Goal: Communication & Community: Answer question/provide support

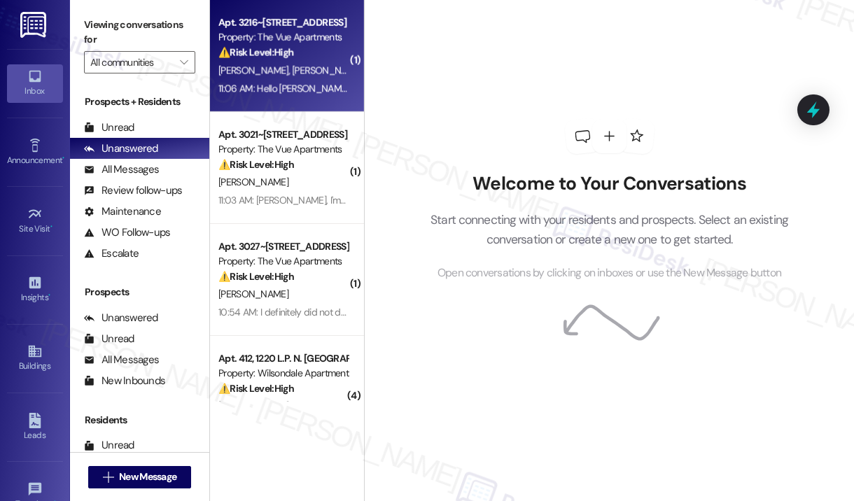
click at [311, 72] on div "L. Fallas-Diaz E. Potts" at bounding box center [283, 70] width 132 height 17
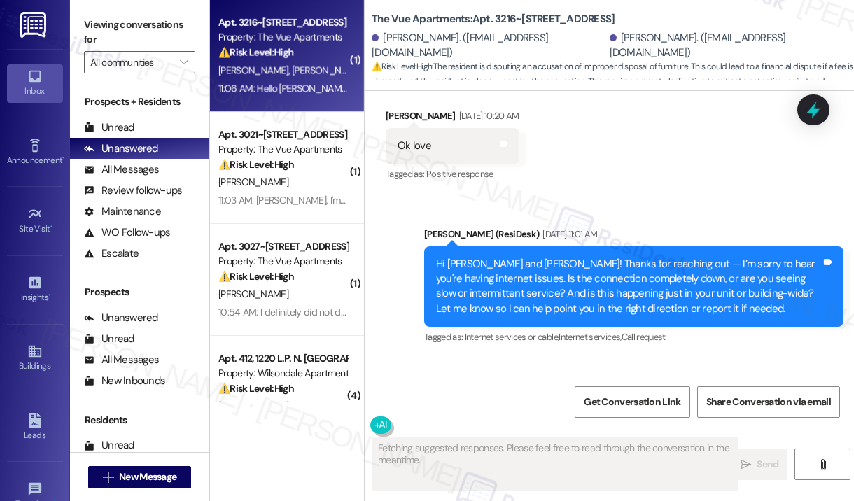
scroll to position [3493, 0]
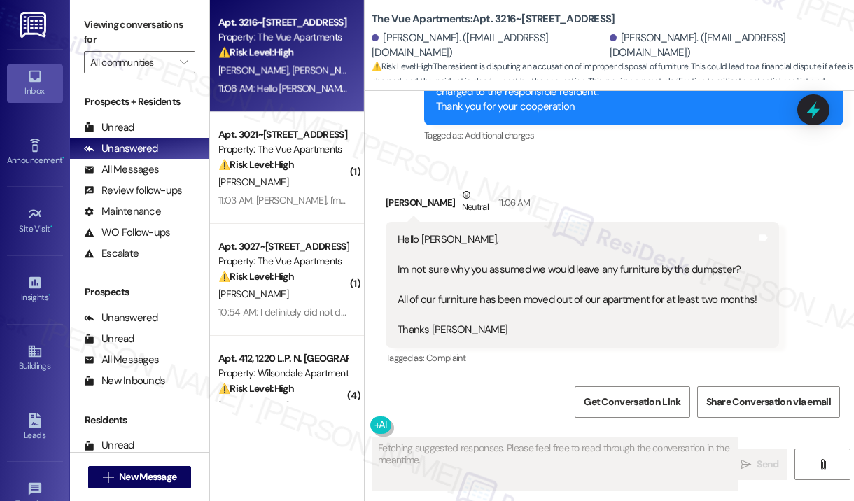
click at [596, 156] on div "Received via SMS Earl Potts Neutral 11:06 AM Hello Sarah, Im not sure why you a…" at bounding box center [609, 267] width 489 height 223
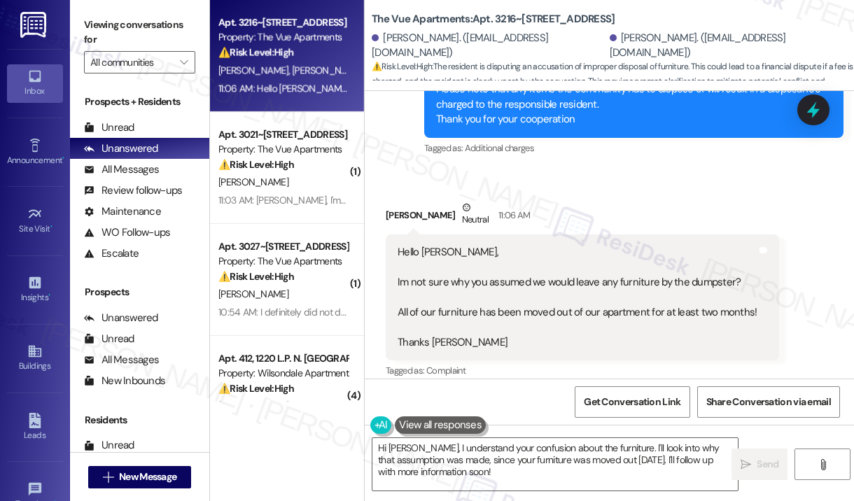
scroll to position [3494, 0]
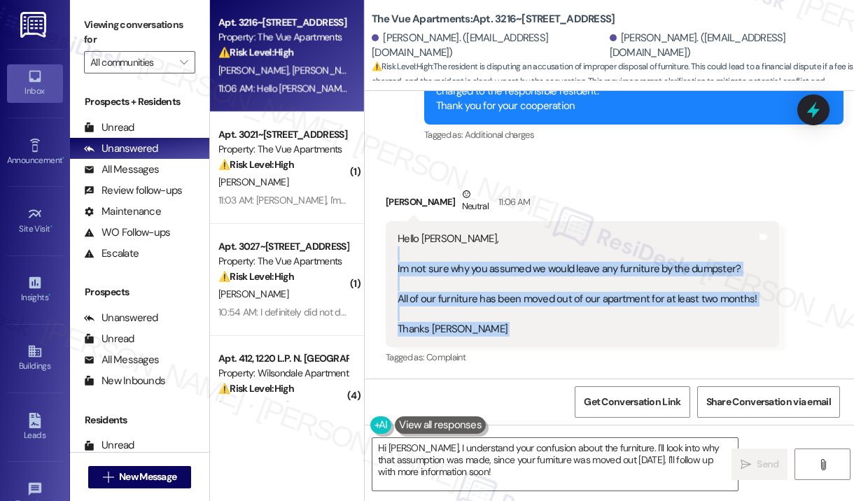
drag, startPoint x: 752, startPoint y: 300, endPoint x: 421, endPoint y: 254, distance: 334.9
click at [422, 255] on div "Hello Sarah, Im not sure why you assumed we would leave any furniture by the du…" at bounding box center [582, 284] width 393 height 126
click at [425, 261] on div "Hello Sarah, Im not sure why you assumed we would leave any furniture by the du…" at bounding box center [576, 284] width 359 height 105
drag, startPoint x: 409, startPoint y: 269, endPoint x: 748, endPoint y: 293, distance: 340.2
click at [748, 293] on div "Hello Sarah, Im not sure why you assumed we would leave any furniture by the du…" at bounding box center [577, 284] width 362 height 105
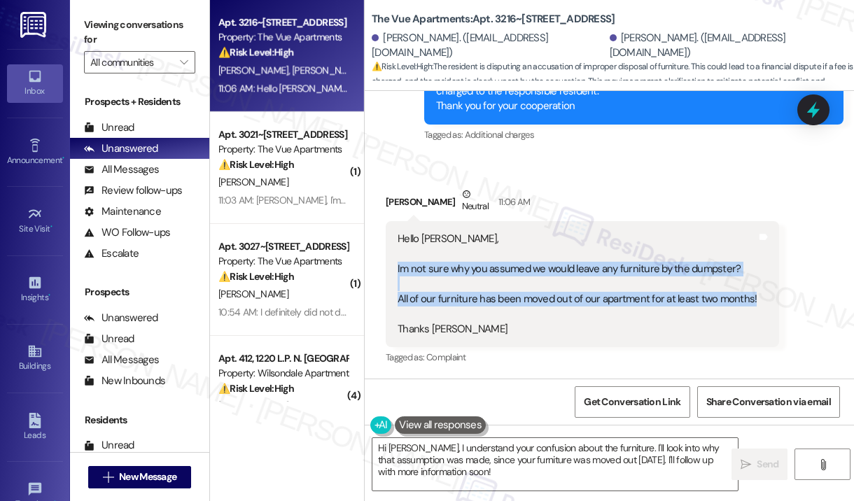
copy div "Im not sure why you assumed we would leave any furniture by the dumpster? All o…"
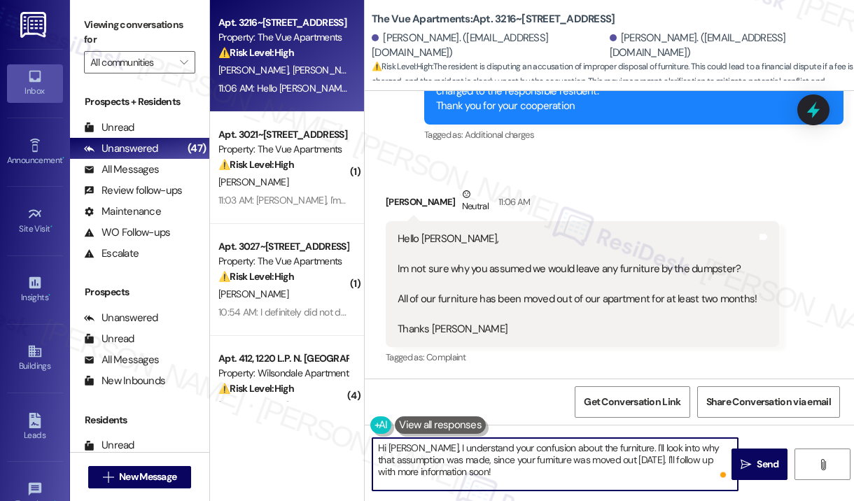
drag, startPoint x: 529, startPoint y: 467, endPoint x: 406, endPoint y: 447, distance: 124.8
click at [406, 447] on textarea "Hi Earl, I understand your confusion about the furniture. I'll look into why th…" at bounding box center [554, 464] width 365 height 52
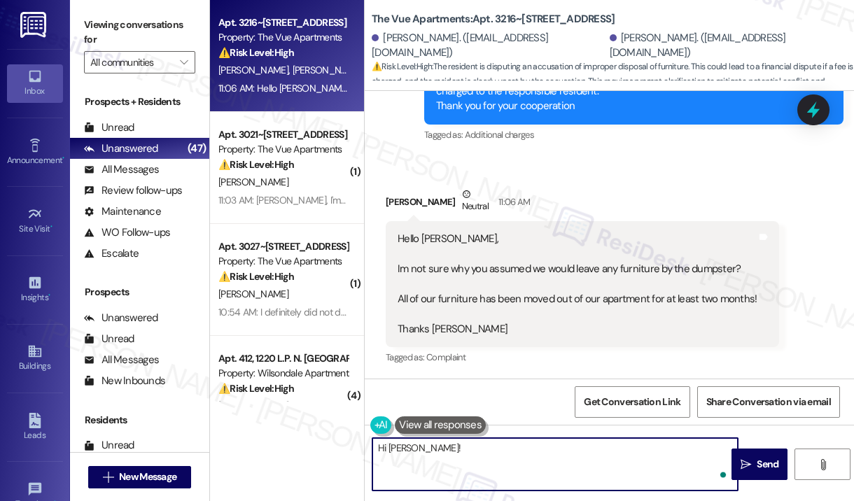
paste textarea "Thank you for reaching out. Please disregard the announcement you received—it w…"
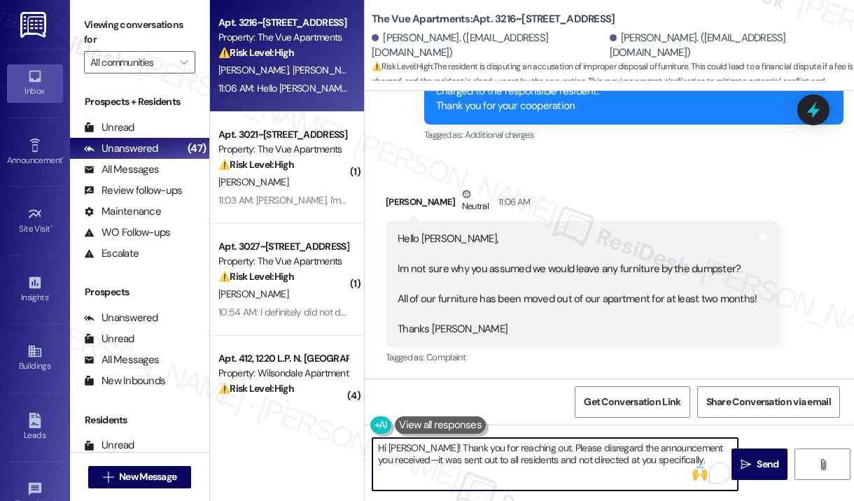
click at [664, 462] on textarea "Hi Earl! Thank you for reaching out. Please disregard the announcement you rece…" at bounding box center [554, 464] width 365 height 52
type textarea "Hi Earl! Thank you for reaching out. Please disregard the announcement you rece…"
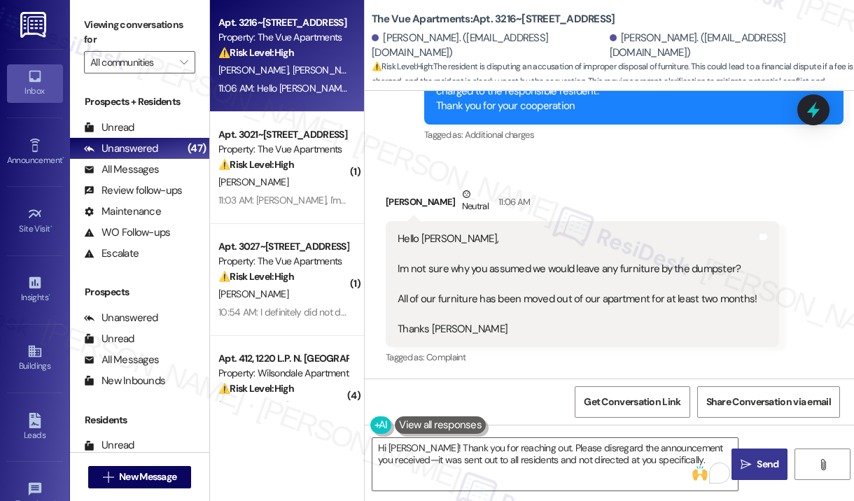
click at [761, 461] on span "Send" at bounding box center [767, 464] width 22 height 15
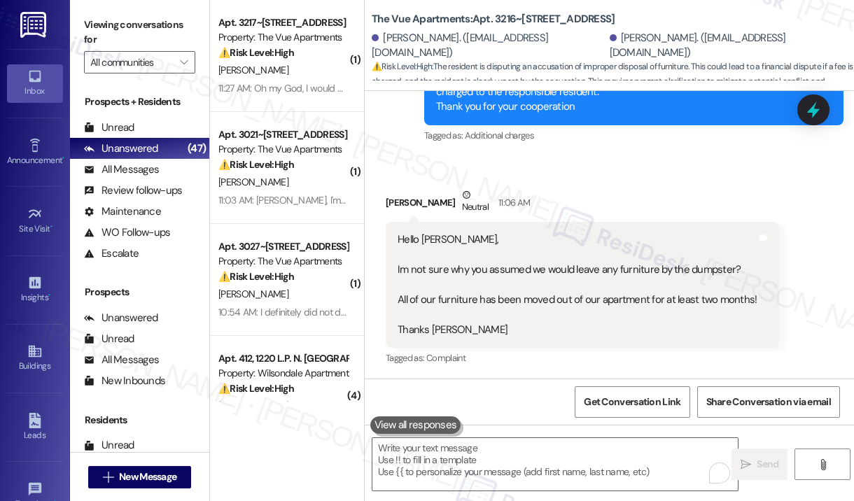
scroll to position [3606, 0]
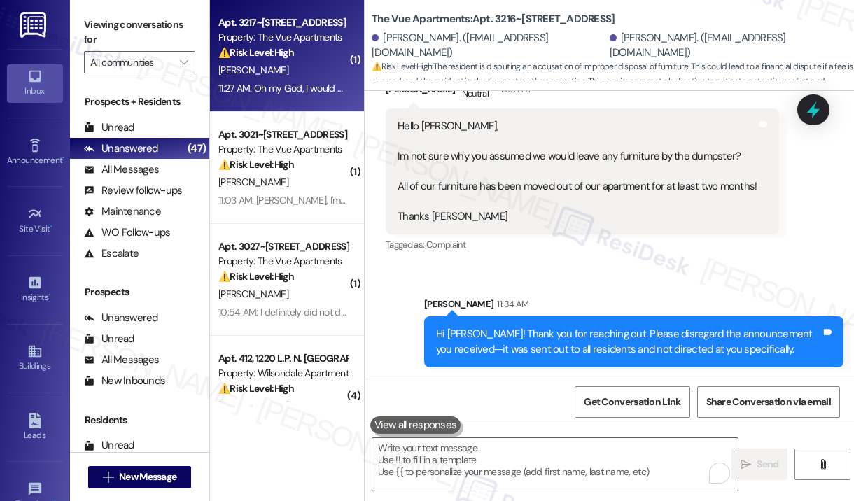
click at [311, 68] on div "D. Jackson" at bounding box center [283, 70] width 132 height 17
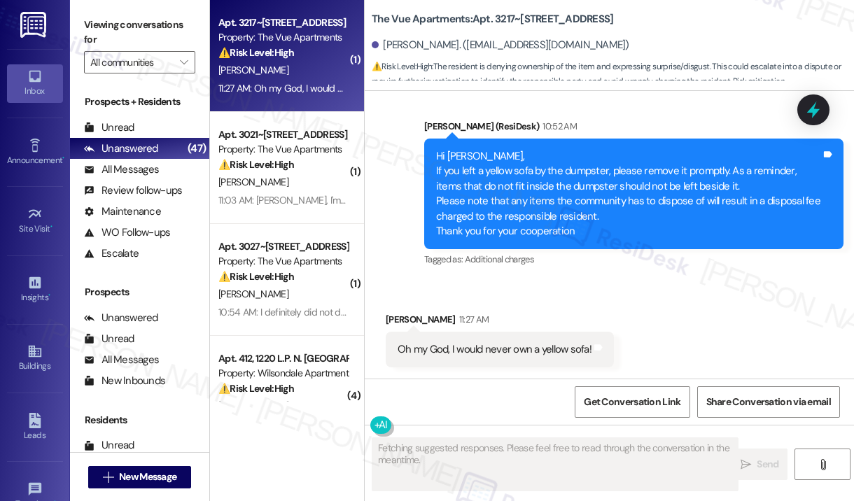
scroll to position [1028, 0]
click at [322, 80] on div "11:27 AM: Oh my God, I would never own a yellow sofa! 11:27 AM: Oh my God, I wo…" at bounding box center [283, 88] width 132 height 17
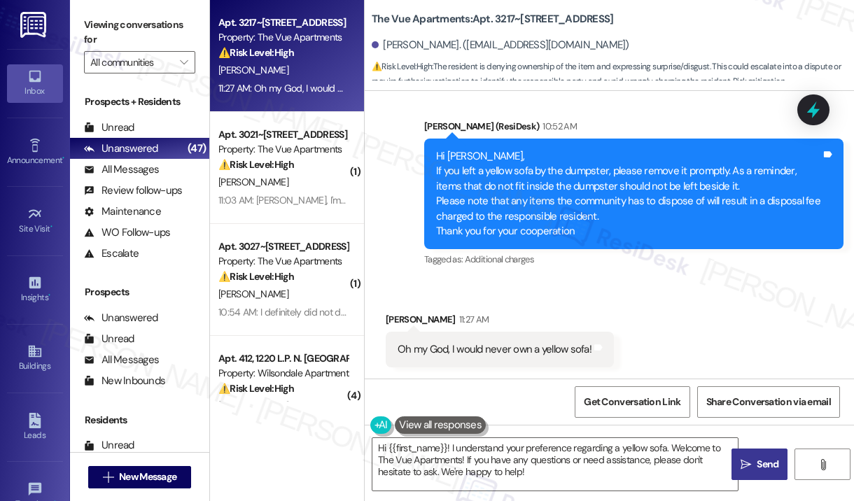
click at [644, 284] on div "Received via SMS Debbie Jackson 11:27 AM Oh my God, I would never own a yellow …" at bounding box center [609, 329] width 489 height 97
click at [657, 285] on div "Received via SMS Debbie Jackson 11:27 AM Oh my God, I would never own a yellow …" at bounding box center [609, 329] width 489 height 97
click at [653, 288] on div "Received via SMS Debbie Jackson 11:27 AM Oh my God, I would never own a yellow …" at bounding box center [609, 329] width 489 height 97
click at [655, 297] on div "Received via SMS Debbie Jackson 11:27 AM Oh my God, I would never own a yellow …" at bounding box center [609, 329] width 489 height 97
click at [637, 283] on div "Received via SMS Debbie Jackson 11:27 AM Oh my God, I would never own a yellow …" at bounding box center [609, 329] width 489 height 97
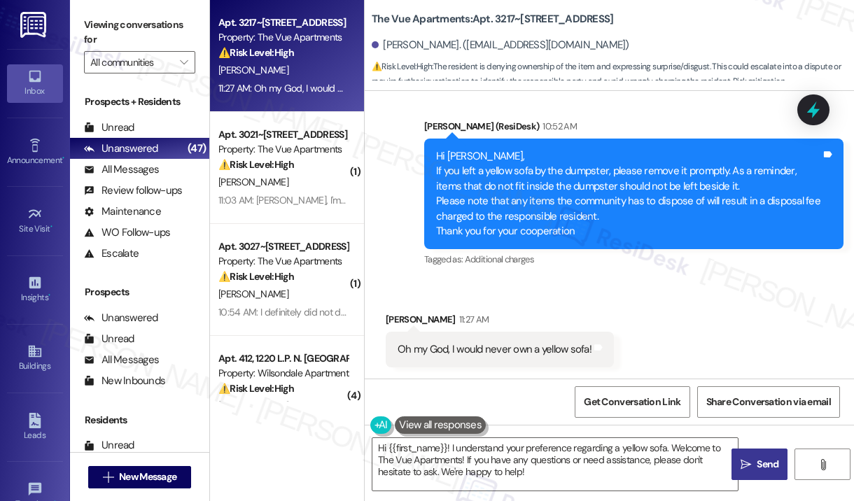
click at [641, 278] on div "Announcement, sent via SMS Sarah (ResiDesk) 10:52 AM Hi Debbie, If you left a y…" at bounding box center [634, 194] width 440 height 172
click at [733, 264] on div "Tagged as: Additional charges Click to highlight conversations about Additional…" at bounding box center [633, 259] width 419 height 20
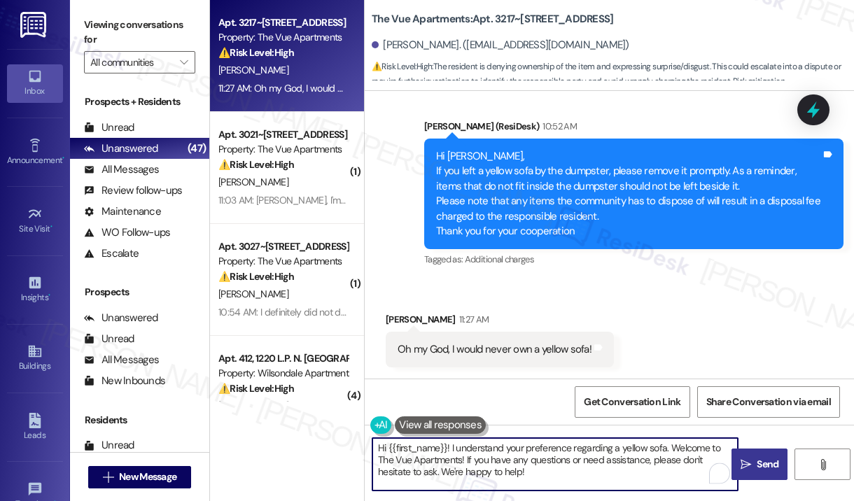
drag, startPoint x: 591, startPoint y: 481, endPoint x: 451, endPoint y: 450, distance: 144.0
click at [451, 450] on textarea "Hi {{first_name}}! I understand your preference regarding a yellow sofa. Welcom…" at bounding box center [554, 464] width 365 height 52
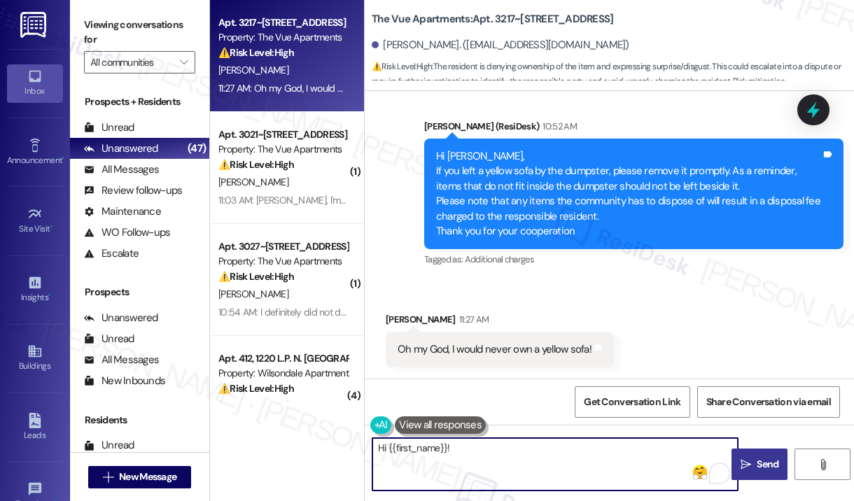
paste textarea "Thank you for reaching out. Please disregard the announcement you received—it w…"
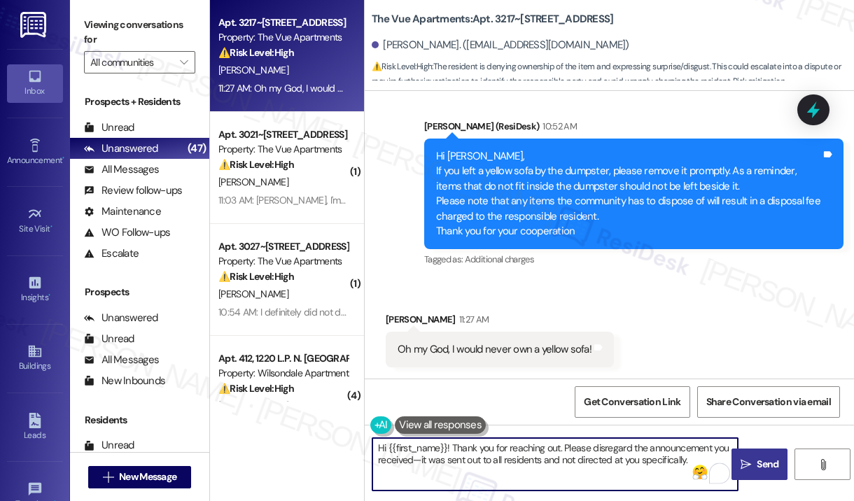
click at [580, 458] on textarea "Hi {{first_name}}! Thank you for reaching out. Please disregard the announcemen…" at bounding box center [554, 464] width 365 height 52
type textarea "Hi {{first_name}}! Thank you for reaching out. Please disregard the announcemen…"
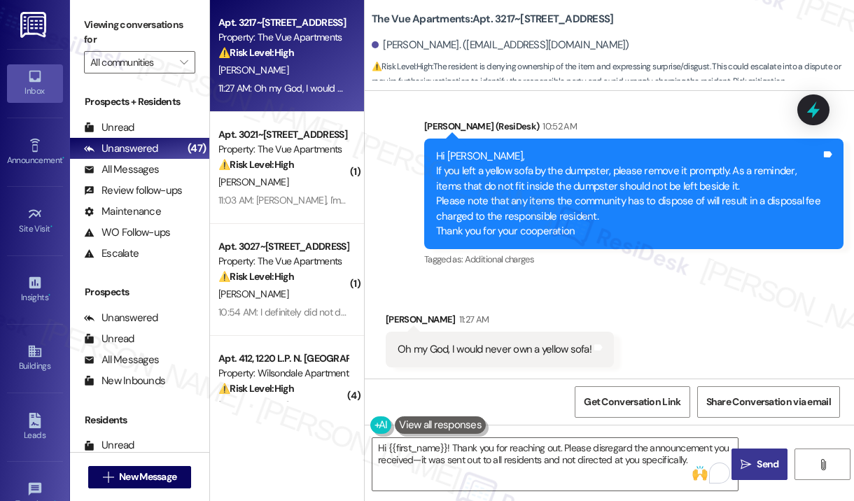
click at [761, 463] on span "Send" at bounding box center [767, 464] width 22 height 15
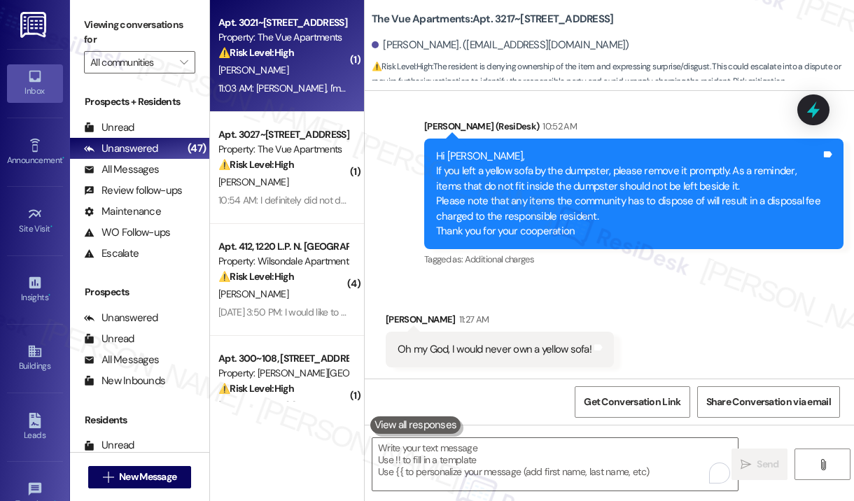
click at [291, 96] on div "11:03 AM: Sarah, I'm not that stupid or that much of an ******* to leave a couc…" at bounding box center [283, 88] width 132 height 17
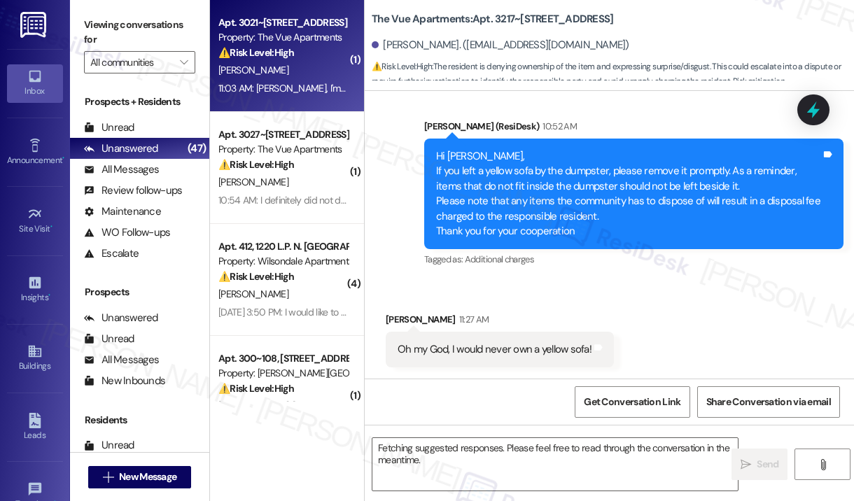
scroll to position [854, 0]
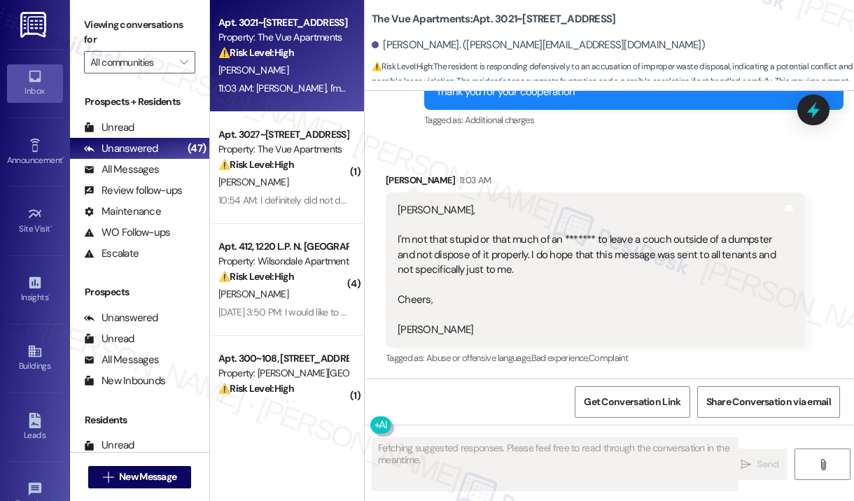
click at [635, 170] on div "Received via SMS Ryan Ford 11:03 AM Sarah, I'm not that stupid or that much of …" at bounding box center [595, 270] width 440 height 217
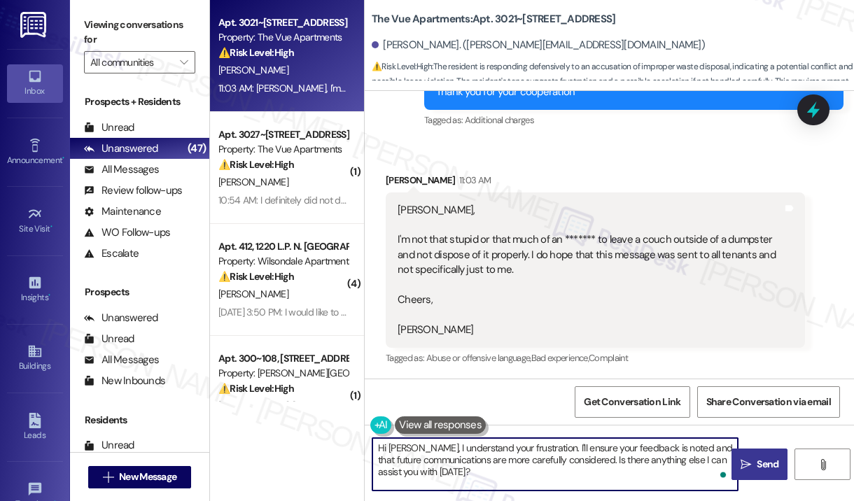
drag, startPoint x: 450, startPoint y: 473, endPoint x: 411, endPoint y: 449, distance: 45.2
click at [411, 449] on textarea "Hi Ryan, I understand your frustration. I'll ensure your feedback is noted and …" at bounding box center [554, 464] width 365 height 52
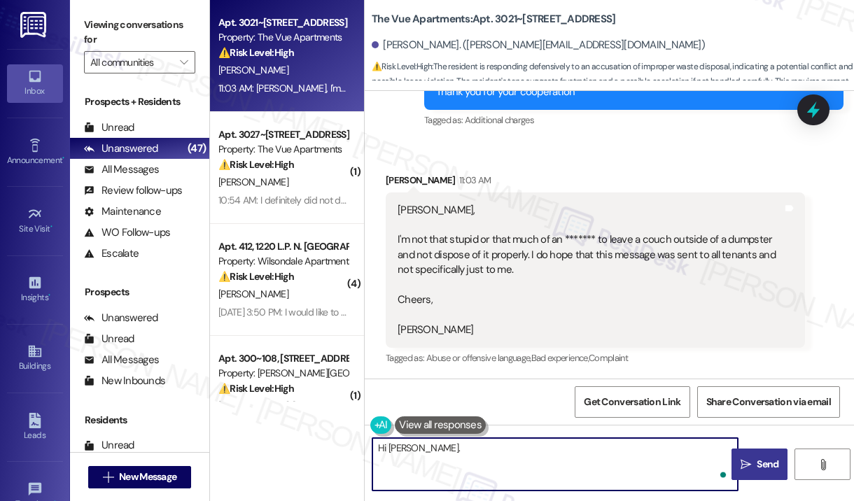
paste textarea "Thank you for reaching out. Please disregard the announcement you received—it w…"
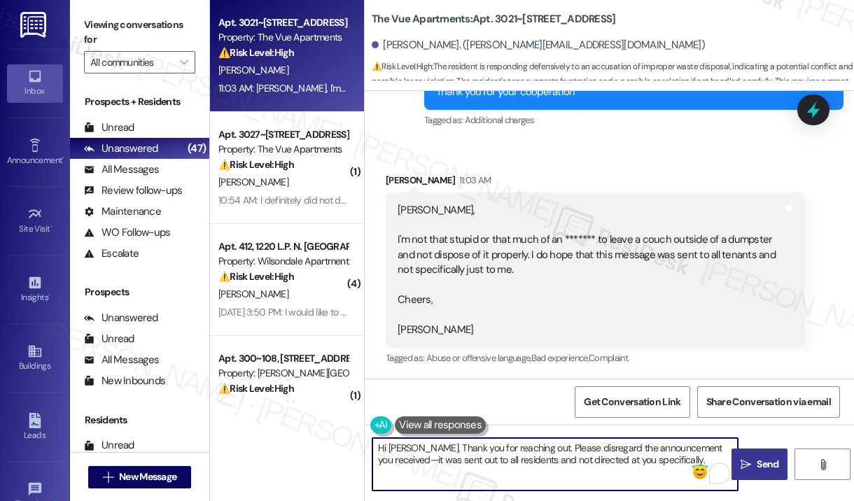
click at [551, 461] on textarea "Hi Ryan. Thank you for reaching out. Please disregard the announcement you rece…" at bounding box center [554, 464] width 365 height 52
click at [616, 456] on textarea "Hi Ryan. Thank you for reaching out. Please disregard the announcement you rece…" at bounding box center [554, 464] width 365 height 52
type textarea "Hi Ryan. Thank you for reaching out. Please disregard the announcement you rece…"
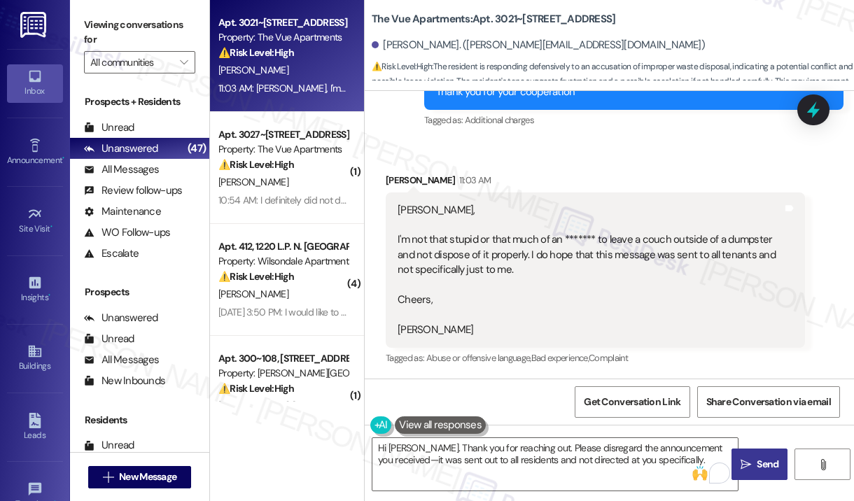
click at [769, 459] on span "Send" at bounding box center [767, 464] width 22 height 15
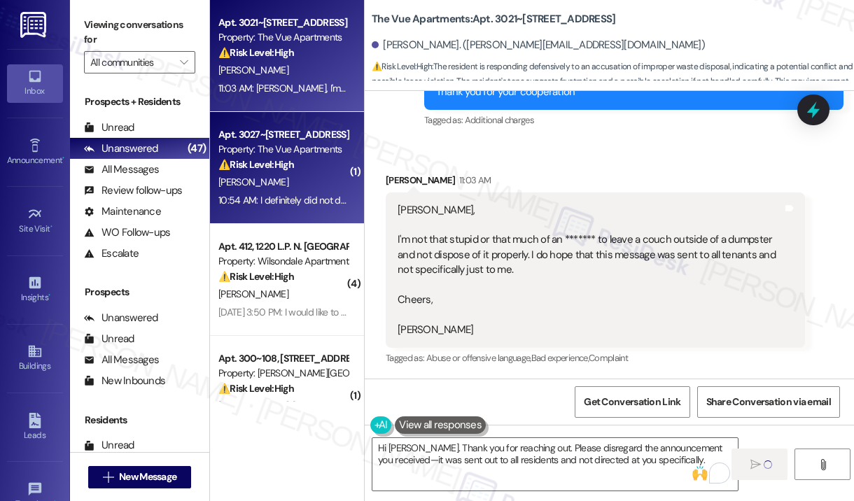
click at [314, 192] on div "10:54 AM: I definitely did not do that... 10:54 AM: I definitely did not do tha…" at bounding box center [283, 200] width 132 height 17
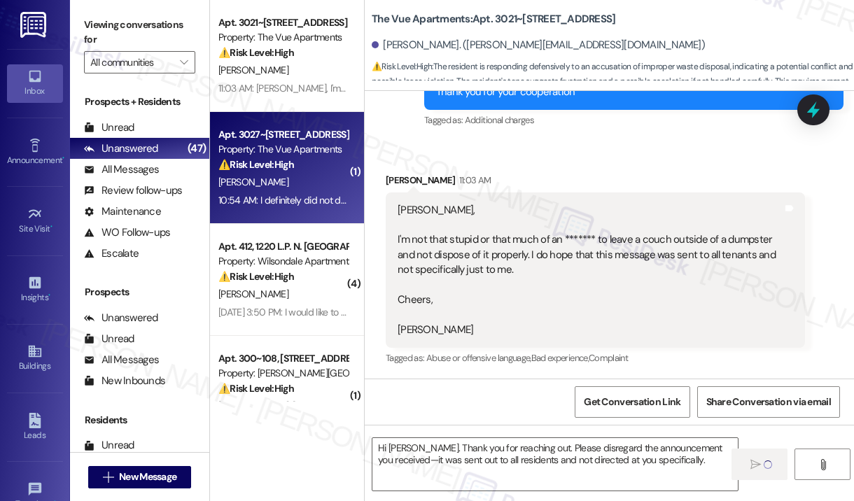
type textarea "Fetching suggested responses. Please feel free to read through the conversation…"
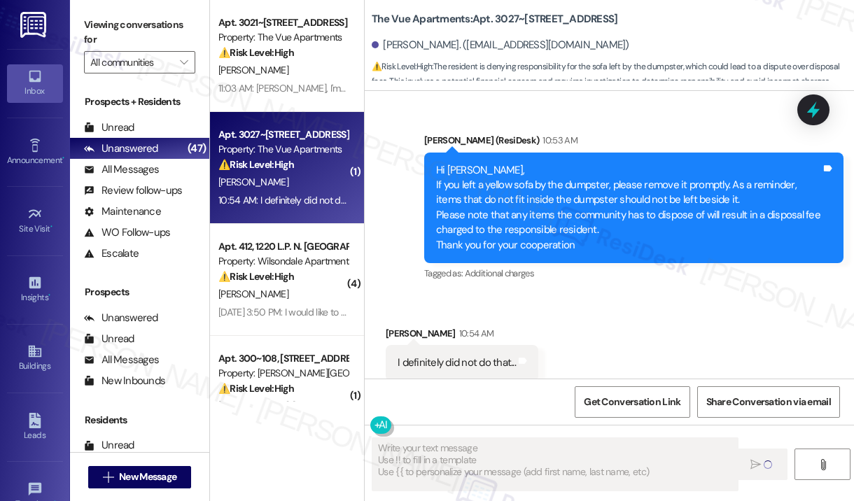
scroll to position [3598, 0]
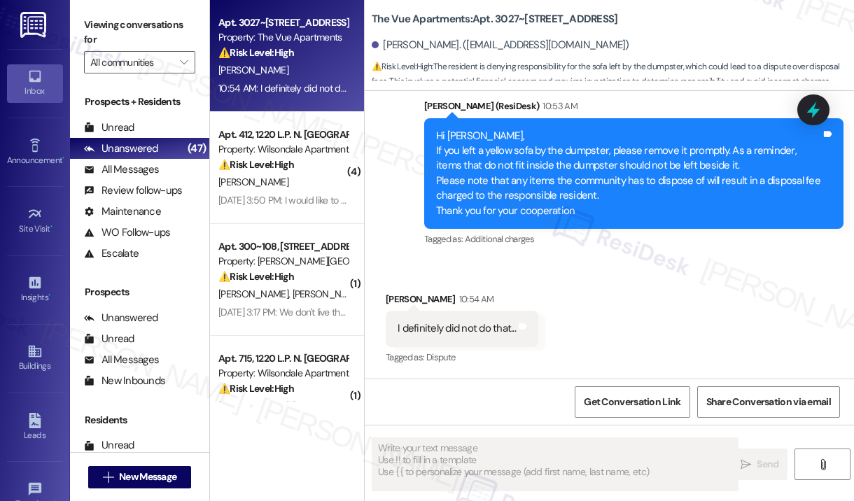
click at [652, 310] on div "Received via SMS Sheila Jordan 10:54 AM I definitely did not do that... Tags an…" at bounding box center [609, 319] width 489 height 118
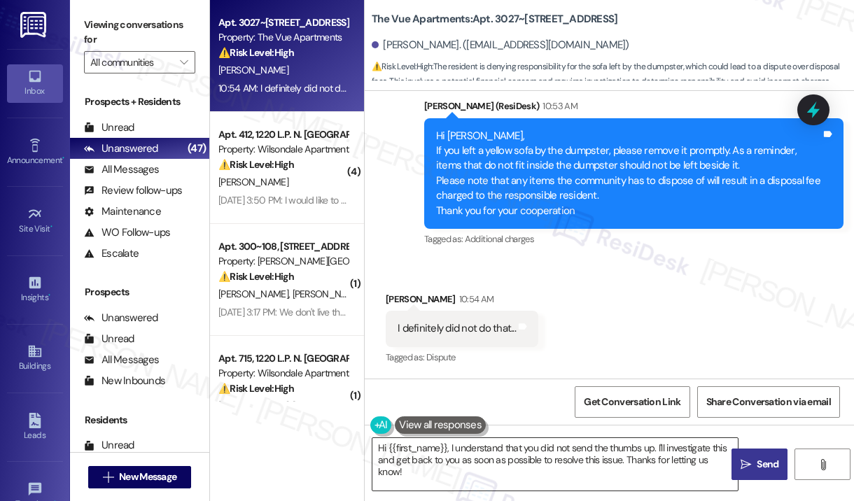
click at [481, 459] on textarea "Hi {{first_name}}, I understand that you did not send the thumbs up. I'll inves…" at bounding box center [554, 464] width 365 height 52
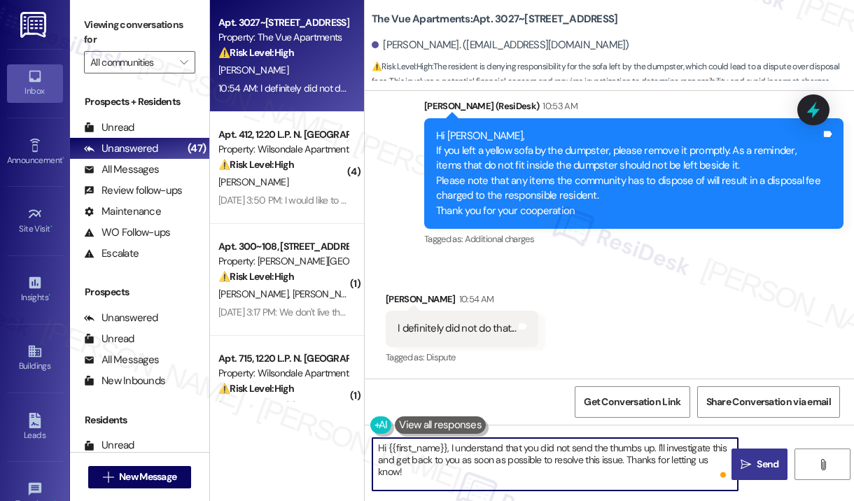
drag, startPoint x: 446, startPoint y: 449, endPoint x: 744, endPoint y: 459, distance: 297.5
click at [744, 459] on div "Hi {{first_name}}, I understand that you did not send the thumbs up. I'll inves…" at bounding box center [609, 477] width 489 height 105
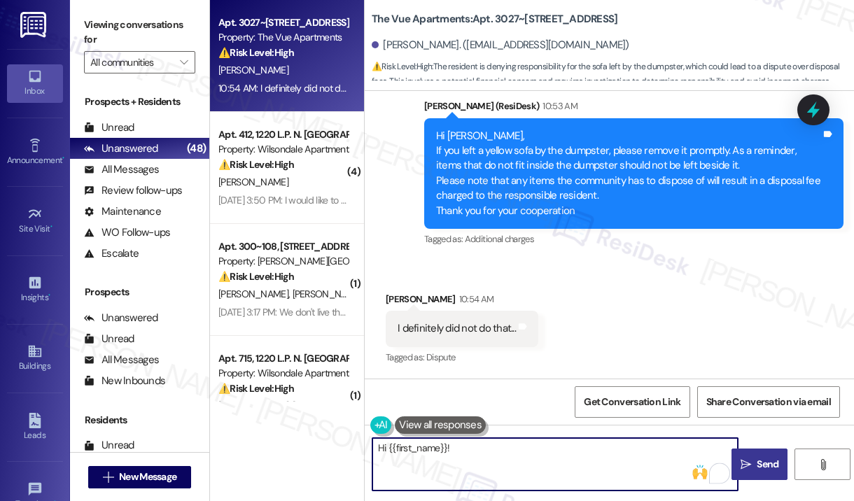
paste textarea "Thank you for reaching out. Please disregard the announcement you received—it w…"
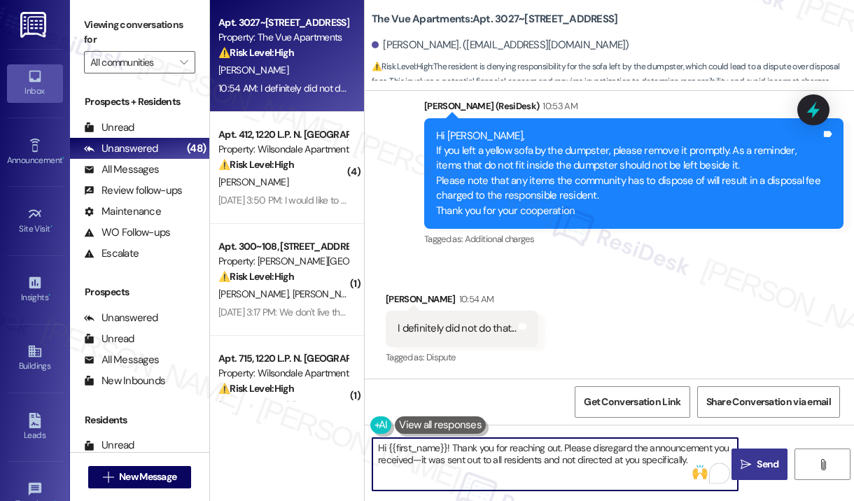
type textarea "Hi {{first_name}}! Thank you for reaching out. Please disregard the announcemen…"
click at [754, 465] on span "Send" at bounding box center [767, 464] width 27 height 15
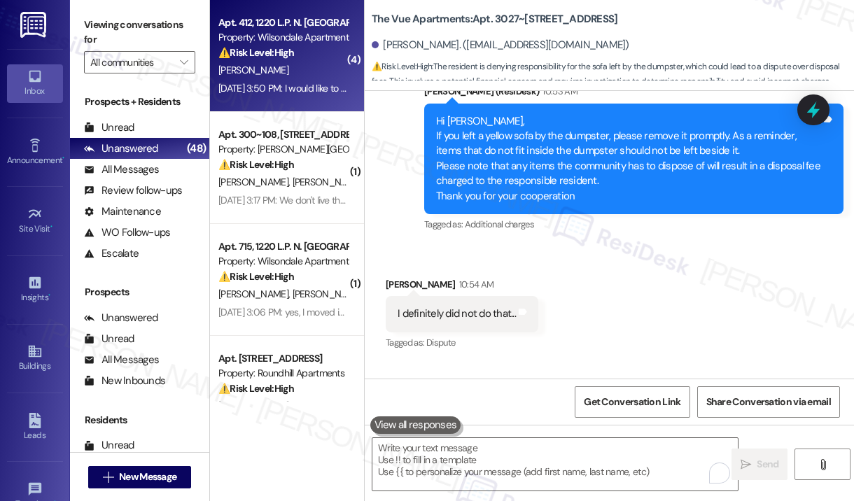
click at [311, 89] on div "Aug 22, 2025 at 3:50 PM: I would like to be reimbursed for the loss of money on…" at bounding box center [597, 88] width 759 height 13
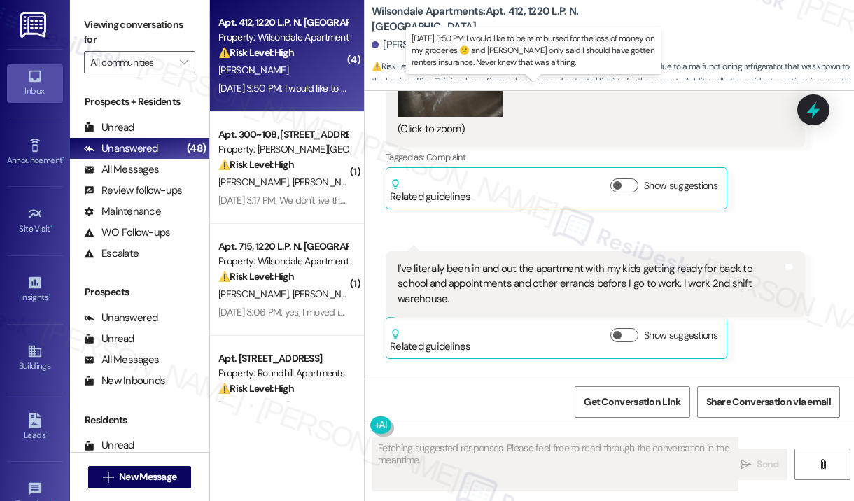
scroll to position [1572, 0]
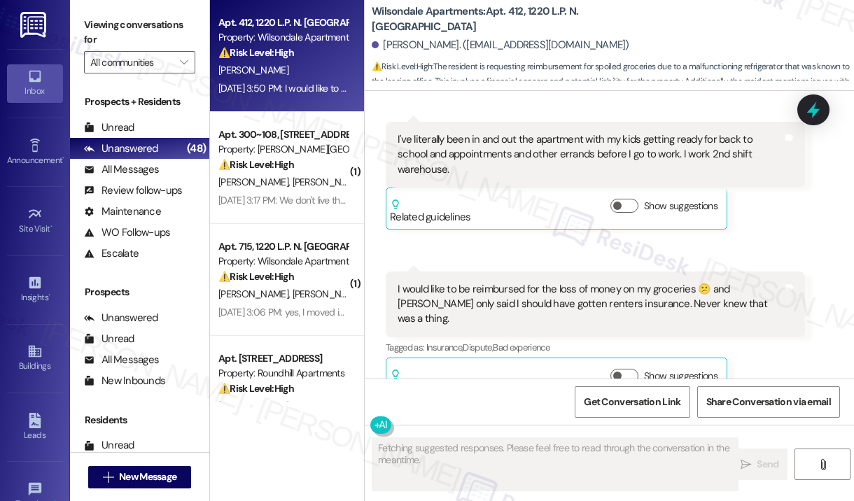
click at [784, 354] on div "Syreeta Jones Neutral Aug 22, 2025 at 3:50 PM I would like to be reimbursed for…" at bounding box center [595, 335] width 419 height 128
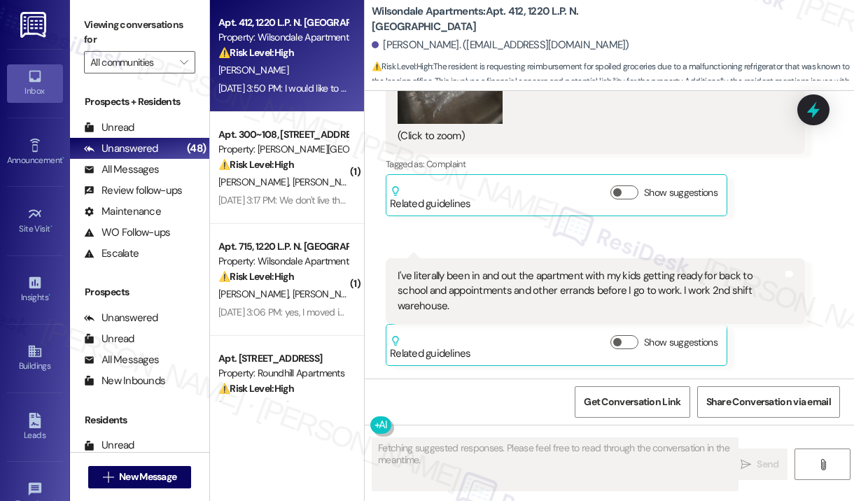
scroll to position [1432, 0]
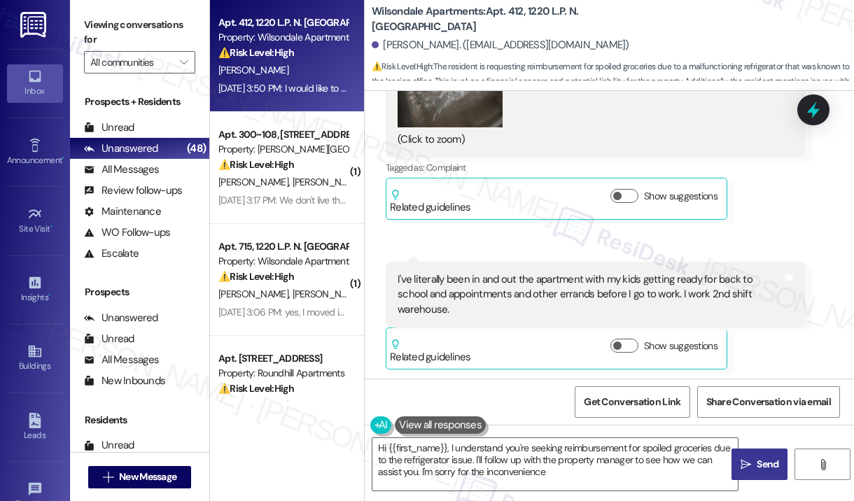
type textarea "Hi {{first_name}}, I understand you're seeking reimbursement for spoiled grocer…"
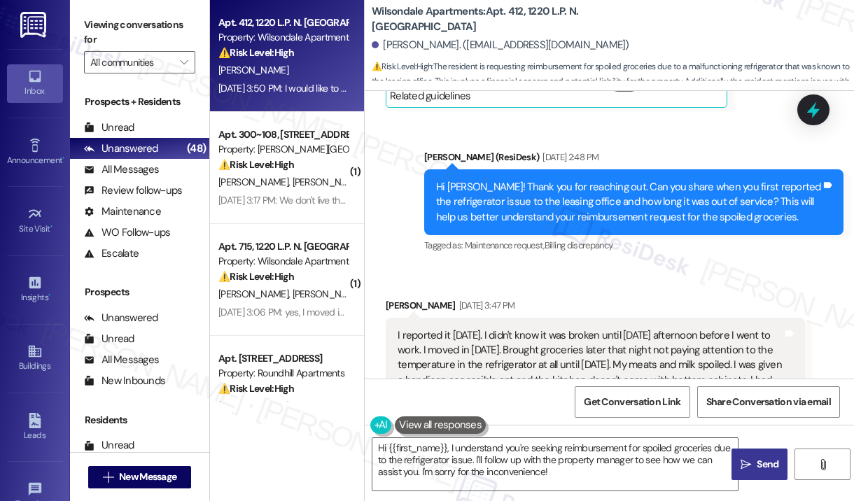
scroll to position [453, 0]
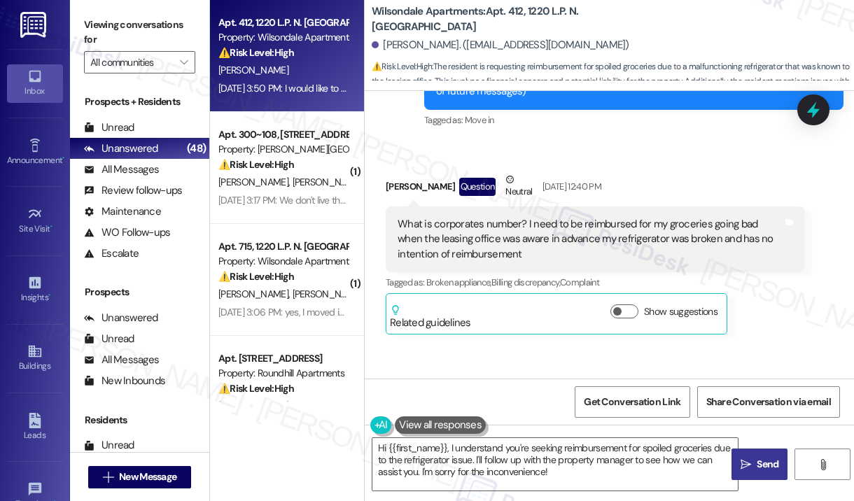
scroll to position [173, 0]
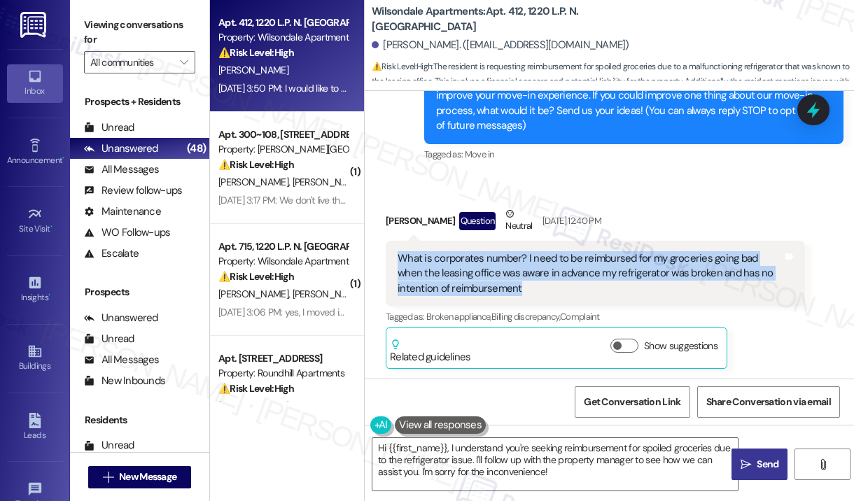
drag, startPoint x: 528, startPoint y: 286, endPoint x: 397, endPoint y: 254, distance: 134.1
click at [397, 254] on div "What is corporates number? I need to be reimbursed for my groceries going bad w…" at bounding box center [589, 273] width 385 height 45
copy div "What is corporates number? I need to be reimbursed for my groceries going bad w…"
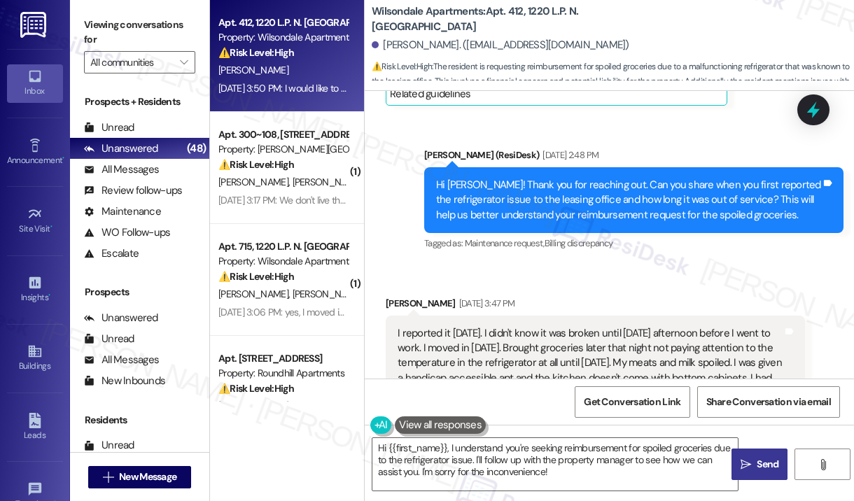
scroll to position [663, 0]
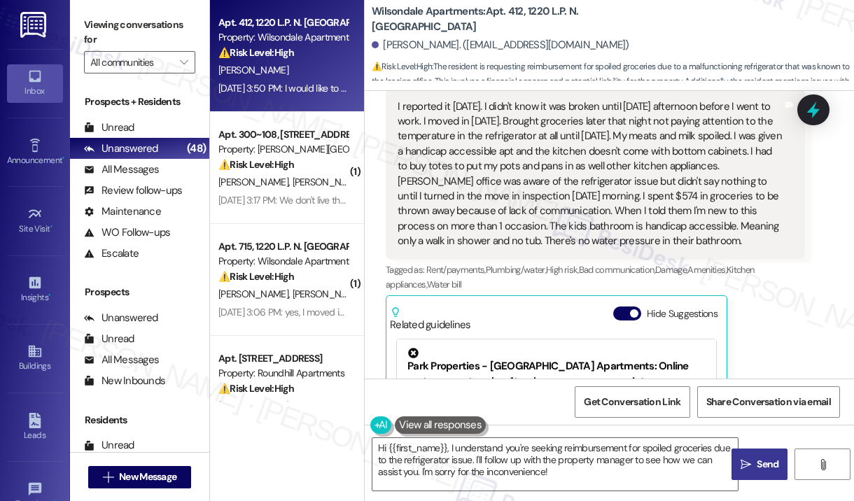
drag, startPoint x: 738, startPoint y: 243, endPoint x: 393, endPoint y: 108, distance: 370.2
click at [393, 108] on div "I reported it yesterday. I didn't know it was broken until Wednesday afternoon …" at bounding box center [595, 174] width 419 height 171
copy div "I reported it yesterday. I didn't know it was broken until Wednesday afternoon …"
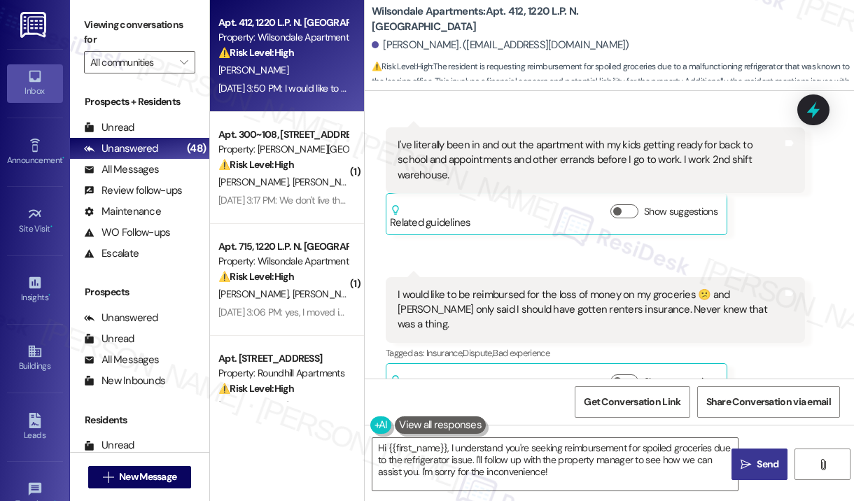
scroll to position [1572, 0]
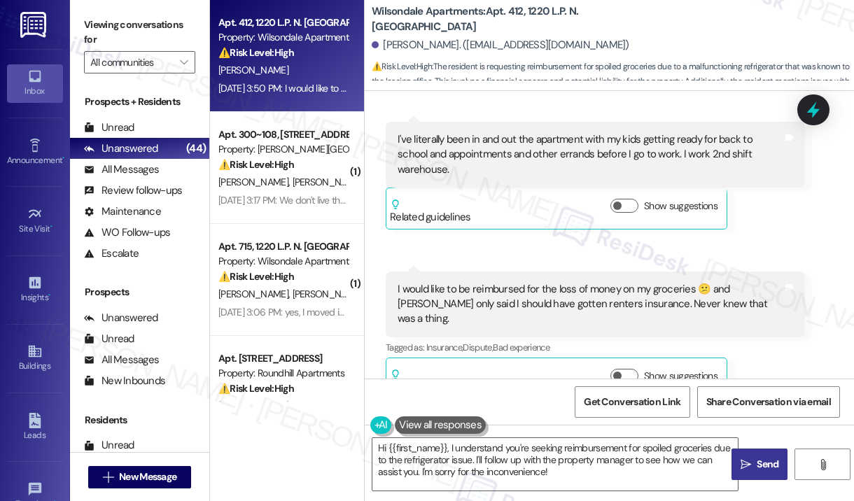
click at [568, 282] on div "I would like to be reimbursed for the loss of money on my groceries 😕 and Antwa…" at bounding box center [589, 304] width 385 height 45
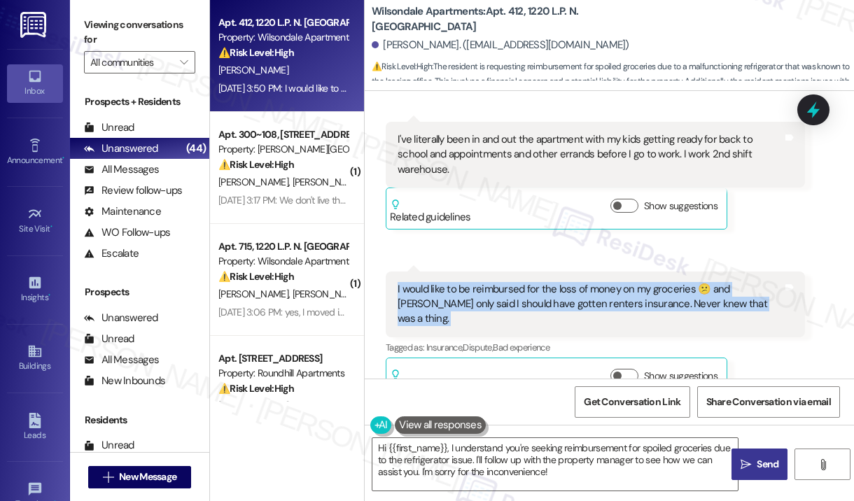
click at [568, 282] on div "I would like to be reimbursed for the loss of money on my groceries 😕 and Antwa…" at bounding box center [589, 304] width 385 height 45
copy div "I would like to be reimbursed for the loss of money on my groceries 😕 and Antwa…"
click at [578, 474] on textarea "Hi {{first_name}}, I understand you're seeking reimbursement for spoiled grocer…" at bounding box center [554, 464] width 365 height 52
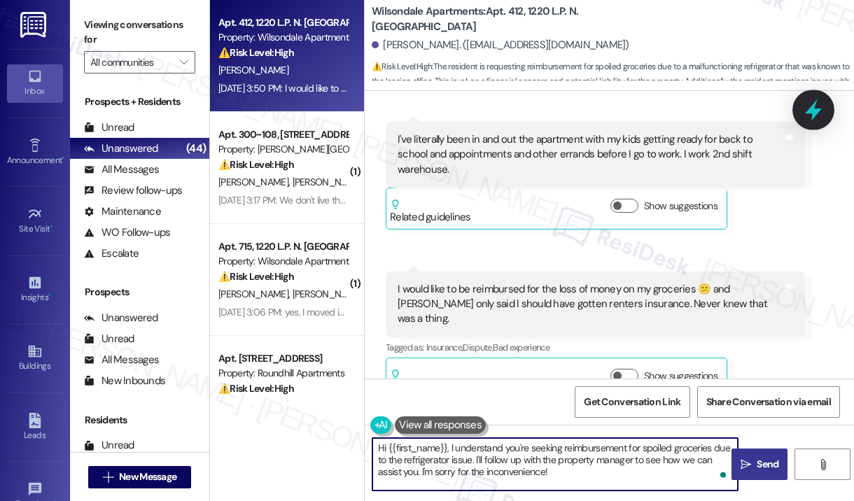
click at [819, 115] on icon at bounding box center [813, 110] width 24 height 24
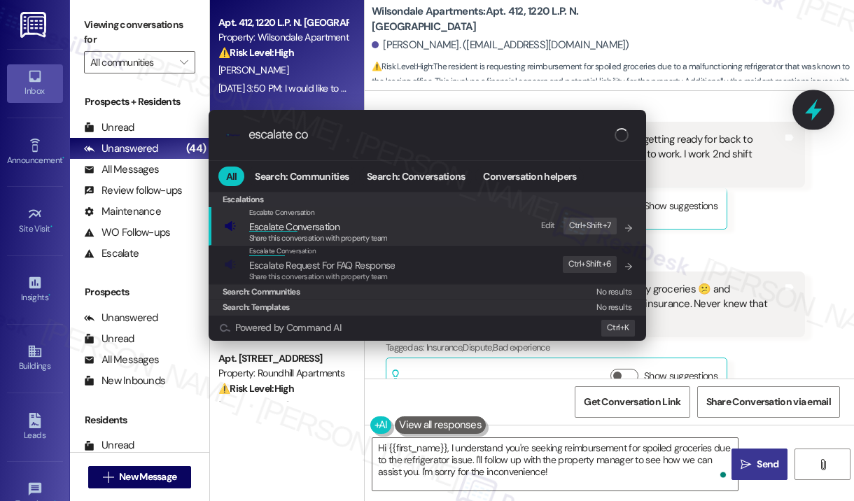
type input "escalate con"
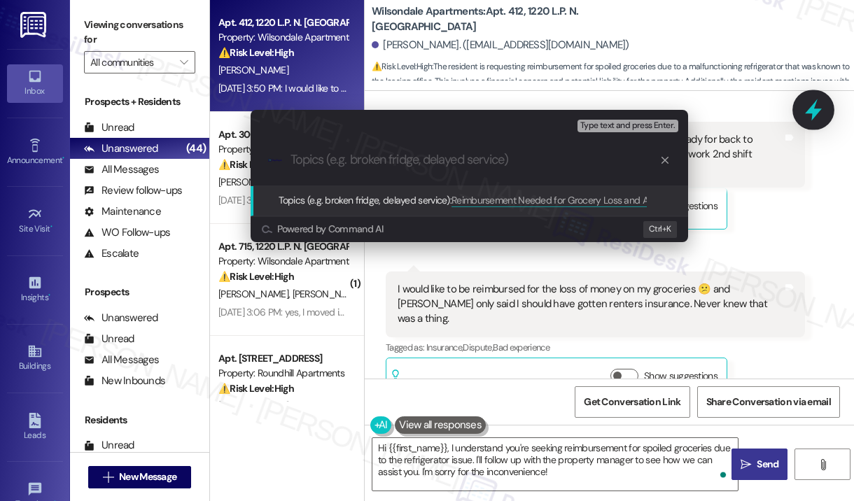
type input "Reimbursement Needed for Grocery Loss and Apartment Issues"
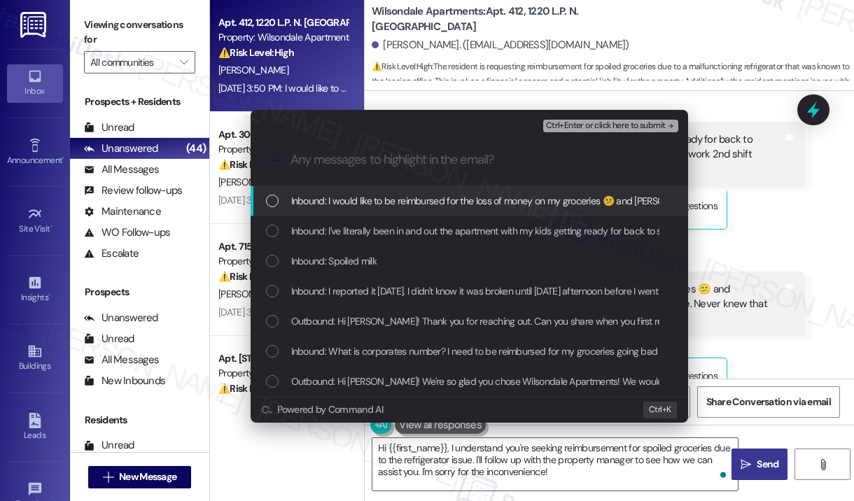
click at [466, 206] on span "Inbound: I would like to be reimbursed for the loss of money on my groceries 😕 …" at bounding box center [656, 200] width 730 height 15
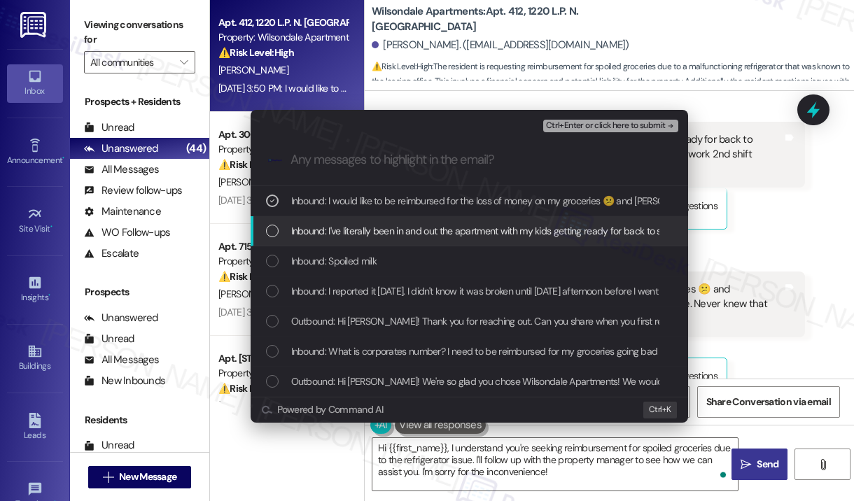
click at [469, 234] on span "Inbound: I've literally been in and out the apartment with my kids getting read…" at bounding box center [660, 230] width 739 height 15
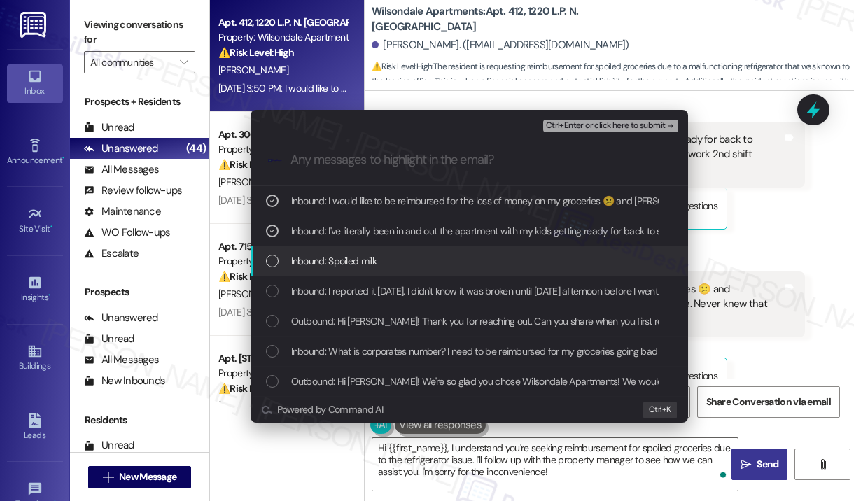
click at [470, 259] on div "Inbound: Spoiled milk" at bounding box center [470, 260] width 409 height 15
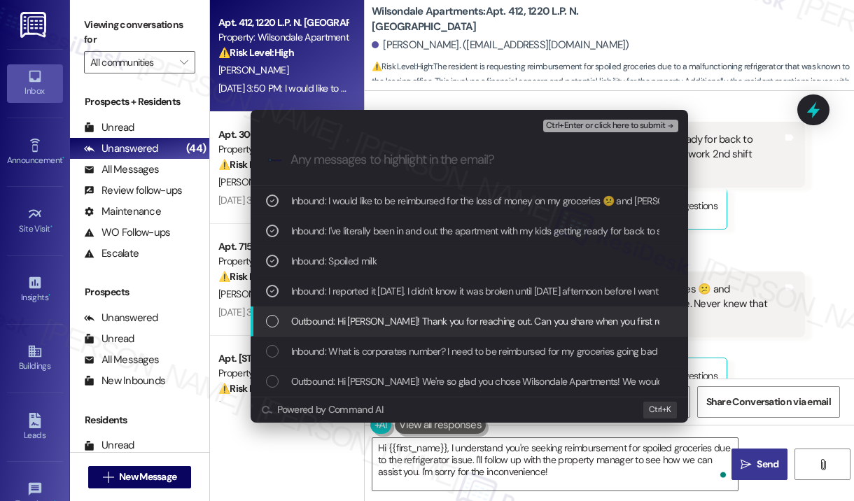
click at [478, 322] on span "Outbound: Hi Syreeta! Thank you for reaching out. Can you share when you first …" at bounding box center [828, 320] width 1074 height 15
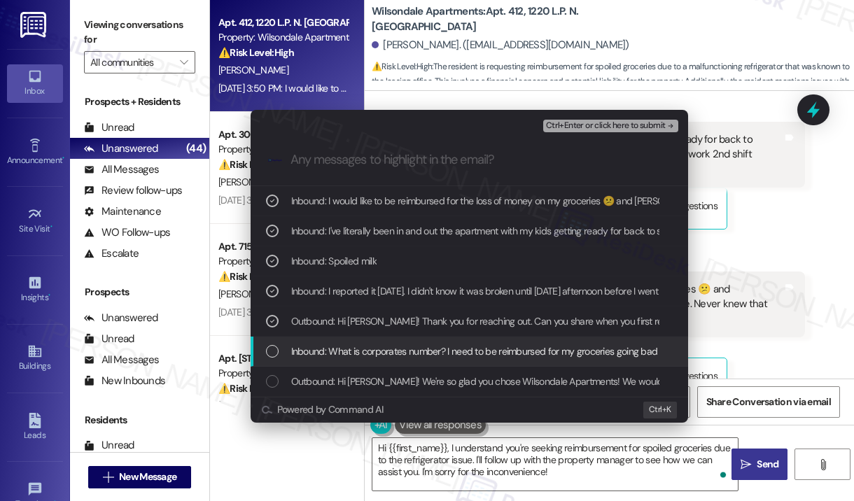
click at [477, 349] on span "Inbound: What is corporates number? I need to be reimbursed for my groceries go…" at bounding box center [705, 351] width 828 height 15
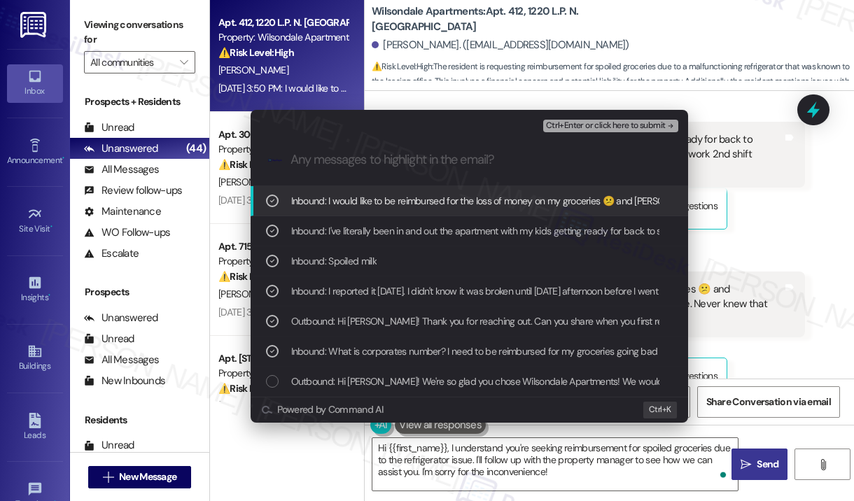
click at [616, 122] on span "Ctrl+Enter or click here to submit" at bounding box center [606, 126] width 120 height 10
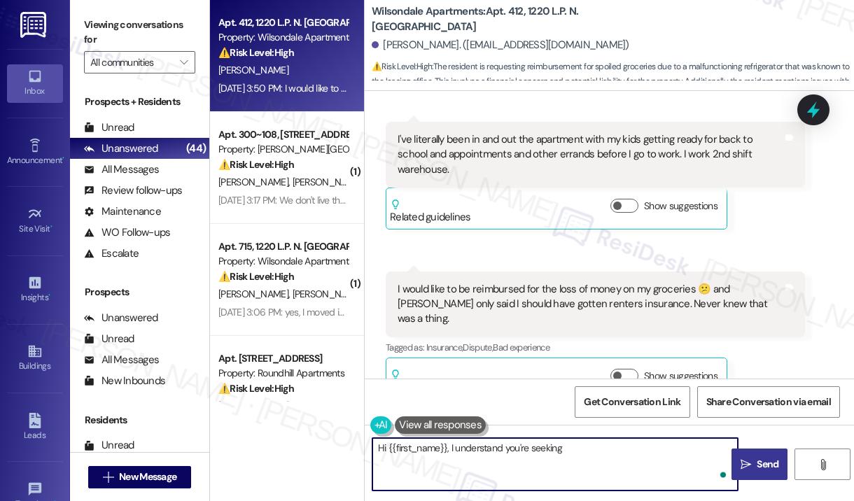
scroll to position [1572, 0]
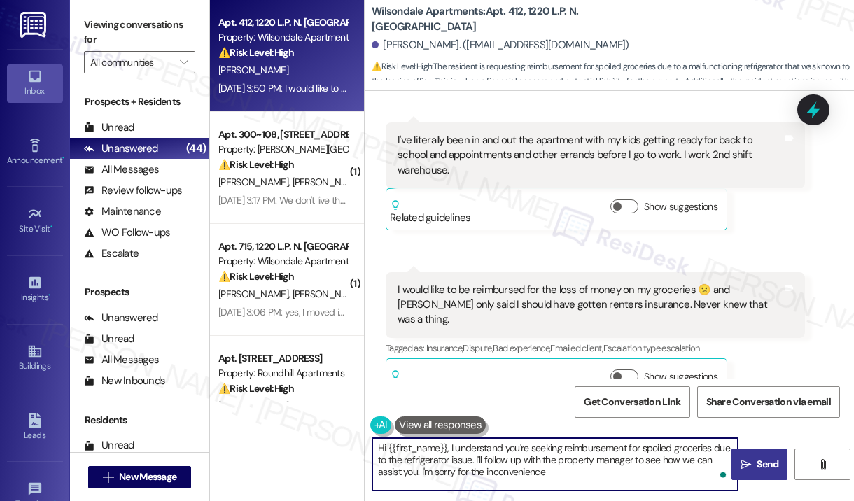
type textarea "Hi {{first_name}}, I understand you're seeking reimbursement for spoiled grocer…"
click at [654, 474] on textarea "Hi {{first_name}}, I understand you're seeking reimbursement for spoiled grocer…" at bounding box center [554, 464] width 365 height 52
click at [655, 471] on textarea "Hi {{first_name}}, I understand you're seeking reimbursement for spoiled grocer…" at bounding box center [554, 464] width 365 height 52
click at [655, 472] on textarea "Hi {{first_name}}, I understand you're seeking reimbursement for spoiled grocer…" at bounding box center [554, 464] width 365 height 52
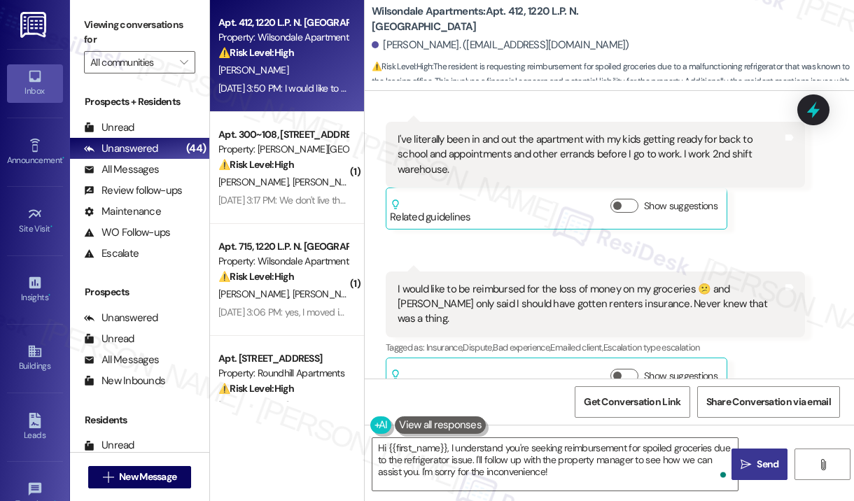
click at [765, 469] on span "Send" at bounding box center [767, 464] width 22 height 15
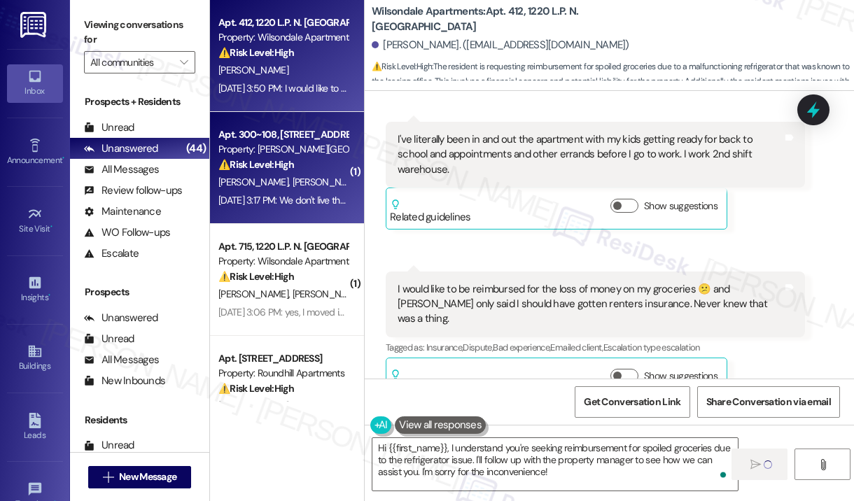
click at [310, 184] on div "K. Dolinar C. Dolinar" at bounding box center [283, 182] width 132 height 17
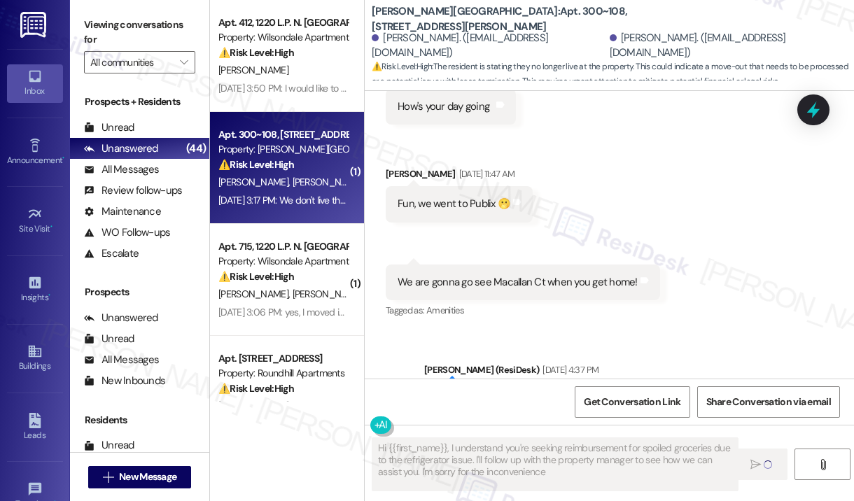
type textarea "Hi {{first_name}}, I understand you're seeking reimbursement for spoiled grocer…"
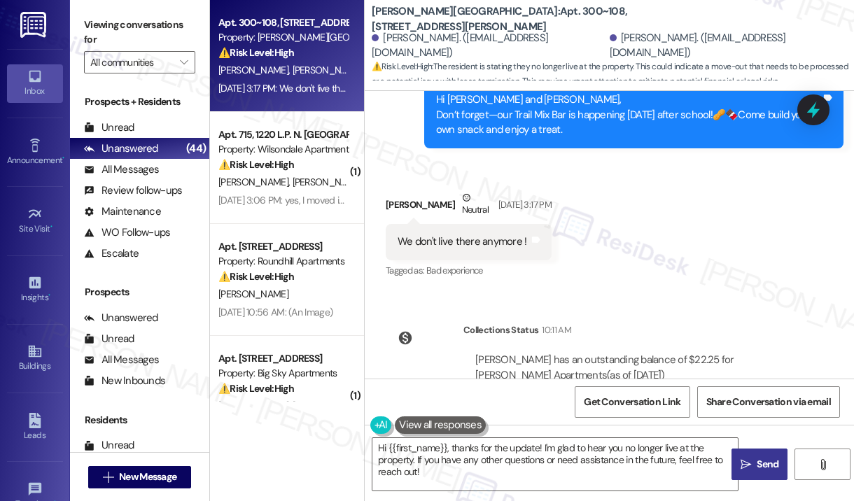
scroll to position [4146, 0]
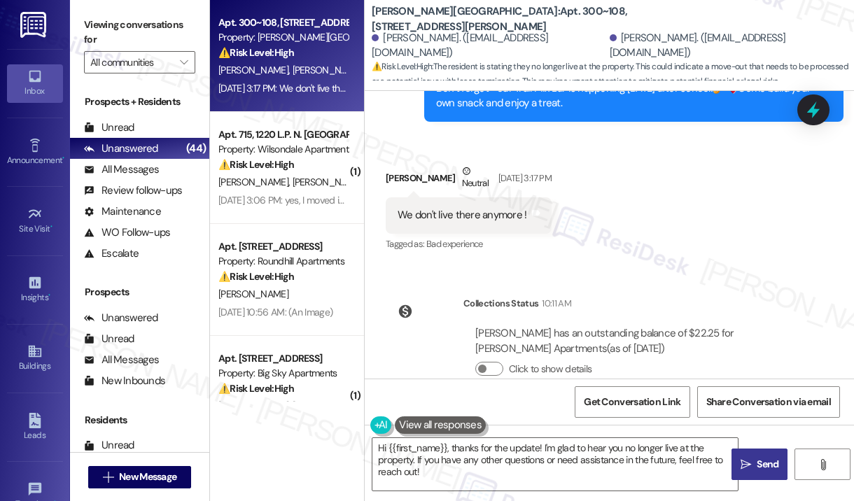
click at [435, 321] on div "Collections Status 10:11 AM Christian Dolinar has an outstanding balance of $22…" at bounding box center [595, 346] width 440 height 122
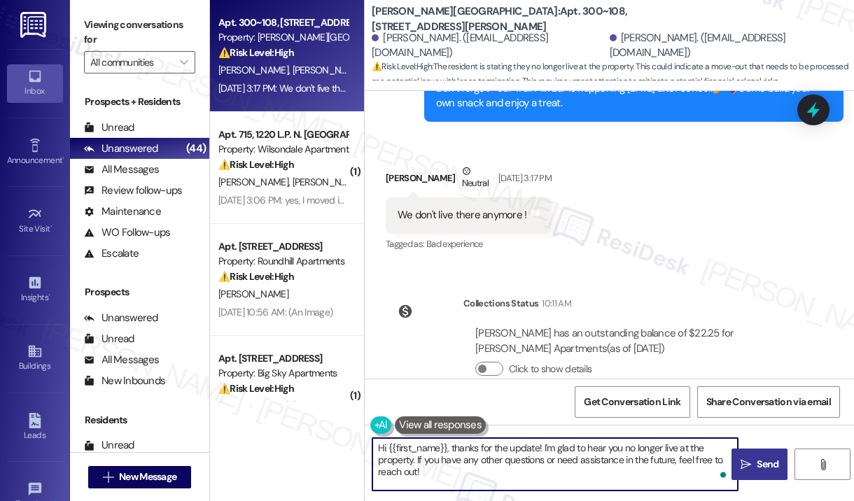
drag, startPoint x: 465, startPoint y: 481, endPoint x: 374, endPoint y: 447, distance: 97.0
click at [374, 447] on textarea "Hi {{first_name}}, thanks for the update! I'm glad to hear you no longer live a…" at bounding box center [554, 464] width 365 height 52
paste textarea "Sorry to bother you! Please reply STOP (all in capital letters) to opt-out of t…"
type textarea "Sorry to bother you! Please reply STOP (all in capital letters) to opt-out of t…"
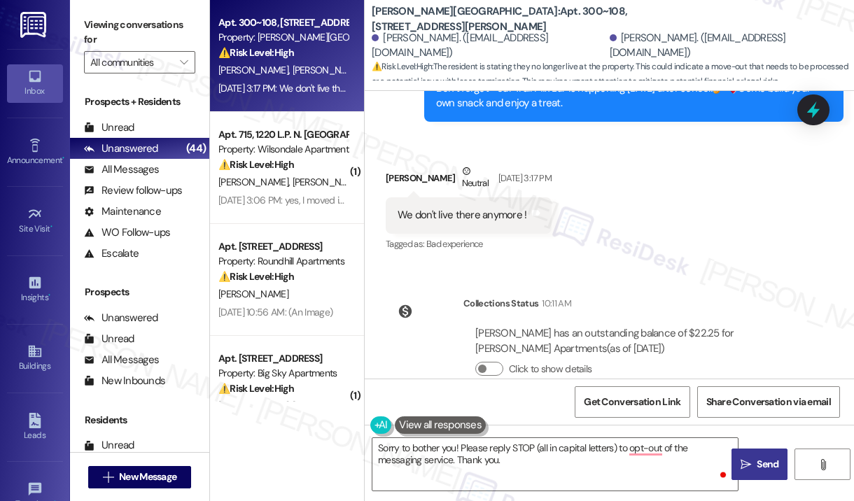
click at [760, 462] on span "Send" at bounding box center [767, 464] width 22 height 15
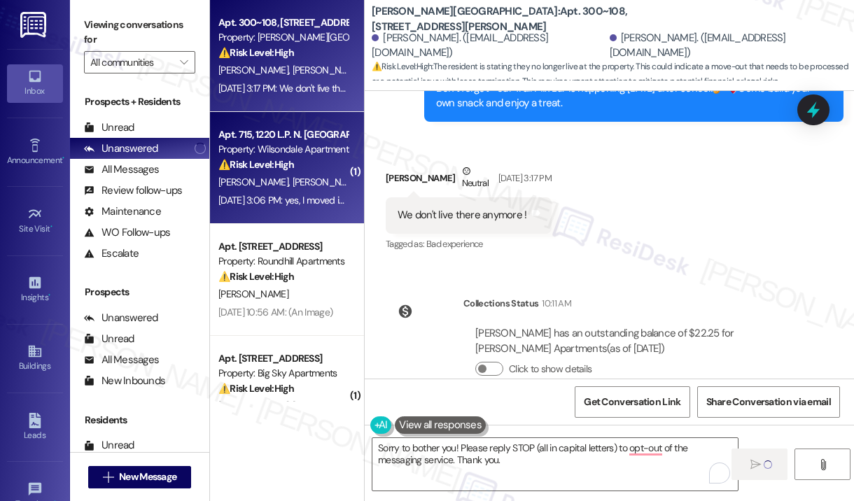
click at [269, 188] on span "[PERSON_NAME]" at bounding box center [255, 182] width 74 height 13
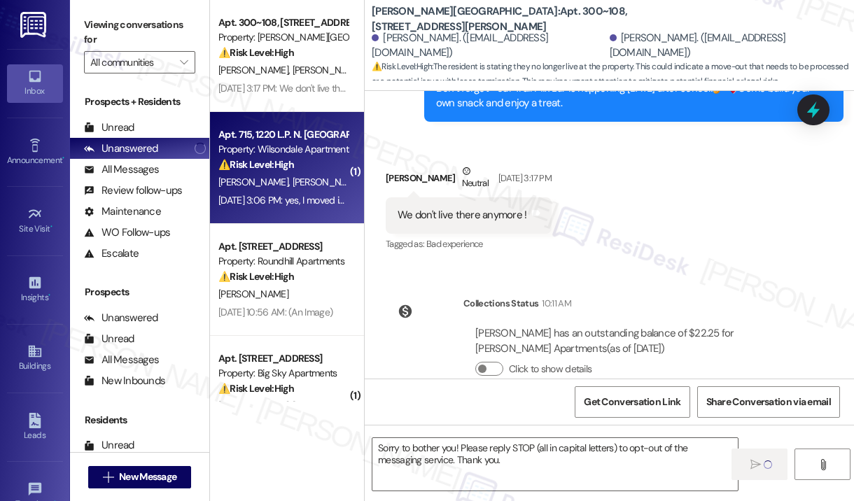
type textarea "Fetching suggested responses. Please feel free to read through the conversation…"
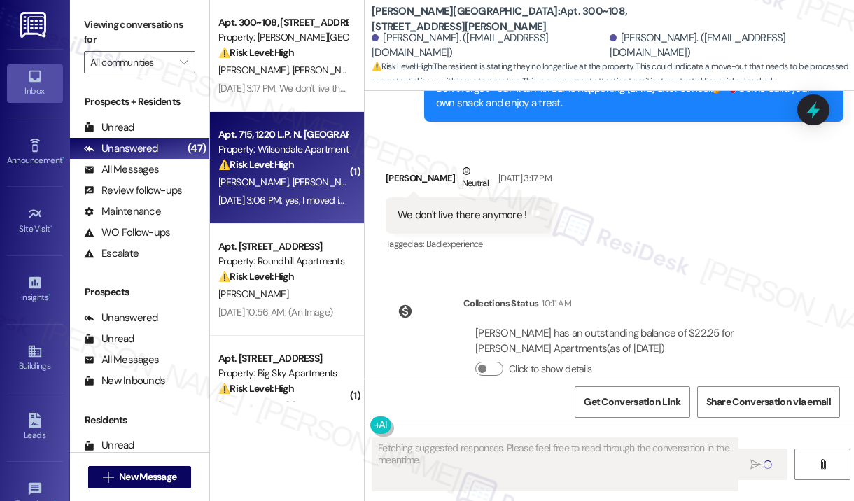
scroll to position [1101, 0]
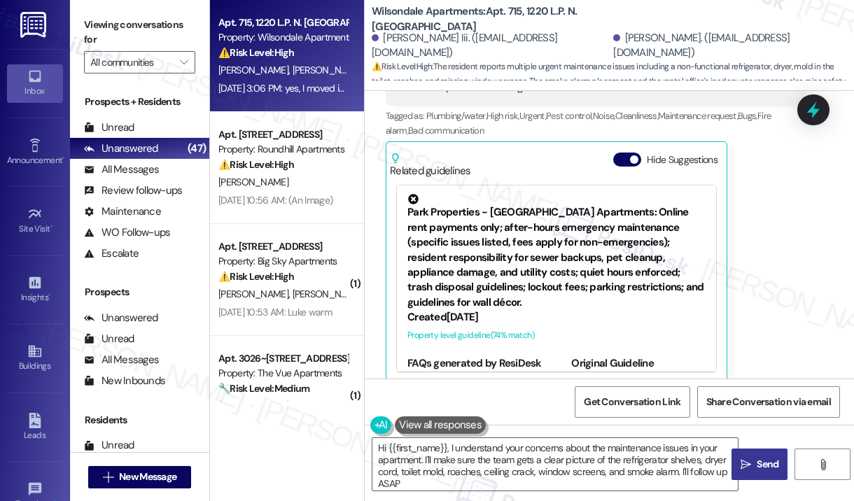
type textarea "Hi {{first_name}}, I understand your concerns about the maintenance issues in y…"
click at [779, 275] on div "Kyeara Fitzgerald Aug 22, 2025 at 3:06 PM yes, I moved in with no refrigerator …" at bounding box center [595, 60] width 419 height 648
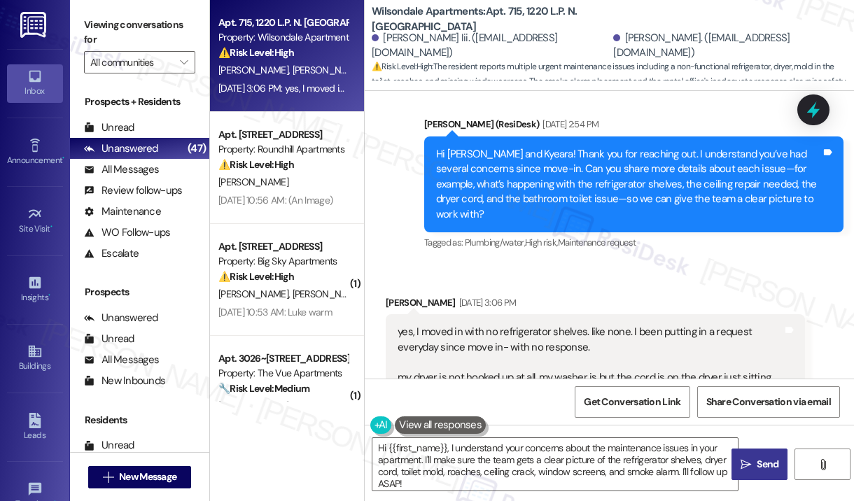
scroll to position [612, 0]
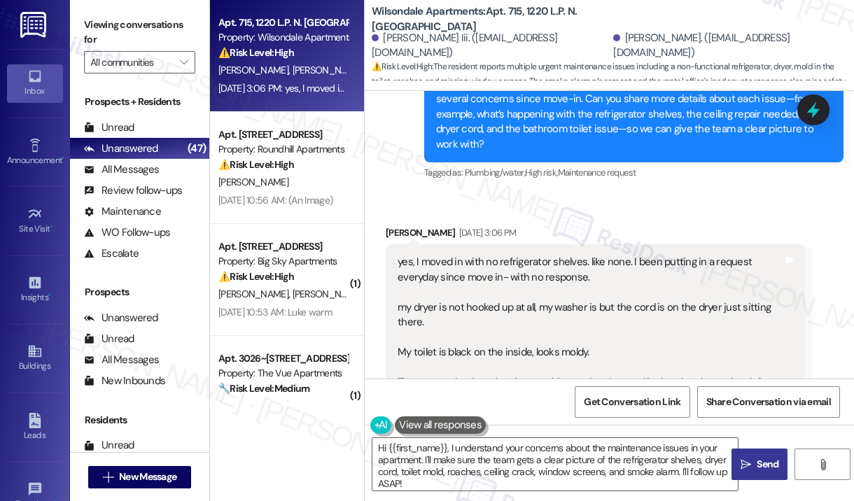
click at [684, 225] on div "Kyeara Fitzgerald Aug 22, 2025 at 3:06 PM" at bounding box center [595, 235] width 419 height 20
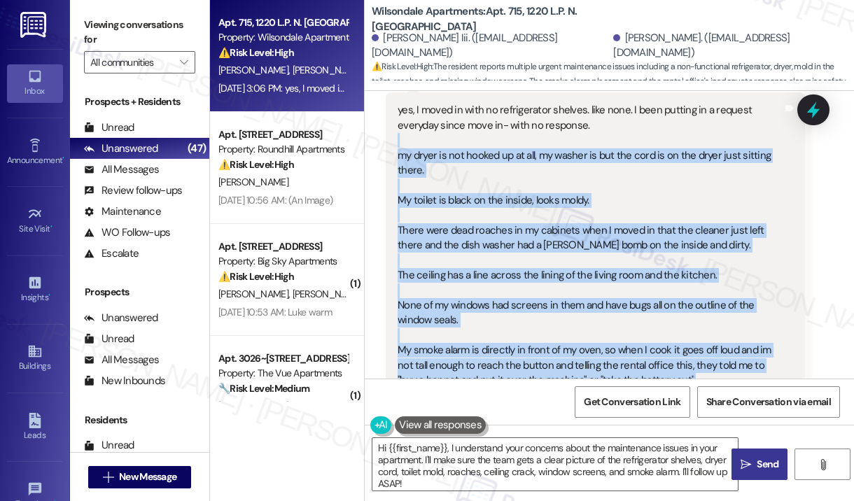
scroll to position [682, 0]
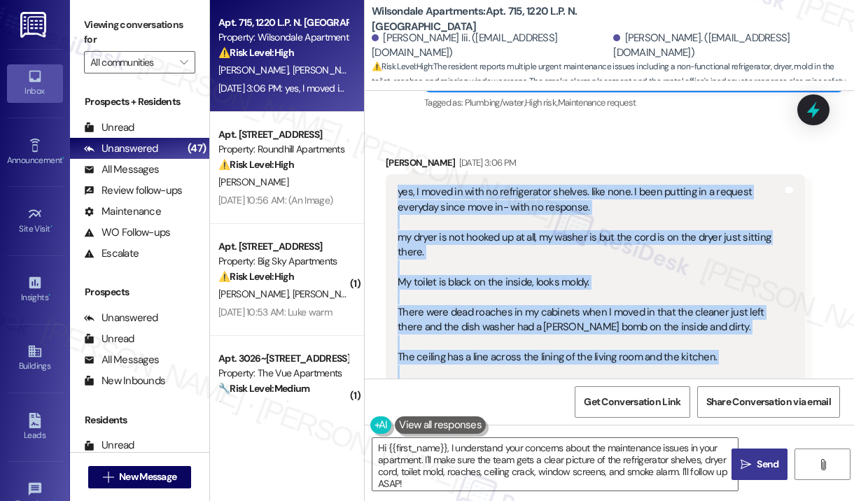
drag, startPoint x: 640, startPoint y: 283, endPoint x: 396, endPoint y: 179, distance: 264.6
click at [396, 185] on div "yes, I moved in with no refrigerator shelves. like none. I been putting in a re…" at bounding box center [590, 350] width 388 height 330
copy div "yes, I moved in with no refrigerator shelves. like none. I been putting in a re…"
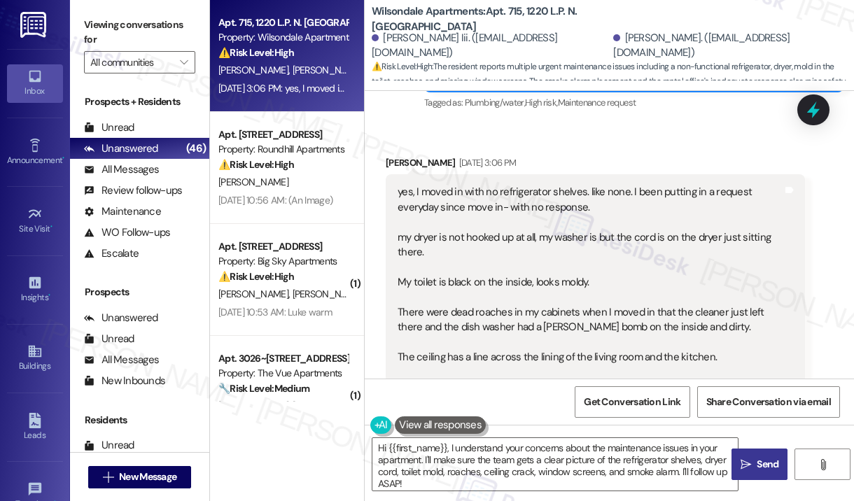
click at [246, 220] on div "Apt. 6002, 7102 II North Street Property: Roundhill Apartments ⚠️ Risk Level: H…" at bounding box center [287, 168] width 154 height 112
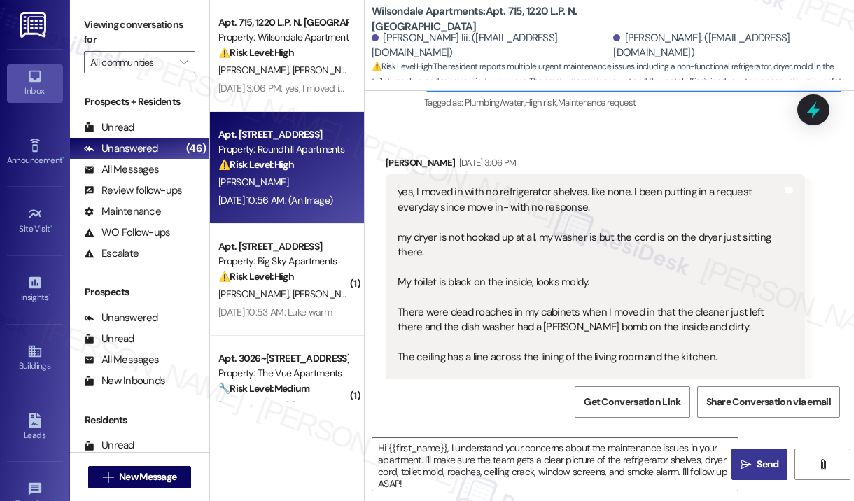
type textarea "Fetching suggested responses. Please feel free to read through the conversation…"
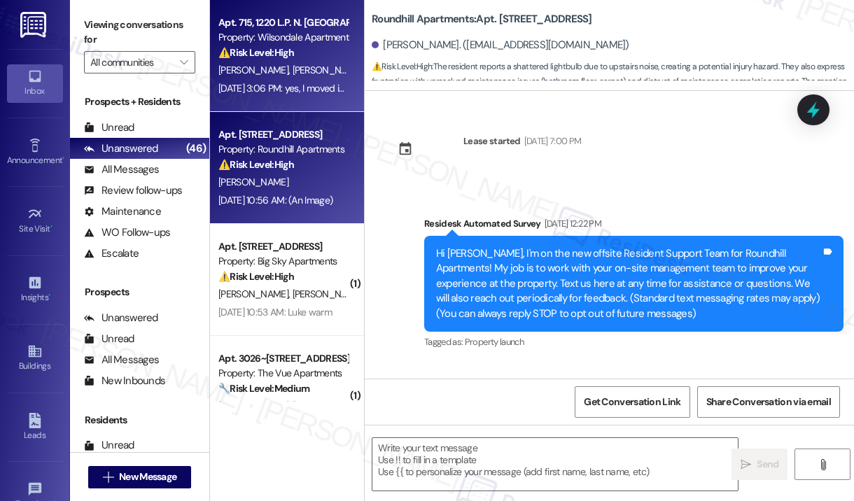
type textarea "Fetching suggested responses. Please feel free to read through the conversation…"
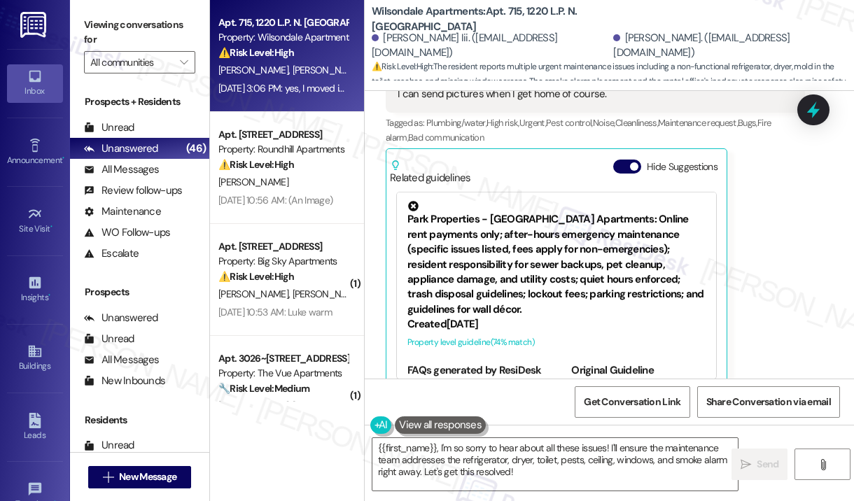
scroll to position [1101, 0]
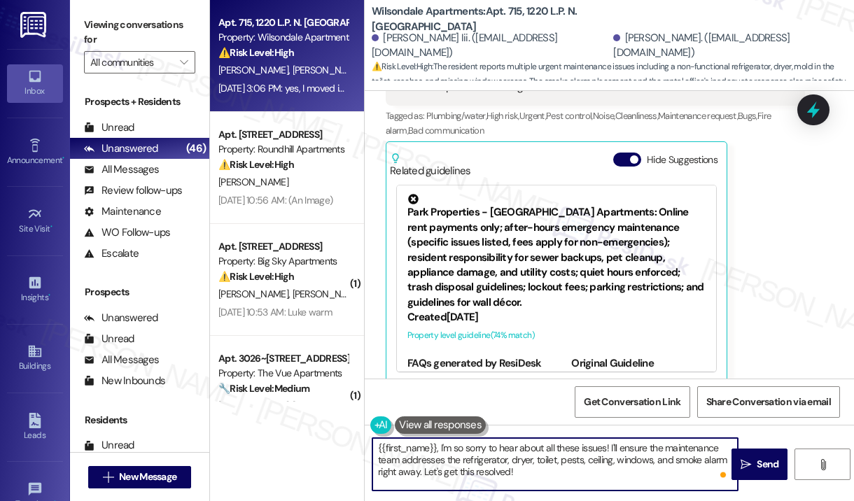
drag, startPoint x: 570, startPoint y: 472, endPoint x: 442, endPoint y: 446, distance: 131.3
click at [441, 447] on textarea "{{first_name}}, I'm so sorry to hear about all these issues! I'll ensure the ma…" at bounding box center [554, 464] width 365 height 52
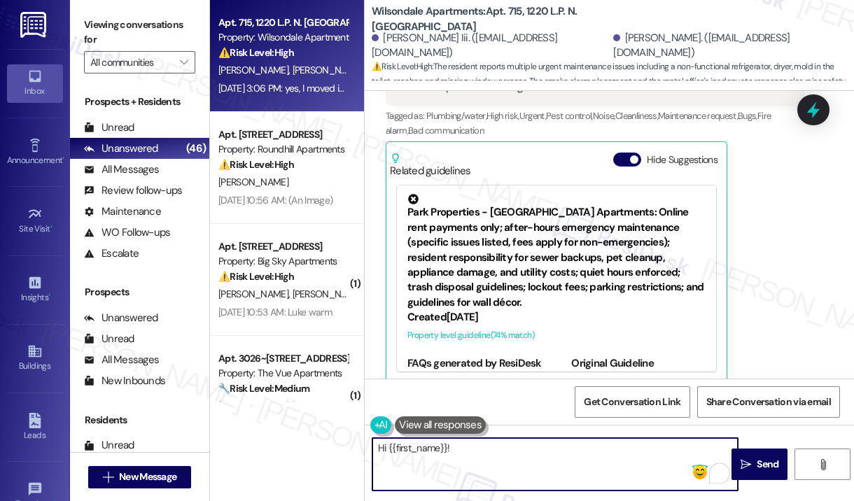
paste textarea "Thank you for reaching out. I’m sorry to hear about all the issues you’ve been …"
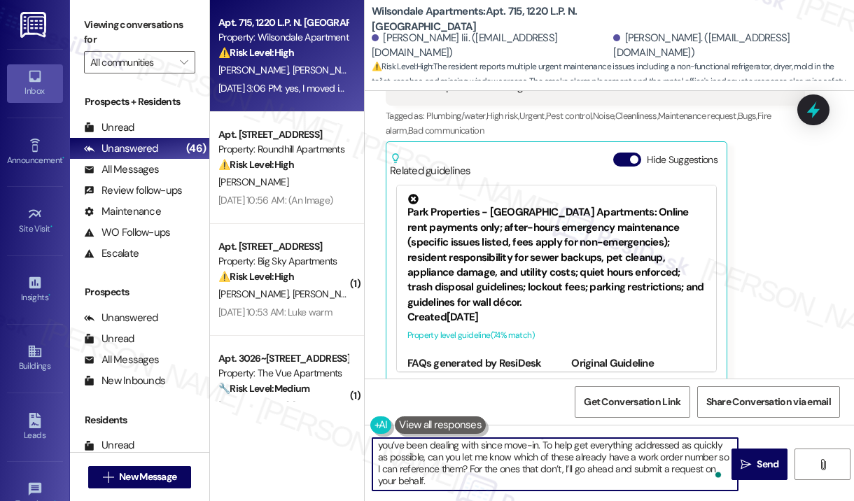
scroll to position [15, 0]
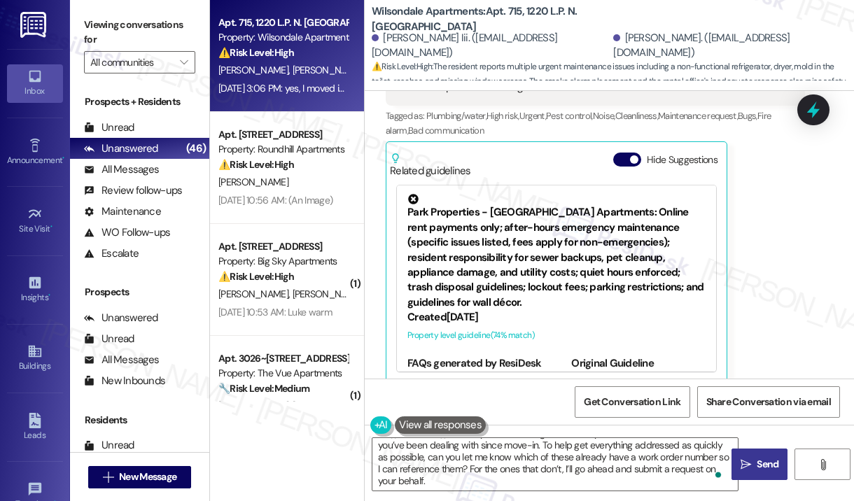
click at [759, 464] on span "Send" at bounding box center [767, 464] width 22 height 15
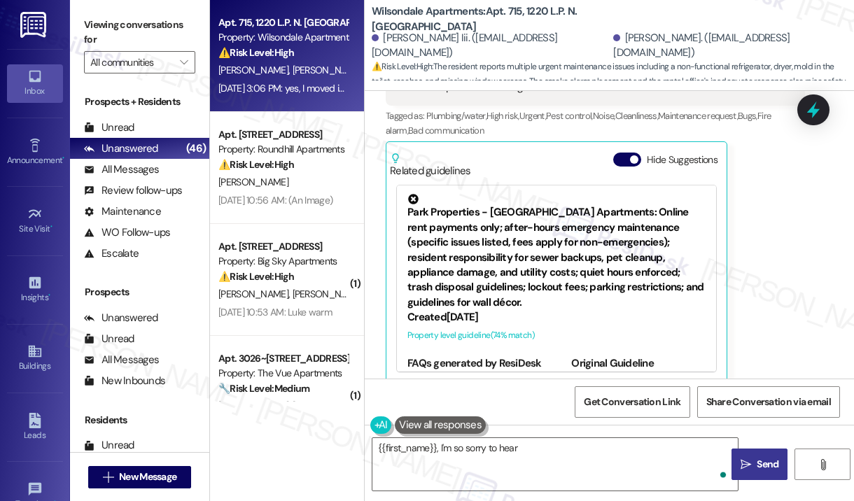
scroll to position [0, 0]
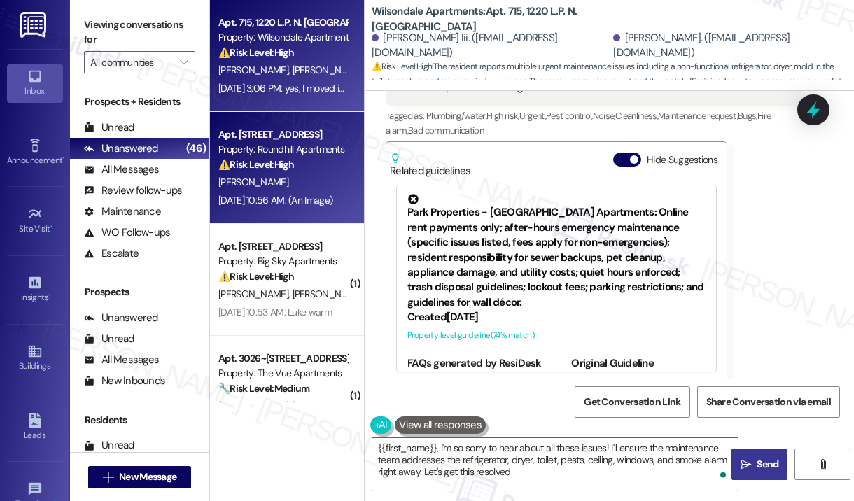
type textarea "{{first_name}}, I'm so sorry to hear about all these issues! I'll ensure the ma…"
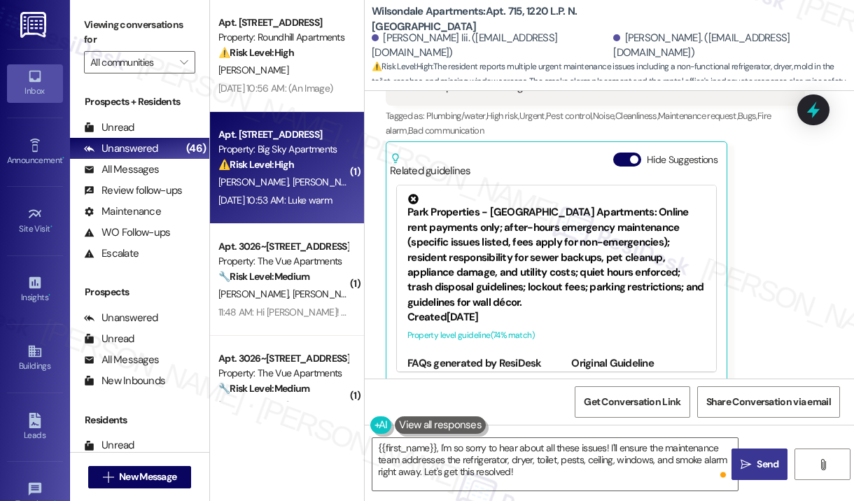
click at [325, 196] on div "Aug 22, 2025 at 10:53 AM: Luke warm Aug 22, 2025 at 10:53 AM: Luke warm" at bounding box center [274, 200] width 113 height 13
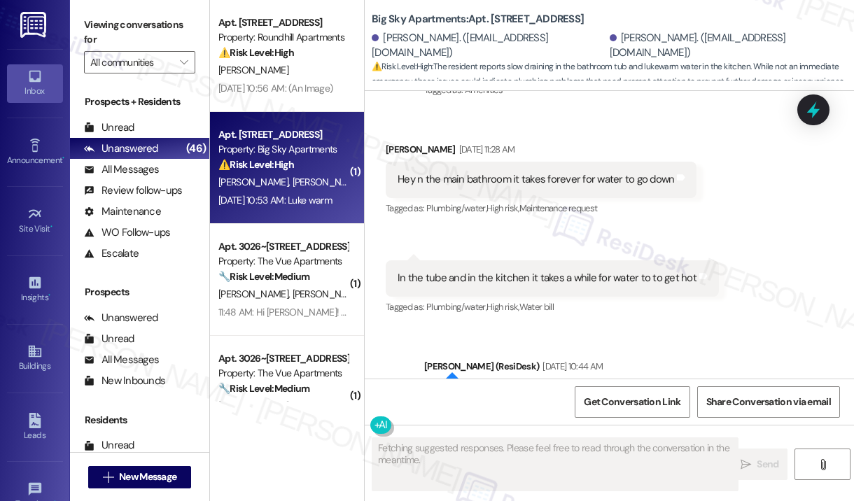
scroll to position [6697, 0]
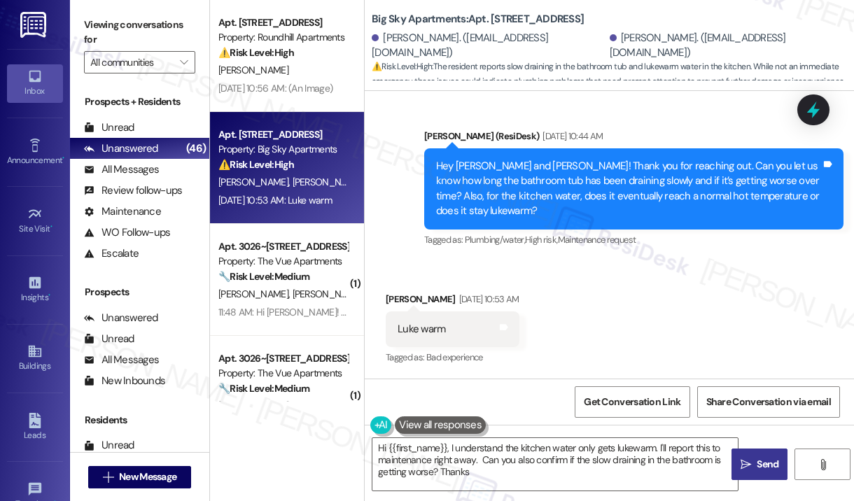
type textarea "Hi {{first_name}}, I understand the kitchen water only gets lukewarm. I'll repo…"
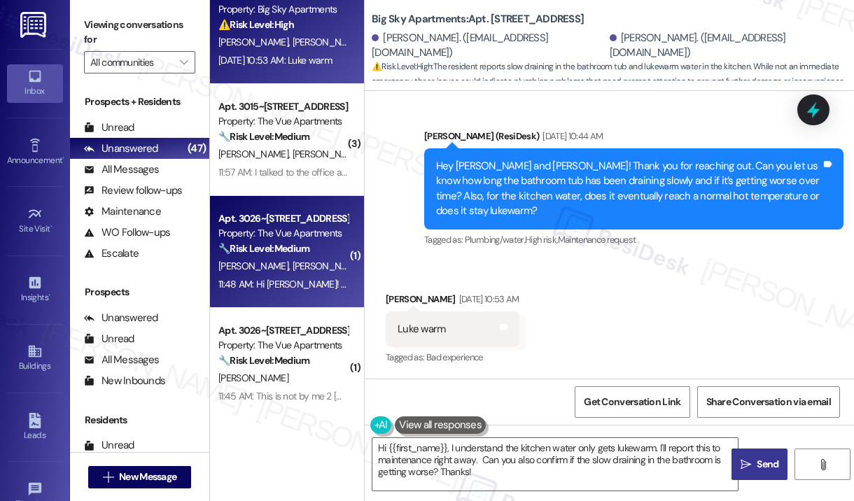
click at [311, 239] on div "Property: The Vue Apartments" at bounding box center [282, 233] width 129 height 15
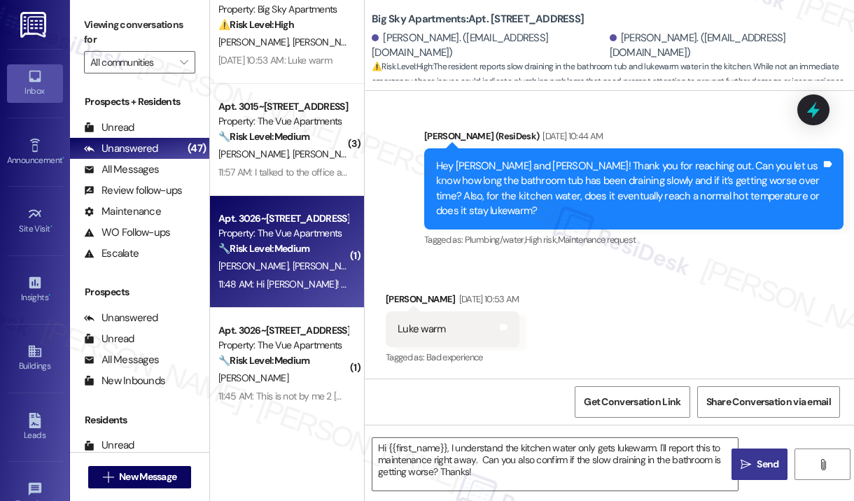
type textarea "Fetching suggested responses. Please feel free to read through the conversation…"
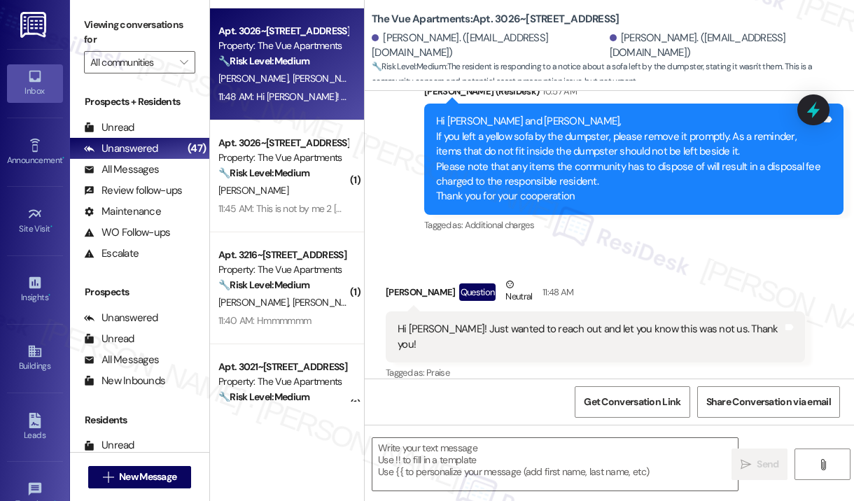
scroll to position [420, 0]
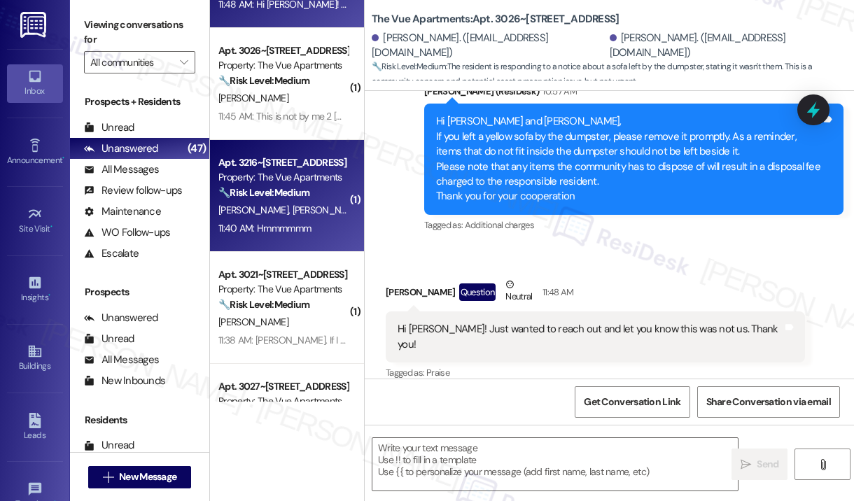
click at [316, 211] on div "L. Fallas-Diaz E. Potts" at bounding box center [283, 210] width 132 height 17
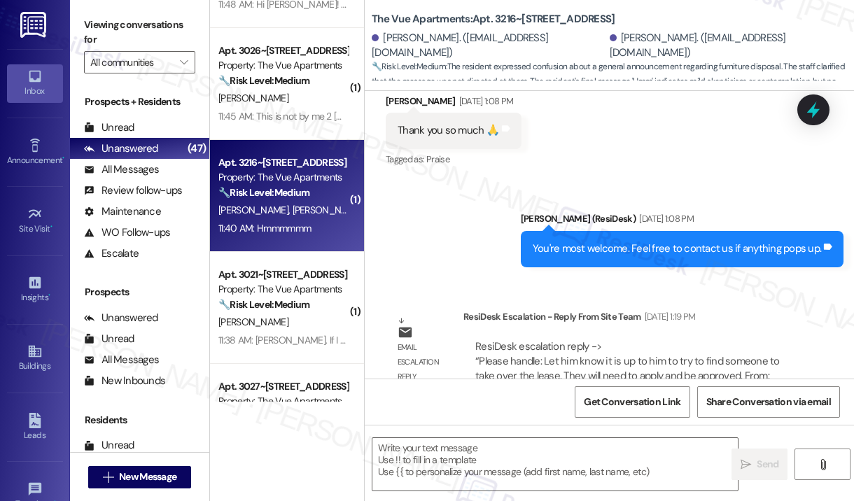
type textarea "Fetching suggested responses. Please feel free to read through the conversation…"
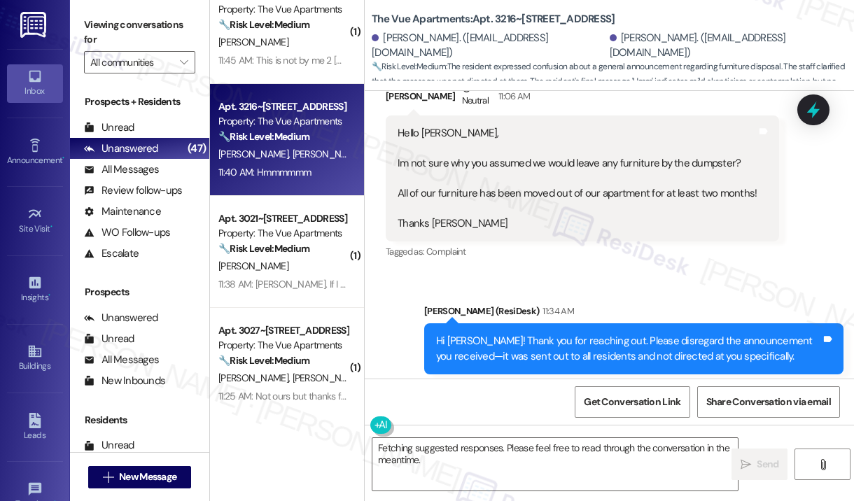
scroll to position [840, 0]
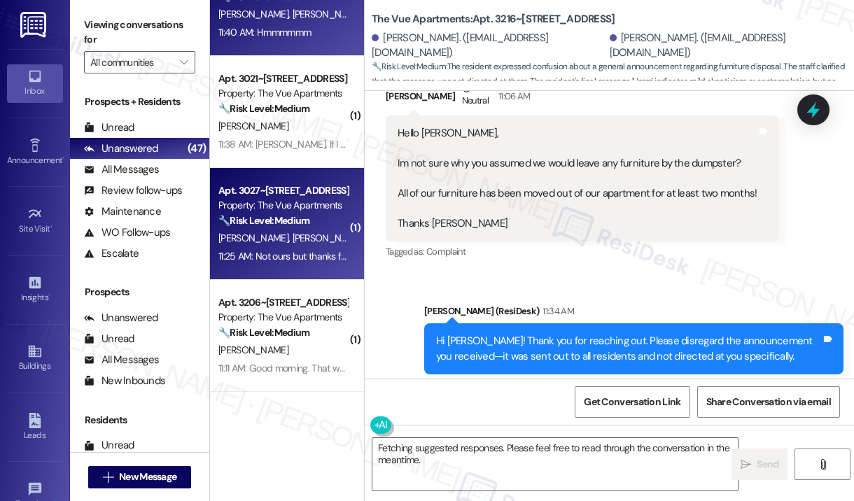
click at [323, 230] on div "A. Helfrich T. Dollins" at bounding box center [283, 238] width 132 height 17
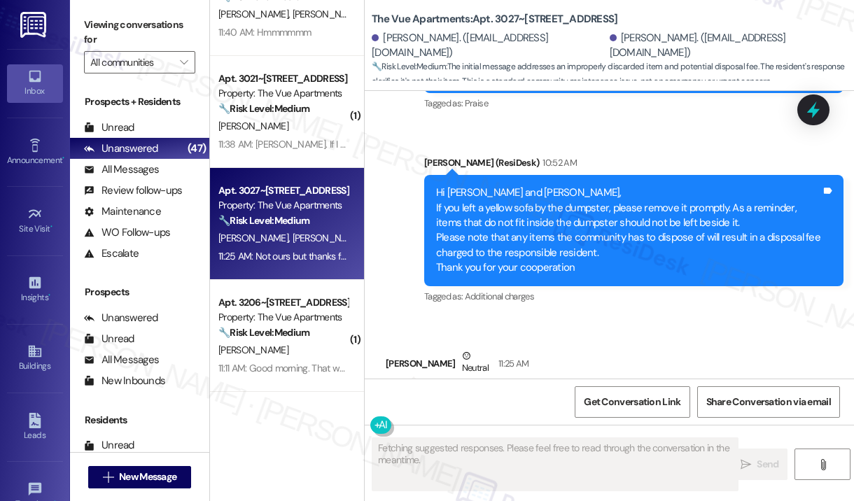
scroll to position [2506, 0]
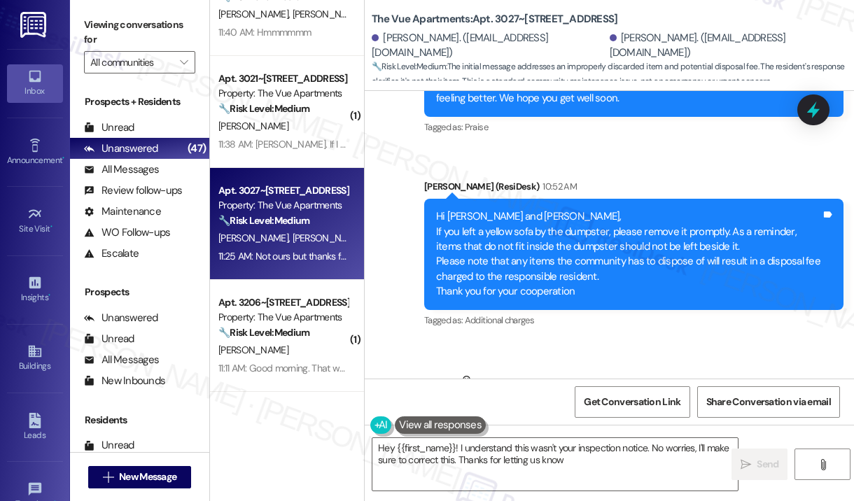
type textarea "Hey {{first_name}}! I understand this wasn't your inspection notice. No worries…"
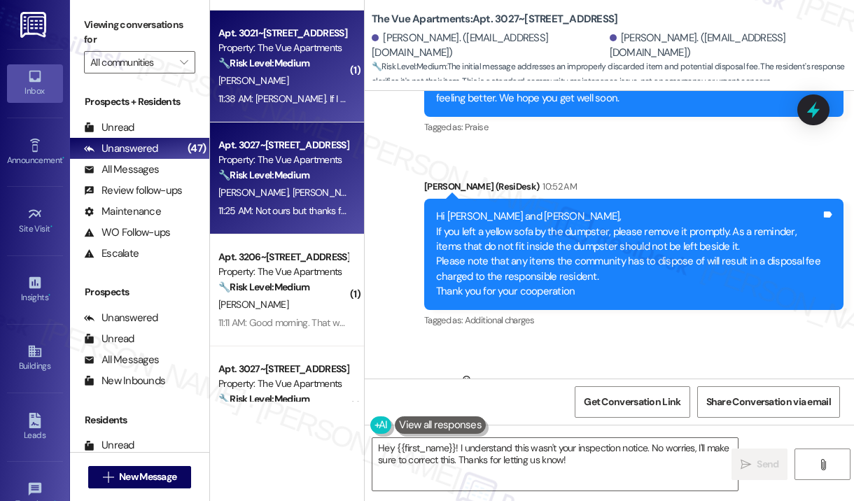
scroll to position [910, 0]
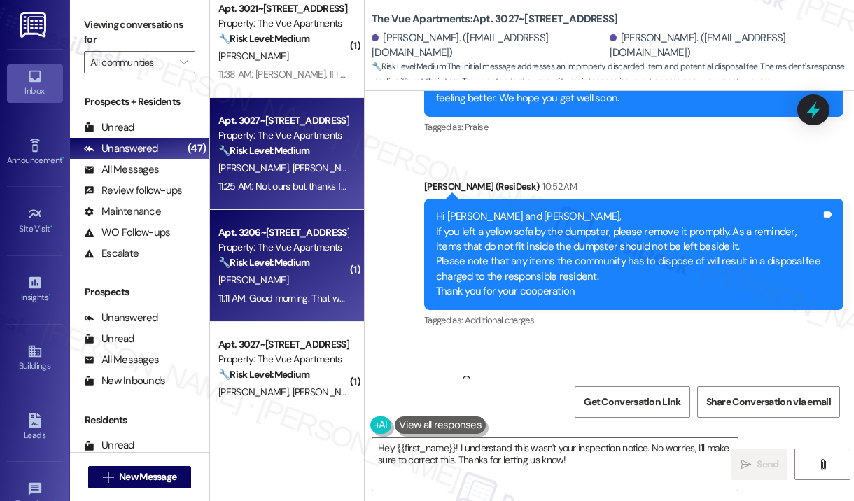
click at [212, 235] on div "Apt. 3206~111, 3000 Vue Avenue Property: The Vue Apartments 🔧 Risk Level: Mediu…" at bounding box center [287, 266] width 154 height 112
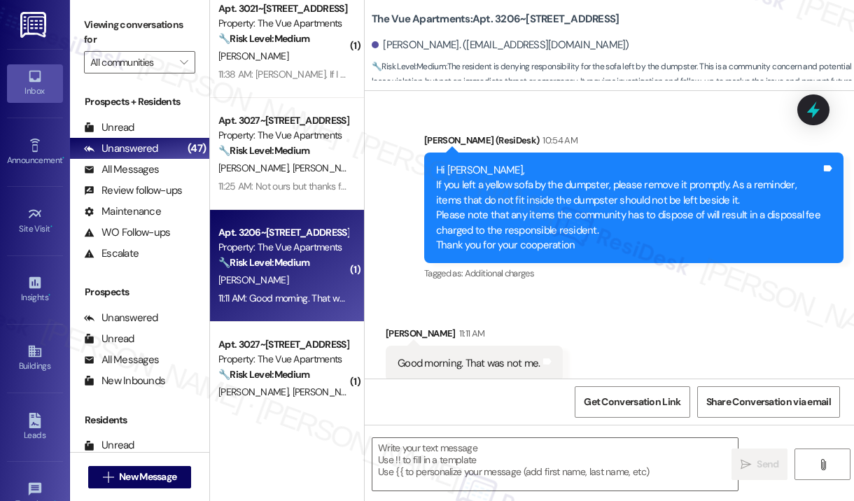
scroll to position [280, 0]
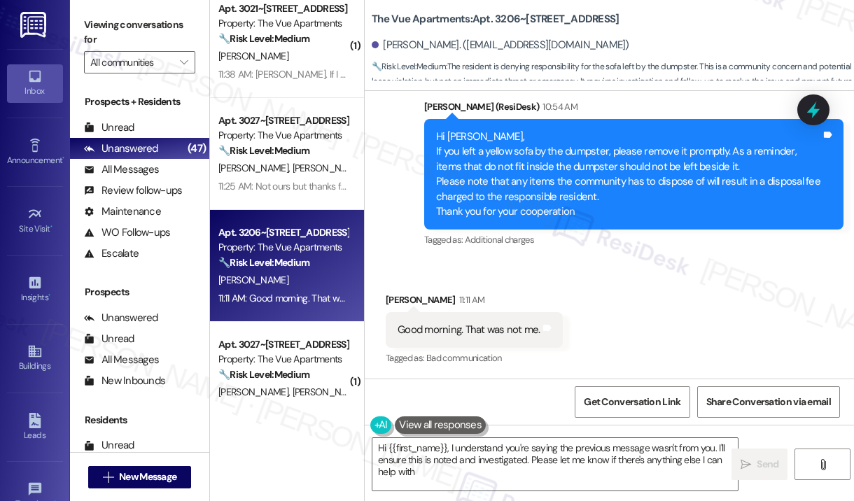
type textarea "Hi {{first_name}}, I understand you're saying the previous message wasn't from …"
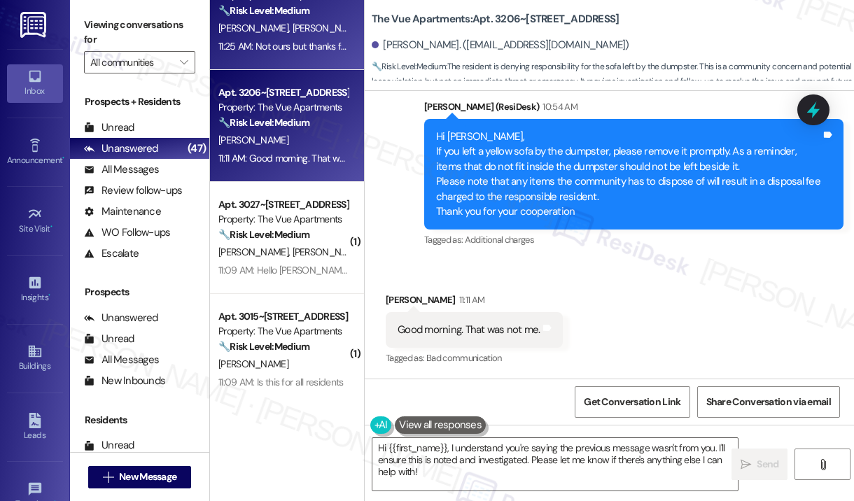
scroll to position [1120, 0]
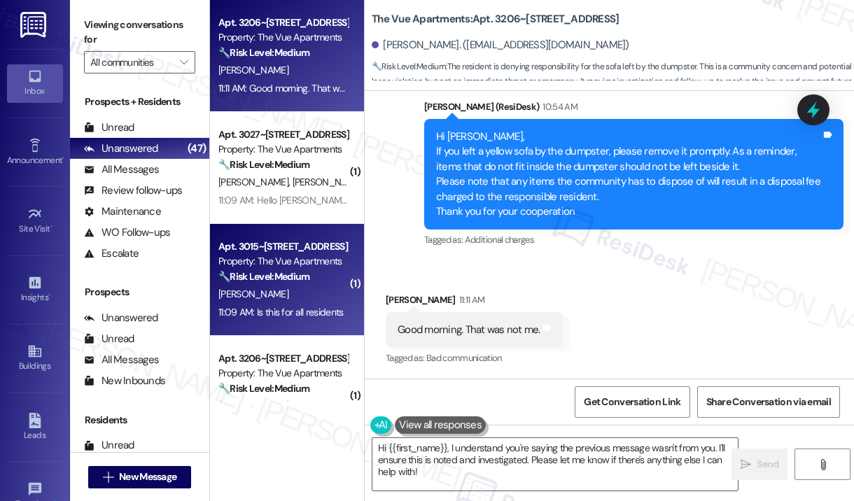
click at [306, 243] on div "Apt. 3015~[STREET_ADDRESS]" at bounding box center [282, 246] width 129 height 15
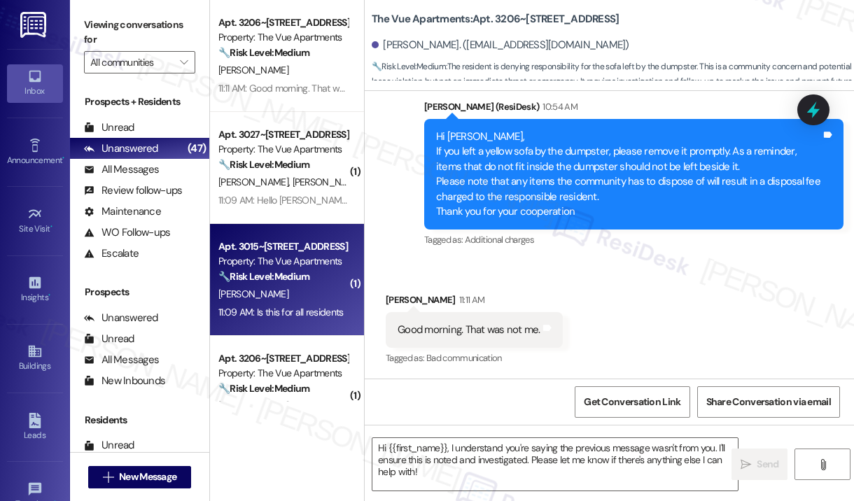
type textarea "Fetching suggested responses. Please feel free to read through the conversation…"
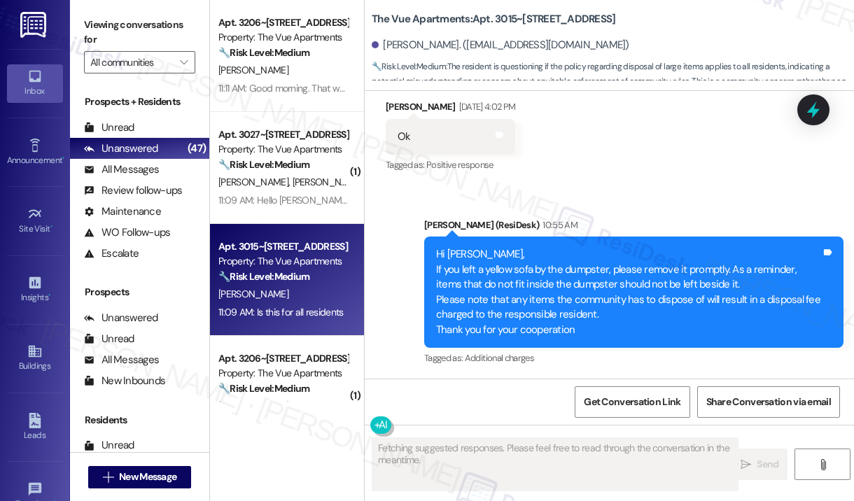
scroll to position [6230, 0]
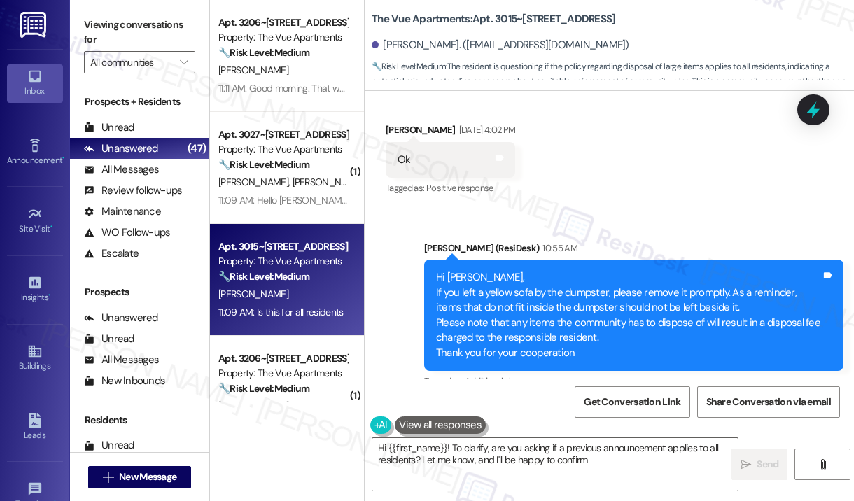
type textarea "Hi {{first_name}}! To clarify, are you asking if a previous announcement applie…"
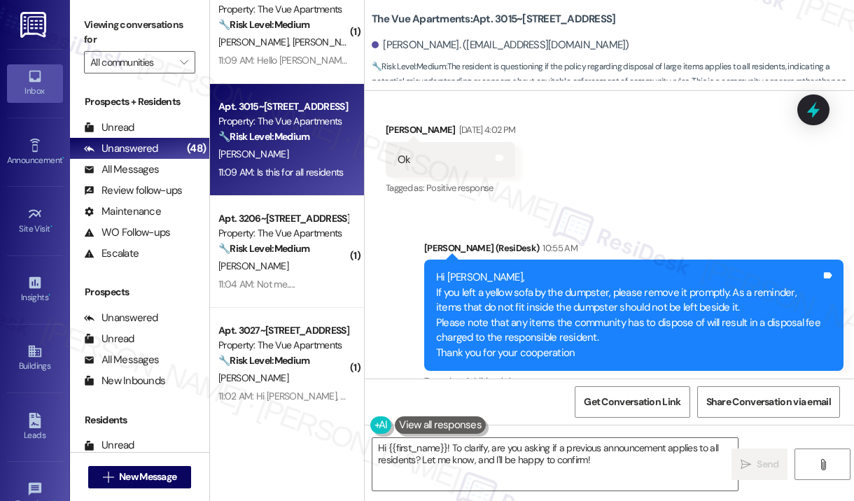
scroll to position [1539, 0]
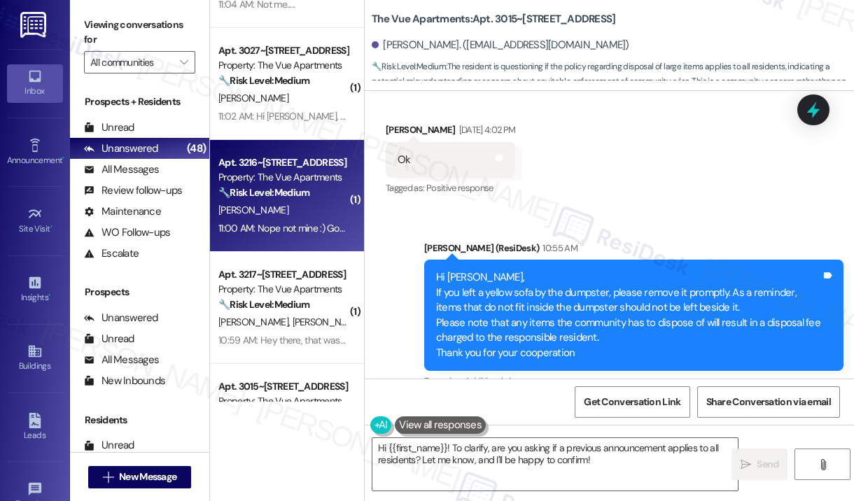
click at [285, 155] on div "Apt. 3216~[STREET_ADDRESS]" at bounding box center [282, 162] width 129 height 15
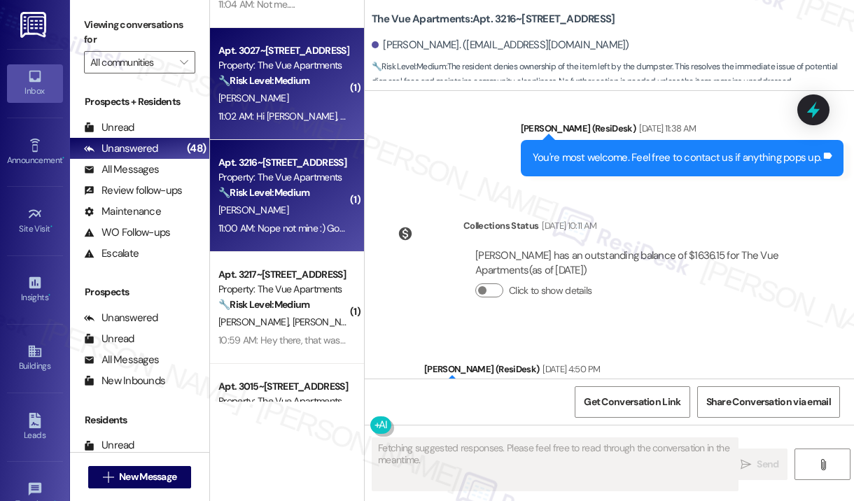
type textarea "Fetching suggested responses. Please feel free to read through the conversation…"
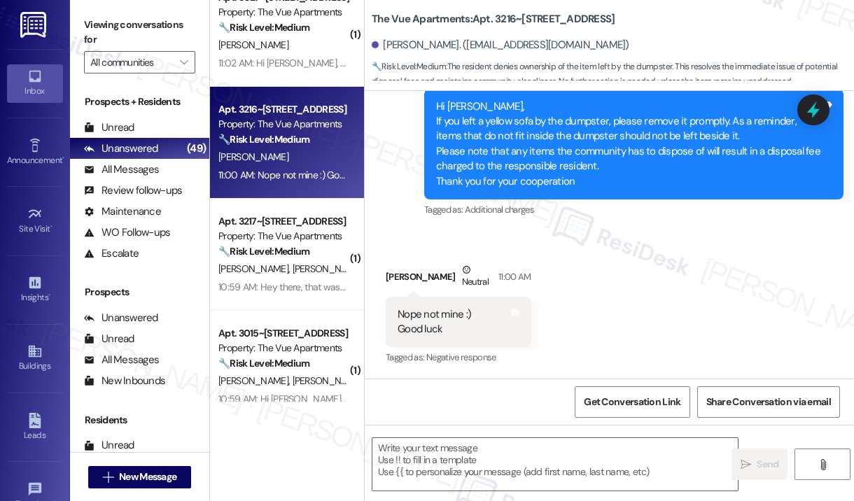
scroll to position [1679, 0]
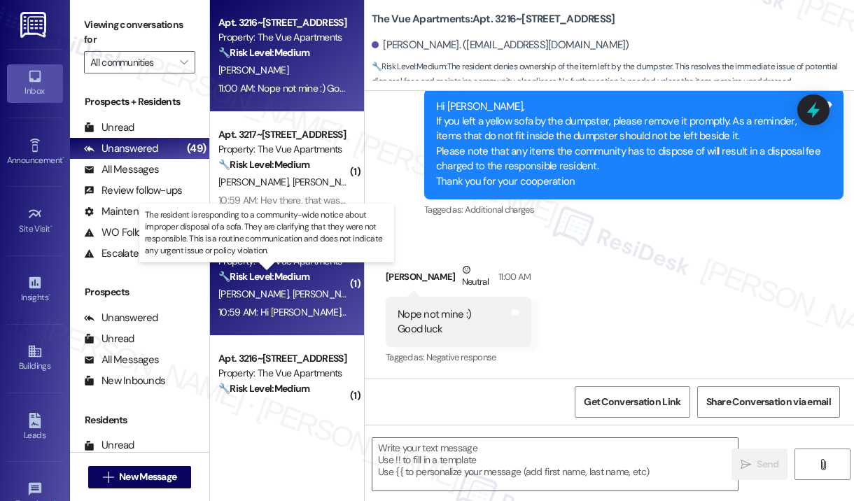
click at [285, 276] on strong "🔧 Risk Level: Medium" at bounding box center [263, 276] width 91 height 13
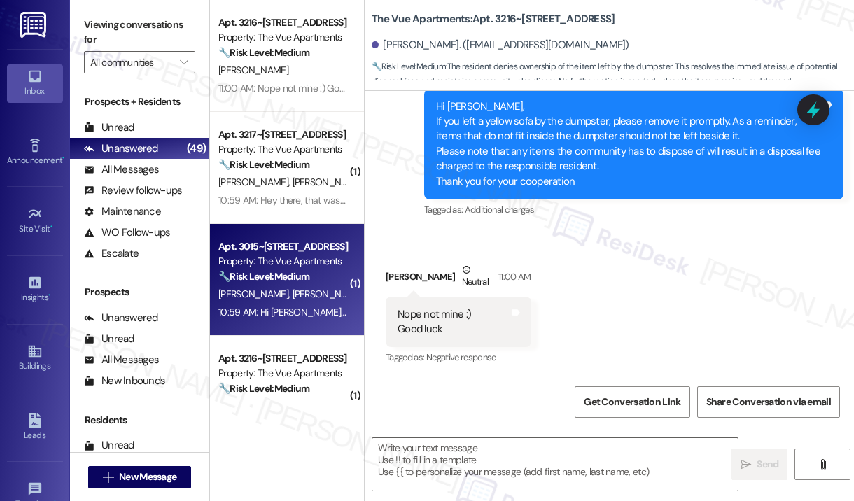
type textarea "Fetching suggested responses. Please feel free to read through the conversation…"
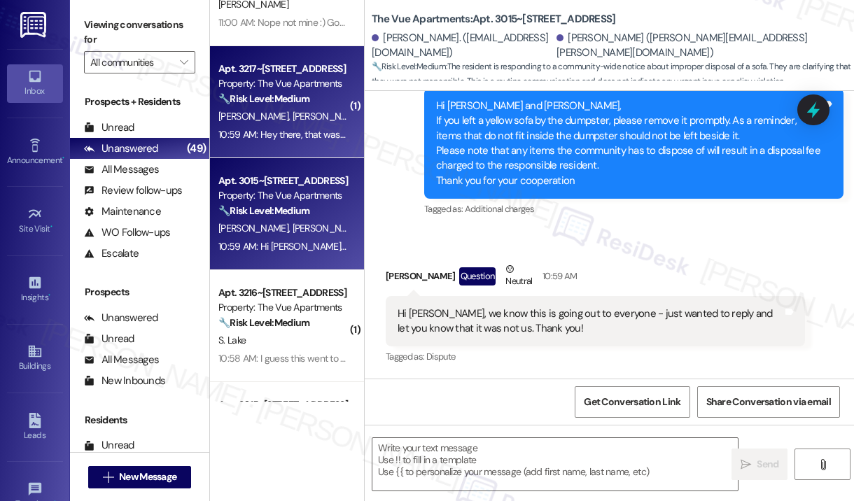
scroll to position [1889, 0]
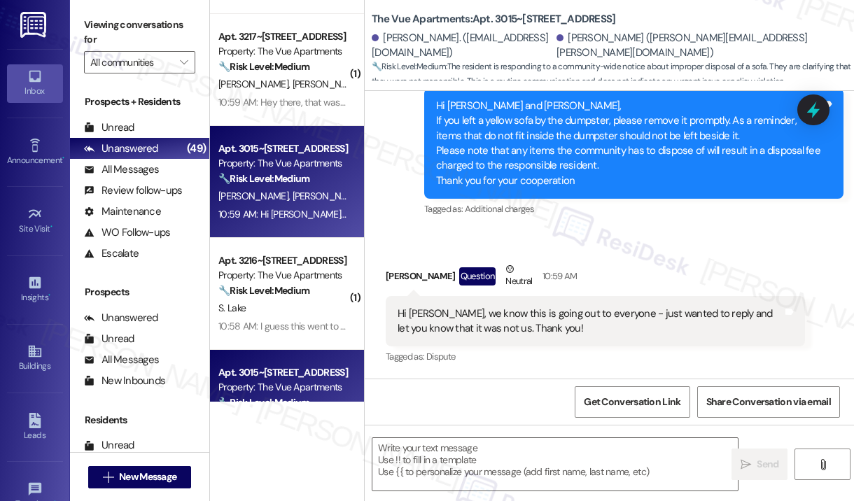
click at [274, 374] on div "Apt. 3015~[STREET_ADDRESS]" at bounding box center [282, 372] width 129 height 15
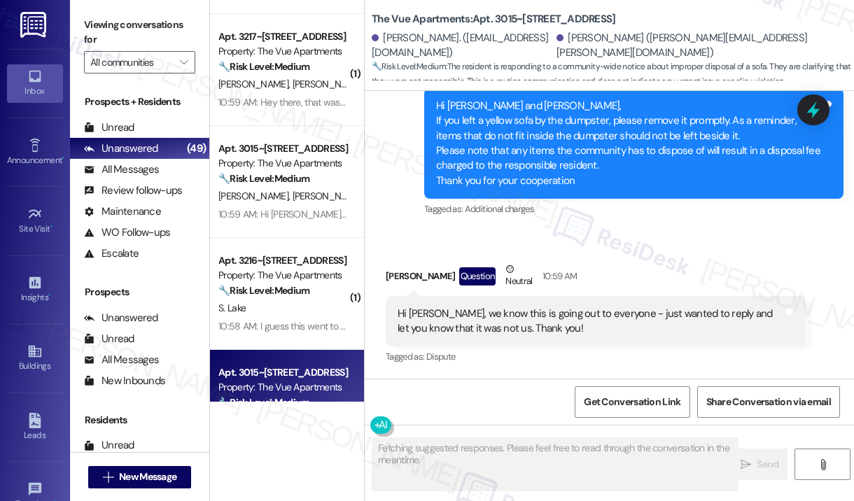
scroll to position [750, 0]
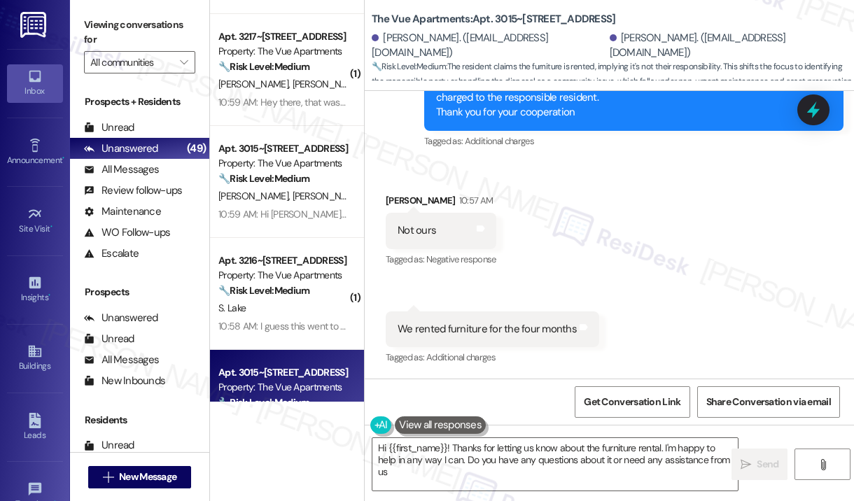
type textarea "Hi {{first_name}}! Thanks for letting us know about the furniture rental. I'm h…"
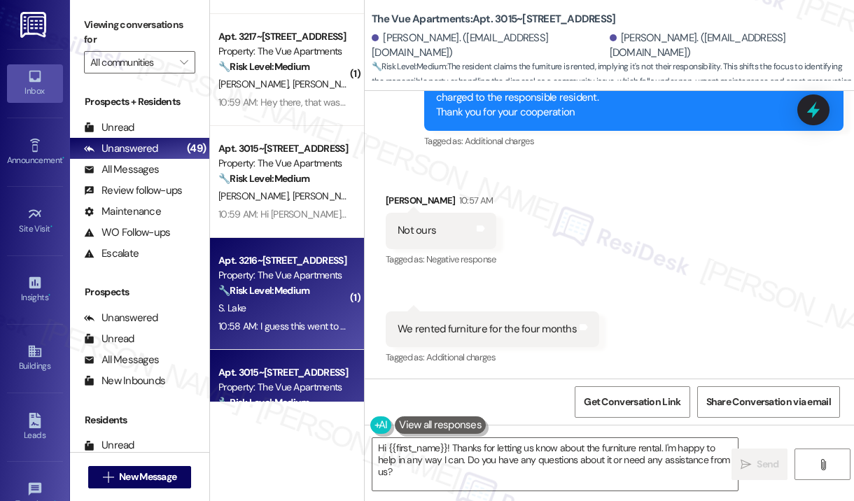
click at [276, 302] on div "S. Lake" at bounding box center [283, 307] width 132 height 17
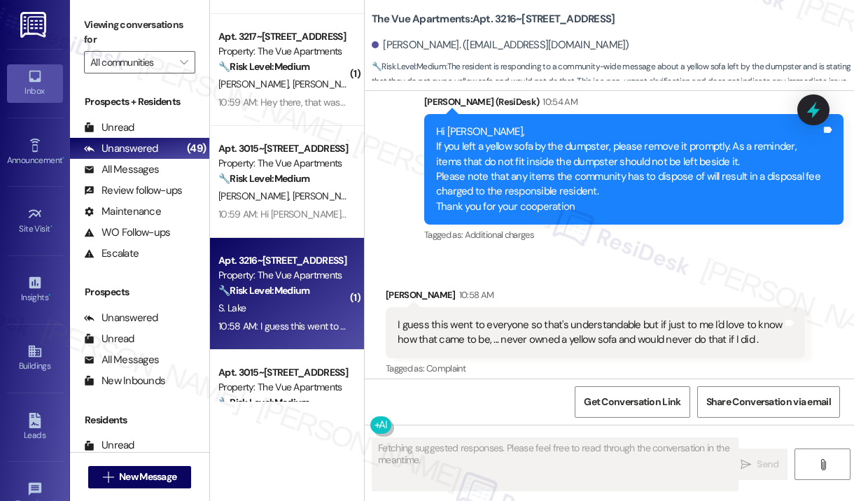
scroll to position [1683, 0]
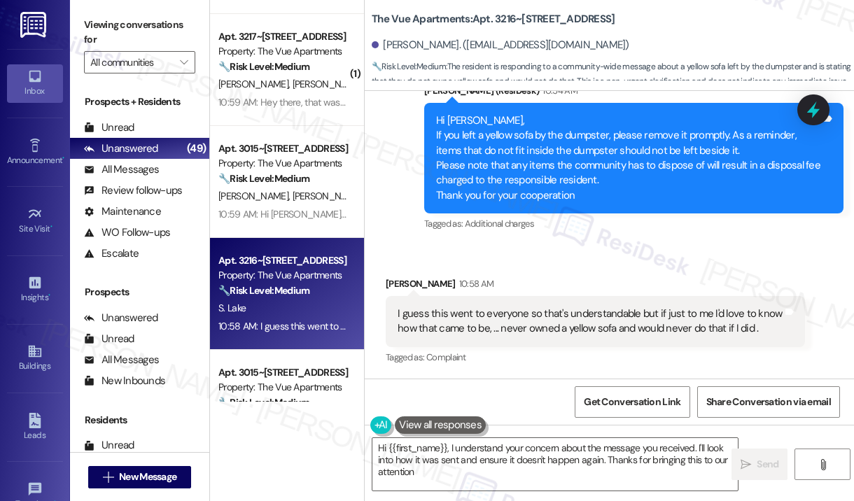
type textarea "Hi {{first_name}}, I understand your concern about the message you received. I'…"
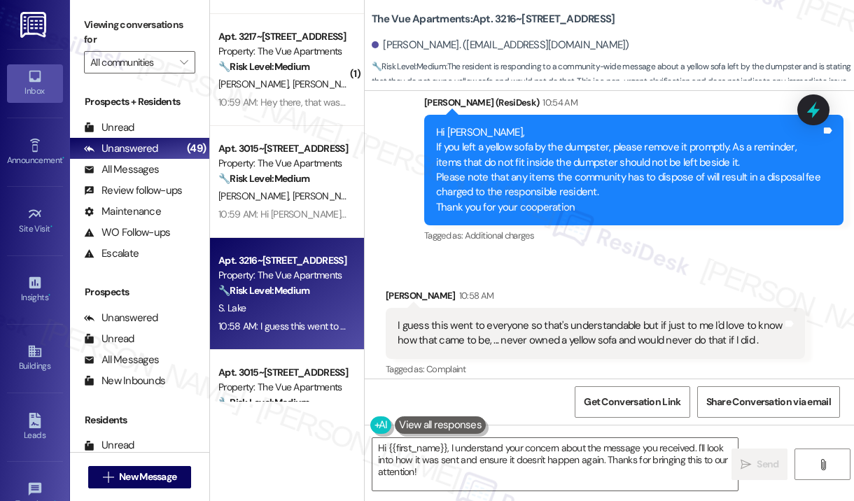
scroll to position [1683, 0]
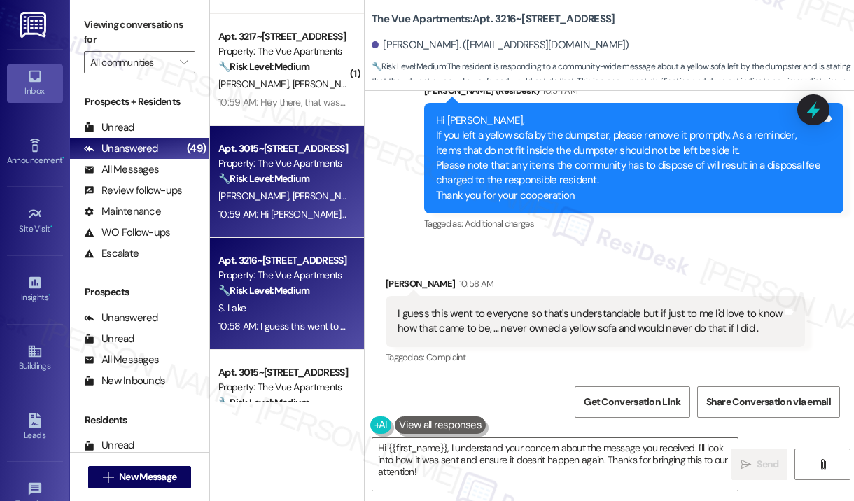
click at [330, 194] on div "M. Franz R. Galusha Jr" at bounding box center [283, 196] width 132 height 17
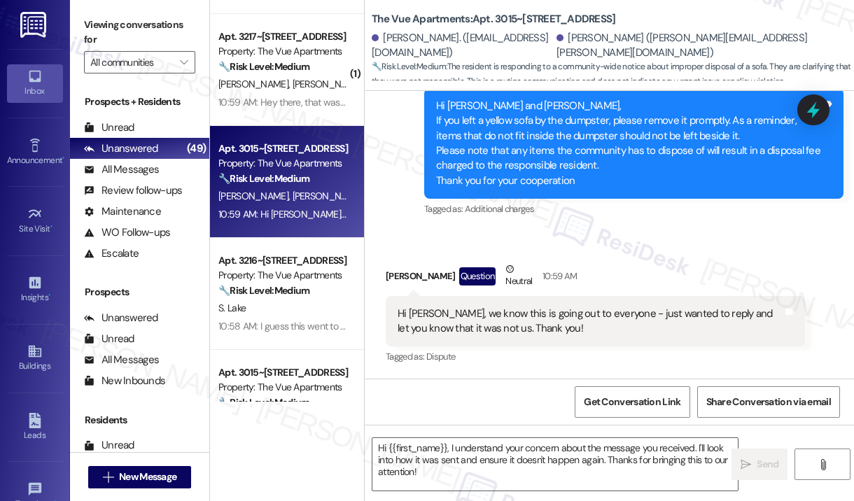
type textarea "Fetching suggested responses. Please feel free to read through the conversation…"
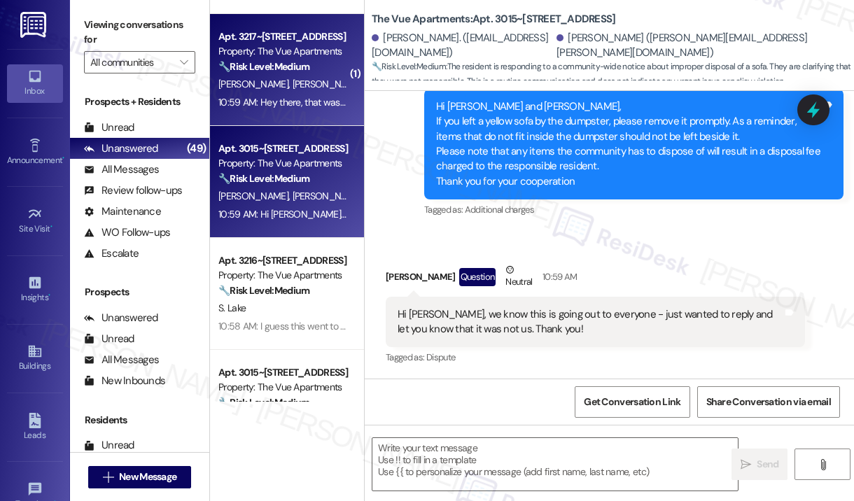
click at [328, 83] on div "D. Waldeck A. Merritt" at bounding box center [283, 84] width 132 height 17
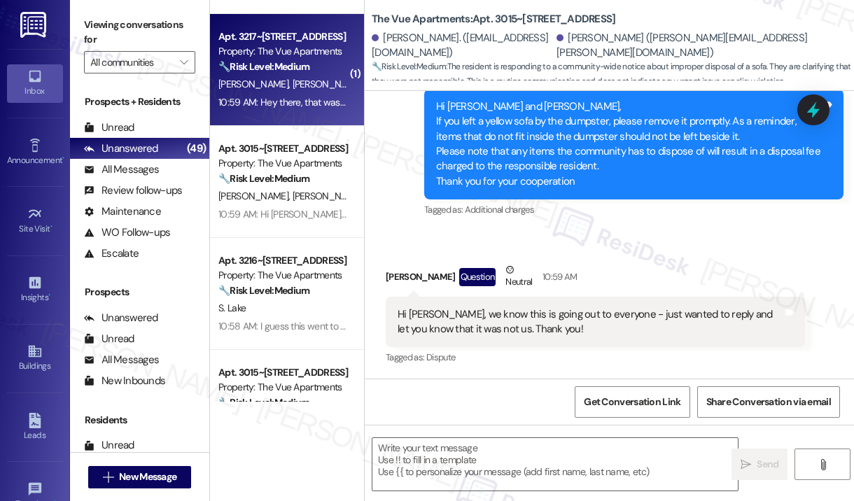
type textarea "Fetching suggested responses. Please feel free to read through the conversation…"
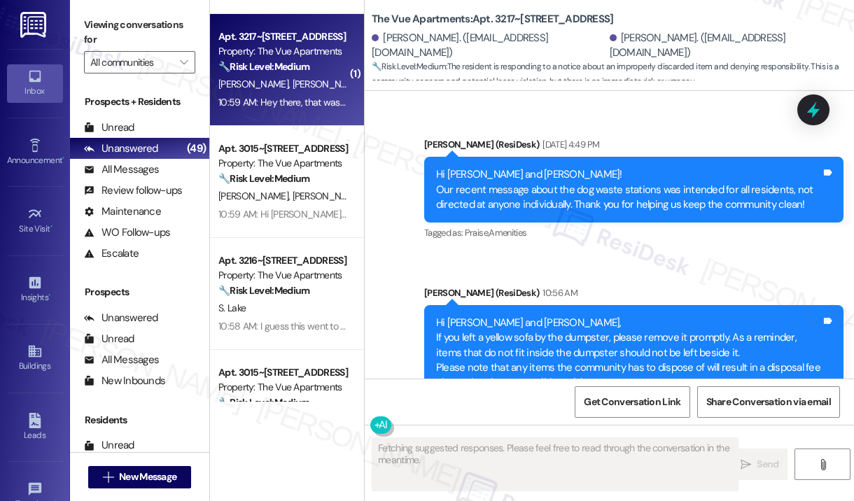
scroll to position [2467, 0]
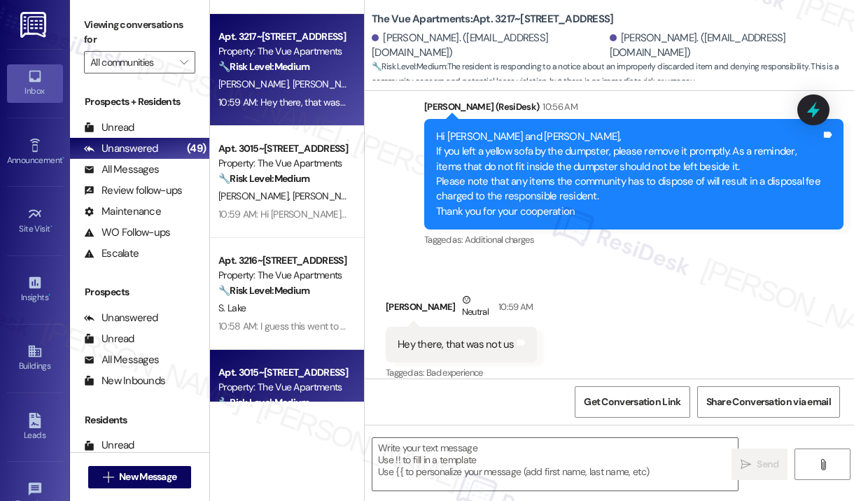
click at [330, 358] on div "Apt. 3015~113, 3000 Vue Avenue Property: The Vue Apartments 🔧 Risk Level: Mediu…" at bounding box center [287, 406] width 154 height 112
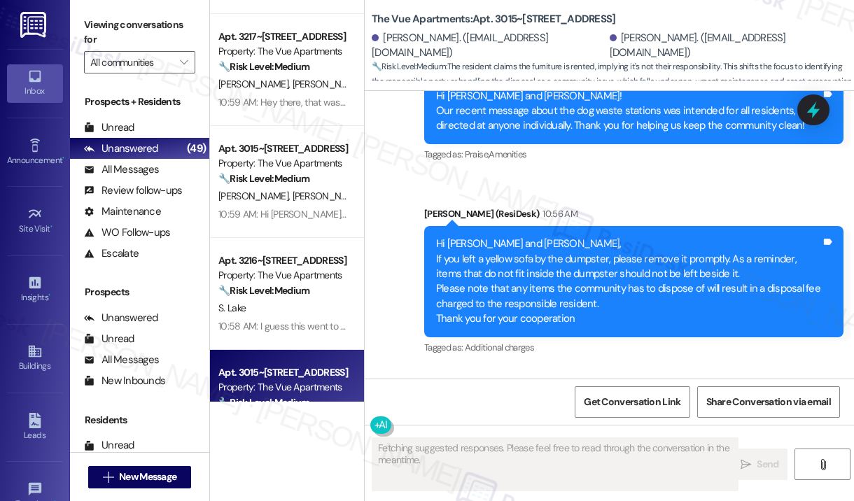
scroll to position [540, 0]
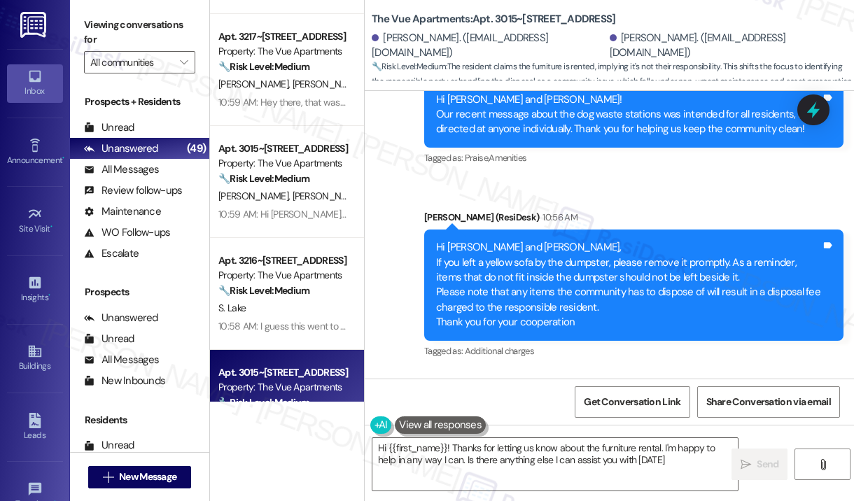
type textarea "Hi {{first_name}}! Thanks for letting us know about the furniture rental. I'm h…"
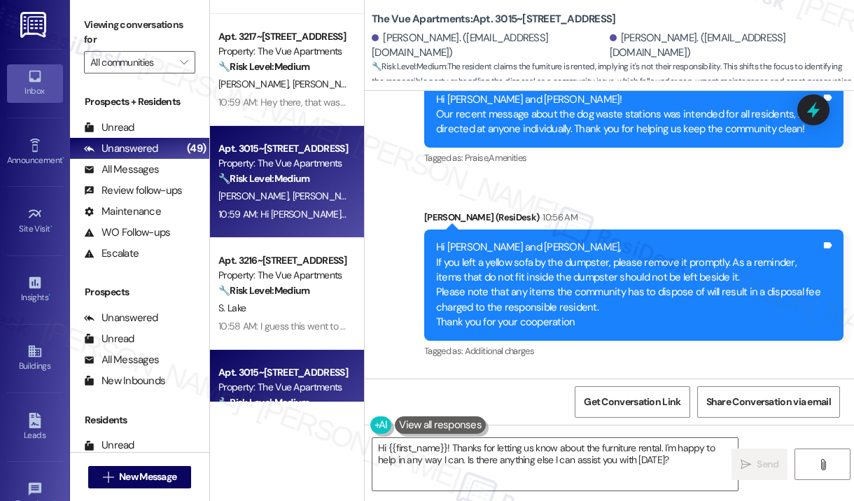
click at [341, 177] on div "🔧 Risk Level: Medium The resident is responding to a community-wide notice abou…" at bounding box center [282, 178] width 129 height 15
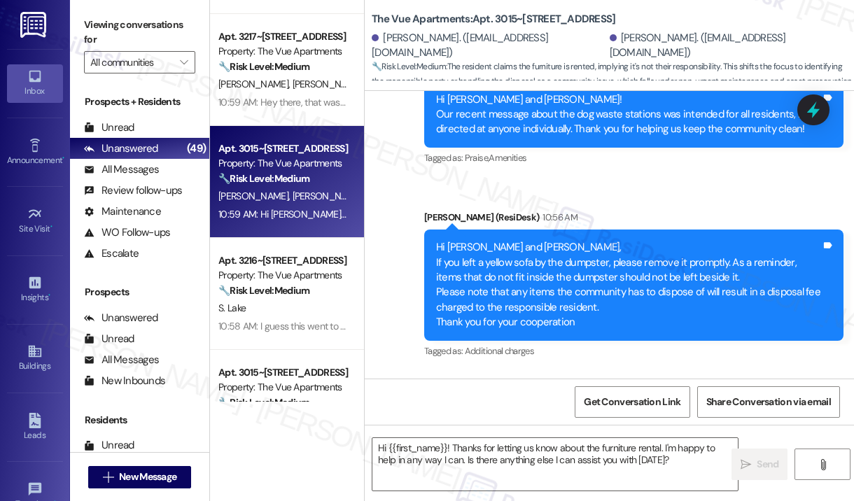
type textarea "Fetching suggested responses. Please feel free to read through the conversation…"
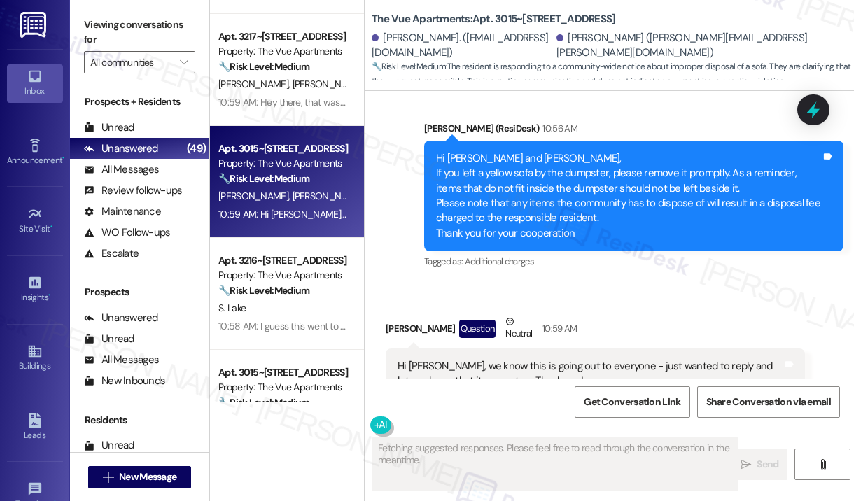
scroll to position [1342, 0]
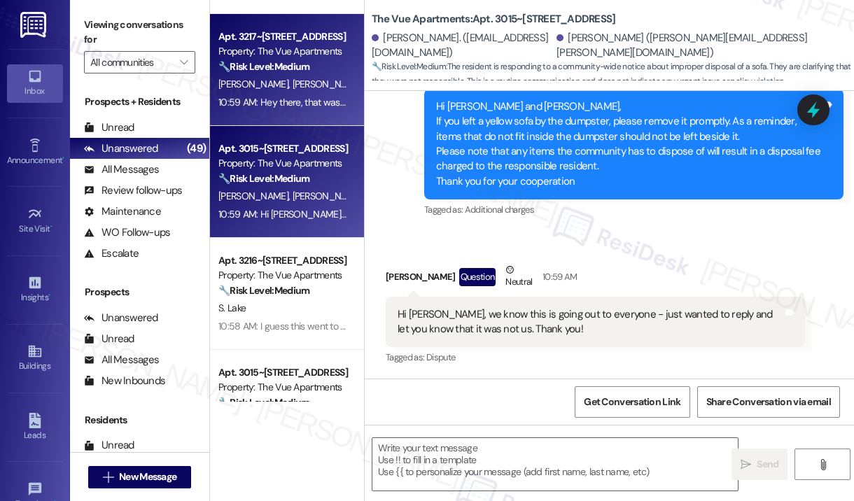
click at [333, 69] on div "🔧 Risk Level: Medium The resident is responding to a notice about an improperly…" at bounding box center [282, 66] width 129 height 15
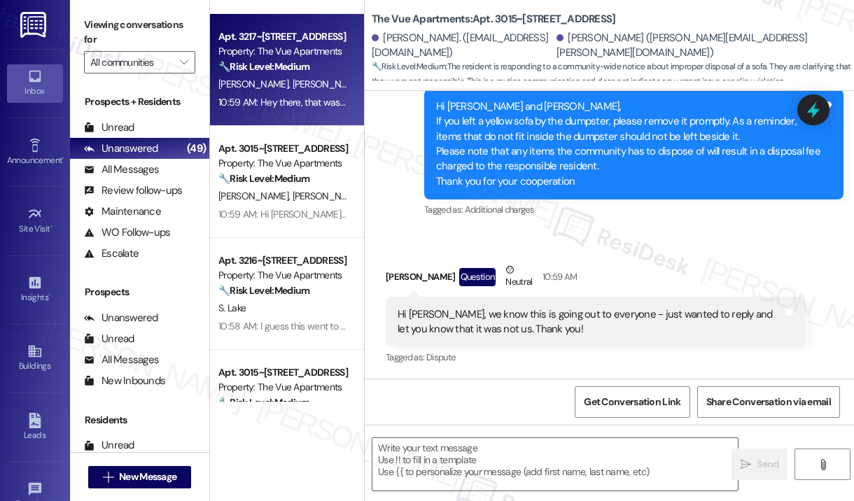
type textarea "Fetching suggested responses. Please feel free to read through the conversation…"
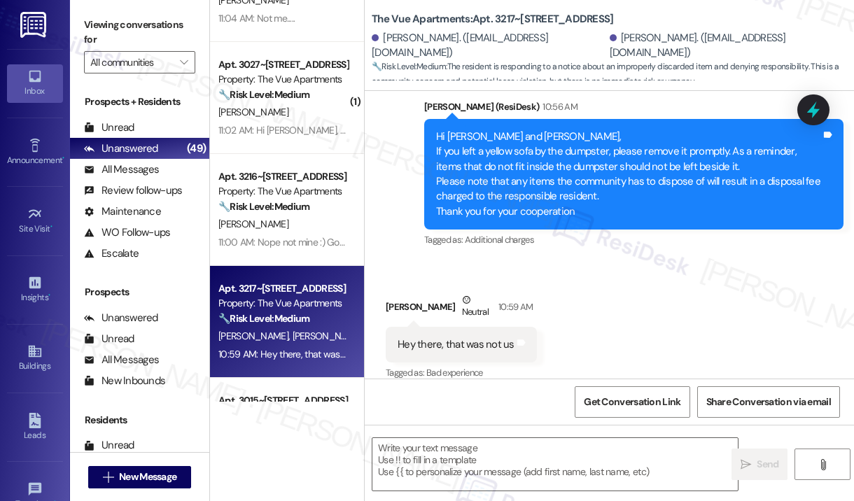
scroll to position [1609, 0]
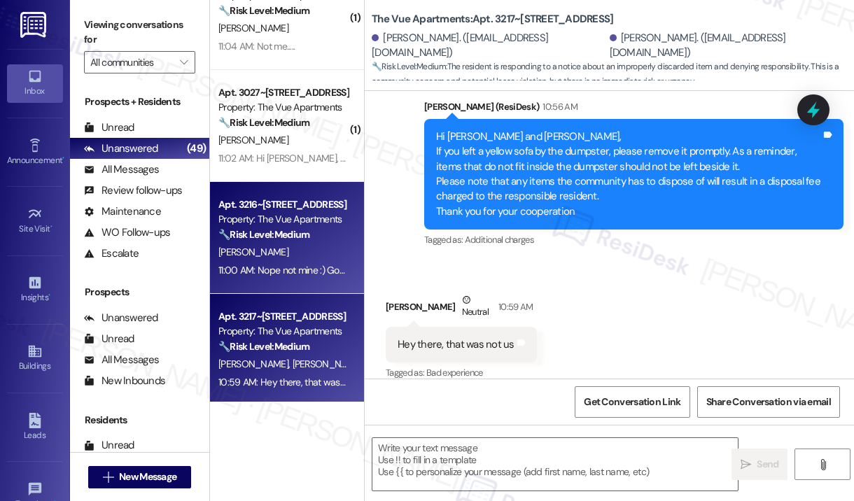
click at [309, 250] on div "[PERSON_NAME]" at bounding box center [283, 251] width 132 height 17
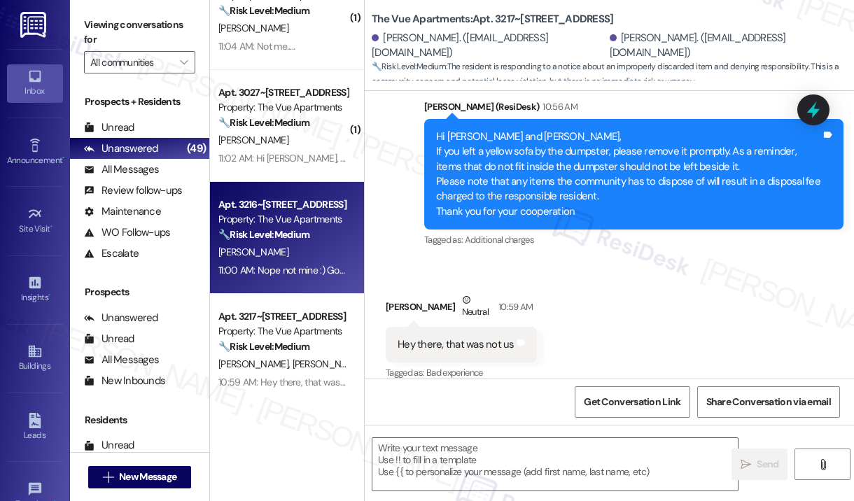
type textarea "Fetching suggested responses. Please feel free to read through the conversation…"
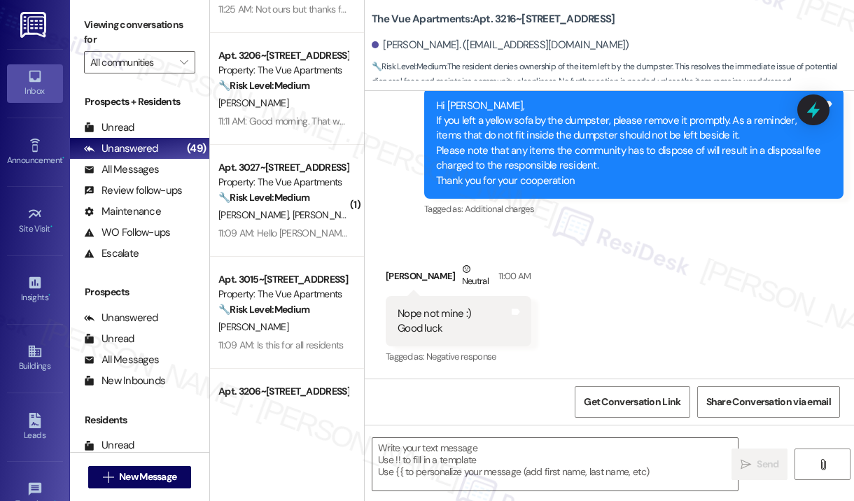
scroll to position [1189, 0]
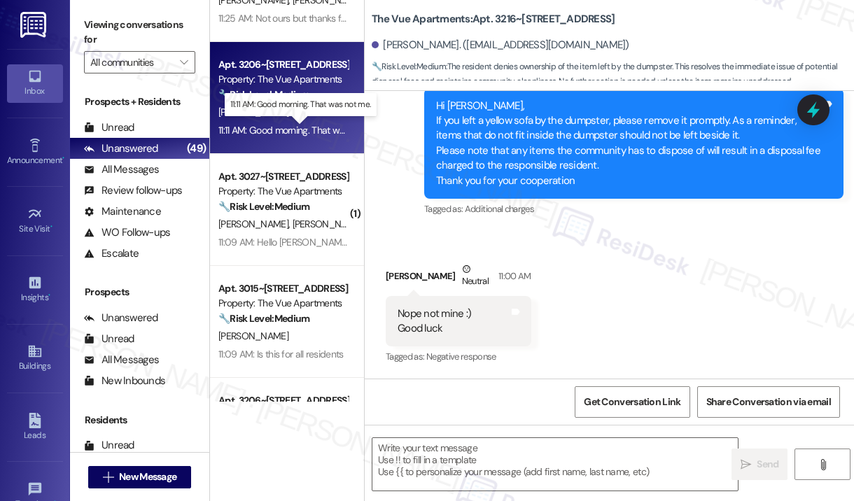
drag, startPoint x: 319, startPoint y: 131, endPoint x: 327, endPoint y: 120, distance: 13.0
click at [327, 120] on div "K. Fitzpatrick" at bounding box center [283, 112] width 132 height 17
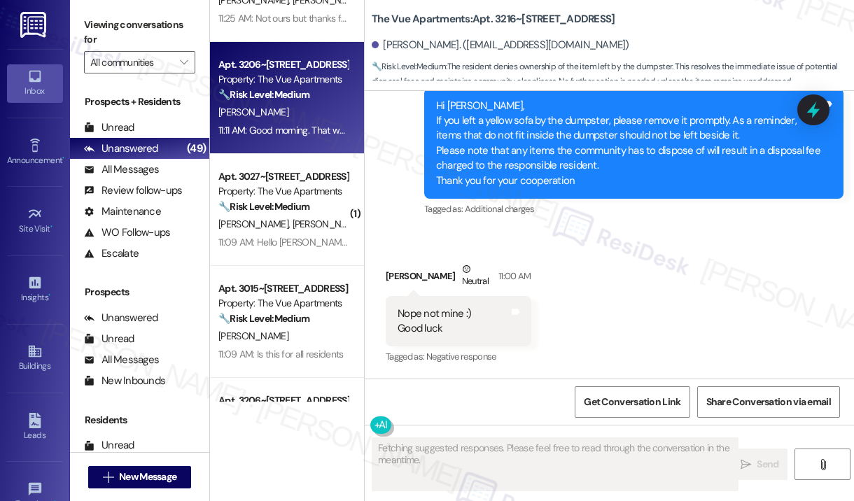
scroll to position [281, 0]
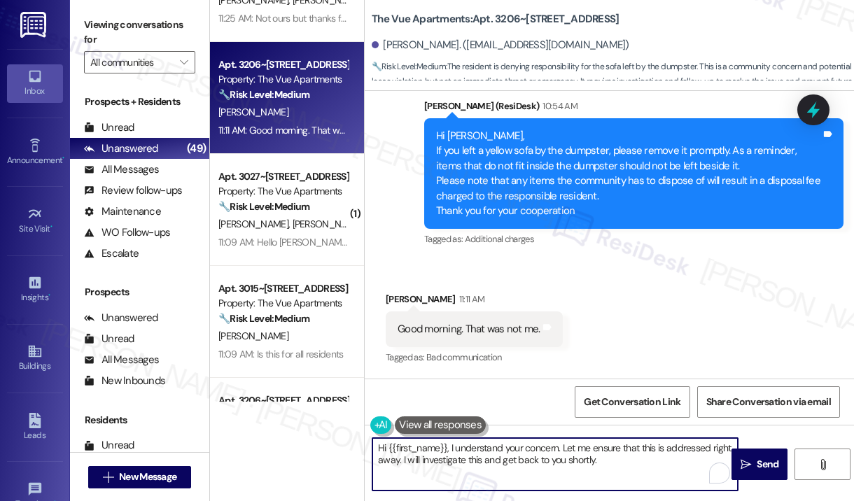
click at [616, 469] on textarea "Hi {{first_name}}, I understand your concern. Let me ensure that this is addres…" at bounding box center [554, 464] width 365 height 52
drag, startPoint x: 621, startPoint y: 458, endPoint x: 450, endPoint y: 437, distance: 172.7
click at [450, 438] on textarea "Hi {{first_name}}, I understand your concern. Let me ensure that this is addres…" at bounding box center [554, 464] width 365 height 52
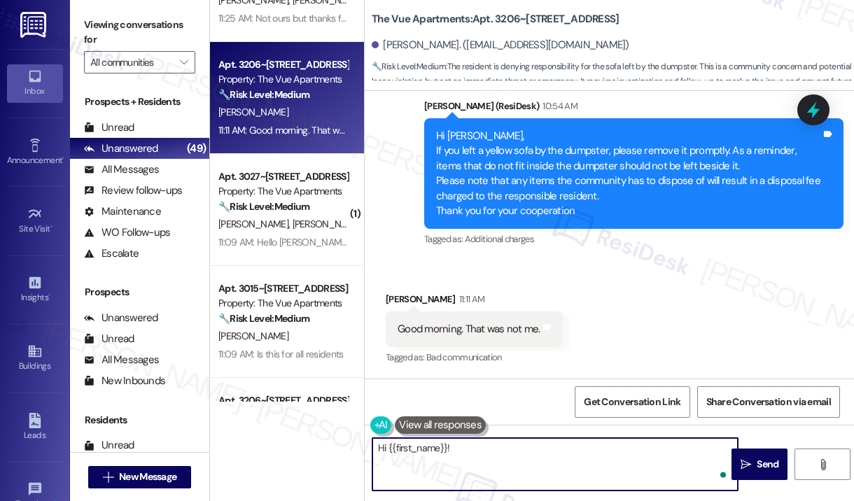
paste textarea "Thank you for reaching out. Please disregard the announcement you received—it w…"
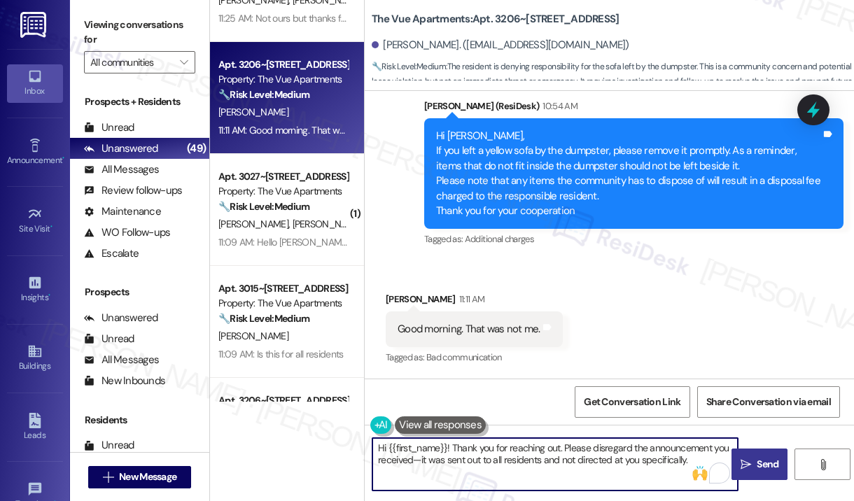
type textarea "Hi {{first_name}}! Thank you for reaching out. Please disregard the announcemen…"
click at [758, 464] on span "Send" at bounding box center [767, 464] width 22 height 15
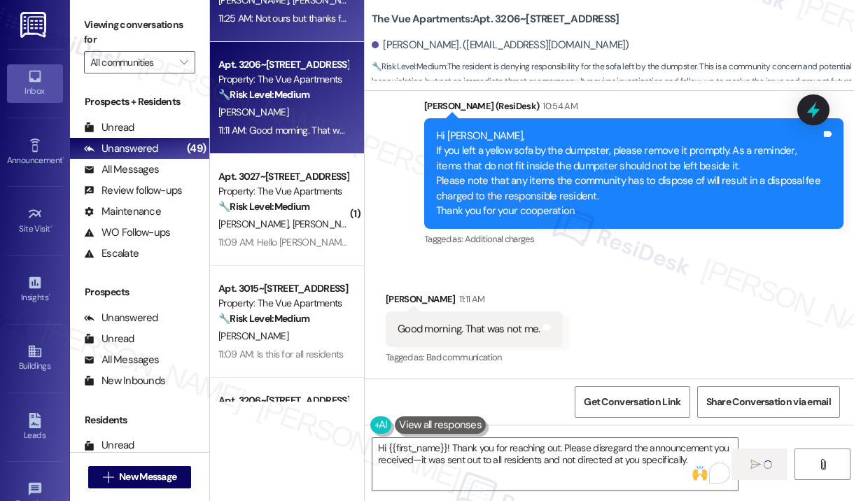
click at [312, 25] on div "11:25 AM: Not ours but thanks for the information 11:25 AM: Not ours but thanks…" at bounding box center [283, 18] width 132 height 17
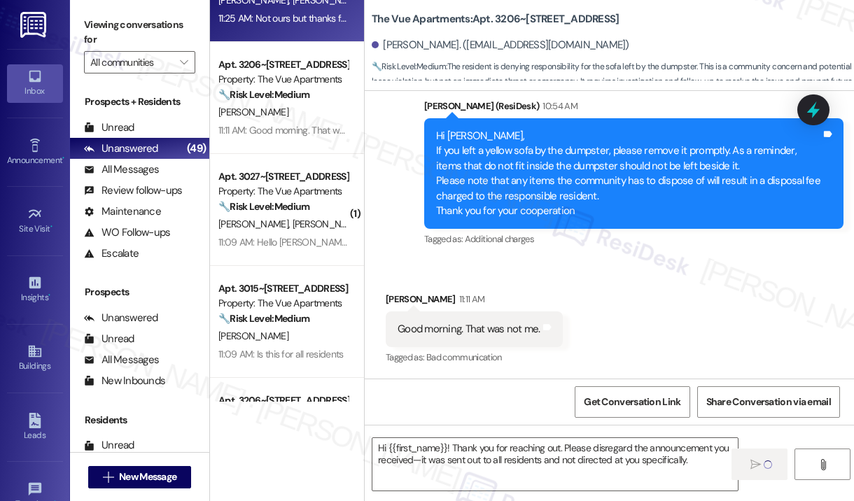
type textarea "Fetching suggested responses. Please feel free to read through the conversation…"
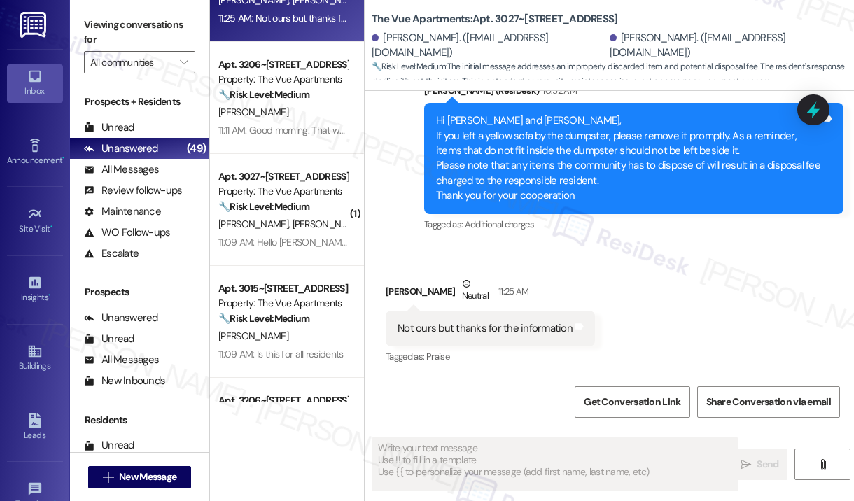
scroll to position [2646, 0]
click at [749, 340] on div "Received via SMS Taylor Dollins Neutral 11:25 AM Not ours but thanks for the in…" at bounding box center [609, 311] width 489 height 133
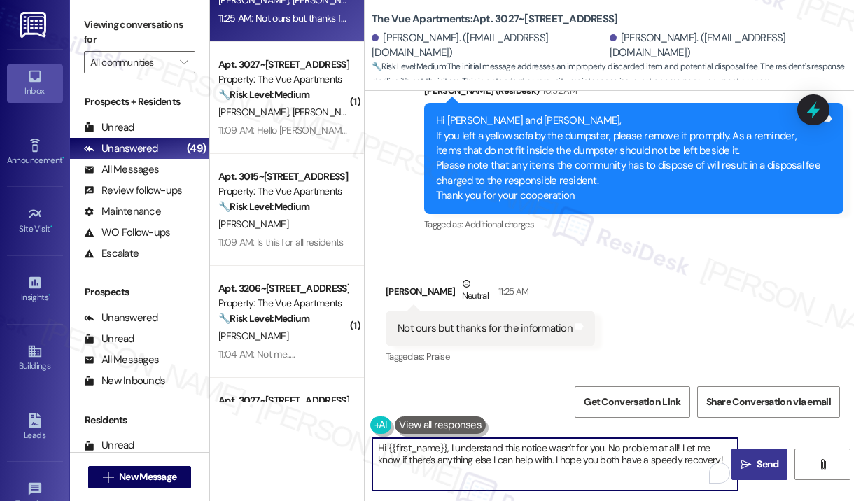
click at [570, 458] on textarea "Hi {{first_name}}, I understand this notice wasn't for you. No problem at all! …" at bounding box center [554, 464] width 365 height 52
drag, startPoint x: 697, startPoint y: 458, endPoint x: 530, endPoint y: 459, distance: 167.2
click at [530, 459] on textarea "Hi {{first_name}}, I understand this notice wasn't for you. No problem at all! …" at bounding box center [554, 464] width 365 height 52
click at [602, 462] on textarea "Hi {{first_name}}, I understand this notice wasn't for you. No problem at all! …" at bounding box center [554, 464] width 365 height 52
click at [600, 464] on textarea "Hi {{first_name}}, I understand this notice wasn't for you. No problem at all! …" at bounding box center [554, 464] width 365 height 52
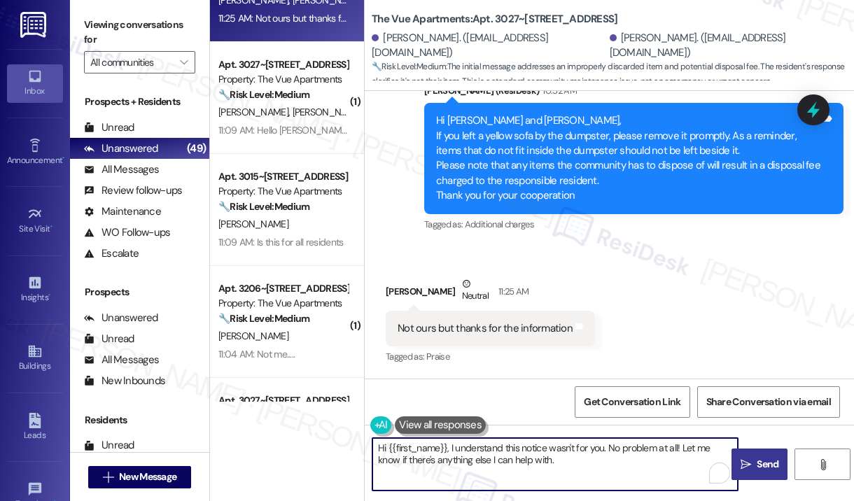
type textarea "Hi {{first_name}}, I understand this notice wasn't for you. No problem at all! …"
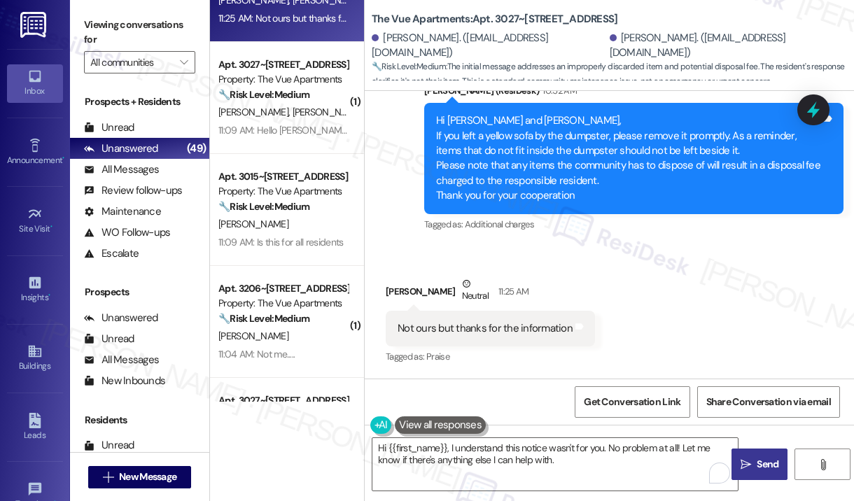
click at [763, 464] on span "Send" at bounding box center [767, 464] width 22 height 15
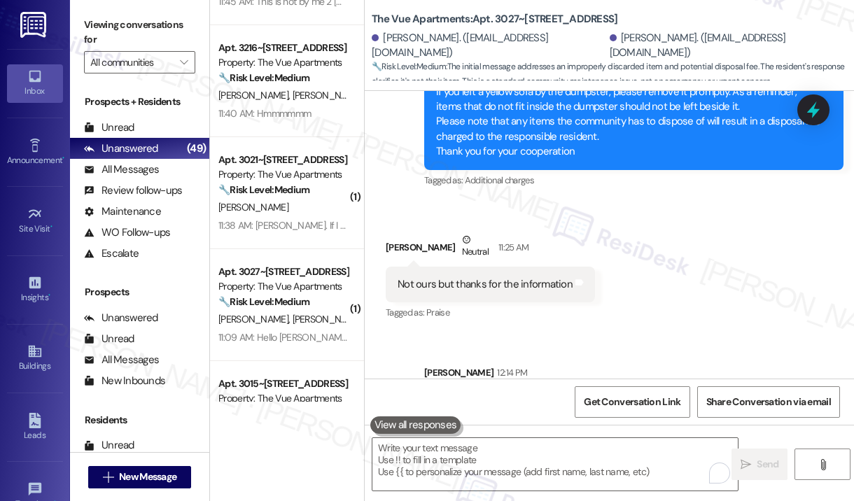
scroll to position [770, 0]
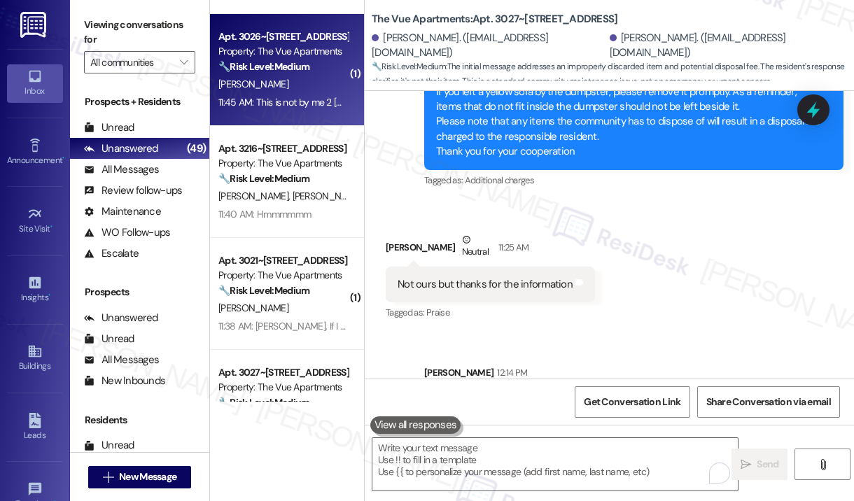
click at [308, 106] on div "11:45 AM: This is not by me 2 ladies across from me did 11:45 AM: This is not b…" at bounding box center [364, 102] width 293 height 13
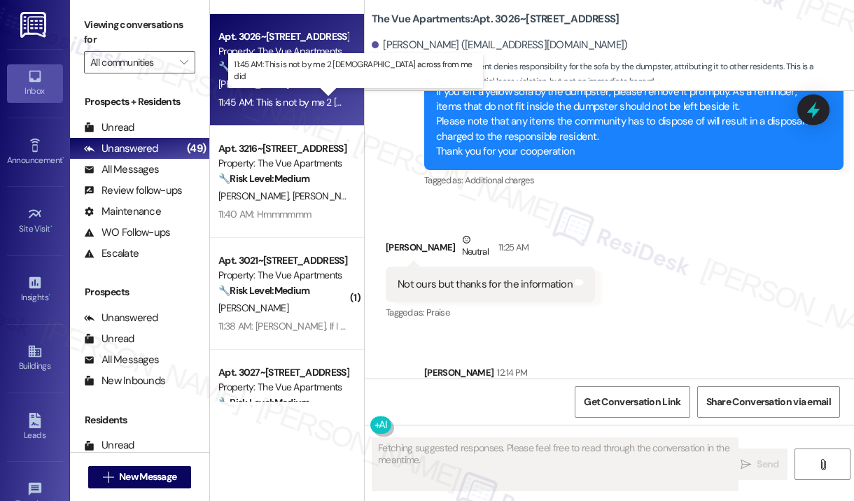
scroll to position [842, 0]
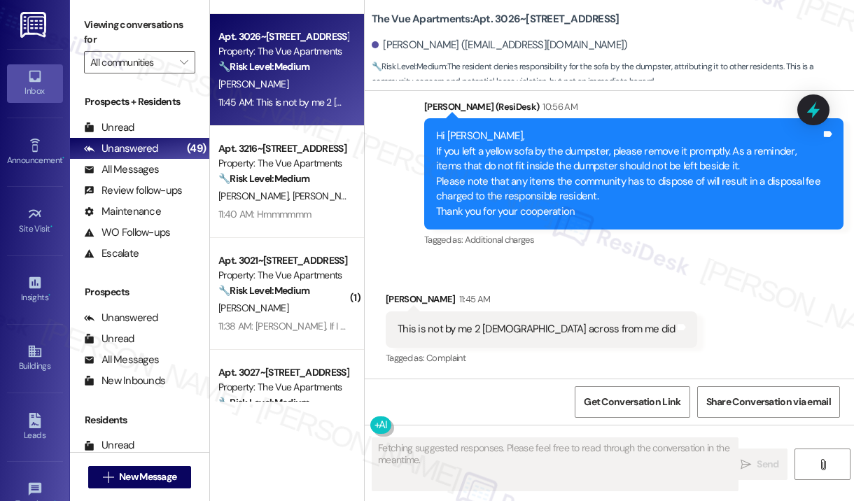
click at [685, 265] on div "Received via SMS Richard Fulks Sr 11:45 AM This is not by me 2 ladies across fr…" at bounding box center [609, 319] width 489 height 118
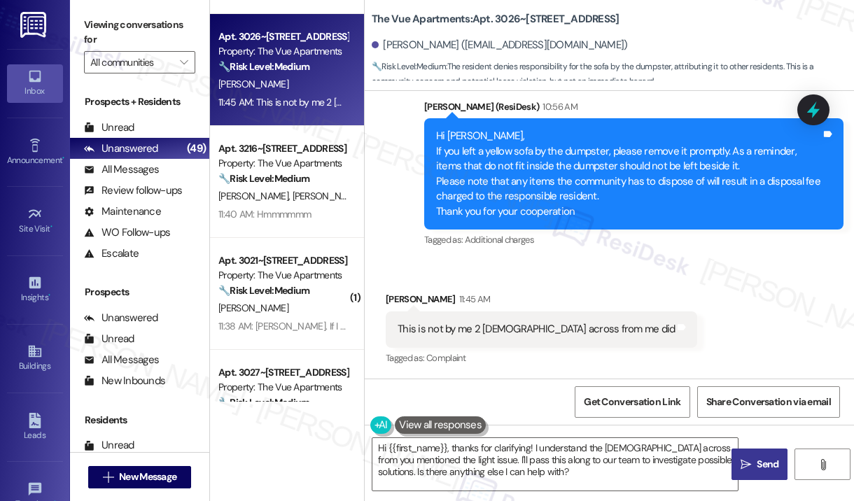
click at [685, 341] on div "Received via SMS Richard Fulks Sr 11:45 AM This is not by me 2 ladies across fr…" at bounding box center [609, 319] width 489 height 118
click at [684, 340] on div "Received via SMS Richard Fulks Sr 11:45 AM This is not by me 2 ladies across fr…" at bounding box center [609, 319] width 489 height 118
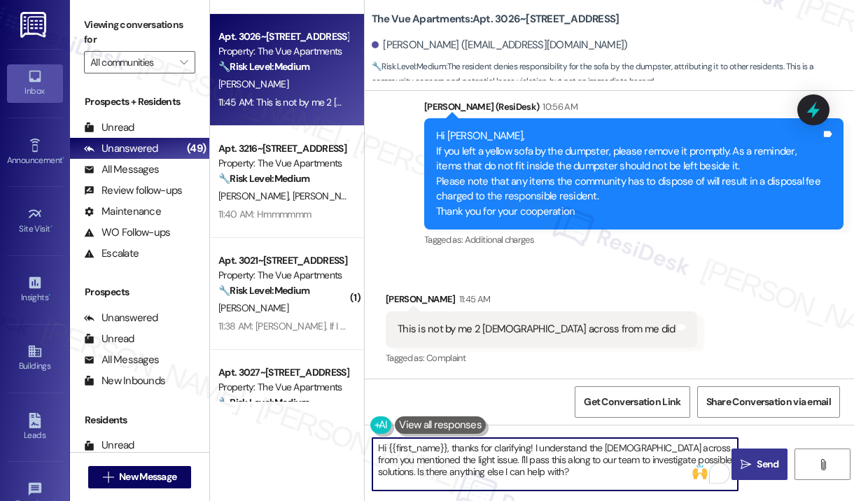
drag, startPoint x: 605, startPoint y: 467, endPoint x: 449, endPoint y: 451, distance: 157.6
click at [449, 451] on textarea "Hi {{first_name}}, thanks for clarifying! I understand the ladies across from y…" at bounding box center [554, 464] width 365 height 52
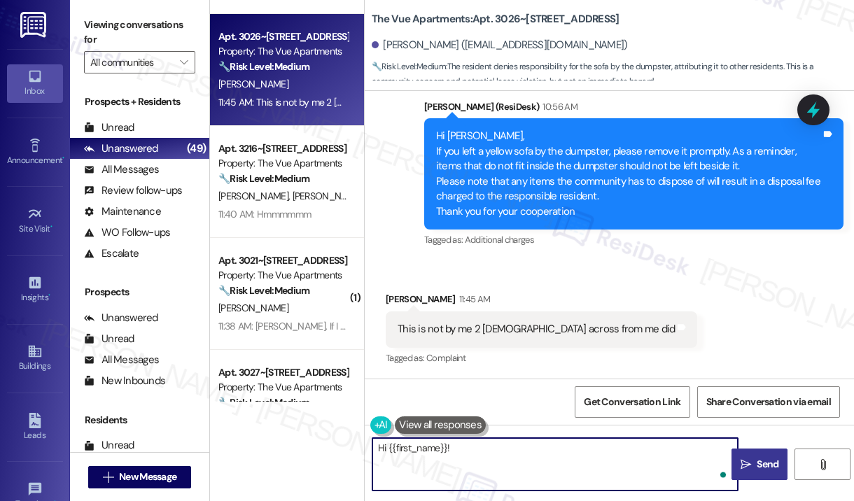
paste textarea "Thank you for reaching out. Please disregard the announcement you received—it w…"
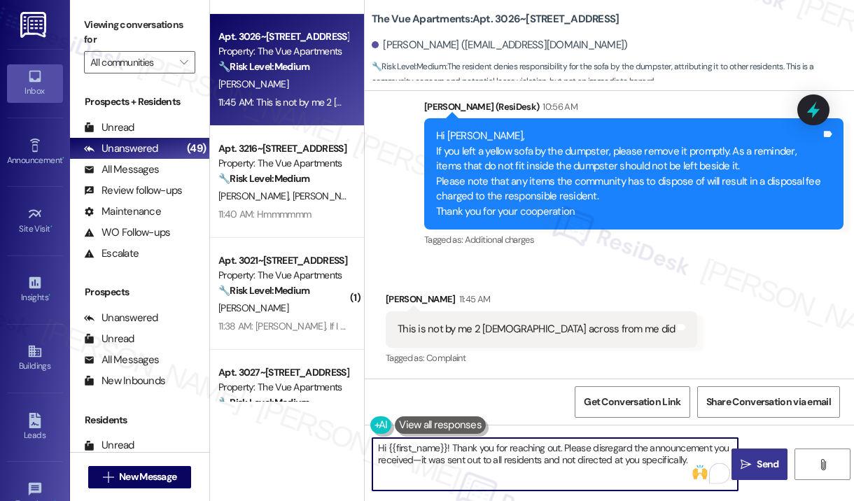
click at [524, 460] on textarea "Hi {{first_name}}! Thank you for reaching out. Please disregard the announcemen…" at bounding box center [554, 464] width 365 height 52
type textarea "Hi {{first_name}}! Thank you for reaching out. Please disregard the announcemen…"
click at [754, 460] on span "Send" at bounding box center [767, 464] width 27 height 15
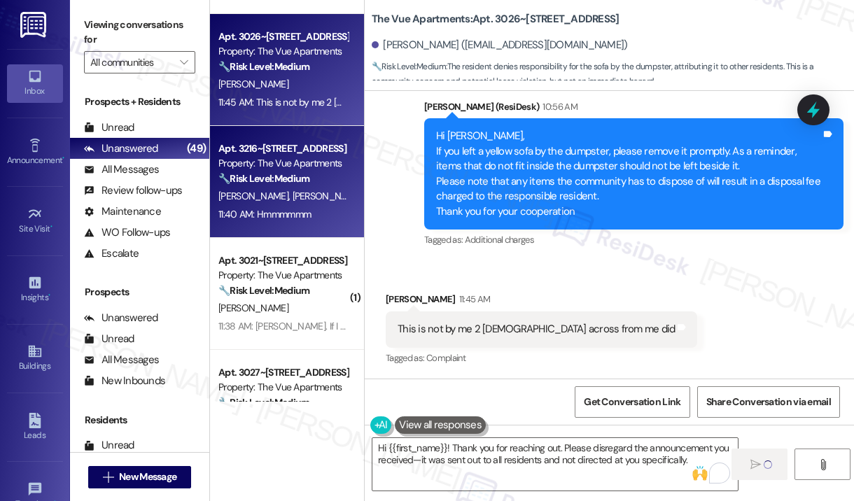
click at [292, 197] on span "[PERSON_NAME]" at bounding box center [327, 196] width 70 height 13
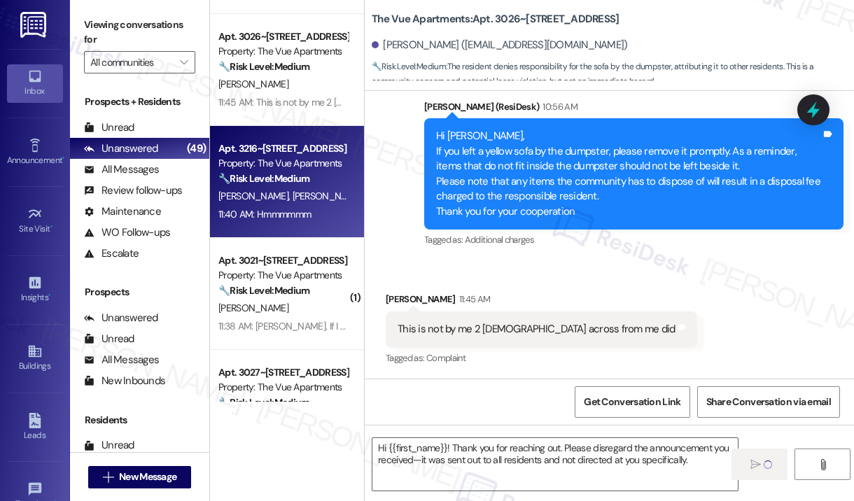
type textarea "Fetching suggested responses. Please feel free to read through the conversation…"
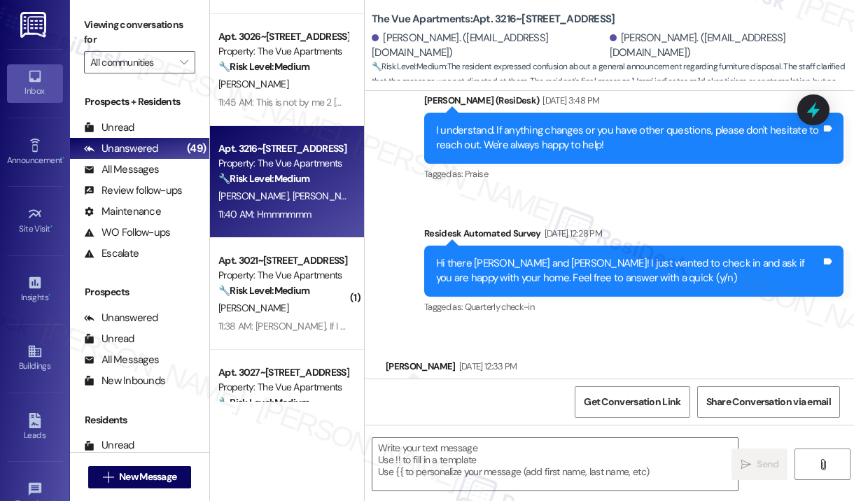
type textarea "Fetching suggested responses. Please feel free to read through the conversation…"
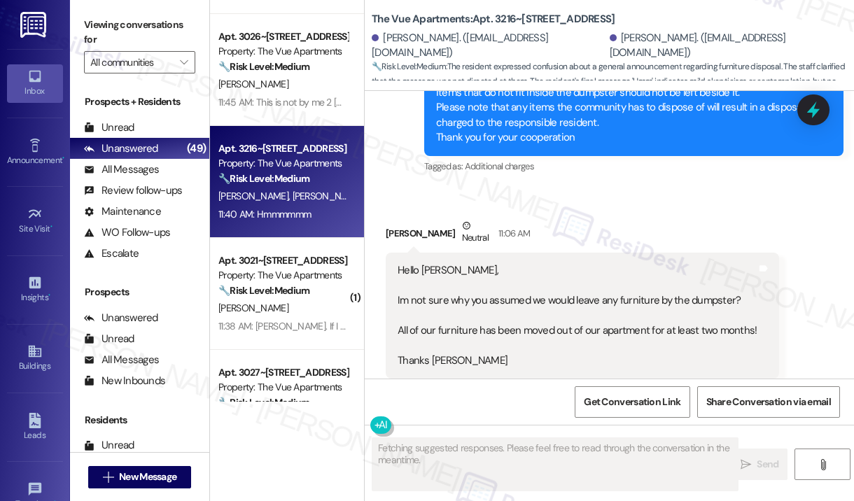
scroll to position [3739, 0]
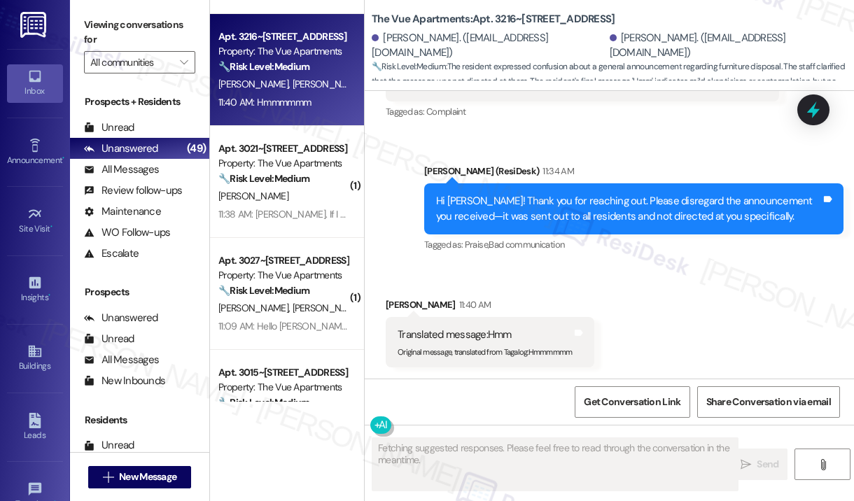
click at [604, 276] on div "Received via SMS Earl Potts 11:40 AM Translated message: Hmm Original message, …" at bounding box center [609, 322] width 489 height 113
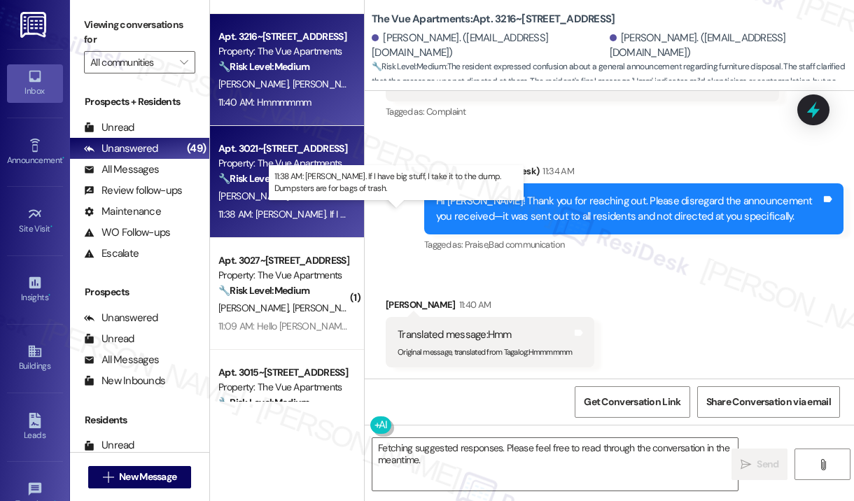
click at [275, 216] on div "11:38 AM: Gotcha. If I have big stuff, I take it to the dump. Dumpsters are for…" at bounding box center [416, 214] width 397 height 13
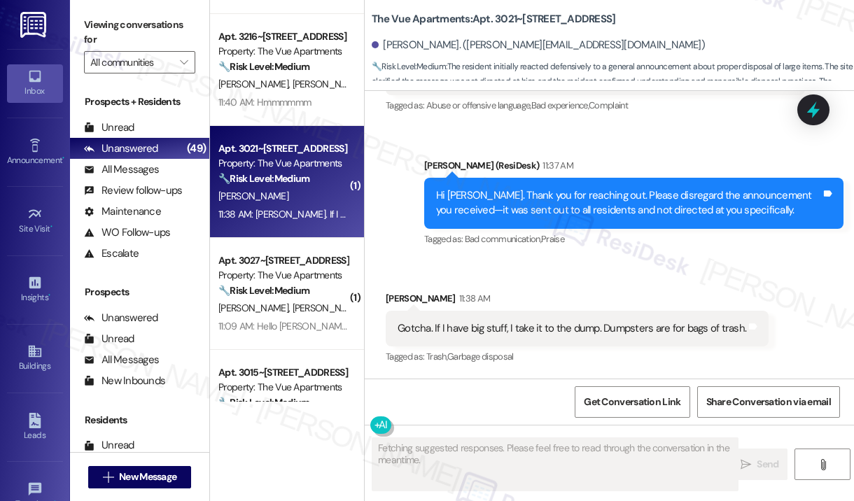
scroll to position [1106, 0]
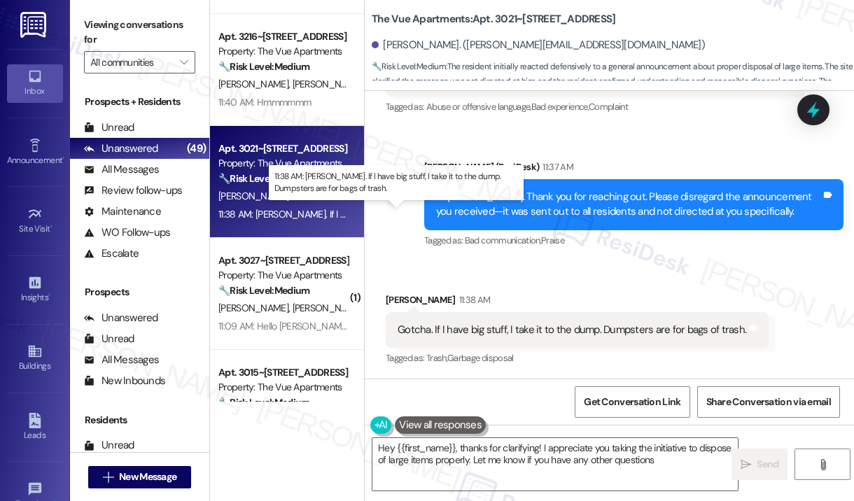
type textarea "Hey {{first_name}}, thanks for clarifying! I appreciate you taking the initiati…"
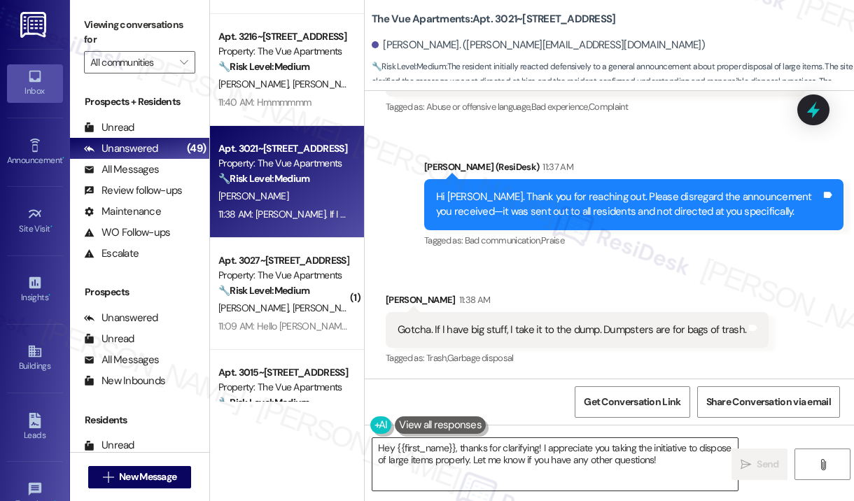
click at [576, 458] on textarea "Hey {{first_name}}, thanks for clarifying! I appreciate you taking the initiati…" at bounding box center [554, 464] width 365 height 52
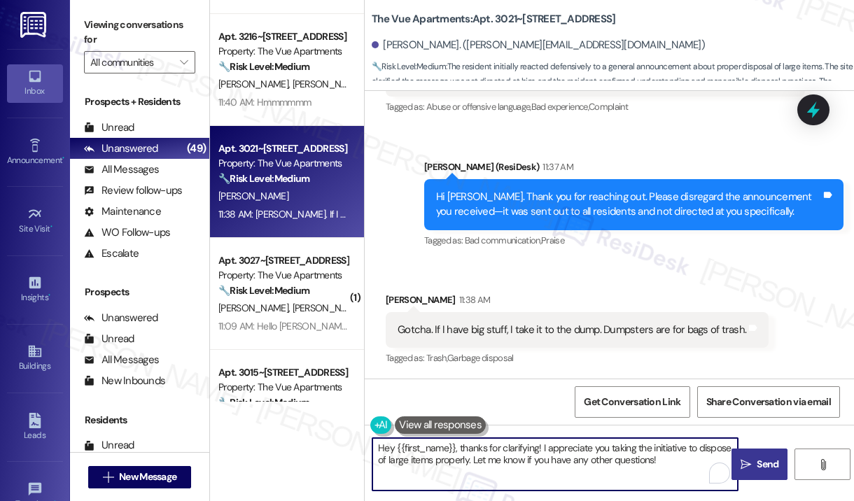
click at [744, 465] on icon "" at bounding box center [745, 464] width 10 height 11
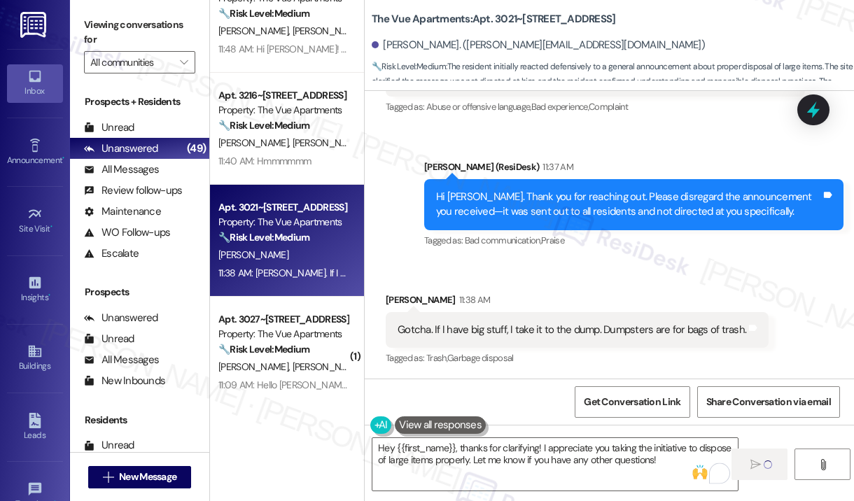
scroll to position [630, 0]
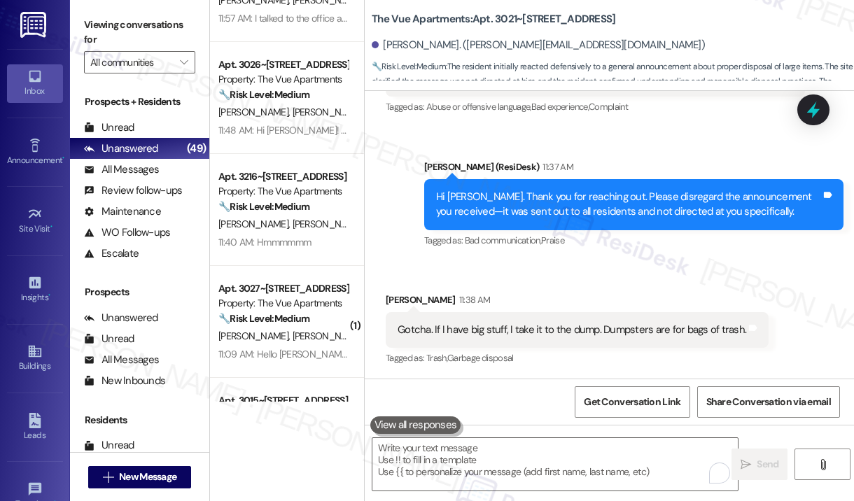
click at [298, 134] on div "11:48 AM: Hi Sarah! Just wanted to reach out and let you know this was not us. …" at bounding box center [421, 130] width 407 height 13
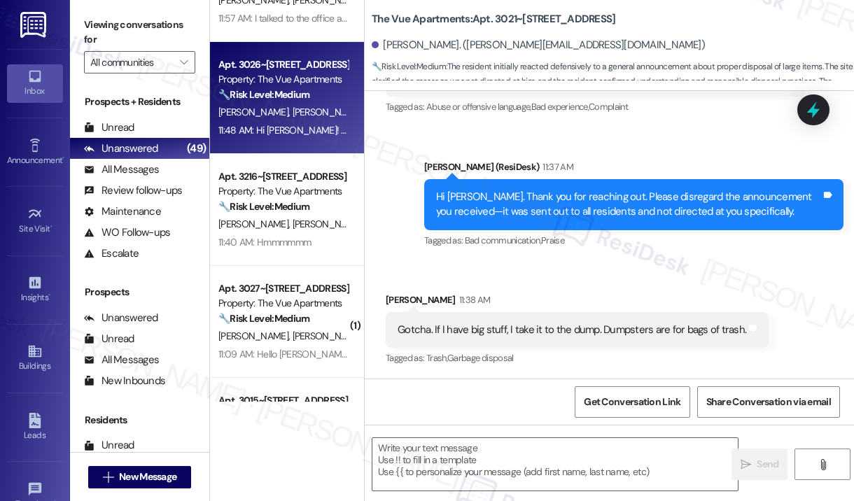
type textarea "Fetching suggested responses. Please feel free to read through the conversation…"
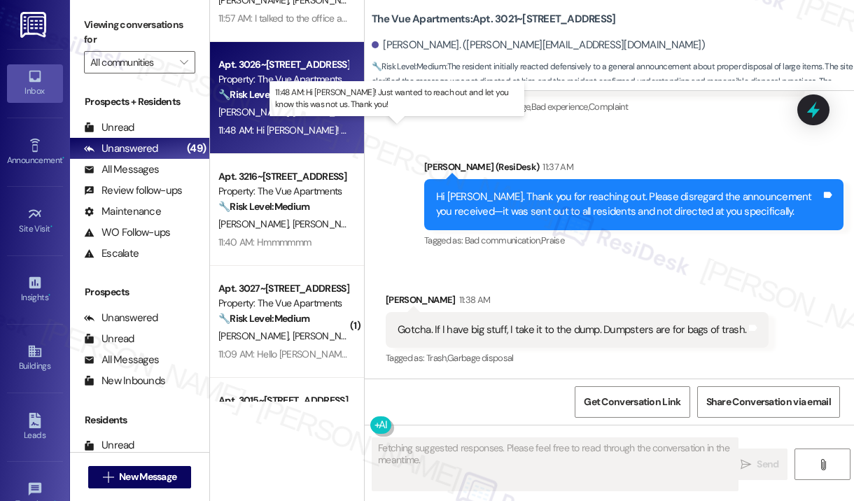
scroll to position [898, 0]
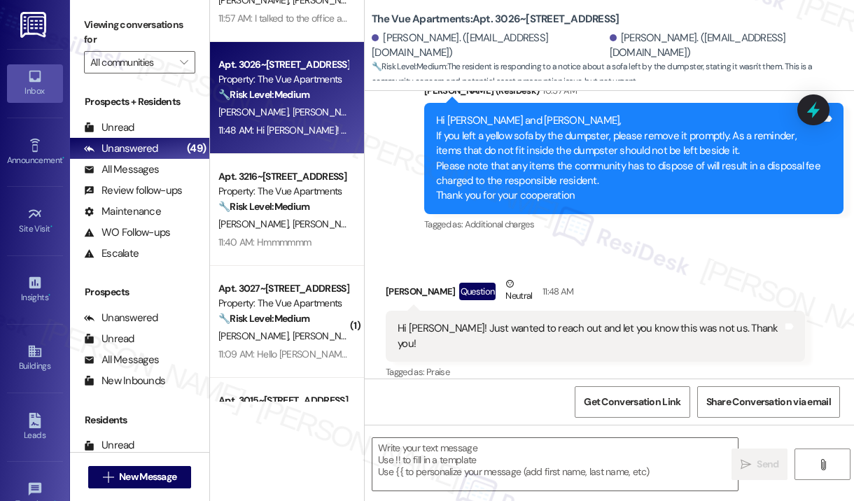
click at [649, 267] on div "Received via SMS Nicole Klau Question Neutral 11:48 AM Hi Sarah! Just wanted to…" at bounding box center [595, 329] width 440 height 127
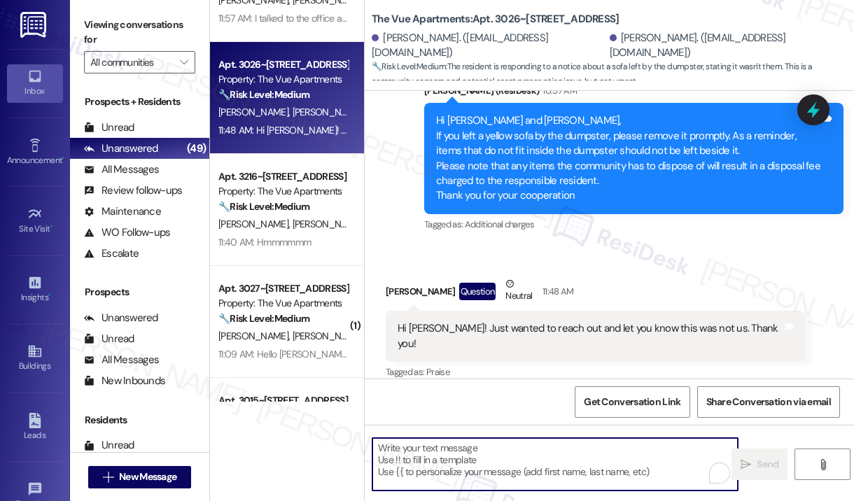
click at [530, 451] on textarea "To enrich screen reader interactions, please activate Accessibility in Grammarl…" at bounding box center [554, 464] width 365 height 52
paste textarea "Thank you for reaching out. Please disregard the announcement you received—it w…"
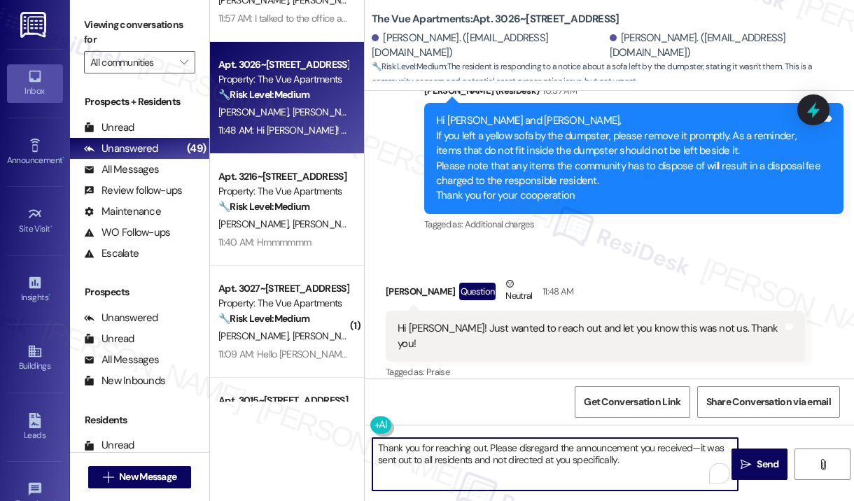
click at [669, 470] on textarea "Thank you for reaching out. Please disregard the announcement you received—it w…" at bounding box center [554, 464] width 365 height 52
type textarea "Thank you for reaching out. Please disregard the announcement you received—it w…"
click at [754, 460] on span "Send" at bounding box center [767, 464] width 27 height 15
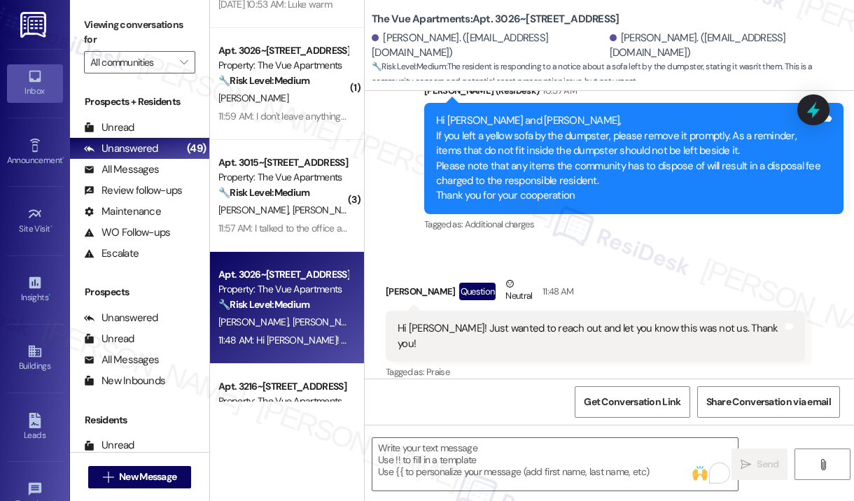
scroll to position [1010, 0]
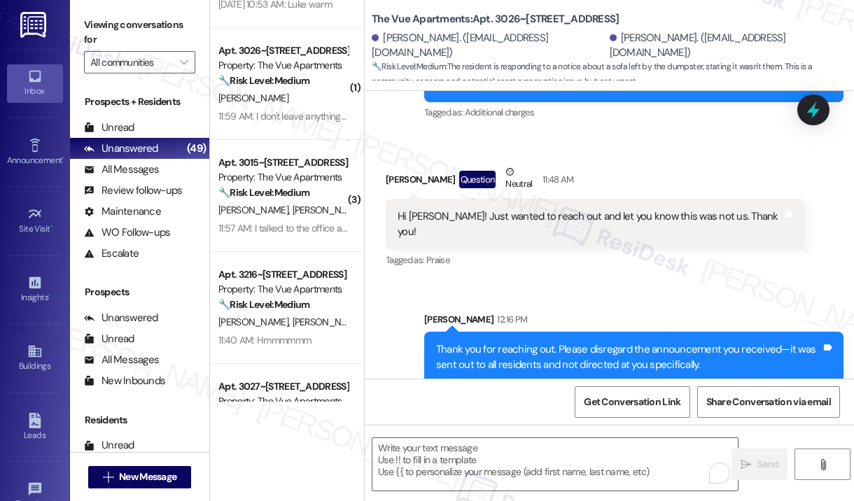
click at [528, 312] on div "Sarah 12:16 PM" at bounding box center [633, 322] width 419 height 20
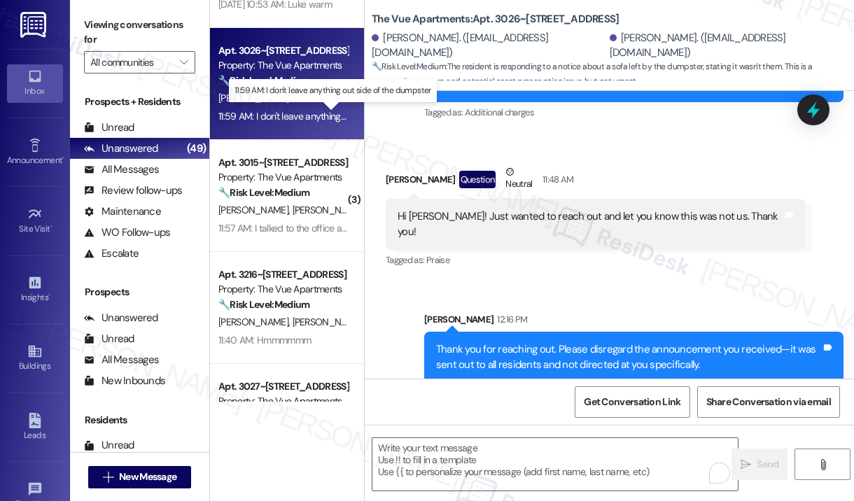
click at [294, 118] on div "11:59 AM: I don't leave anything out side of the dumpster 11:59 AM: I don't lea…" at bounding box center [330, 116] width 225 height 13
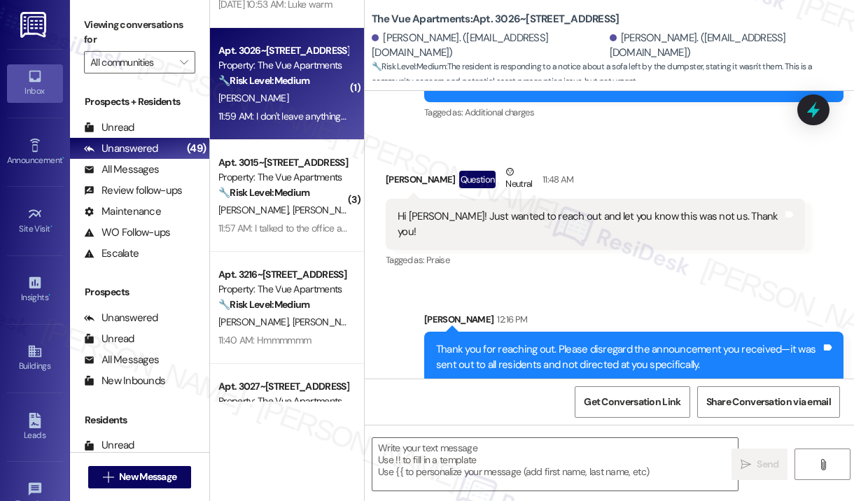
type textarea "Fetching suggested responses. Please feel free to read through the conversation…"
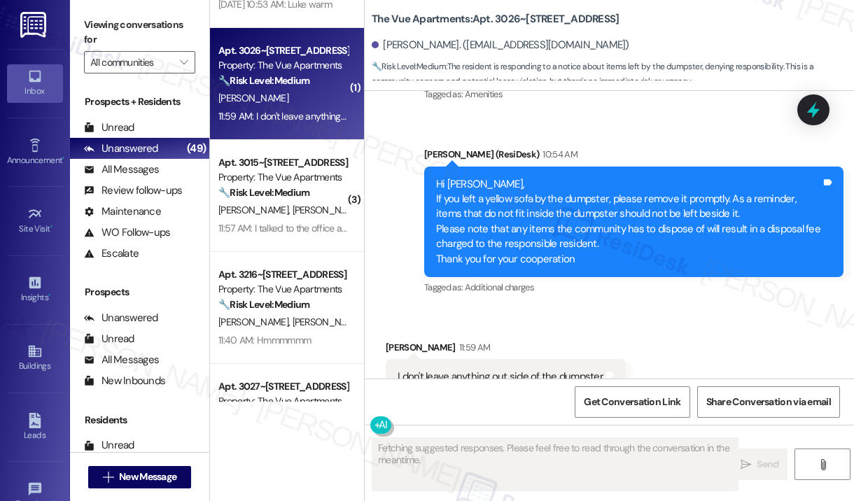
scroll to position [1934, 0]
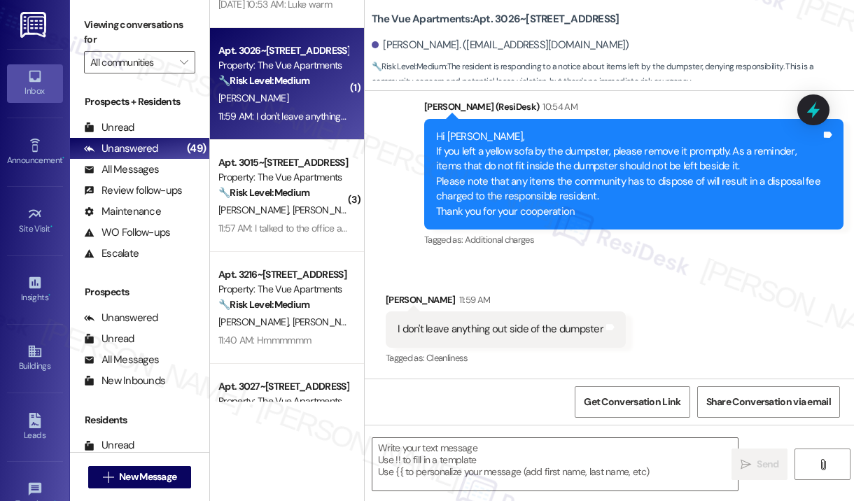
click at [560, 269] on div "Received via SMS Jeffrey Swanson 11:59 AM I don't leave anything out side of th…" at bounding box center [609, 320] width 489 height 118
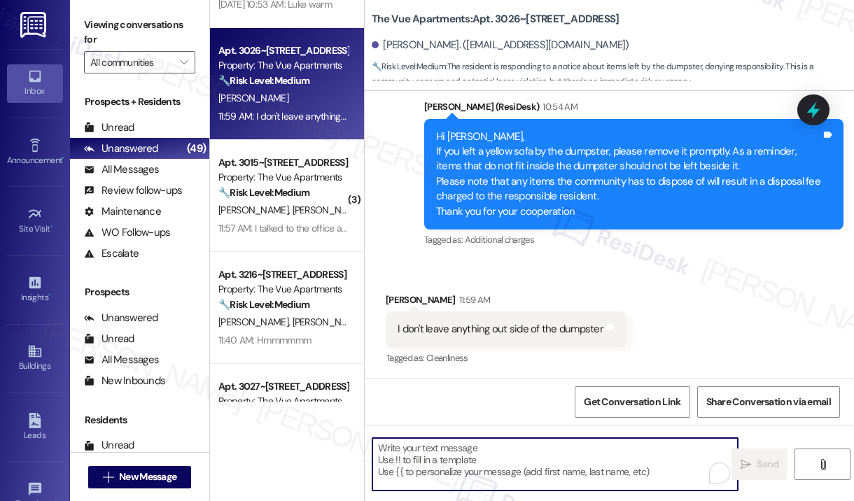
click at [453, 459] on textarea "To enrich screen reader interactions, please activate Accessibility in Grammarl…" at bounding box center [554, 464] width 365 height 52
click at [453, 458] on textarea "To enrich screen reader interactions, please activate Accessibility in Grammarl…" at bounding box center [554, 464] width 365 height 52
paste textarea "Thank you for reaching out. Please disregard the announcement you received—it w…"
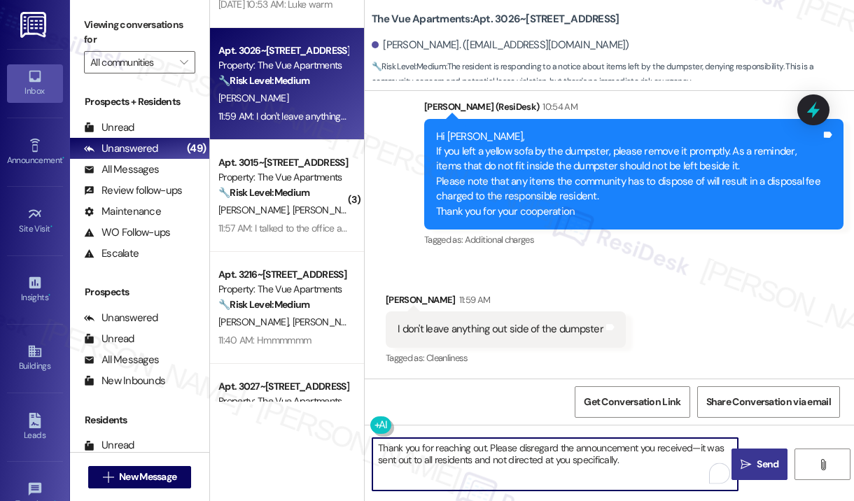
type textarea "Thank you for reaching out. Please disregard the announcement you received—it w…"
click at [742, 459] on icon "" at bounding box center [745, 464] width 10 height 11
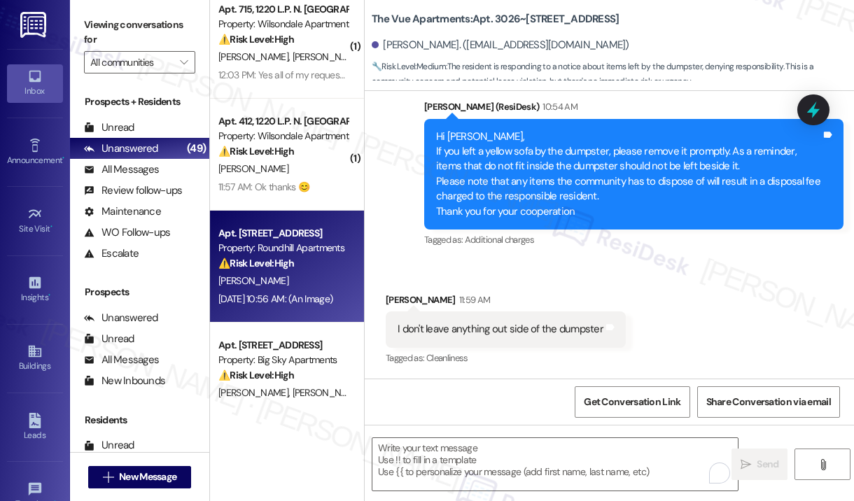
scroll to position [0, 0]
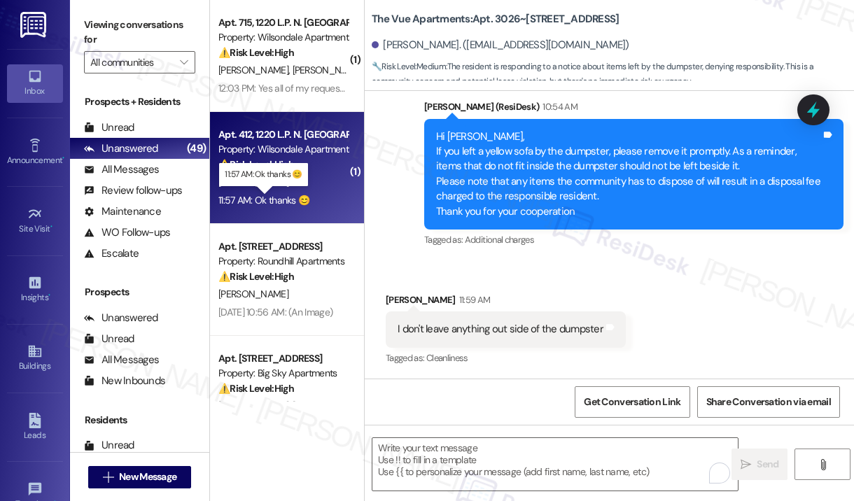
click at [276, 197] on div "11:57 AM: Ok thanks 😊 11:57 AM: Ok thanks 😊" at bounding box center [263, 200] width 91 height 13
type textarea "Fetching suggested responses. Please feel free to read through the conversation…"
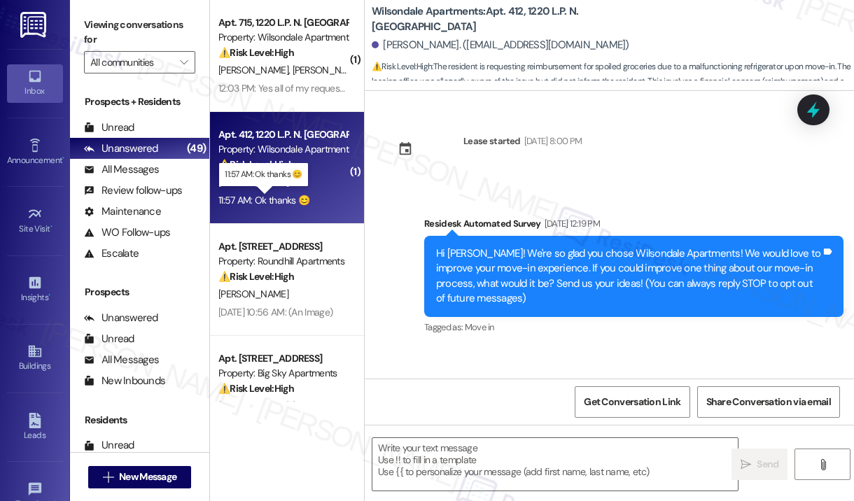
scroll to position [1825, 0]
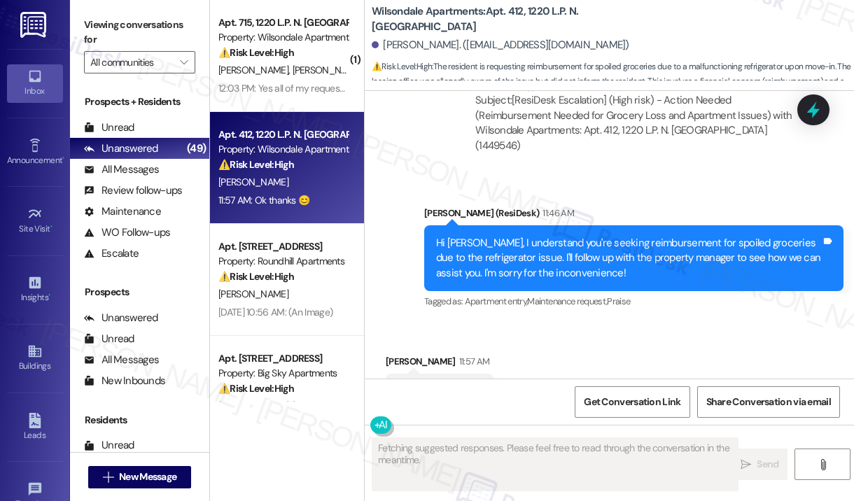
click at [672, 323] on div "Received via SMS Syreeta Jones 11:57 AM Ok thanks 😊 Tags and notes Tagged as: P…" at bounding box center [609, 382] width 489 height 118
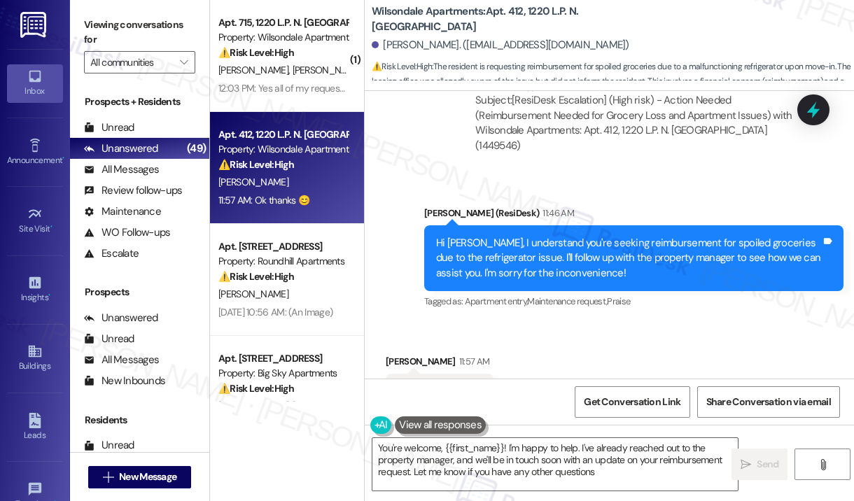
type textarea "You're welcome, {{first_name}}! I'm happy to help. I've already reached out to …"
click at [663, 323] on div "Received via SMS Syreeta Jones 11:57 AM Ok thanks 😊 Tags and notes Tagged as: P…" at bounding box center [609, 382] width 489 height 118
click at [636, 323] on div "Received via SMS Syreeta Jones 11:57 AM Ok thanks 😊 Tags and notes Tagged as: P…" at bounding box center [609, 382] width 489 height 118
click at [609, 329] on div "Received via SMS Syreeta Jones 11:57 AM Ok thanks 😊 Tags and notes Tagged as: P…" at bounding box center [609, 382] width 489 height 118
click at [588, 327] on div "Received via SMS Syreeta Jones 11:57 AM Ok thanks 😊 Tags and notes Tagged as: P…" at bounding box center [609, 382] width 489 height 118
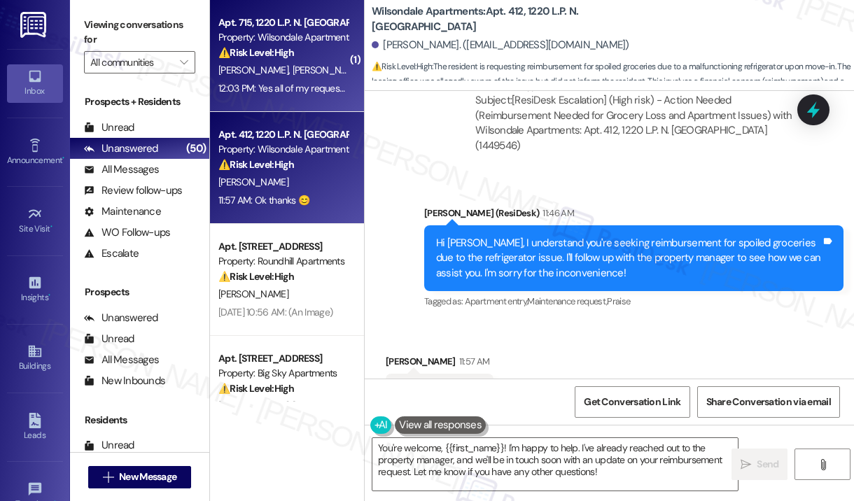
click at [295, 89] on div "12:03 PM: Yes all of my requests numbers for these are 376872 376994 377075 377…" at bounding box center [472, 88] width 509 height 13
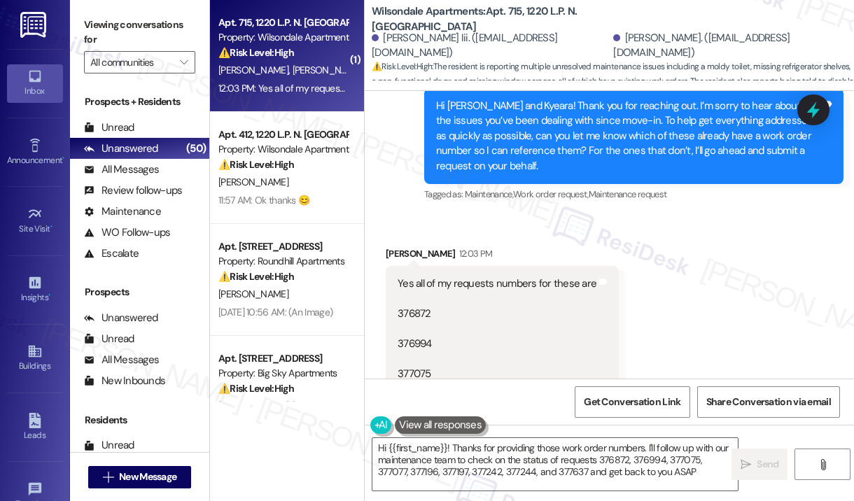
type textarea "Hi {{first_name}}! Thanks for providing those work order numbers. I'll follow u…"
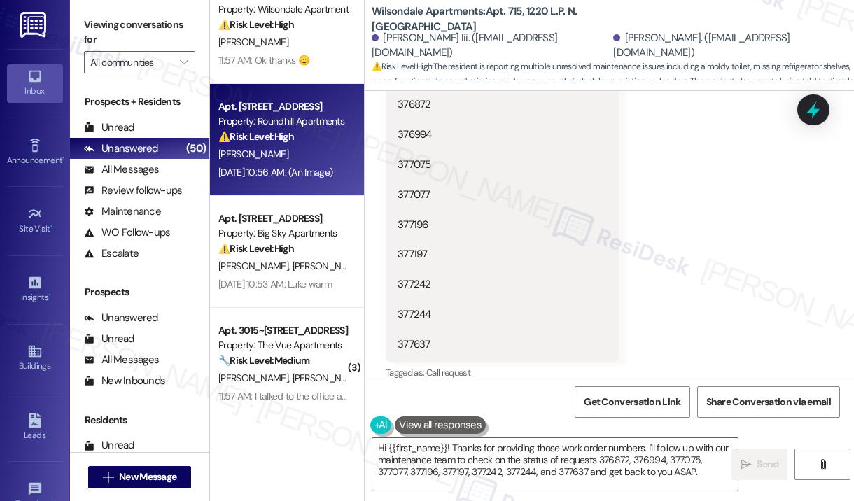
scroll to position [210, 0]
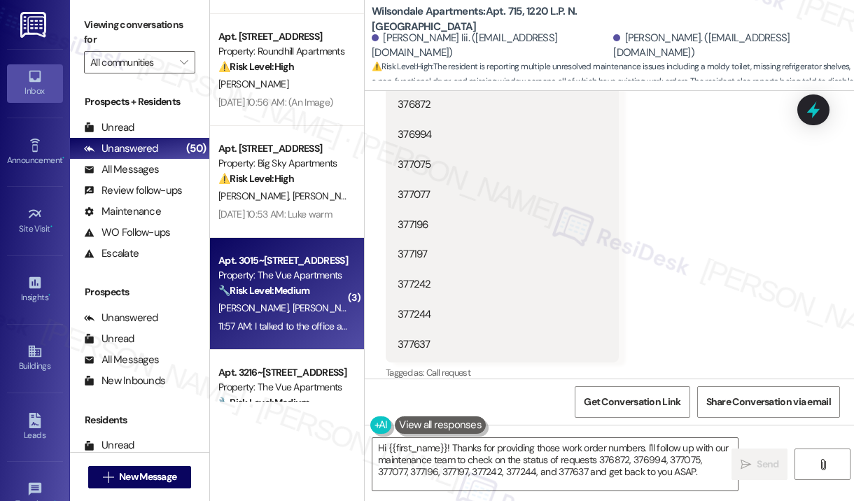
click at [318, 286] on div "🔧 Risk Level: Medium The resident denies responsibility for the sofa and sugges…" at bounding box center [282, 290] width 129 height 15
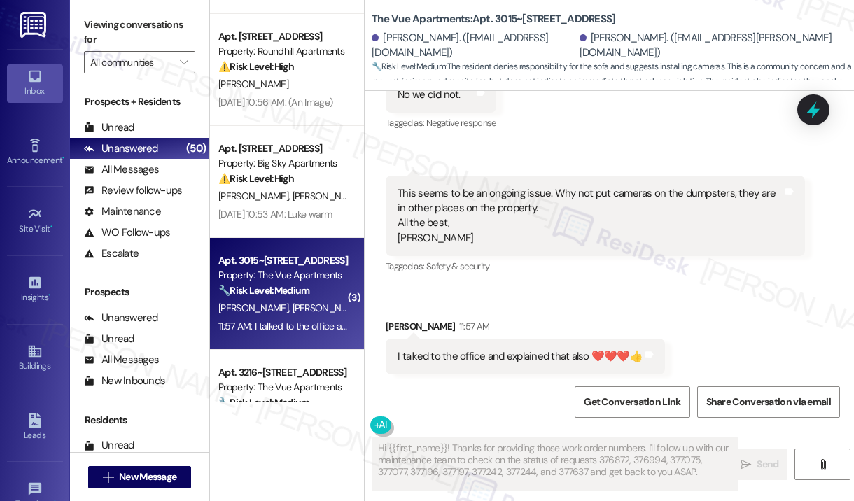
scroll to position [1900, 0]
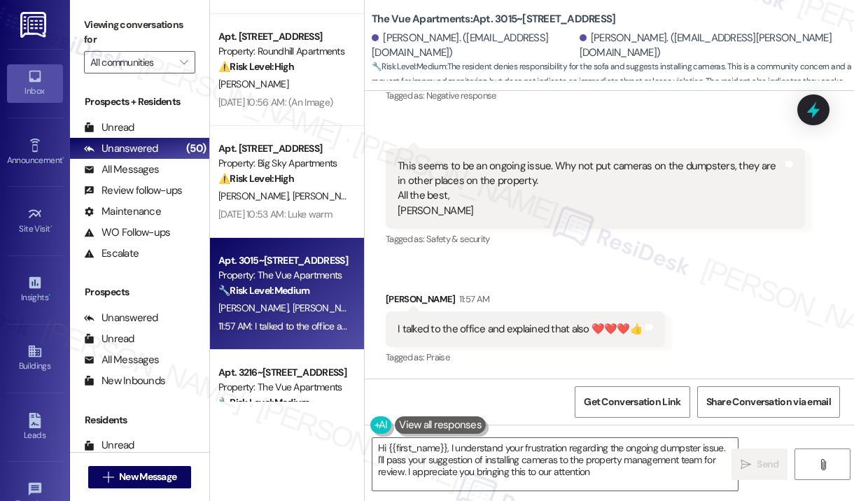
type textarea "Hi {{first_name}}, I understand your frustration regarding the ongoing dumpster…"
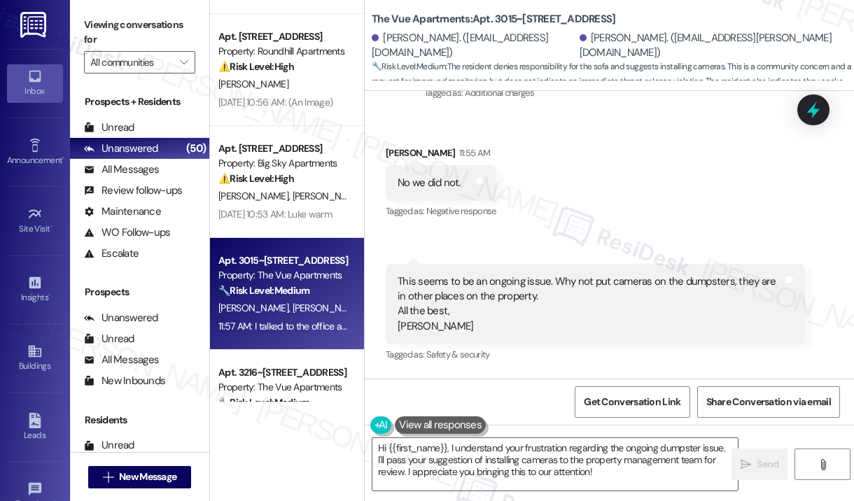
scroll to position [1760, 0]
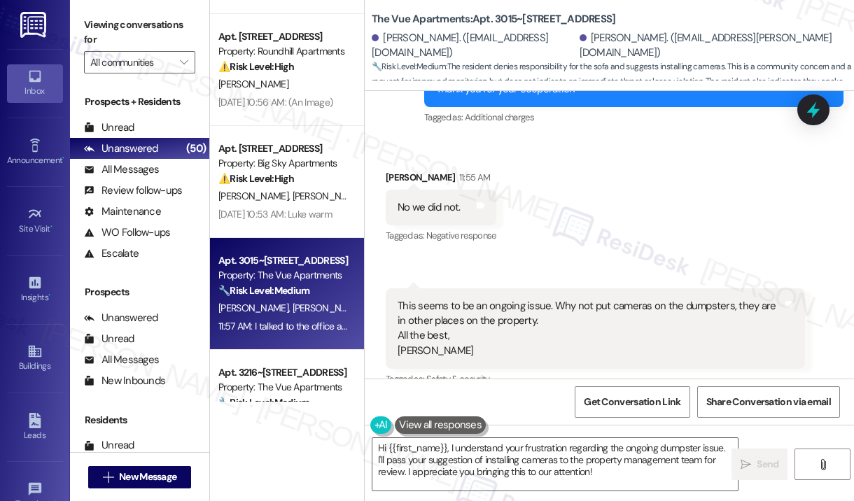
click at [607, 250] on div "Received via SMS Kerry Kajdasz 11:55 AM No we did not. Tags and notes Tagged as…" at bounding box center [609, 329] width 489 height 380
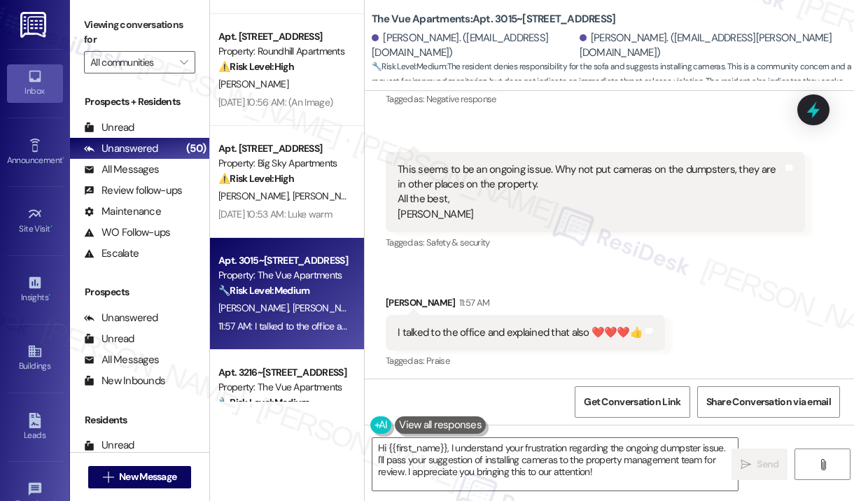
scroll to position [1900, 0]
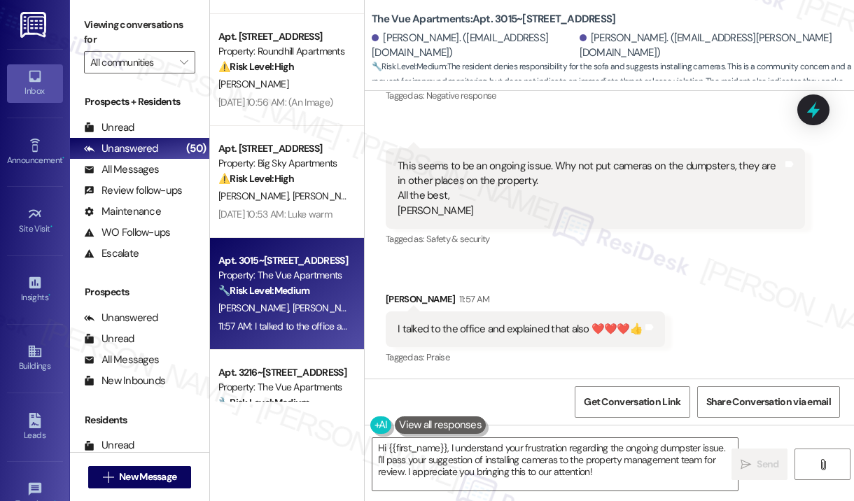
click at [683, 276] on div "Received via SMS Kerry Kajdasz 11:55 AM No we did not. Tags and notes Tagged as…" at bounding box center [609, 189] width 489 height 380
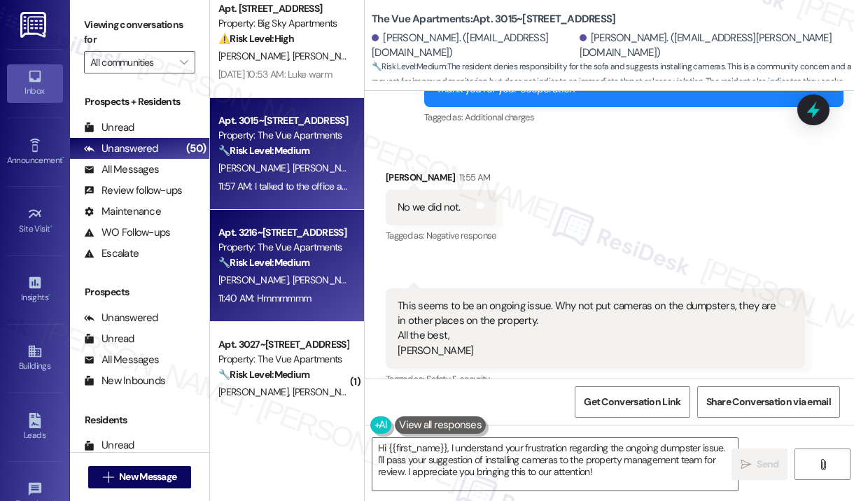
scroll to position [420, 0]
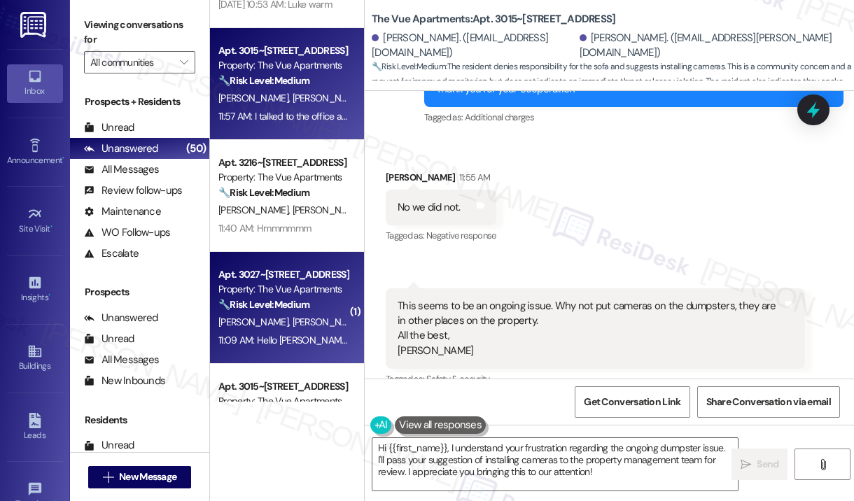
click at [316, 320] on div "K. Floud D. Floud" at bounding box center [283, 321] width 132 height 17
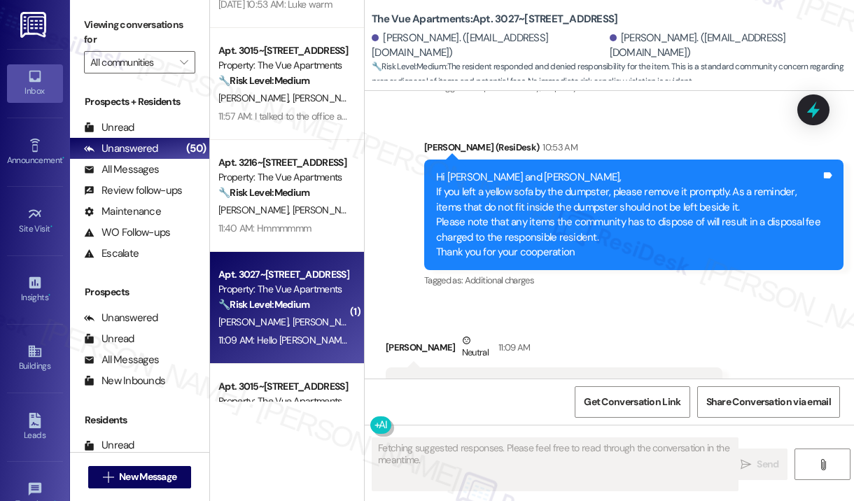
scroll to position [1861, 0]
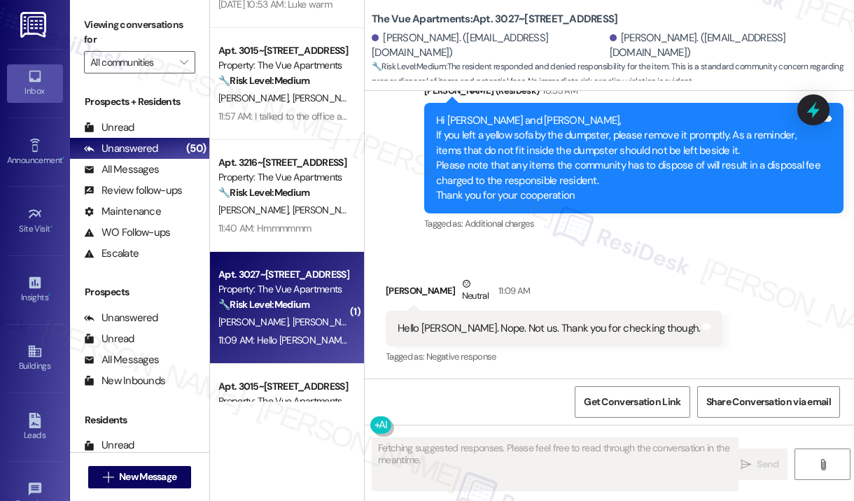
click at [614, 285] on div "Darryl Floud Neutral 11:09 AM" at bounding box center [554, 293] width 337 height 34
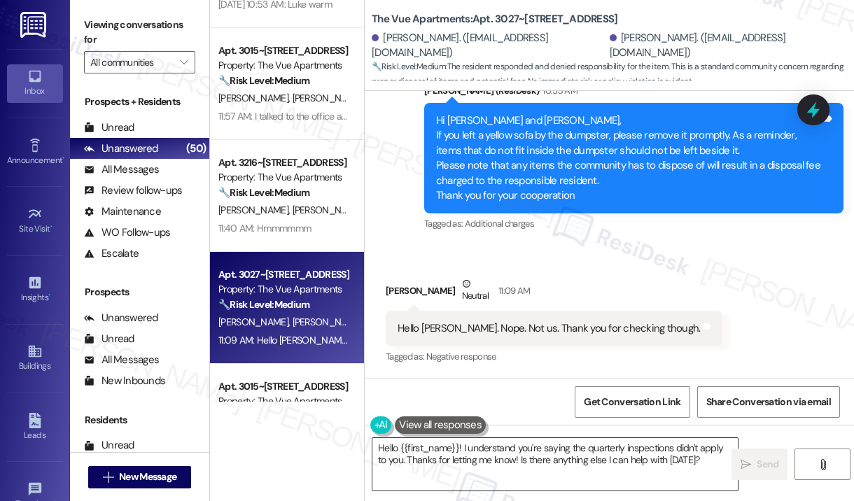
click at [502, 465] on textarea "Hello {{first_name}}! I understand you're saying the quarterly inspections didn…" at bounding box center [554, 464] width 365 height 52
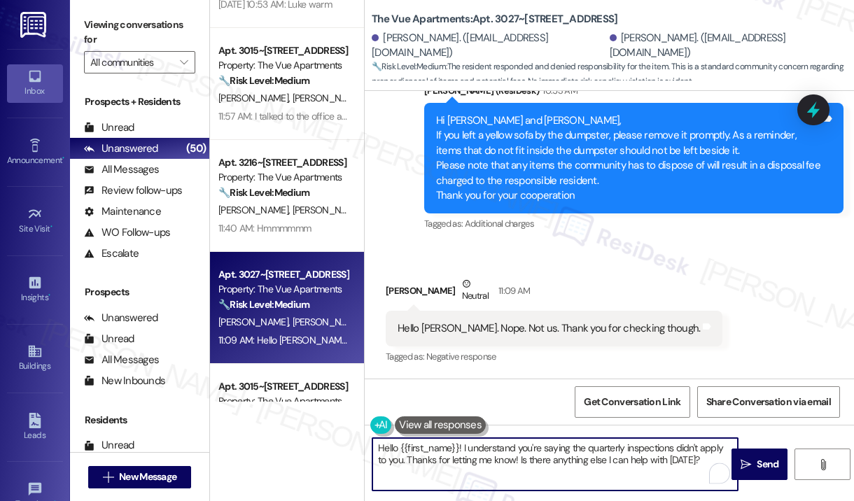
click at [484, 458] on textarea "Hello {{first_name}}! I understand you're saying the quarterly inspections didn…" at bounding box center [554, 464] width 365 height 52
paste textarea "Thank you for reaching out. Please disregard the announcement you received—it w…"
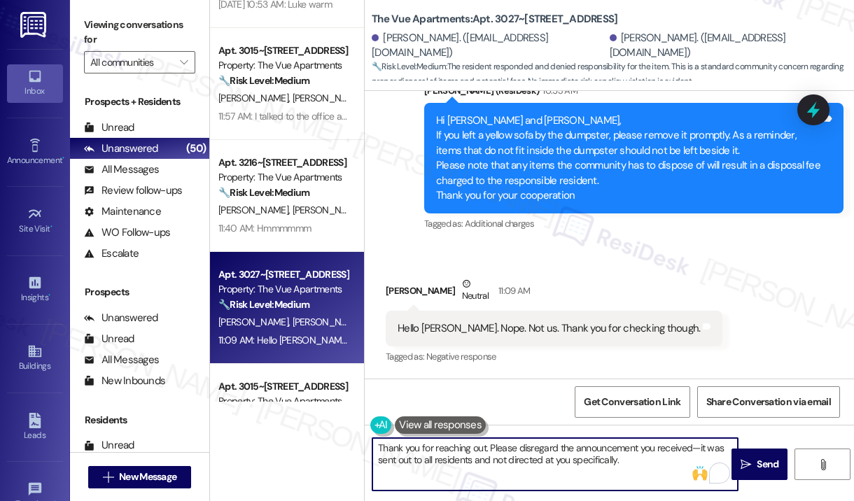
click at [636, 467] on textarea "Thank you for reaching out. Please disregard the announcement you received—it w…" at bounding box center [554, 464] width 365 height 52
type textarea "Thank you for reaching out. Please disregard the announcement you received—it w…"
click at [751, 465] on span " Send" at bounding box center [759, 464] width 44 height 15
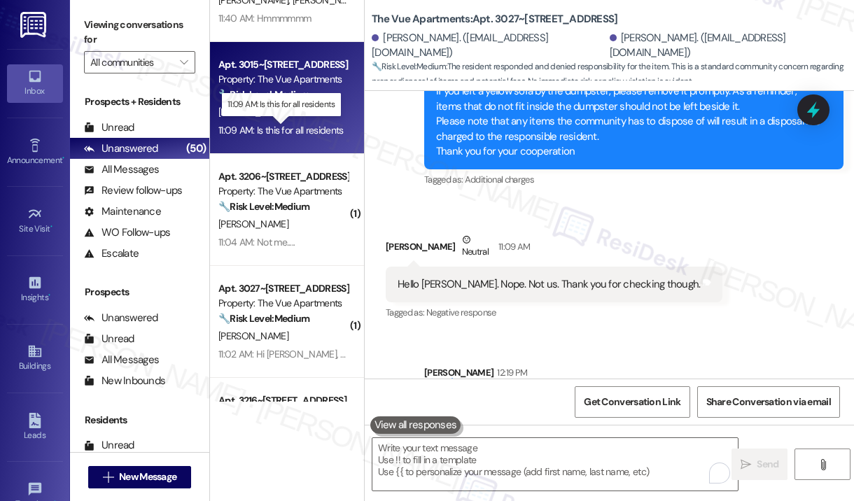
click at [297, 130] on div "11:09 AM: Is this for all residents 11:09 AM: Is this for all residents" at bounding box center [280, 130] width 125 height 13
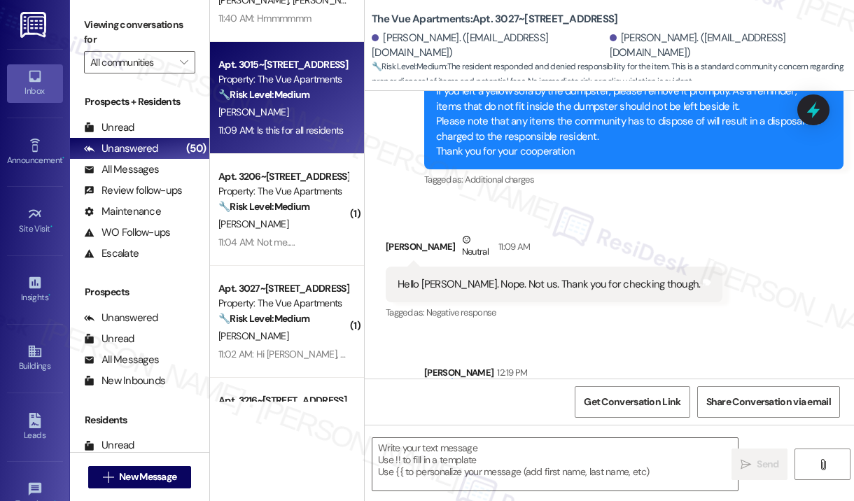
type textarea "Fetching suggested responses. Please feel free to read through the conversation…"
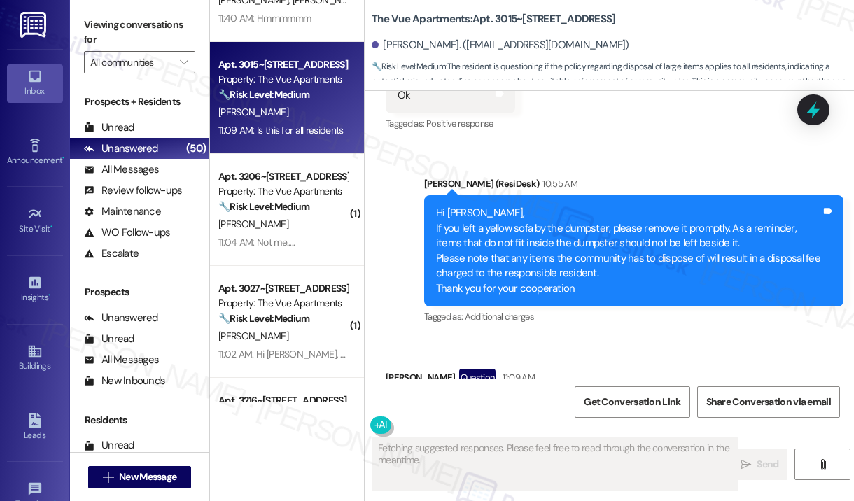
scroll to position [6300, 0]
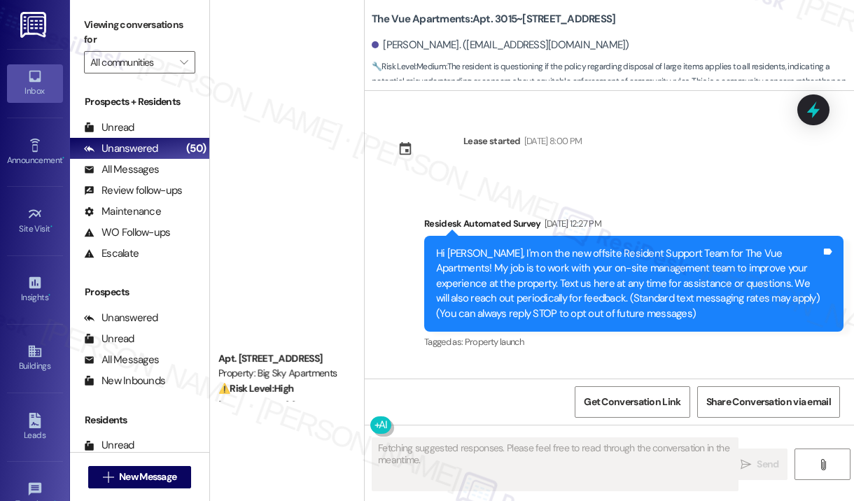
scroll to position [6300, 0]
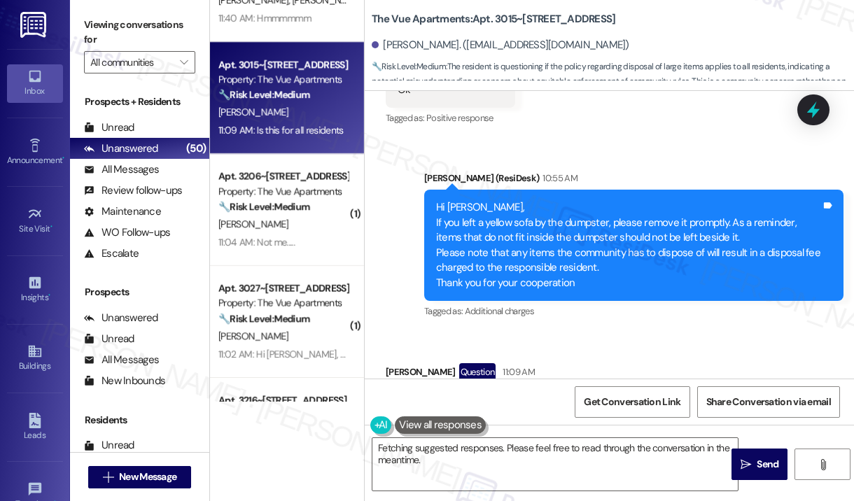
click at [649, 349] on div "Received via SMS Cherise Sims Question 11:09 AM Is this for all residents Tags …" at bounding box center [609, 392] width 489 height 121
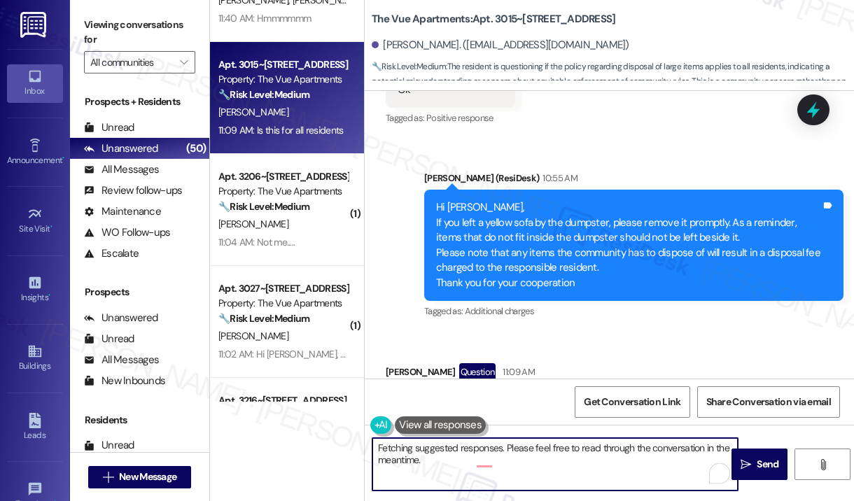
drag, startPoint x: 603, startPoint y: 464, endPoint x: 451, endPoint y: 450, distance: 152.5
click at [451, 450] on textarea "Hi {{first_name}}! To clarify, are you asking if a previous announcement applie…" at bounding box center [554, 464] width 365 height 52
paste textarea "hank you for reaching out. I can confirm that the announcement was sent to all …"
click at [477, 460] on textarea "Hi {{first_name}}! Thank you for reaching out. I can confirm that the announcem…" at bounding box center [554, 464] width 365 height 52
click at [585, 458] on textarea "Hi {{first_name}}! Thank you for reaching out. I can confirm that the announcem…" at bounding box center [554, 464] width 365 height 52
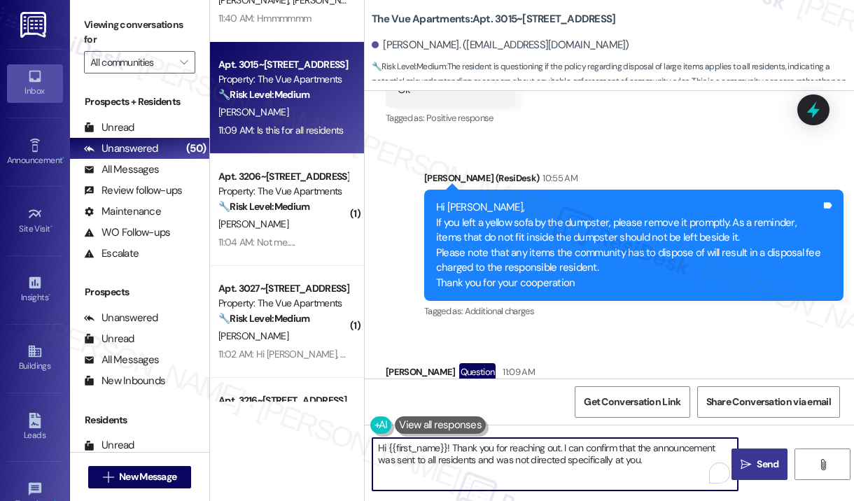
type textarea "Hi {{first_name}}! Thank you for reaching out. I can confirm that the announcem…"
click at [761, 460] on span "Send" at bounding box center [767, 464] width 22 height 15
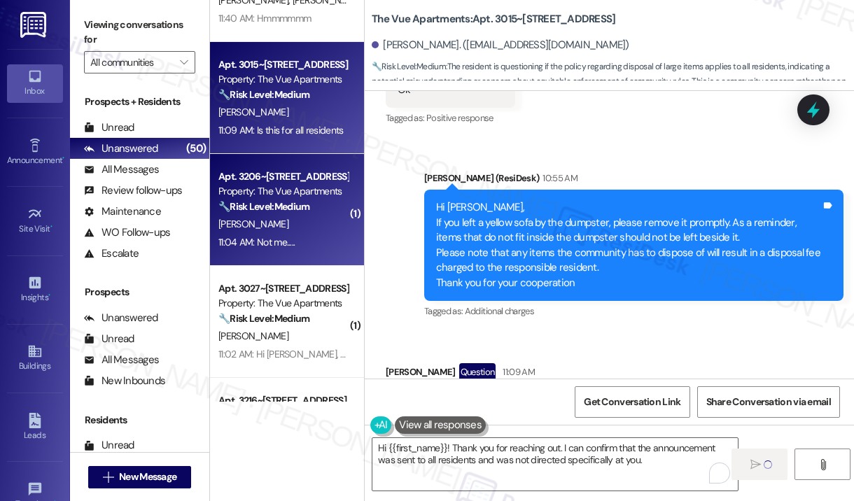
click at [327, 232] on div "[PERSON_NAME]" at bounding box center [283, 224] width 132 height 17
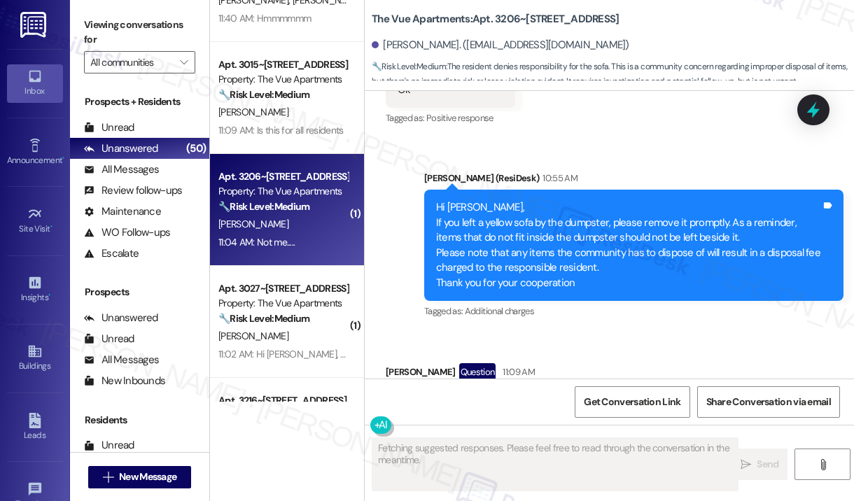
scroll to position [1056, 0]
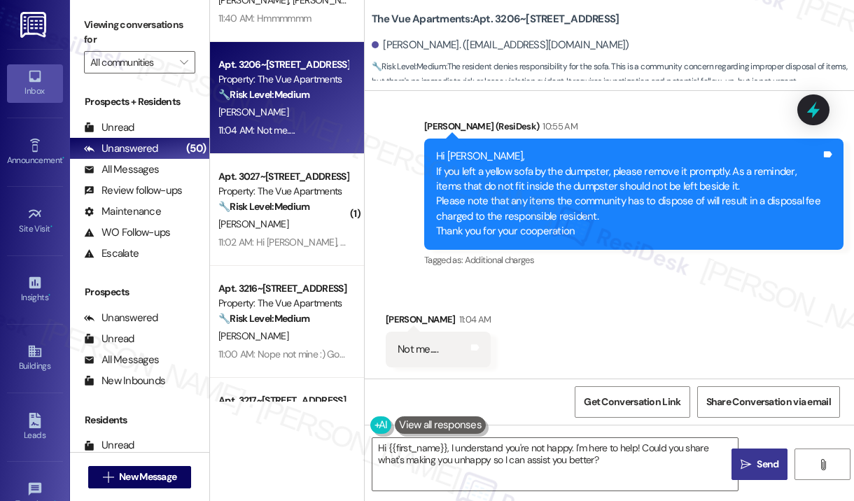
click at [647, 304] on div "Received via SMS Joann Auger 11:04 AM Not me..... Tags and notes" at bounding box center [609, 329] width 489 height 97
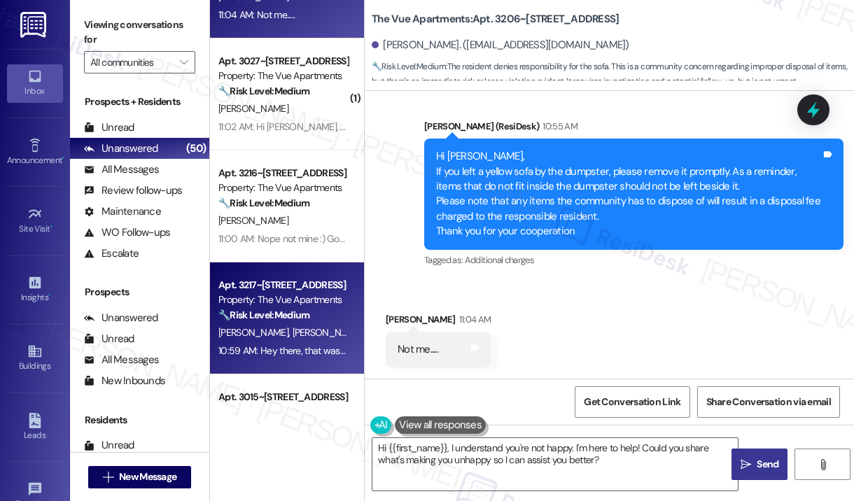
scroll to position [770, 0]
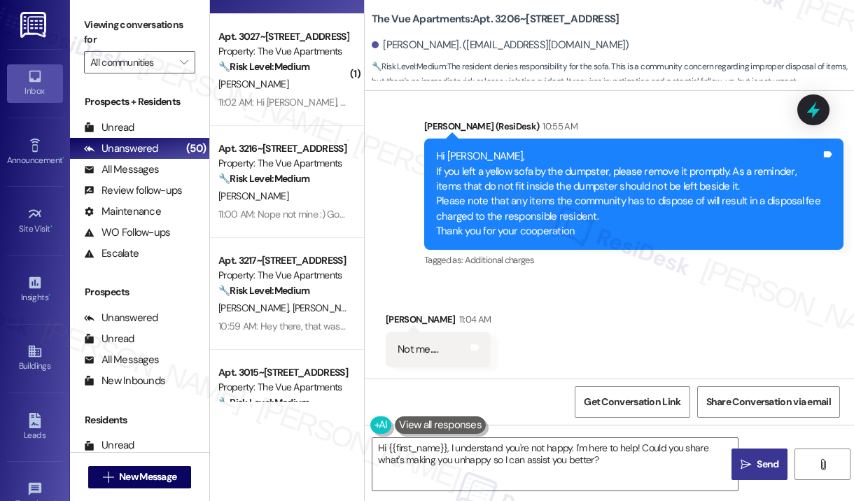
click at [609, 334] on div "Received via SMS Joann Auger 11:04 AM Not me..... Tags and notes" at bounding box center [609, 329] width 489 height 97
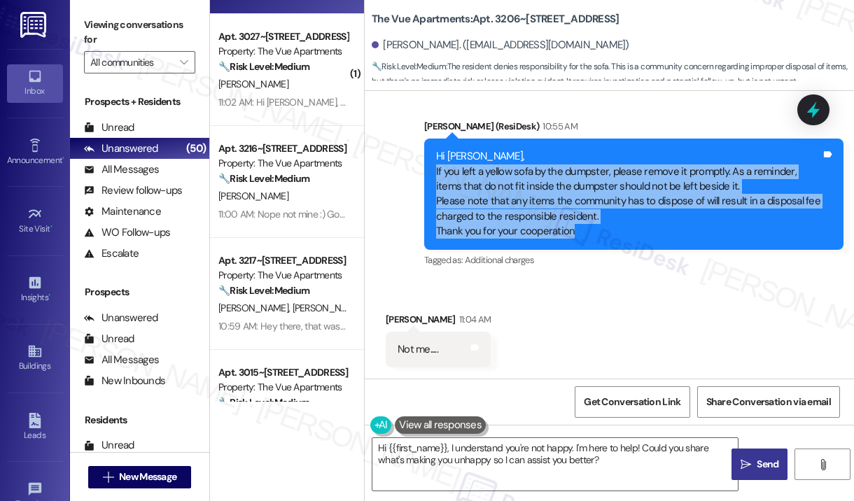
drag, startPoint x: 607, startPoint y: 237, endPoint x: 432, endPoint y: 176, distance: 185.4
click at [432, 176] on div "Hi Joann, If you left a yellow sofa by the dumpster, please remove it promptly.…" at bounding box center [633, 194] width 419 height 111
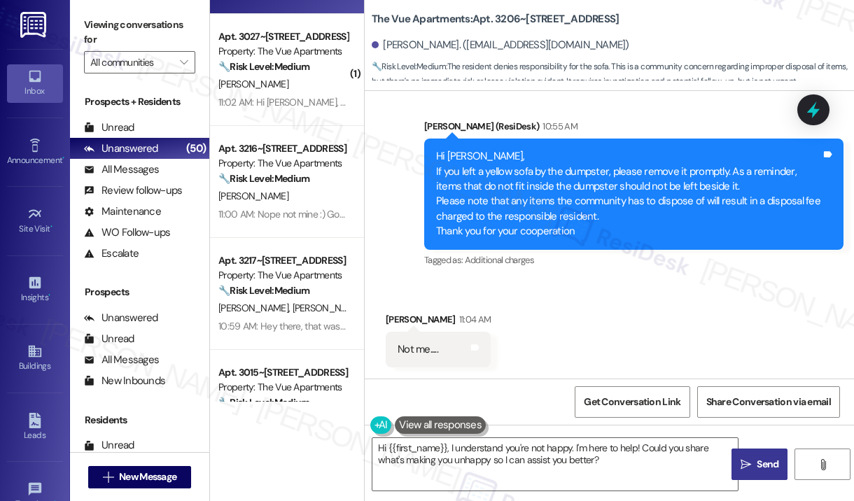
click at [535, 302] on div "Received via SMS Joann Auger 11:04 AM Not me..... Tags and notes" at bounding box center [609, 329] width 489 height 97
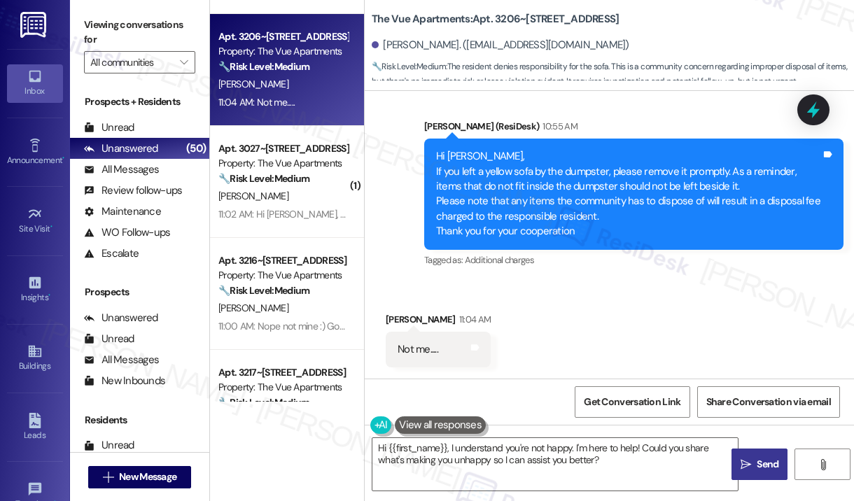
click at [532, 315] on div "Received via SMS Joann Auger 11:04 AM Not me..... Tags and notes" at bounding box center [609, 329] width 489 height 97
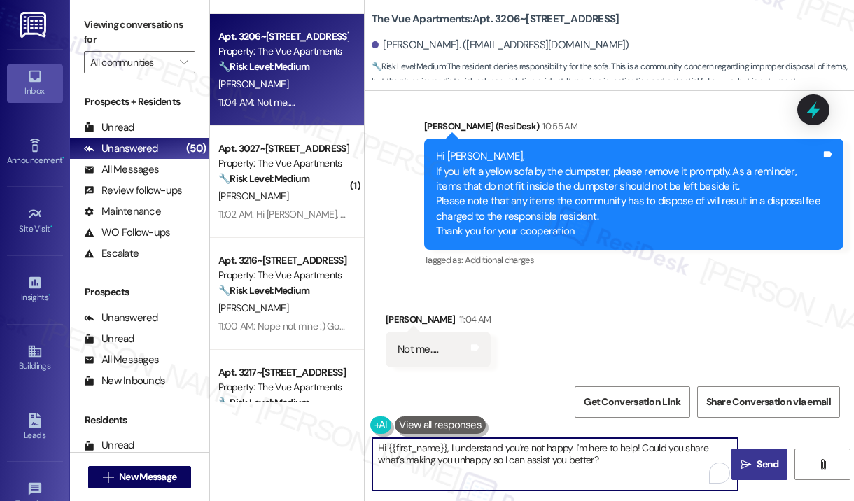
drag, startPoint x: 621, startPoint y: 469, endPoint x: 447, endPoint y: 441, distance: 176.5
click at [447, 441] on textarea "Hi {{first_name}}, I understand you're not happy. I'm here to help! Could you s…" at bounding box center [554, 464] width 365 height 52
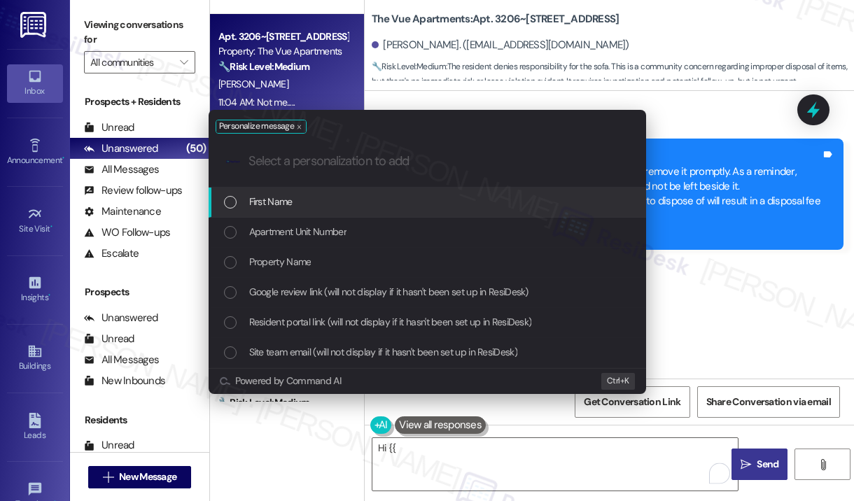
click at [476, 448] on div "Personalize message .cls-1{fill:#0a055f;}.cls-2{fill:#0cc4c4;} resideskLogoBlue…" at bounding box center [427, 250] width 854 height 501
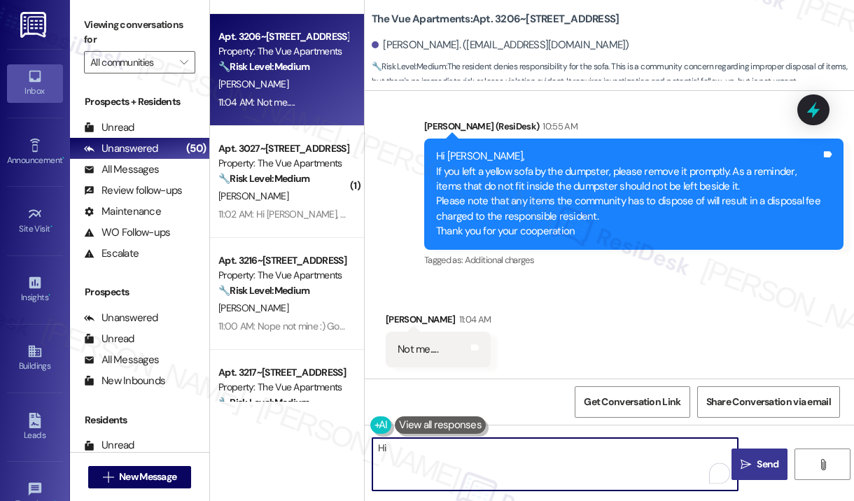
type textarea "H"
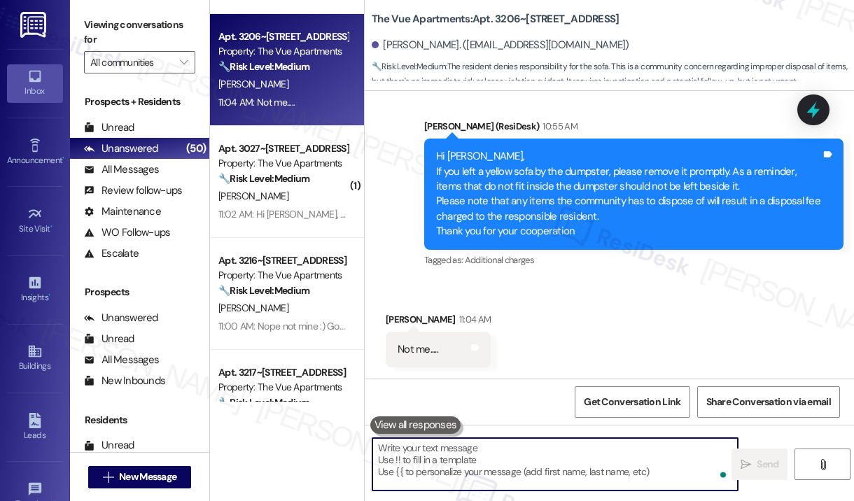
click at [476, 448] on textarea "To enrich screen reader interactions, please activate Accessibility in Grammarl…" at bounding box center [554, 464] width 365 height 52
paste textarea "Thank you for reaching out. Please disregard the announcement you received—it w…"
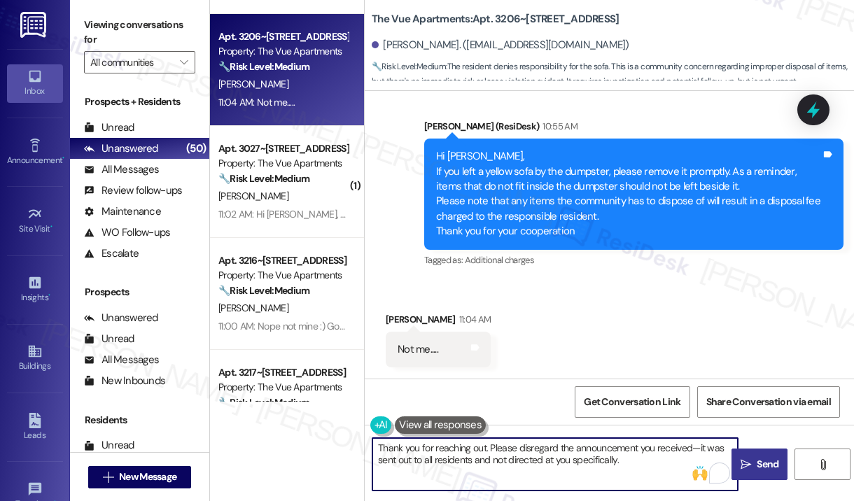
click at [652, 461] on textarea "Thank you for reaching out. Please disregard the announcement you received—it w…" at bounding box center [554, 464] width 365 height 52
click at [679, 469] on textarea "Thank you for reaching out. Please disregard the announcement you received—it w…" at bounding box center [554, 464] width 365 height 52
click at [675, 461] on textarea "Thank you for reaching out. Please disregard the announcement you received—it w…" at bounding box center [554, 464] width 365 height 52
click at [670, 462] on textarea "Thank you for reaching out. Please disregard the announcement you received—it w…" at bounding box center [554, 464] width 365 height 52
type textarea "Thank you for reaching out. Please disregard the announcement you received—it w…"
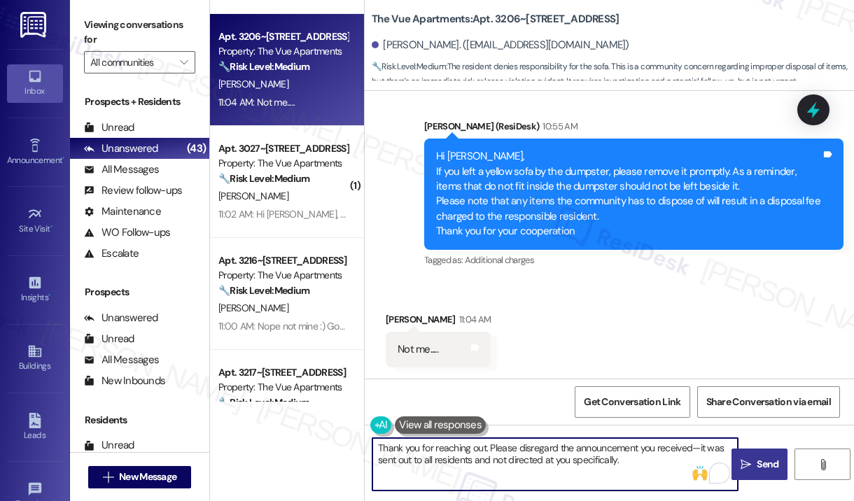
click at [745, 330] on div "Received via SMS Joann Auger 11:04 AM Not me..... Tags and notes" at bounding box center [609, 329] width 489 height 97
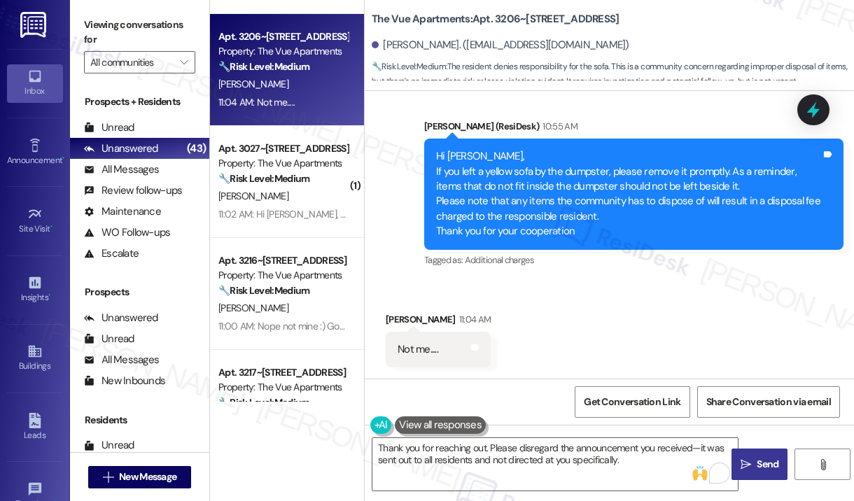
click at [760, 462] on span "Send" at bounding box center [767, 464] width 22 height 15
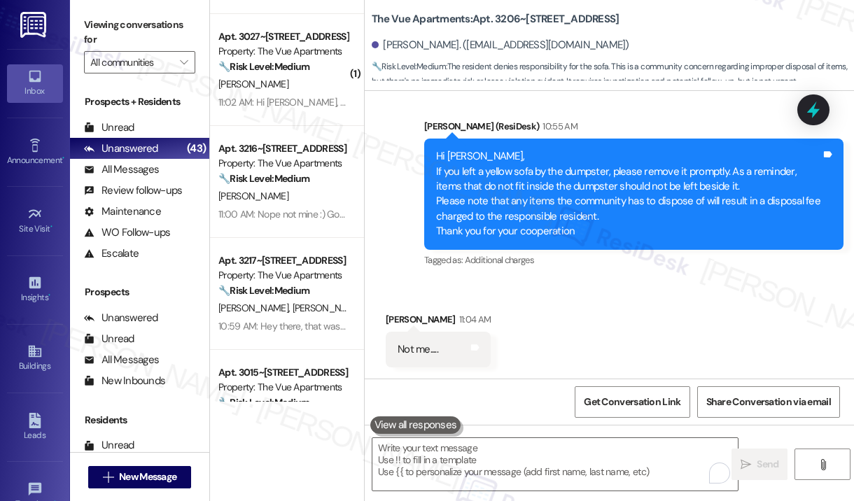
click at [596, 352] on div "Received via SMS Joann Auger 11:04 AM Not me..... Tags and notes" at bounding box center [609, 329] width 489 height 97
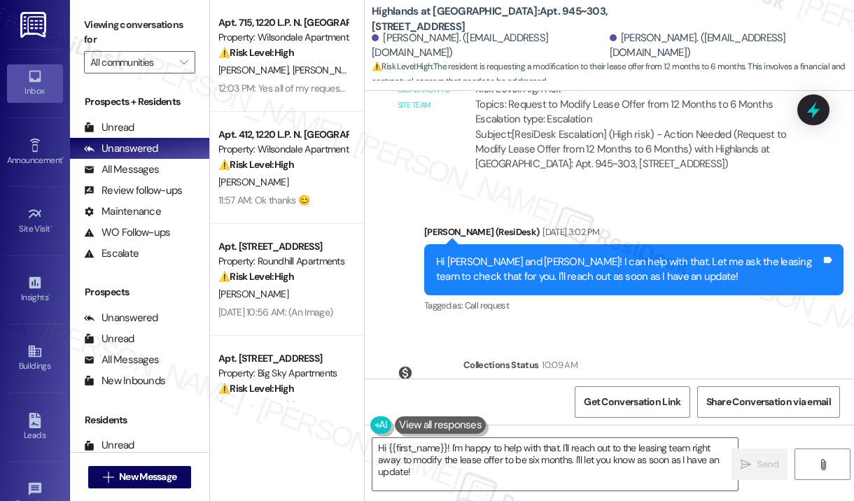
scroll to position [11208, 0]
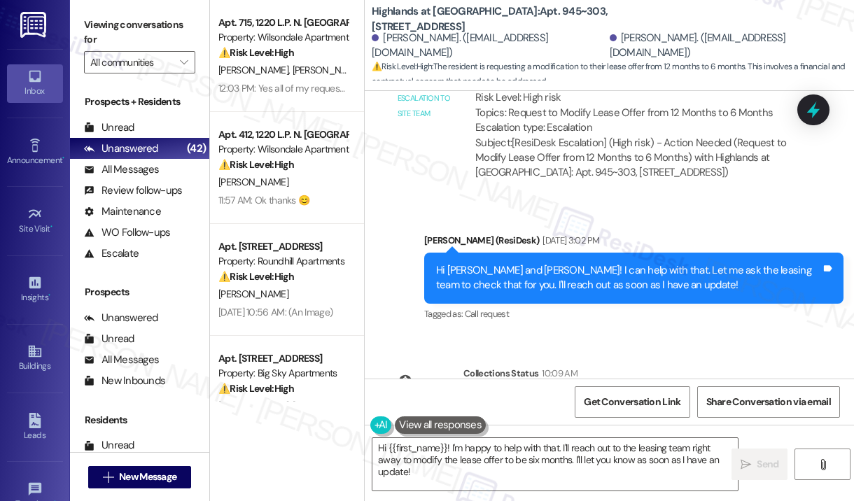
click at [665, 168] on div "Email escalation to site team Email escalation to site team [DATE] 3:01 PM Resi…" at bounding box center [595, 118] width 440 height 167
click at [670, 233] on div "[PERSON_NAME] (ResiDesk) [DATE] 3:02 PM" at bounding box center [633, 243] width 419 height 20
click at [725, 202] on div "Sent via SMS [PERSON_NAME] (ResiDesk) [DATE] 3:02 PM Hi [PERSON_NAME] and [PERS…" at bounding box center [609, 268] width 489 height 133
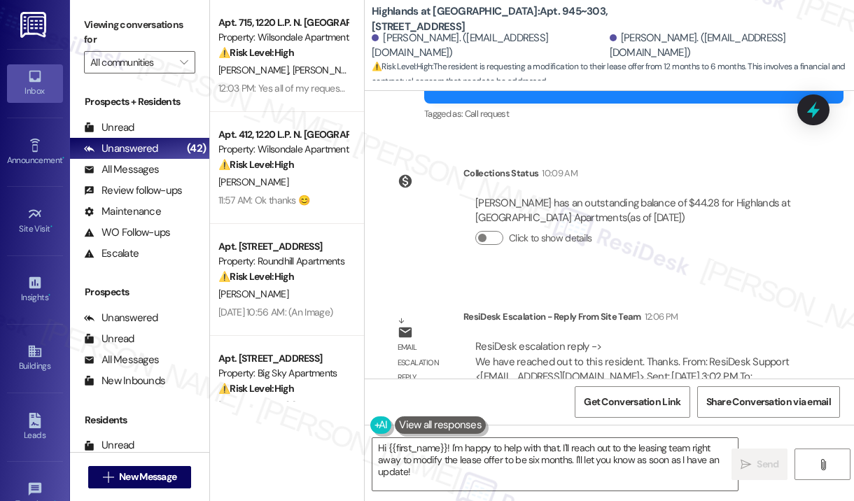
scroll to position [11418, 0]
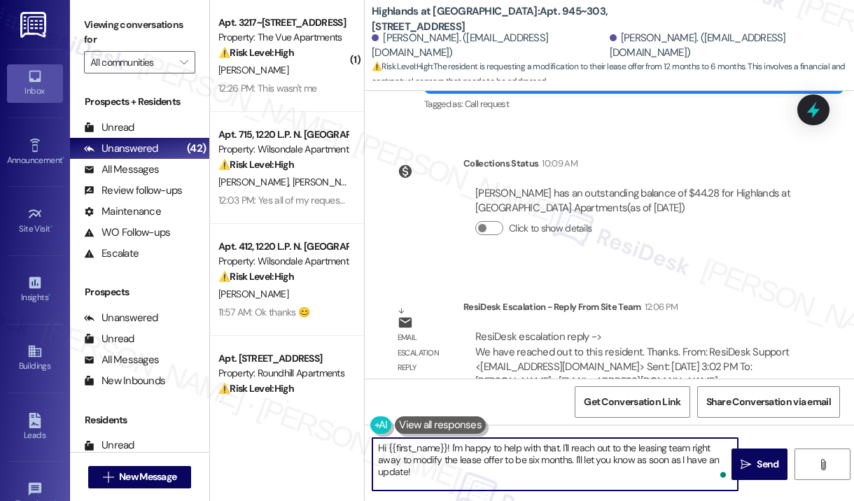
drag, startPoint x: 502, startPoint y: 478, endPoint x: 451, endPoint y: 451, distance: 57.6
click at [451, 451] on textarea "Hi {{first_name}}! I'm happy to help with that. I'll reach out to the leasing t…" at bounding box center [554, 464] width 365 height 52
paste textarea "Thank you for reaching out. I just wanted to check if the site team has contact…"
click at [567, 456] on textarea "Hi {{first_name}}! Thank you for reaching out. I just wanted to check if the si…" at bounding box center [554, 464] width 365 height 52
click at [567, 458] on textarea "Hi {{first_name}}! Thank you for reaching out. I just wanted to check if the si…" at bounding box center [554, 464] width 365 height 52
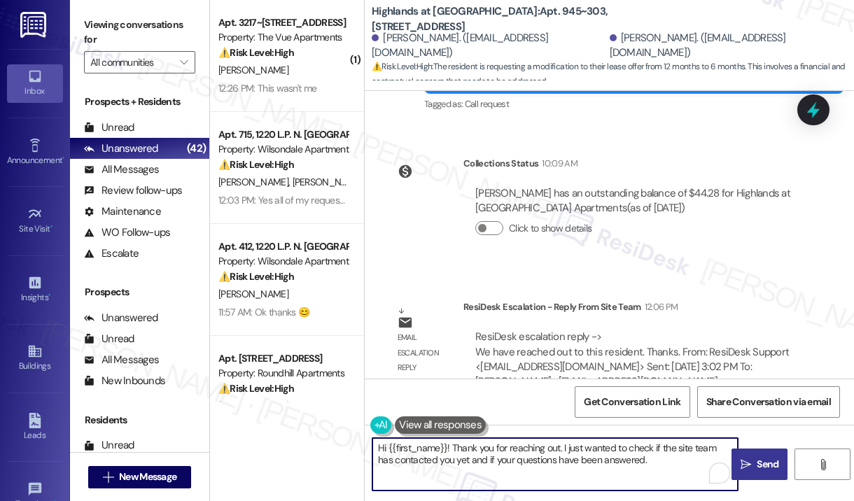
type textarea "Hi {{first_name}}! Thank you for reaching out. I just wanted to check if the si…"
click at [766, 457] on span "Send" at bounding box center [767, 464] width 22 height 15
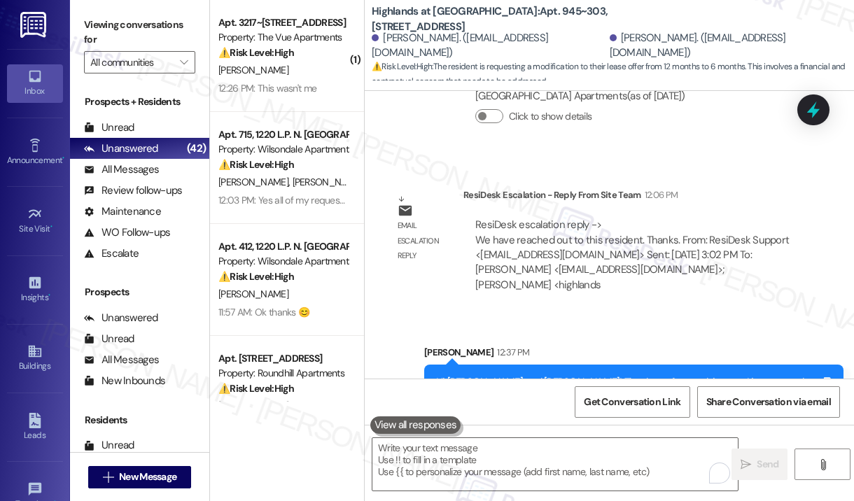
scroll to position [11530, 0]
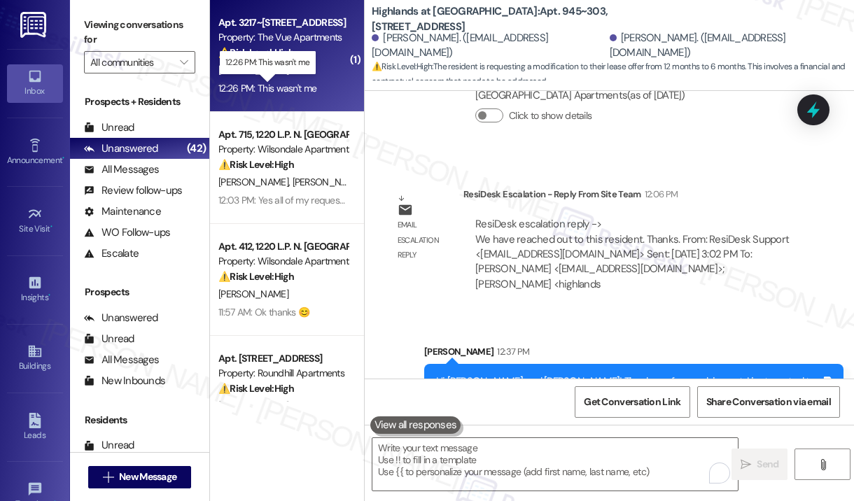
click at [292, 91] on div "12:26 PM: This wasn't me 12:26 PM: This wasn't me" at bounding box center [267, 88] width 98 height 13
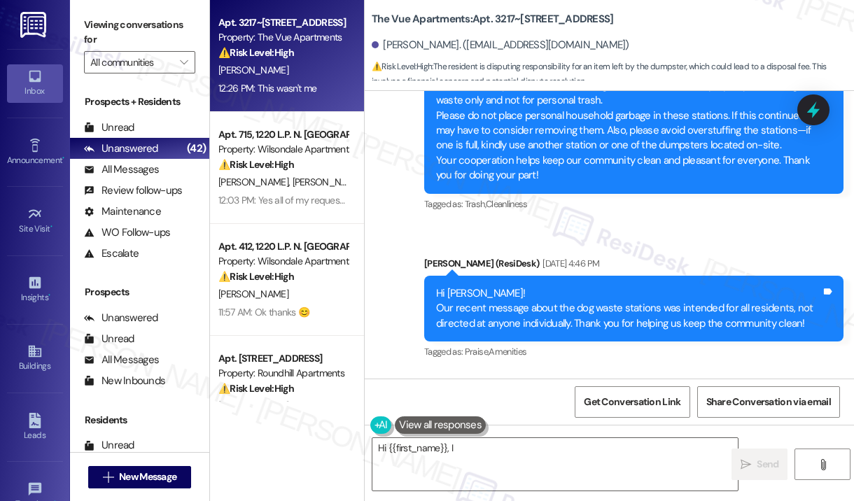
scroll to position [1595, 0]
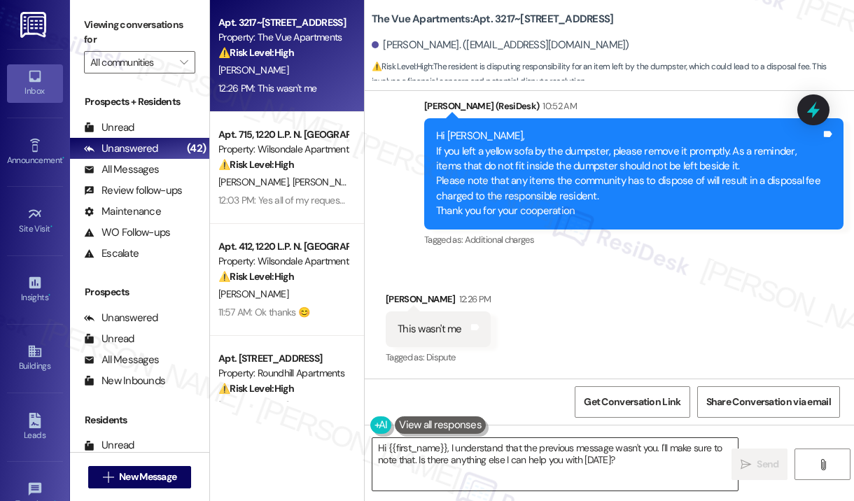
click at [553, 469] on textarea "Hi {{first_name}}, I understand that the previous message wasn't you. I'll make…" at bounding box center [554, 464] width 365 height 52
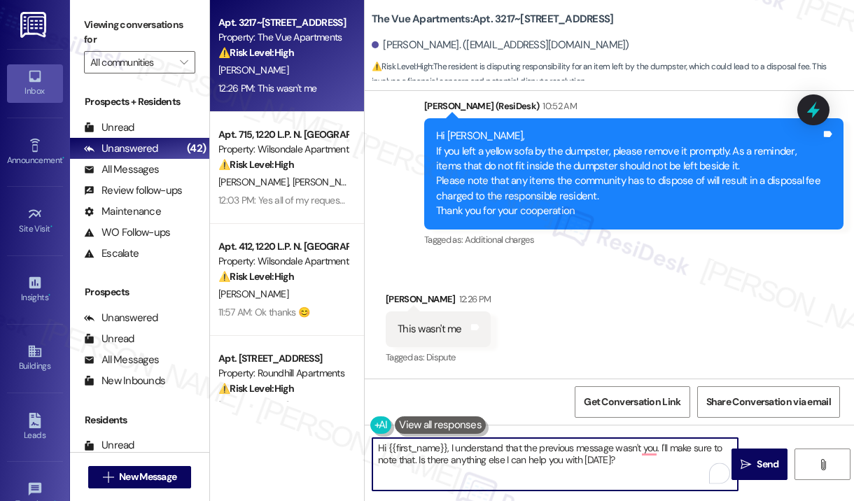
paste textarea "Thank you for reaching out. Please disregard the announcement you received—it w…"
type textarea "Thank you for reaching out. Please disregard the announcement you received—it w…"
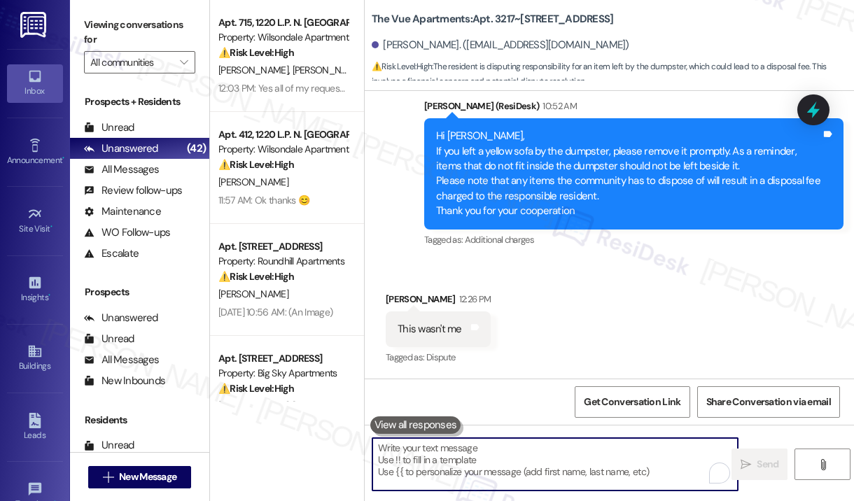
click at [593, 325] on div "Received via SMS [PERSON_NAME] 12:26 PM This wasn't me Tags and notes Tagged as…" at bounding box center [609, 319] width 489 height 118
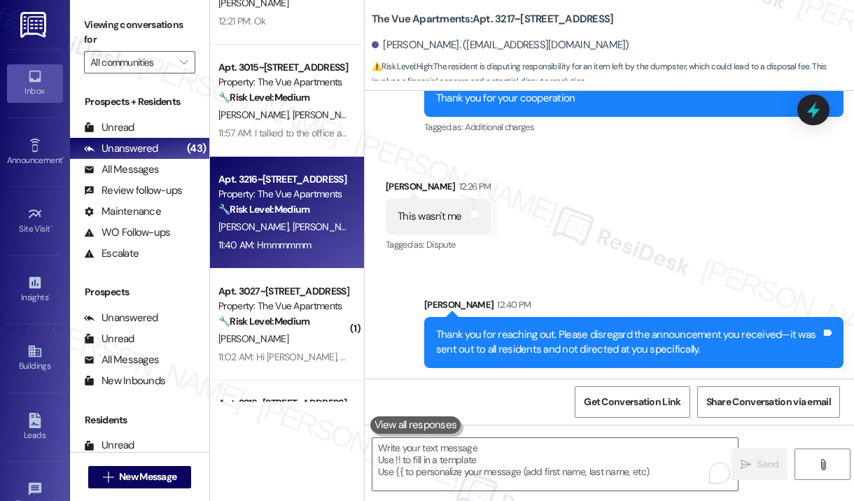
scroll to position [560, 0]
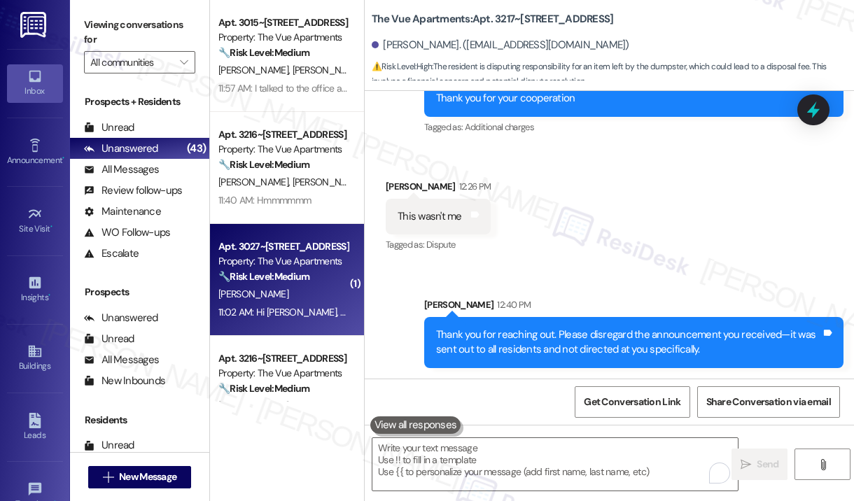
click at [313, 301] on div "[PERSON_NAME]" at bounding box center [283, 293] width 132 height 17
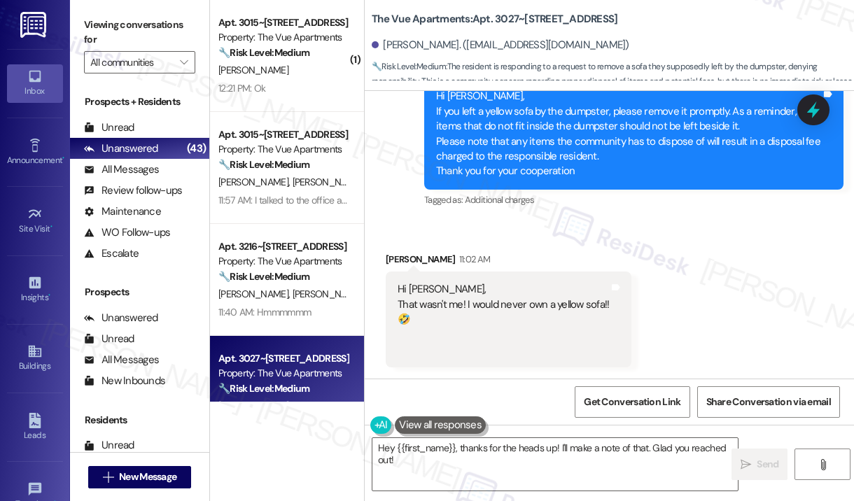
scroll to position [1411, 0]
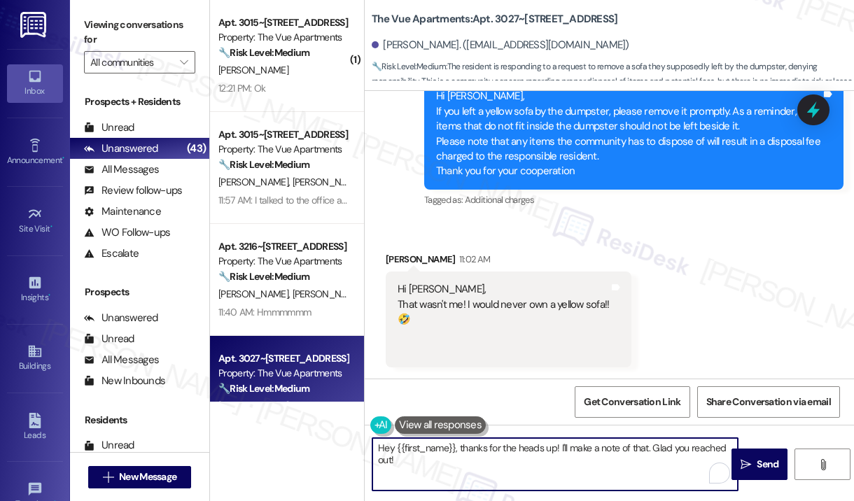
click at [535, 473] on textarea "Hey {{first_name}}, thanks for the heads up! I'll make a note of that. Glad you…" at bounding box center [554, 464] width 365 height 52
click at [543, 468] on textarea "Hey {{first_name}}, thanks for the heads up! I'll make a note of that. Glad you…" at bounding box center [554, 464] width 365 height 52
drag, startPoint x: 591, startPoint y: 467, endPoint x: 458, endPoint y: 442, distance: 135.2
click at [458, 442] on textarea "Hey {{first_name}}, thanks for the heads up! I'll make a note of that. Glad you…" at bounding box center [554, 464] width 365 height 52
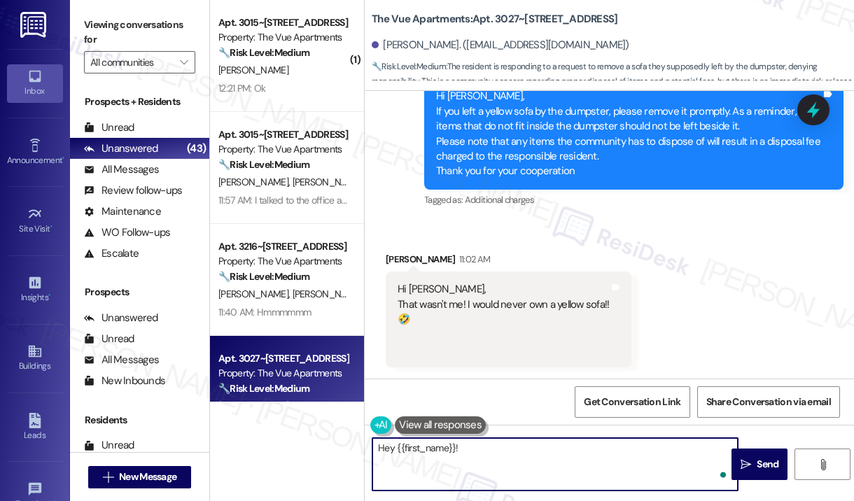
paste textarea "Thank you for reaching out. Please disregard the announcement you received—it w…"
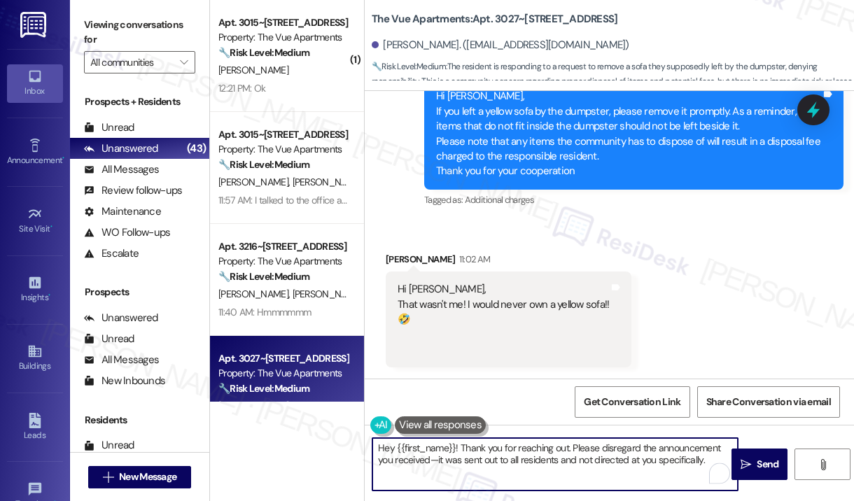
click at [593, 456] on textarea "Hey {{first_name}}! Thank you for reaching out. Please disregard the announceme…" at bounding box center [554, 464] width 365 height 52
type textarea "Hey {{first_name}}! Thank you for reaching out. Please disregard the announceme…"
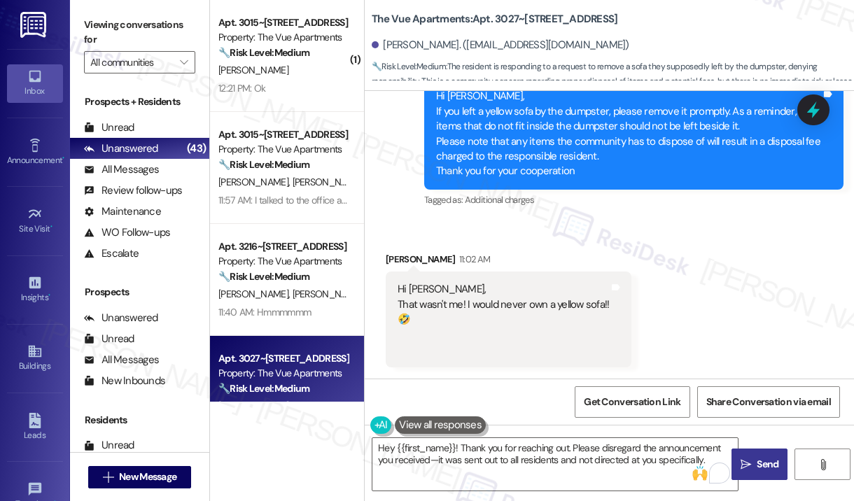
click at [751, 462] on span " Send" at bounding box center [759, 464] width 44 height 15
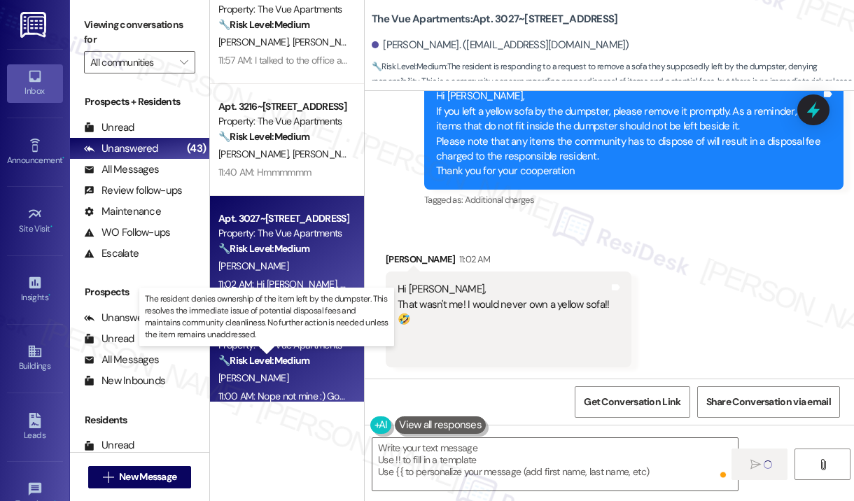
scroll to position [1410, 0]
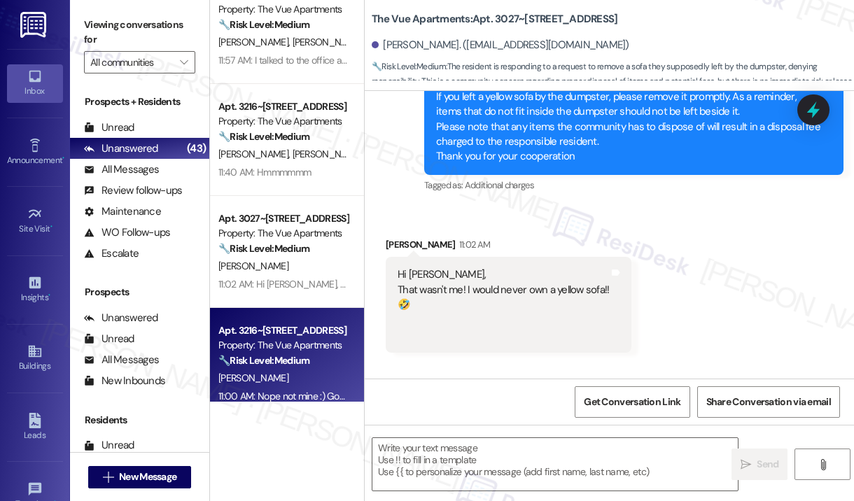
type textarea "Fetching suggested responses. Please feel free to read through the conversation…"
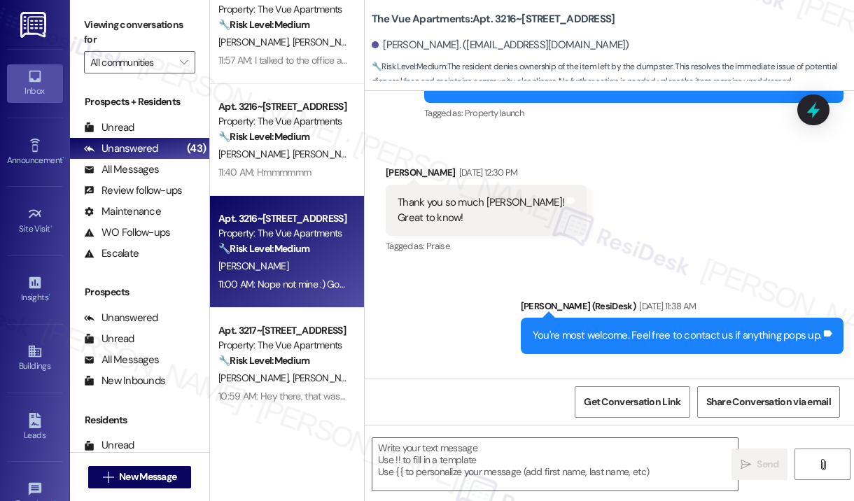
type textarea "Fetching suggested responses. Please feel free to read through the conversation…"
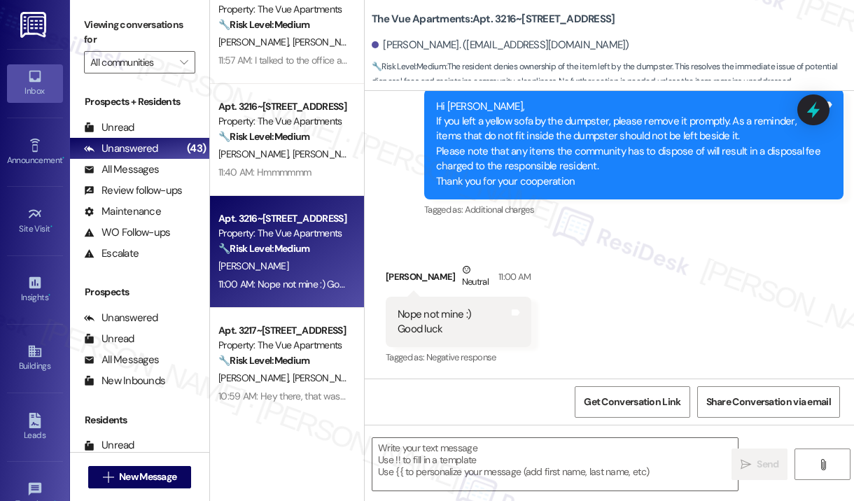
scroll to position [848, 0]
click at [533, 467] on textarea at bounding box center [554, 464] width 365 height 52
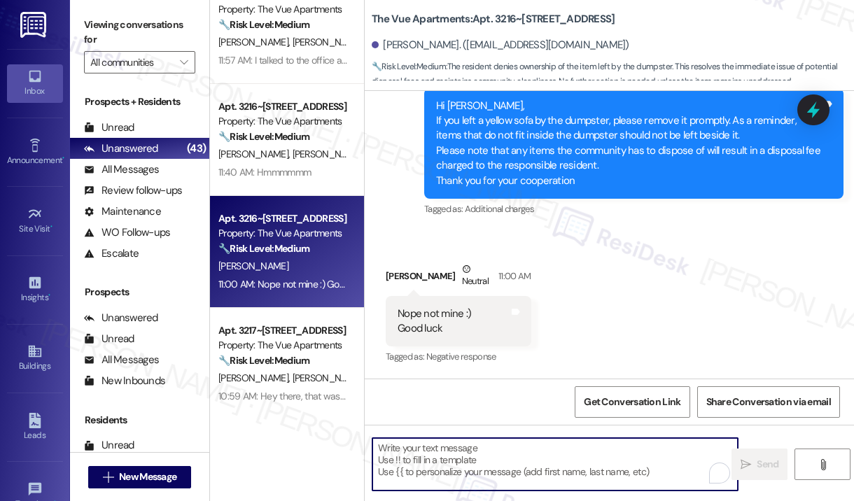
paste textarea "Thank you for reaching out. Please disregard the announcement you received—it w…"
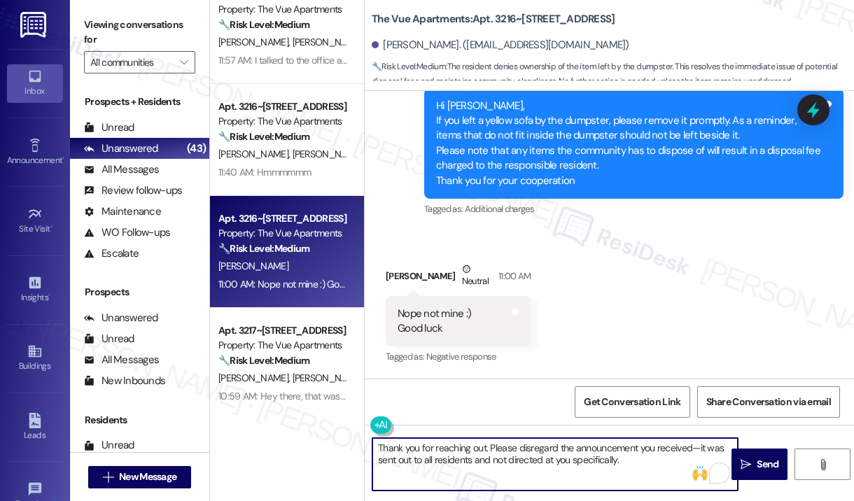
click at [481, 449] on textarea "Thank you for reaching out. Please disregard the announcement you received—it w…" at bounding box center [554, 464] width 365 height 52
click at [484, 451] on textarea "Thank you for reaching out. Please disregard the announcement you received—it w…" at bounding box center [554, 464] width 365 height 52
type textarea "Thank you for reaching out, [PERSON_NAME]. Please disregard the announcement yo…"
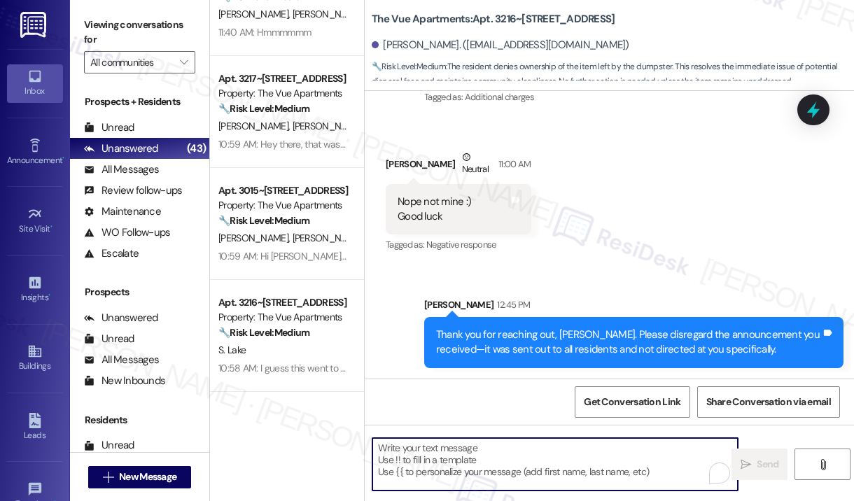
scroll to position [840, 0]
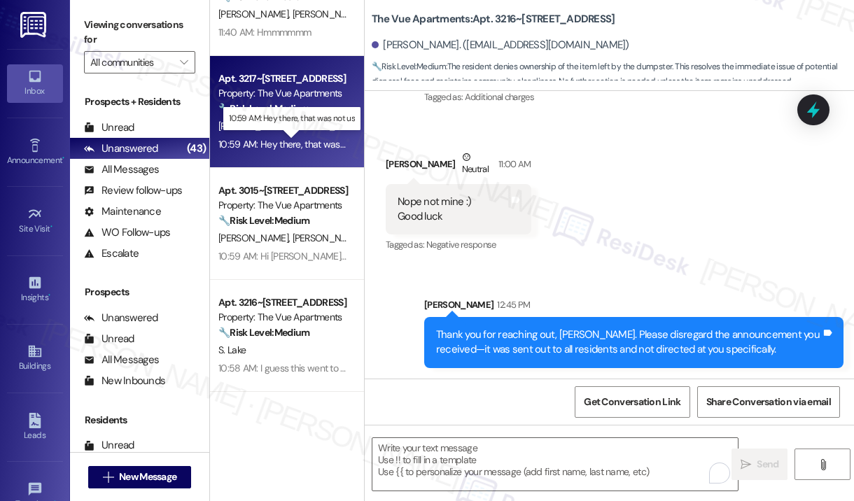
click at [299, 150] on div "10:59 AM: Hey there, that was not us 10:59 AM: Hey there, that was not us" at bounding box center [292, 144] width 149 height 13
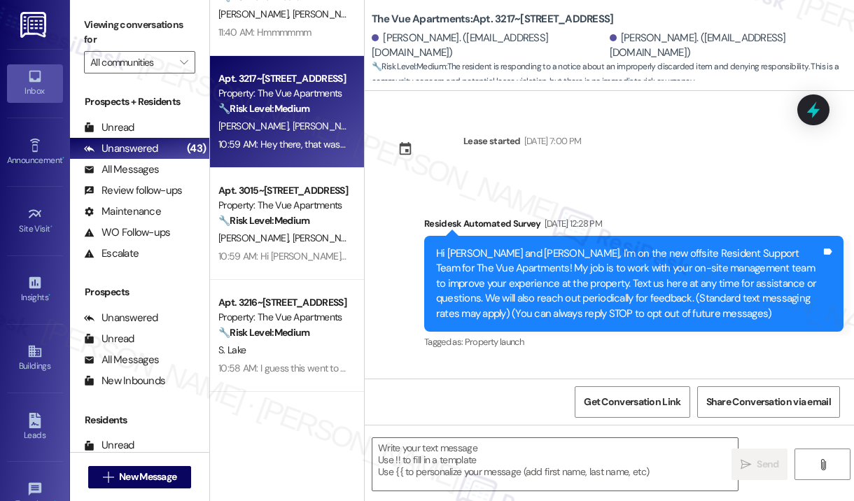
type textarea "Fetching suggested responses. Please feel free to read through the conversation…"
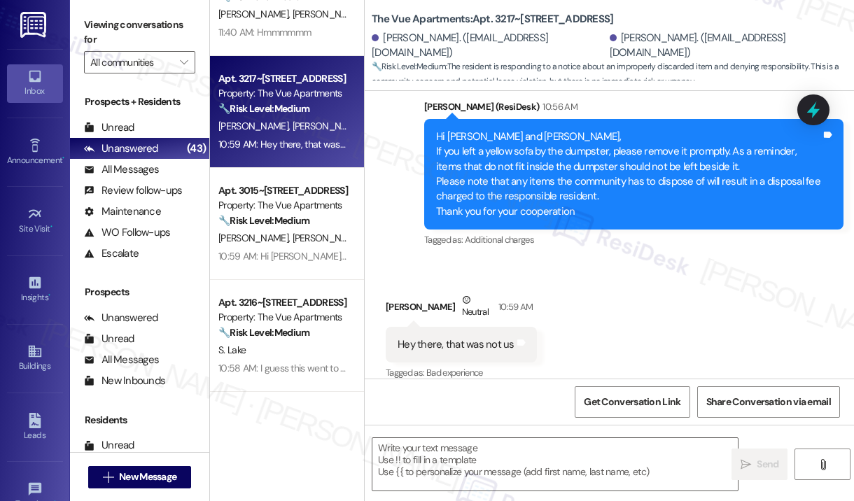
scroll to position [2468, 0]
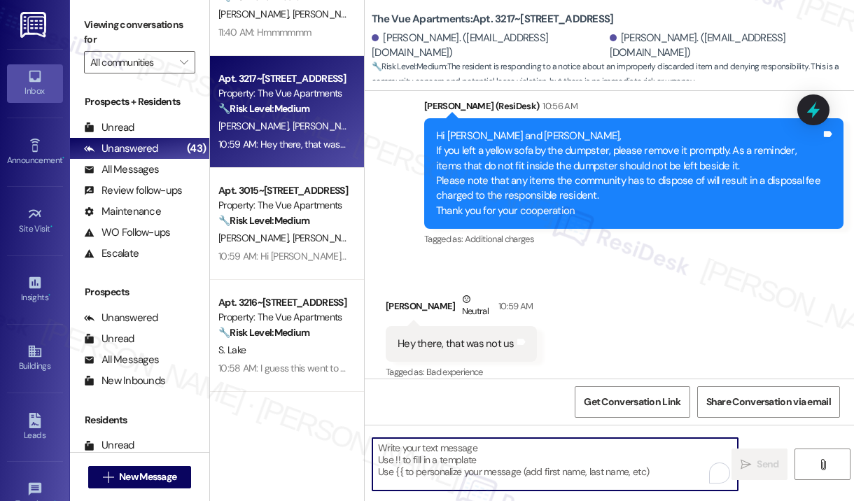
click at [566, 452] on textarea "To enrich screen reader interactions, please activate Accessibility in Grammarl…" at bounding box center [554, 464] width 365 height 52
paste textarea "Thank you for reaching out. Please disregard the announcement you received—it w…"
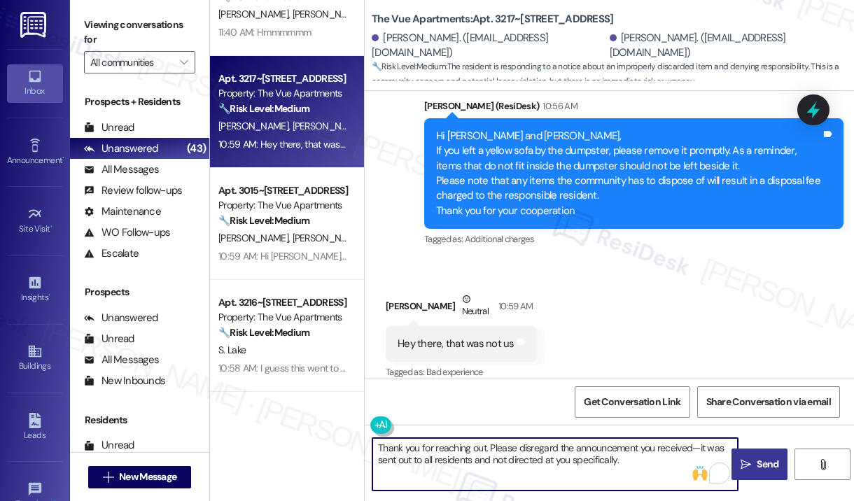
type textarea "Thank you for reaching out. Please disregard the announcement you received—it w…"
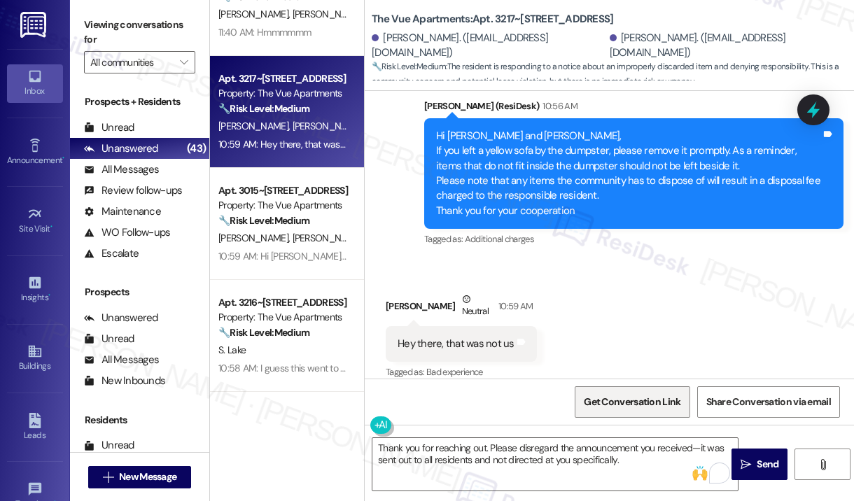
drag, startPoint x: 759, startPoint y: 455, endPoint x: 619, endPoint y: 401, distance: 150.6
click at [758, 454] on button " Send" at bounding box center [759, 464] width 56 height 31
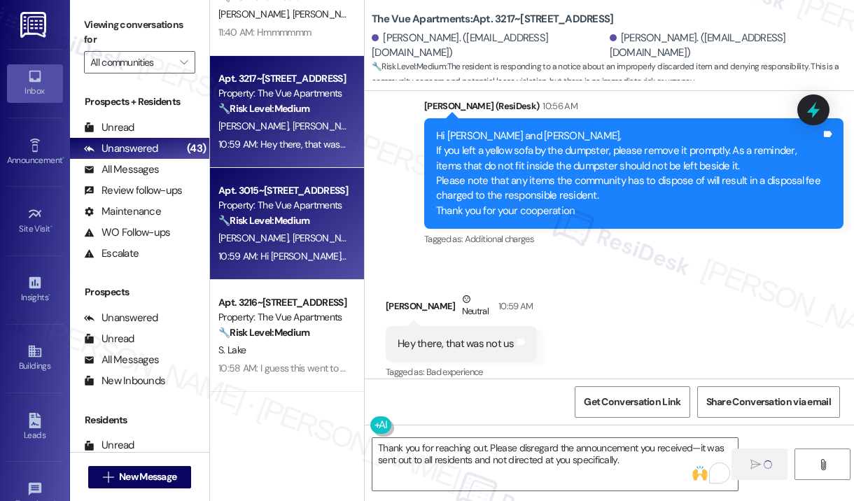
click at [308, 250] on div "10:59 AM: Hi [PERSON_NAME], we know this is going out to everyone - just wanted…" at bounding box center [498, 256] width 560 height 13
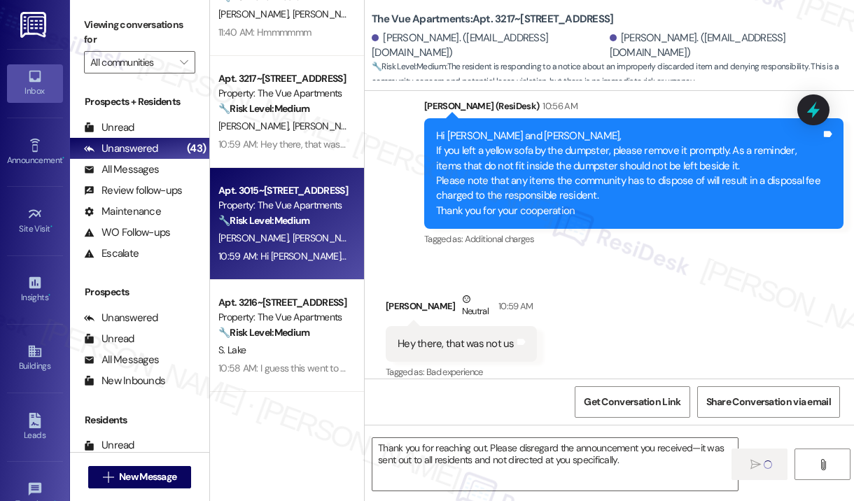
type textarea "Fetching suggested responses. Please feel free to read through the conversation…"
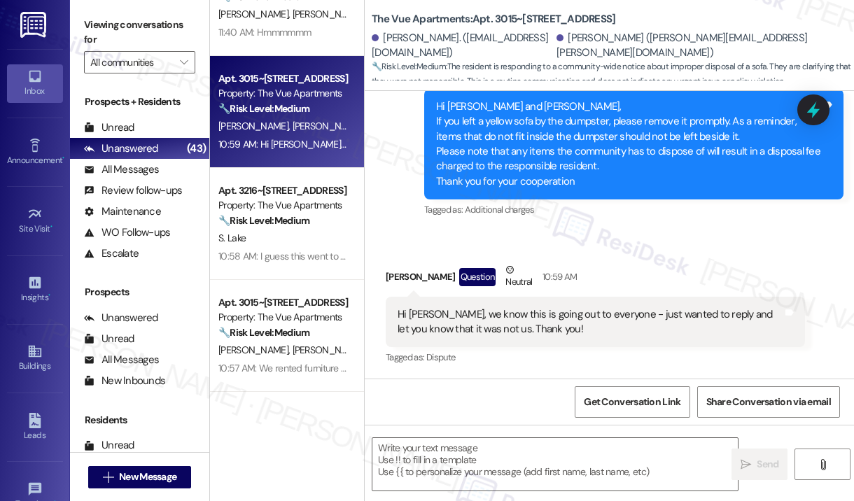
scroll to position [1343, 0]
click at [494, 451] on textarea at bounding box center [554, 464] width 365 height 52
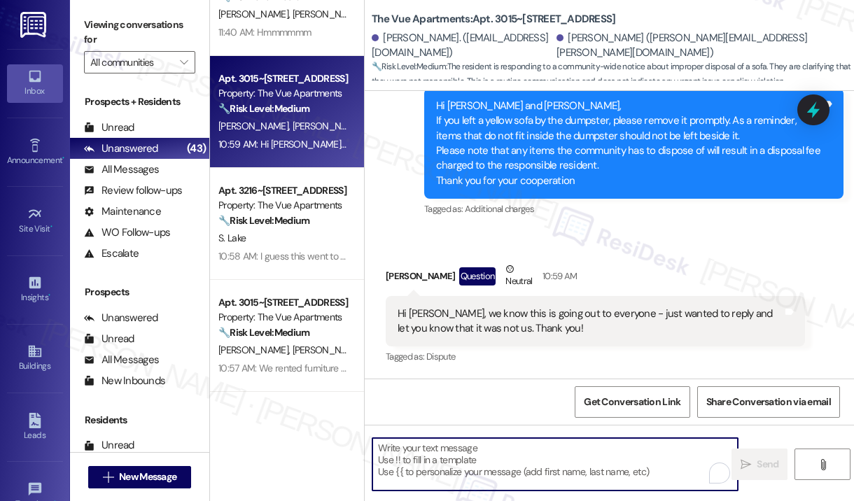
paste textarea "Thank you for reaching out. Please disregard the announcement you received—it w…"
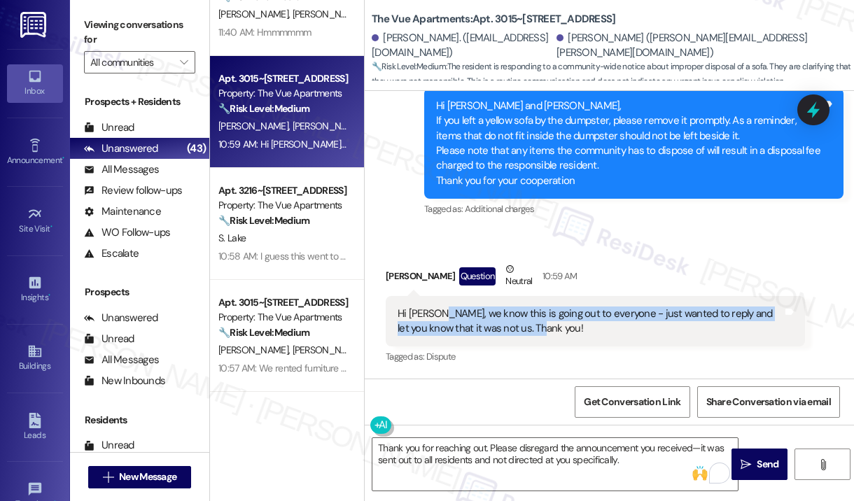
drag, startPoint x: 546, startPoint y: 327, endPoint x: 439, endPoint y: 310, distance: 108.5
click at [439, 310] on div "Hi [PERSON_NAME], we know this is going out to everyone - just wanted to reply …" at bounding box center [589, 321] width 385 height 30
copy div "we know this is going out to everyone - just wanted to reply and let you know t…"
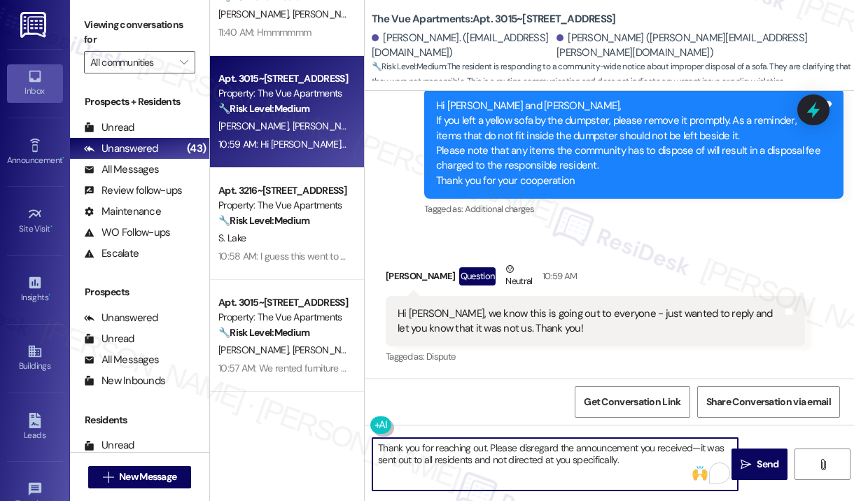
drag, startPoint x: 644, startPoint y: 458, endPoint x: 364, endPoint y: 448, distance: 280.1
click at [365, 448] on div "Thank you for reaching out. Please disregard the announcement you received—it w…" at bounding box center [548, 464] width 367 height 54
paste textarea "I understand you mentioned the announcement went out to everyone and wanted to …"
type textarea "Thank you for reaching out. I understand you mentioned the announcement went ou…"
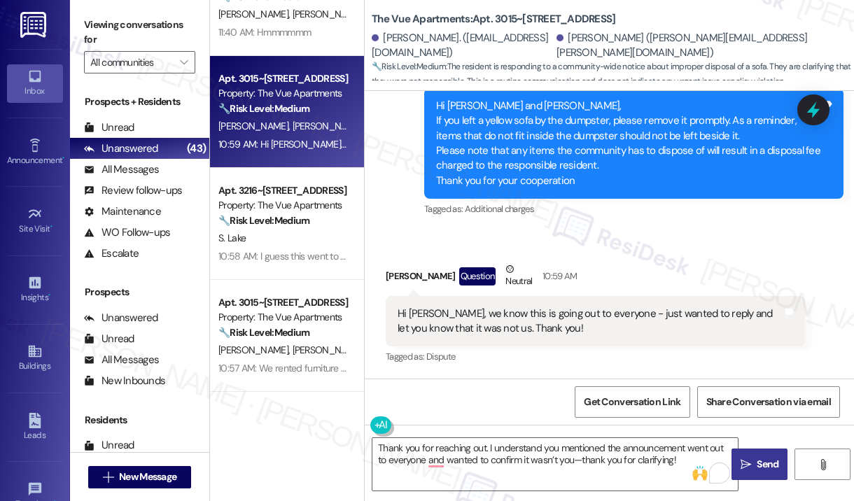
click at [742, 460] on icon "" at bounding box center [745, 464] width 10 height 11
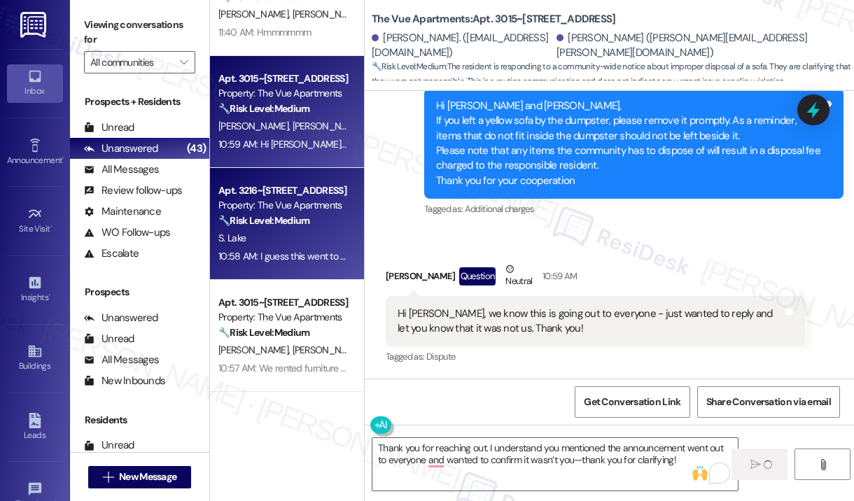
click at [305, 217] on strong "🔧 Risk Level: Medium" at bounding box center [263, 220] width 91 height 13
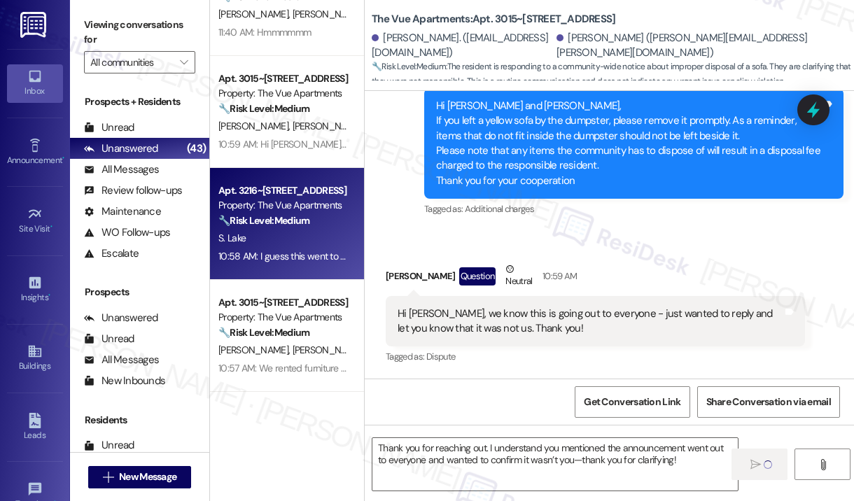
type textarea "Fetching suggested responses. Please feel free to read through the conversation…"
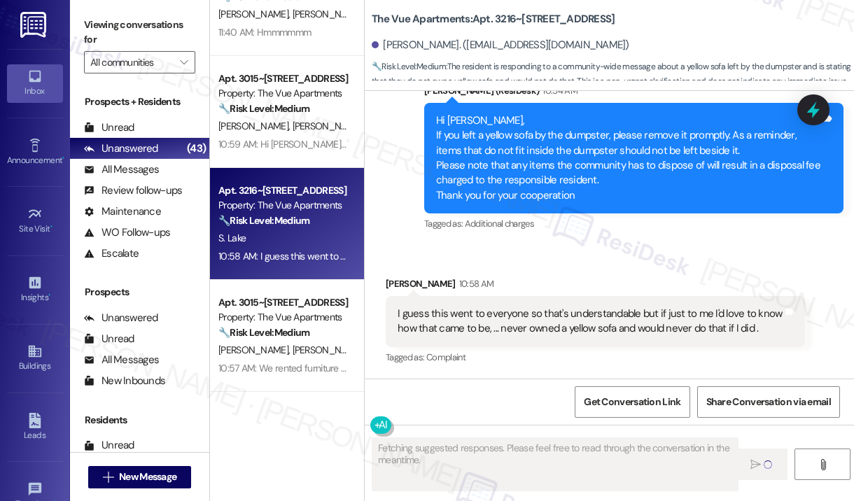
scroll to position [1683, 0]
click at [624, 263] on div "Received via SMS [PERSON_NAME] 10:58 AM I guess this went to everyone so that's…" at bounding box center [609, 311] width 489 height 133
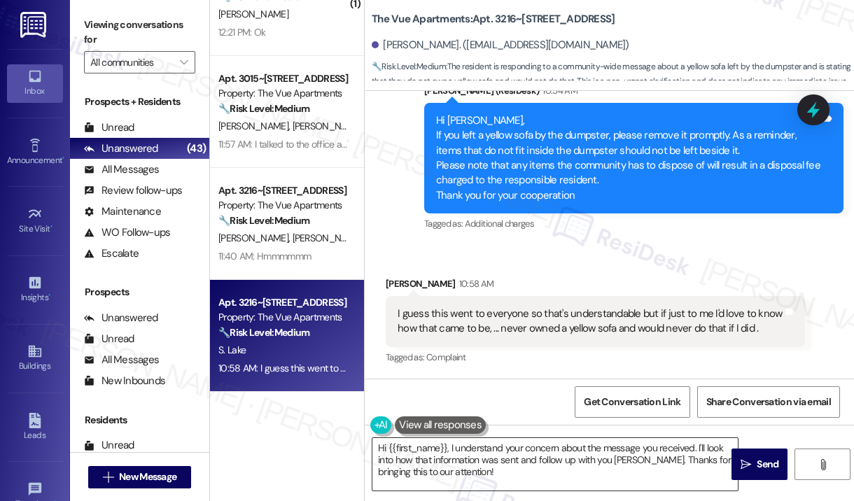
click at [595, 462] on textarea "Hi {{first_name}}, I understand your concern about the message you received. I'…" at bounding box center [554, 464] width 365 height 52
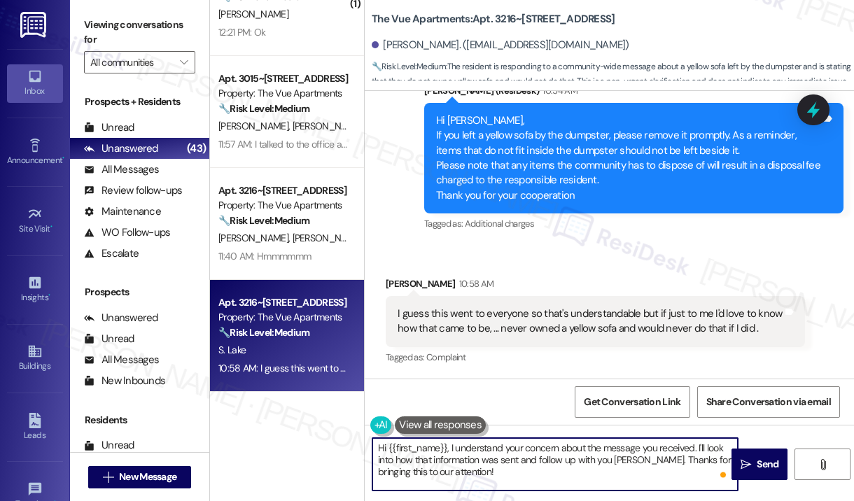
drag, startPoint x: 469, startPoint y: 470, endPoint x: 479, endPoint y: 482, distance: 15.0
click at [448, 444] on textarea "Hi {{first_name}}, I understand your concern about the message you received. I'…" at bounding box center [554, 464] width 365 height 52
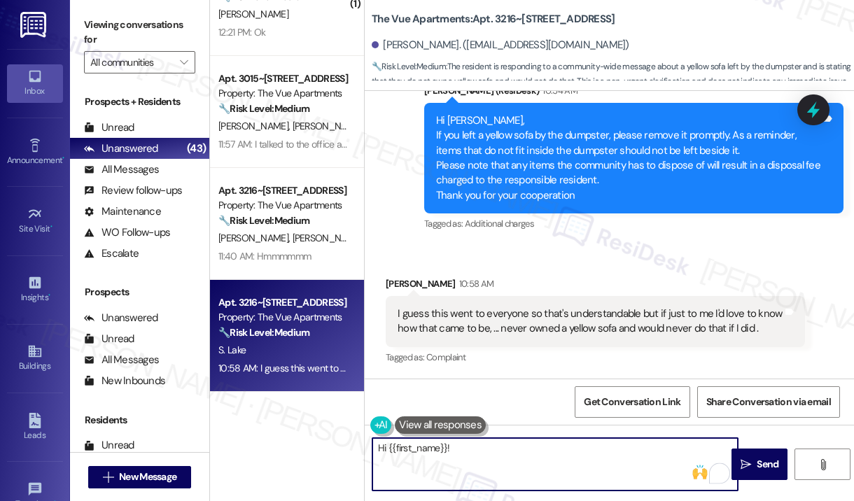
paste textarea "Thank you for reaching out. Please disregard the announcement you received—it w…"
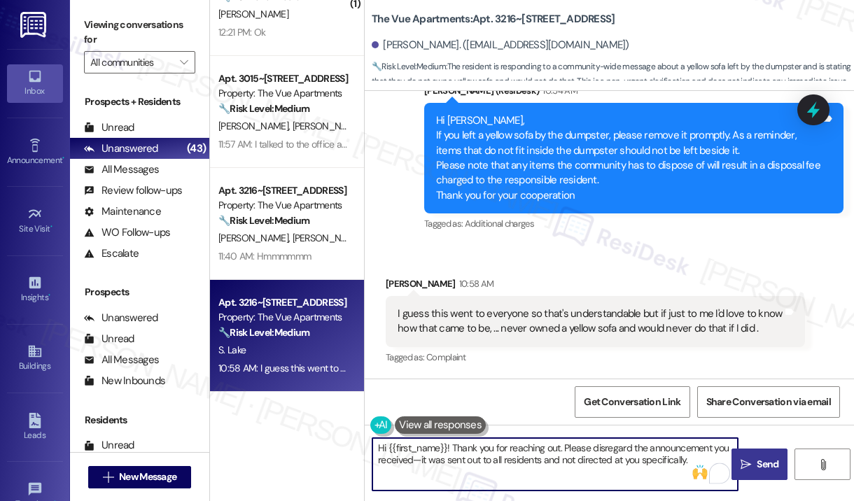
type textarea "Hi {{first_name}}! Thank you for reaching out. Please disregard the announcemen…"
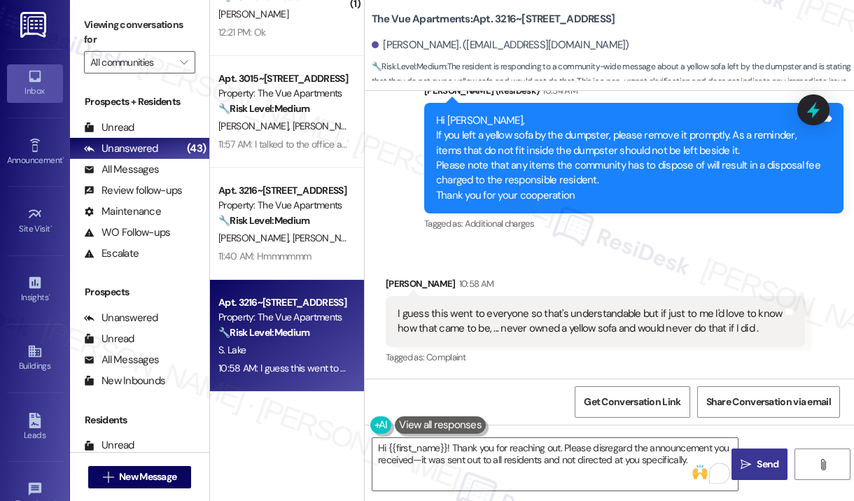
click at [747, 462] on icon "" at bounding box center [745, 464] width 10 height 11
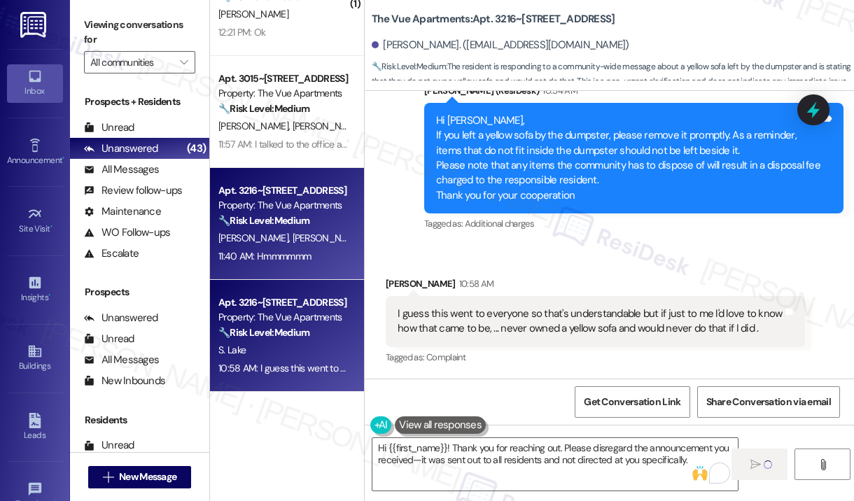
scroll to position [1050, 0]
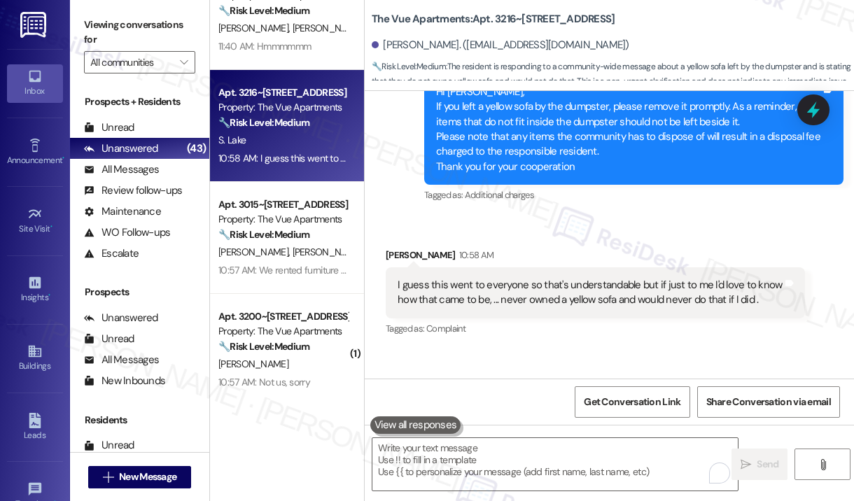
click at [296, 257] on div "[PERSON_NAME] [PERSON_NAME]" at bounding box center [283, 251] width 132 height 17
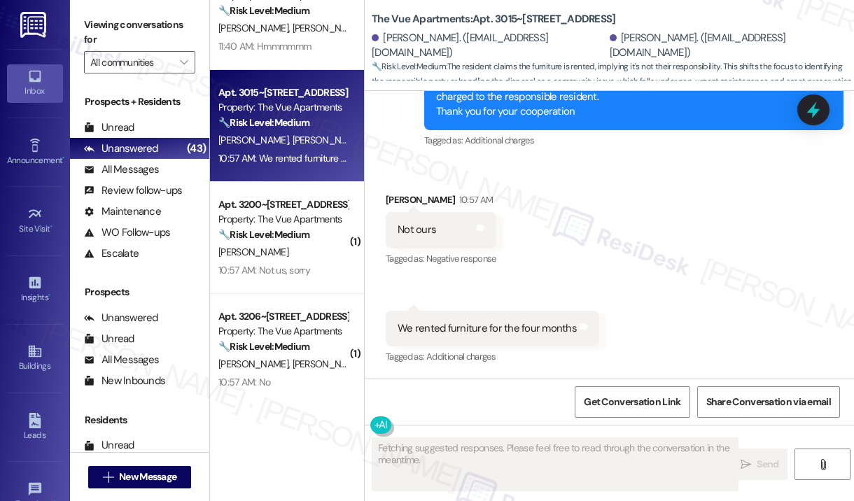
scroll to position [750, 0]
click at [745, 230] on div "Received via SMS [PERSON_NAME] 10:57 AM Not ours Tags and notes Tagged as: Nega…" at bounding box center [609, 270] width 489 height 217
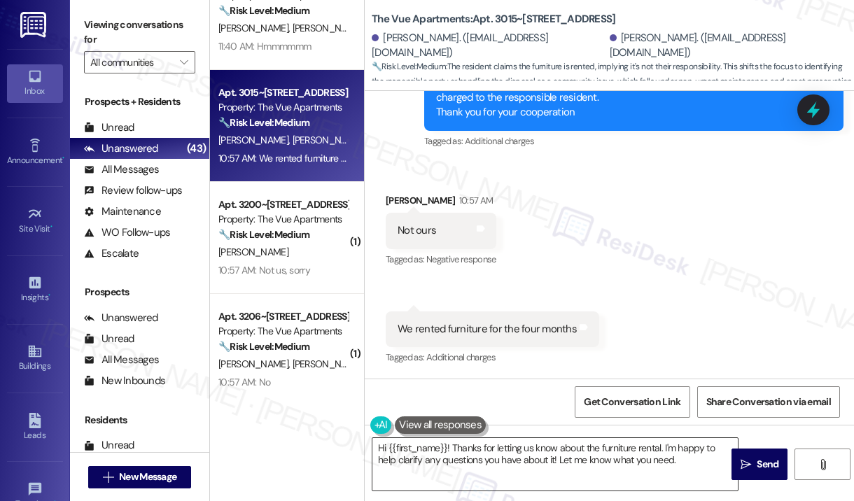
click at [518, 467] on textarea "Hi {{first_name}}! Thanks for letting us know about the furniture rental. I'm h…" at bounding box center [554, 464] width 365 height 52
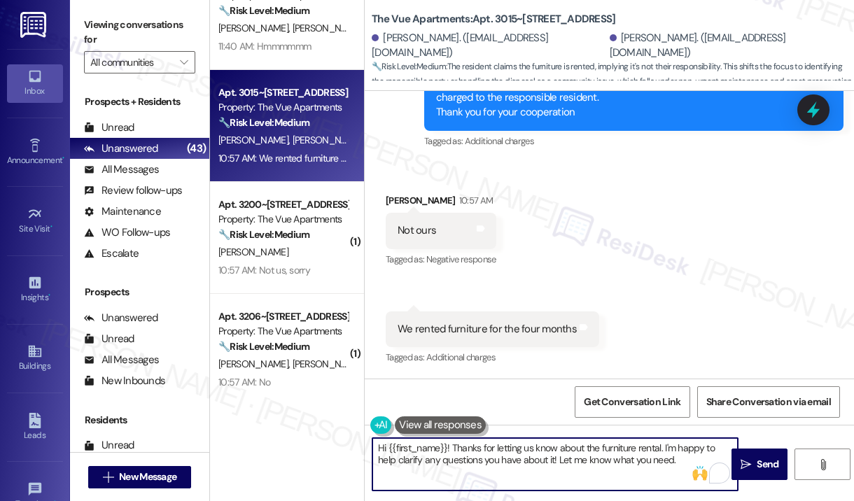
drag, startPoint x: 689, startPoint y: 467, endPoint x: 452, endPoint y: 451, distance: 237.1
click at [451, 448] on textarea "Hi {{first_name}}! Thanks for letting us know about the furniture rental. I'm h…" at bounding box center [554, 464] width 365 height 52
paste textarea "you for reaching out. Please disregard the announcement you received—it was sen…"
type textarea "Hi {{first_name}}! Thank you for reaching out. Please disregard the announcemen…"
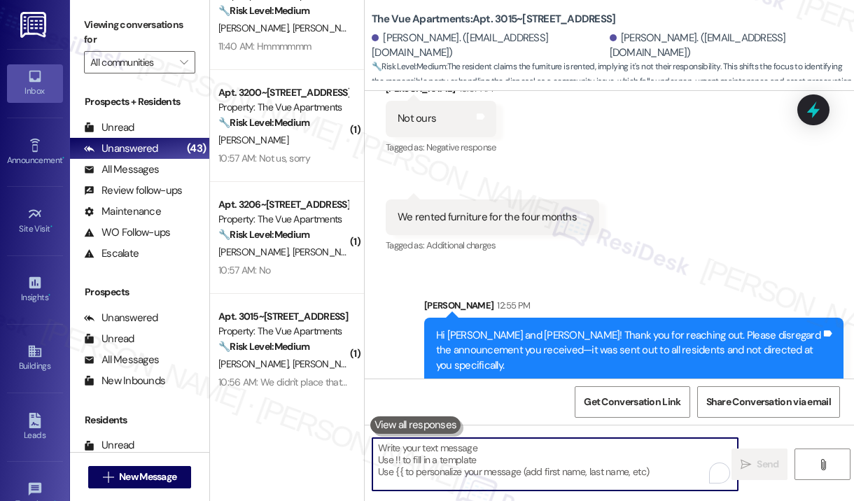
scroll to position [863, 0]
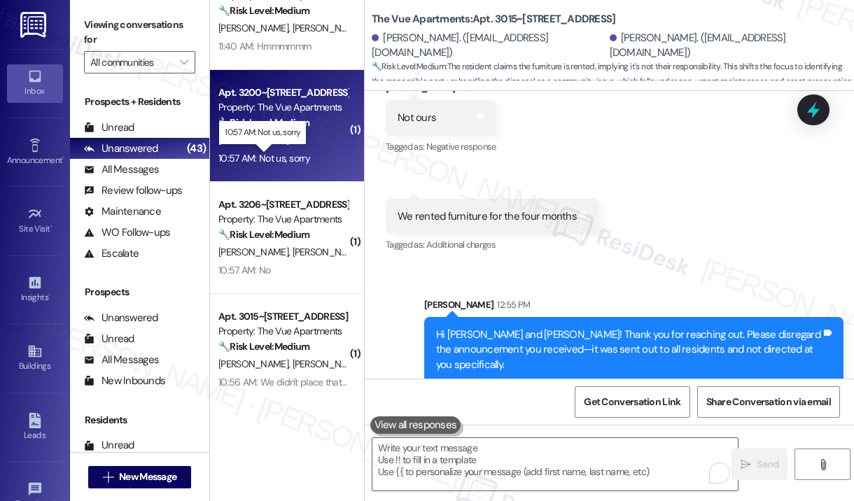
click at [292, 161] on div "10:57 AM: Not us, sorry 10:57 AM: Not us, sorry" at bounding box center [264, 158] width 92 height 13
type textarea "Fetching suggested responses. Please feel free to read through the conversation…"
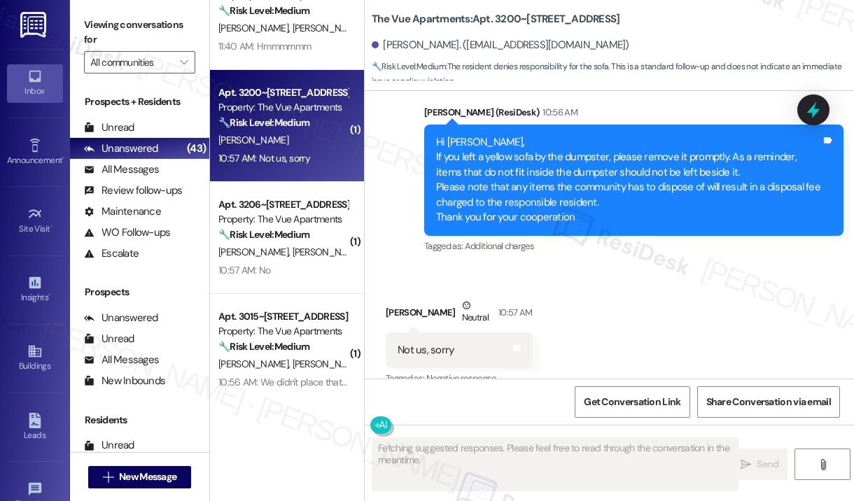
scroll to position [957, 0]
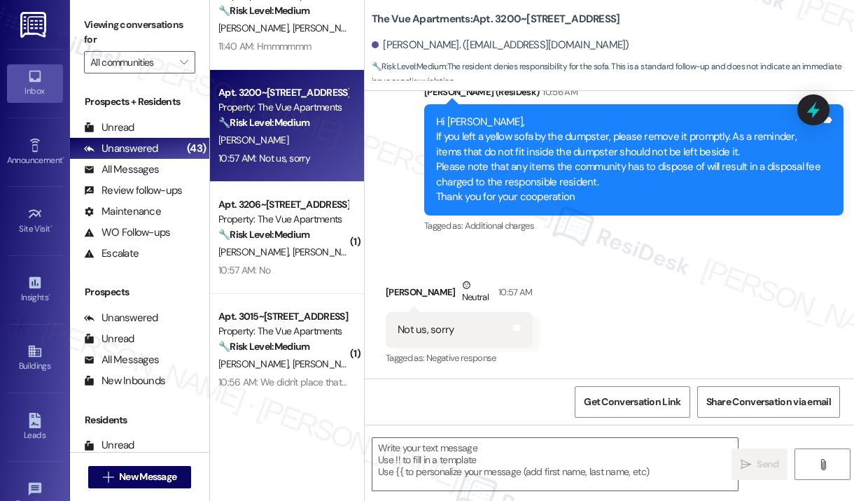
click at [605, 257] on div "Received via SMS [PERSON_NAME] Neutral 10:57 AM Not us, sorry Tags and notes Ta…" at bounding box center [609, 312] width 489 height 133
click at [609, 263] on div "Received via SMS [PERSON_NAME] Neutral 10:57 AM Not us, sorry Tags and notes Ta…" at bounding box center [609, 312] width 489 height 133
click at [748, 323] on div "Received via SMS [PERSON_NAME] Neutral 10:57 AM Not us, sorry Tags and notes Ta…" at bounding box center [609, 312] width 489 height 133
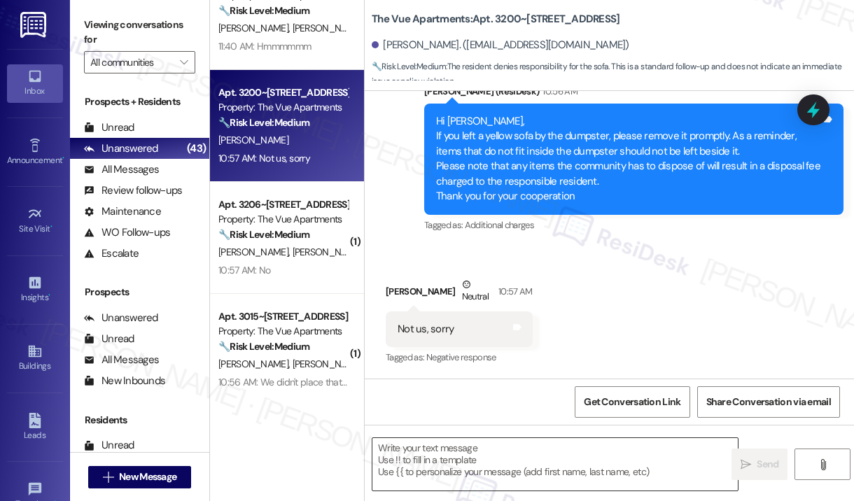
click at [540, 450] on textarea at bounding box center [554, 464] width 365 height 52
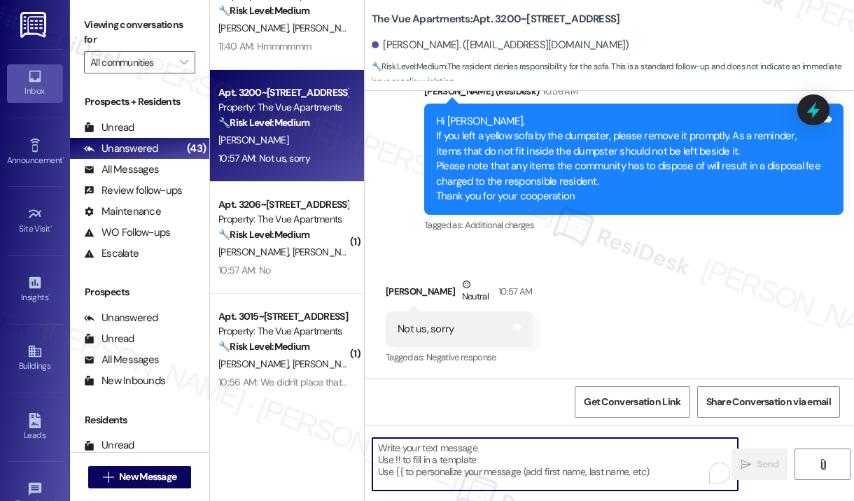
paste textarea "Thank you for reaching out. Please disregard the announcement you received—it w…"
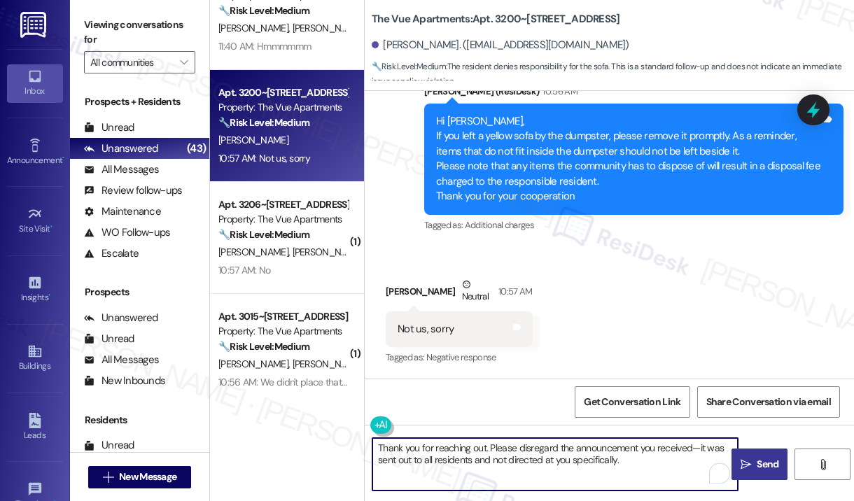
type textarea "Thank you for reaching out. Please disregard the announcement you received—it w…"
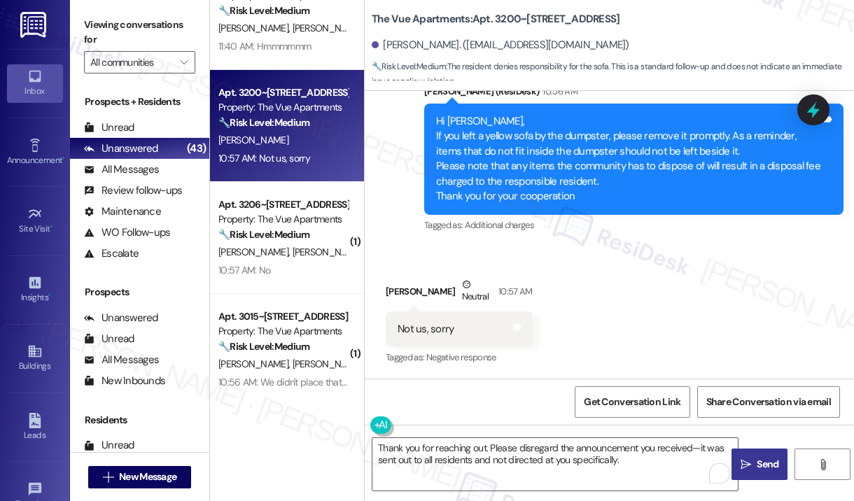
click at [763, 458] on span "Send" at bounding box center [767, 464] width 22 height 15
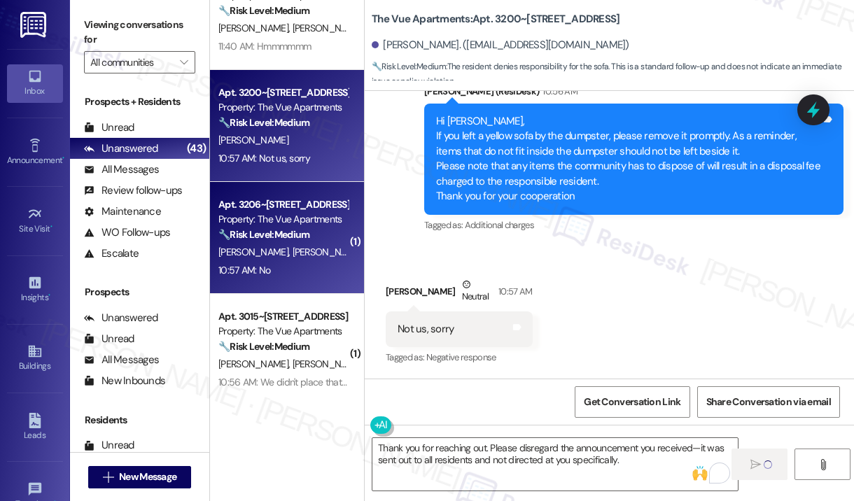
click at [302, 279] on div "Apt. 3206~[STREET_ADDRESS] Property: The Vue Apartments 🔧 Risk Level: Medium Th…" at bounding box center [287, 238] width 154 height 112
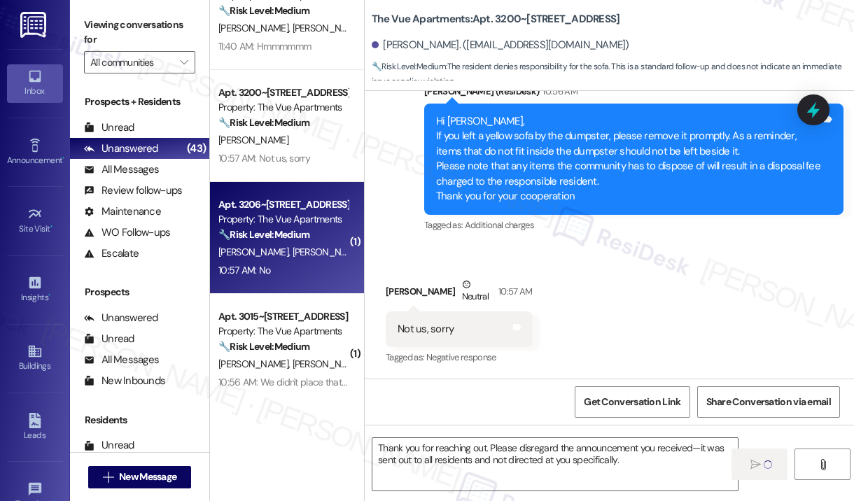
type textarea "Fetching suggested responses. Please feel free to read through the conversation…"
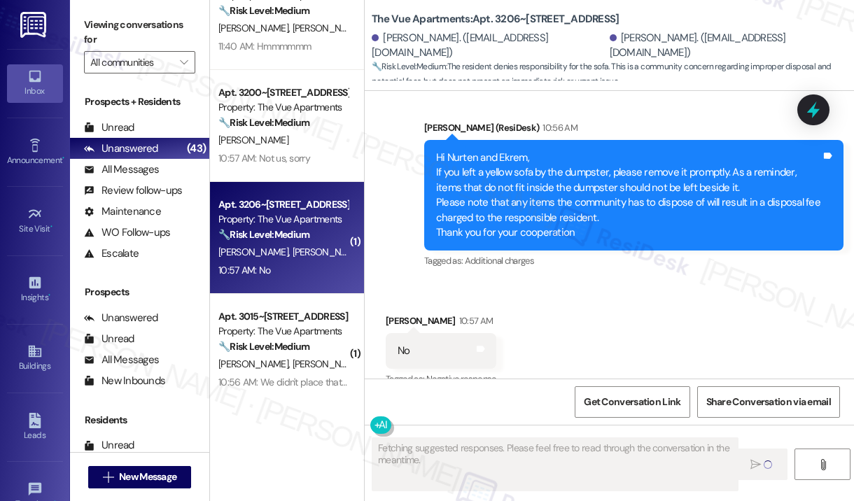
scroll to position [1209, 0]
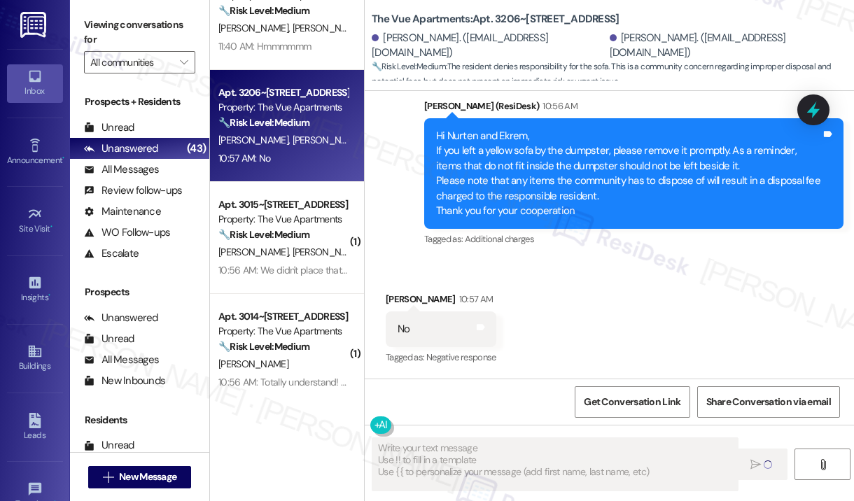
click at [707, 289] on div "Received via SMS [PERSON_NAME] 10:57 AM No Tags and notes Tagged as: Negative r…" at bounding box center [609, 319] width 489 height 118
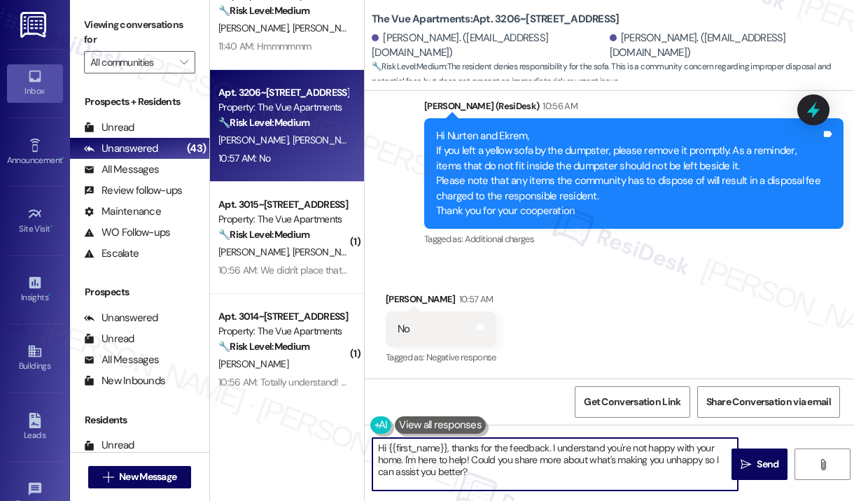
click at [474, 456] on textarea "Hi {{first_name}}, thanks for the feedback. I understand you're not happy with …" at bounding box center [554, 464] width 365 height 52
paste textarea "Thank you for reaching out. Please disregard the announcement you received—it w…"
type textarea "Thank you for reaching out. Please disregard the announcement you received—it w…"
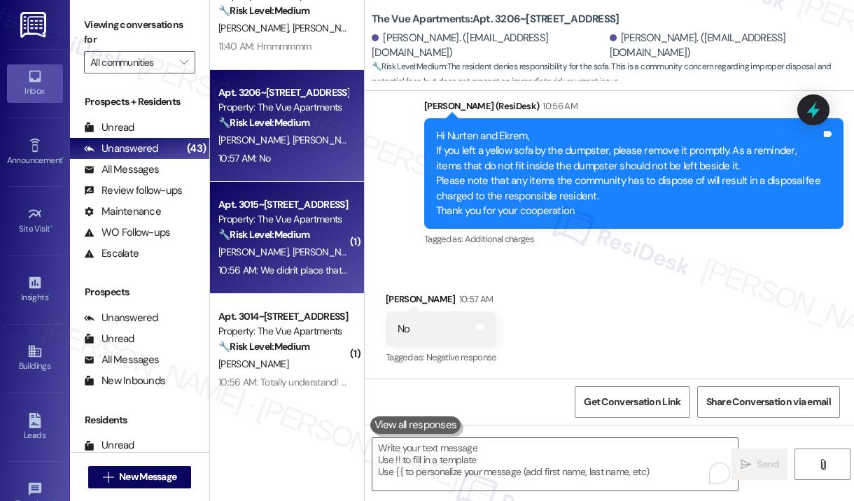
click at [292, 274] on div "10:56 AM: We didn't place that there. 10:56 AM: We didn't place that there." at bounding box center [292, 270] width 148 height 13
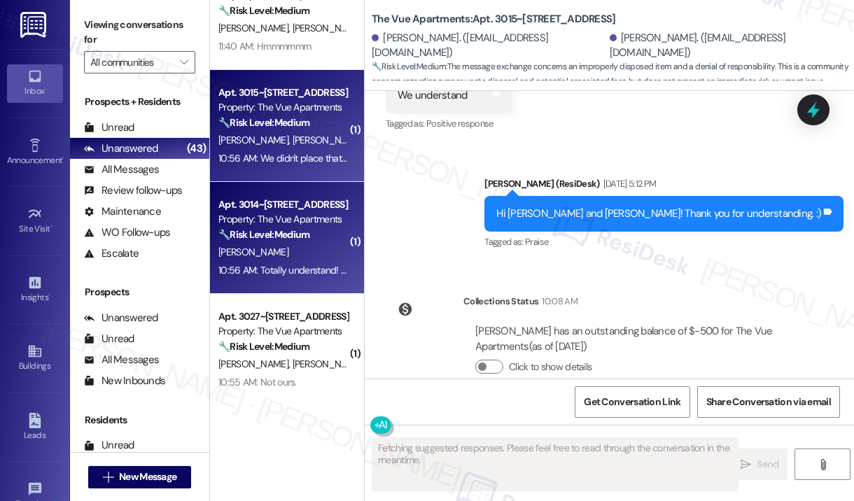
scroll to position [1772, 0]
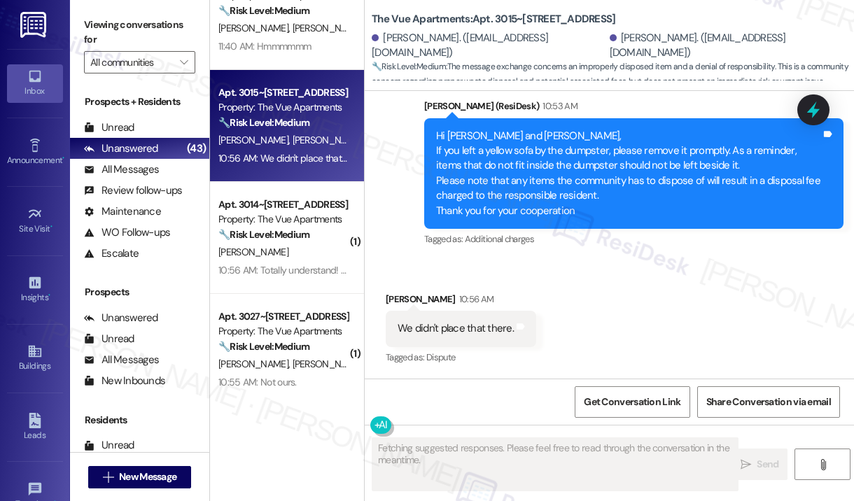
click at [674, 316] on div "Received via SMS [PERSON_NAME] 10:56 AM We didn't place that there. Tags and no…" at bounding box center [609, 319] width 489 height 118
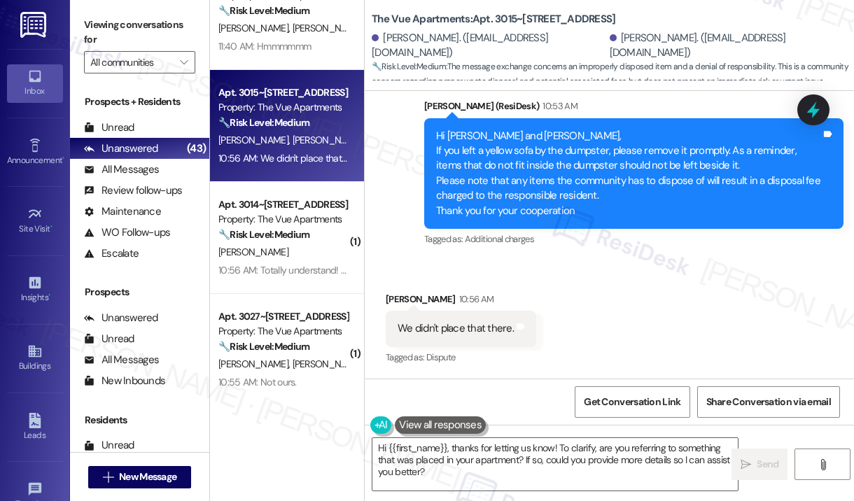
click at [487, 331] on div "We didn't place that there." at bounding box center [455, 328] width 116 height 15
copy div "We didn't place that there. Tags and notes"
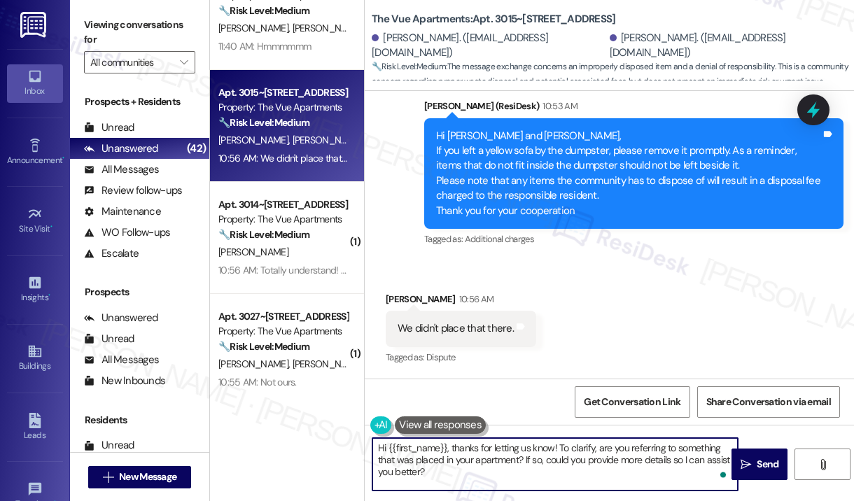
drag, startPoint x: 502, startPoint y: 482, endPoint x: 452, endPoint y: 451, distance: 58.4
click at [448, 449] on textarea "Hi {{first_name}}, thanks for letting us know! To clarify, are you referring to…" at bounding box center [554, 464] width 365 height 52
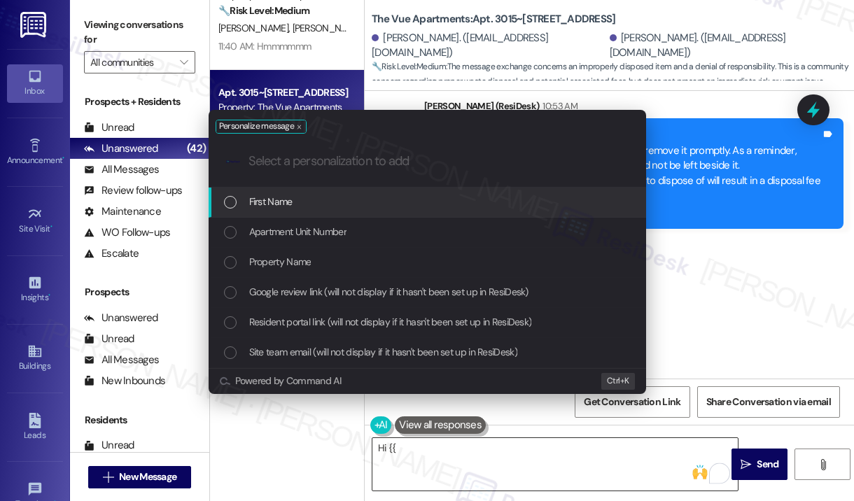
click at [518, 450] on div "Personalize message .cls-1{fill:#0a055f;}.cls-2{fill:#0cc4c4;} resideskLogoBlue…" at bounding box center [427, 250] width 854 height 501
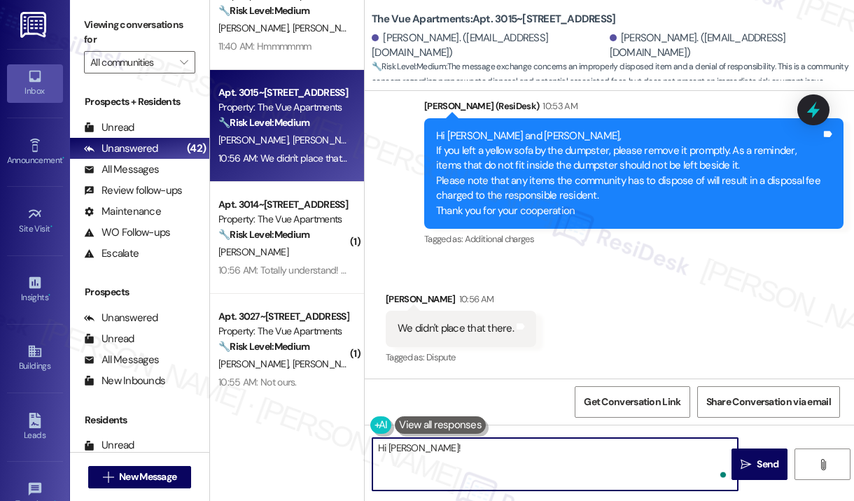
paste textarea "Thank you for reaching out. Since you mentioned you didn’t place it there, can …"
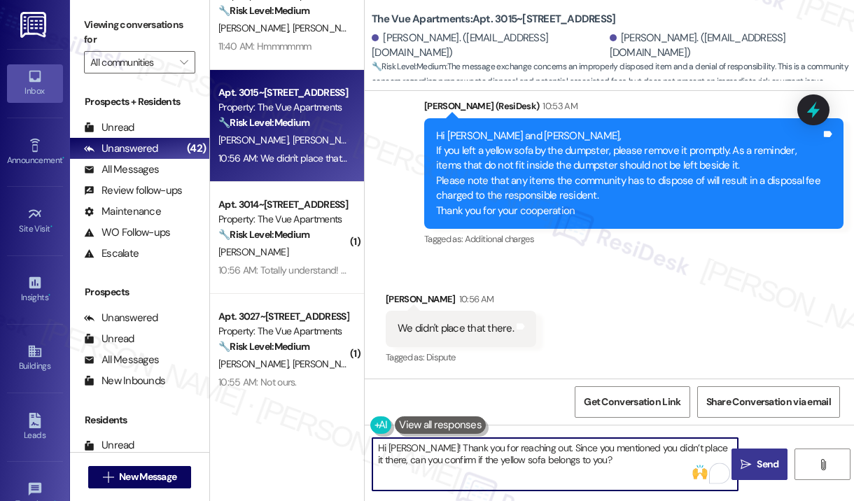
type textarea "Hi [PERSON_NAME]! Thank you for reaching out. Since you mentioned you didn’t pl…"
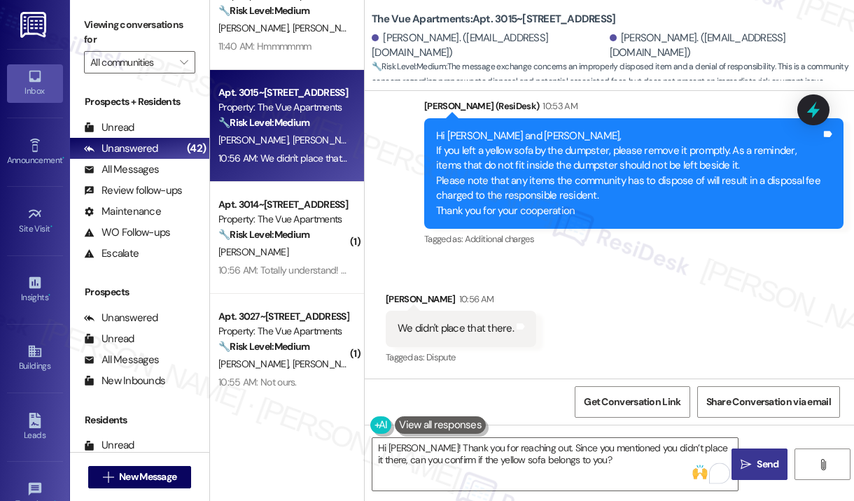
click at [770, 460] on span "Send" at bounding box center [767, 464] width 22 height 15
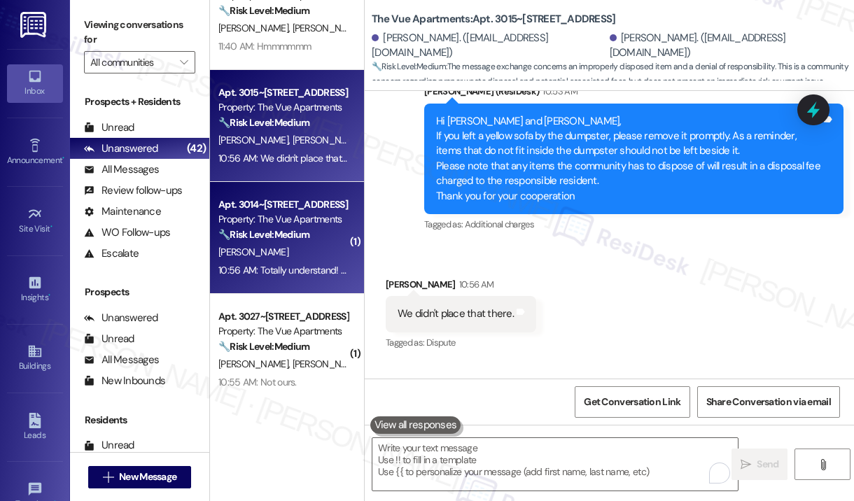
click at [318, 246] on div "[PERSON_NAME]" at bounding box center [283, 251] width 132 height 17
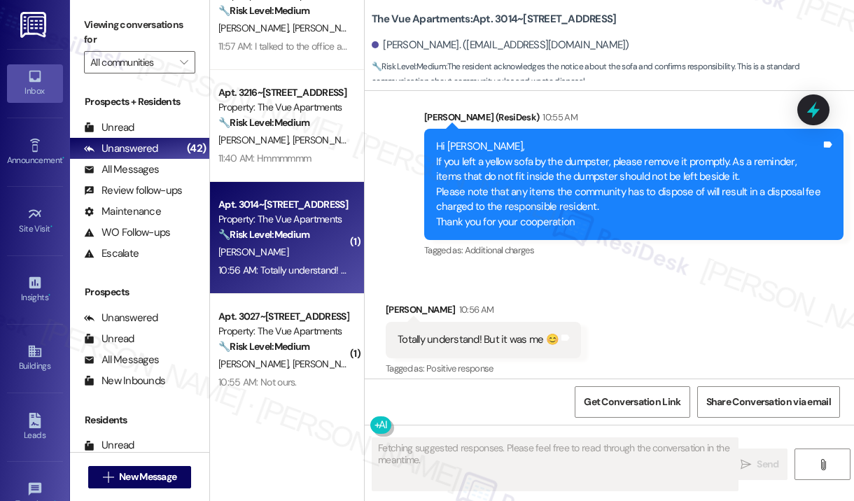
scroll to position [1702, 0]
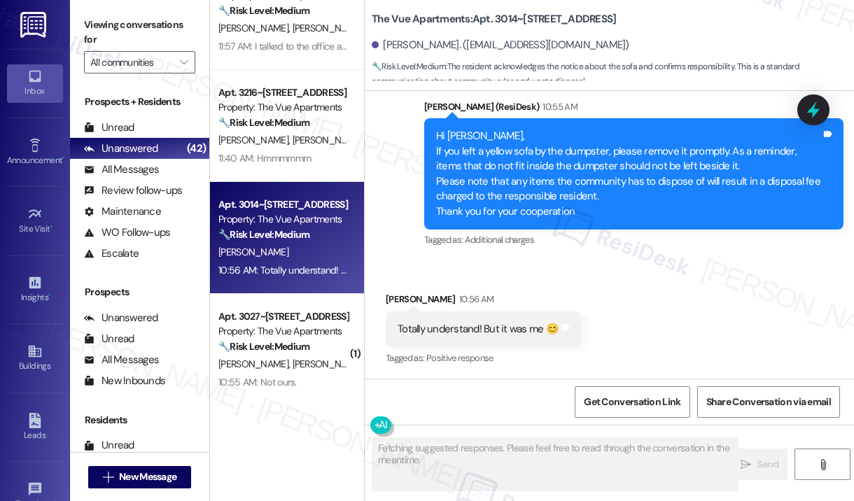
click at [683, 316] on div "Received via SMS [PERSON_NAME] 10:56 AM Totally understand! But it was me 😊 Tag…" at bounding box center [609, 319] width 489 height 118
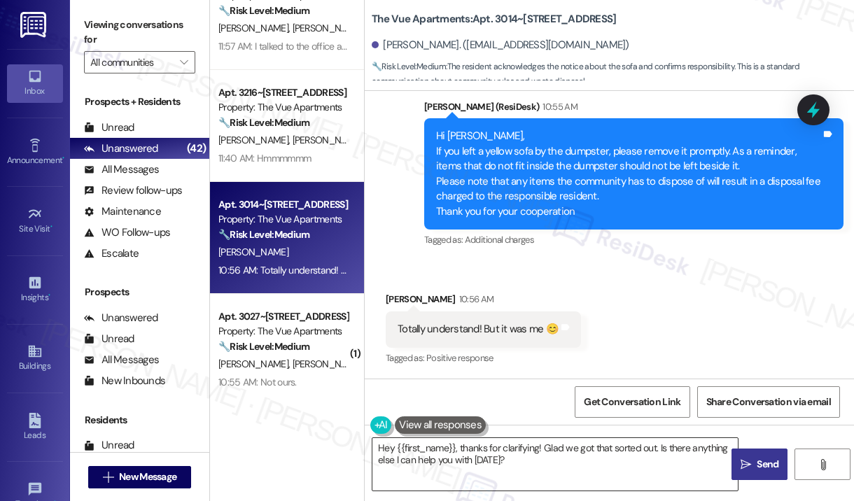
click at [598, 469] on textarea "Hey {{first_name}}, thanks for clarifying! Glad we got that sorted out. Is ther…" at bounding box center [554, 464] width 365 height 52
click at [668, 294] on div "Received via SMS [PERSON_NAME] 10:56 AM Totally understand! But it was me 😊 Tag…" at bounding box center [609, 319] width 489 height 118
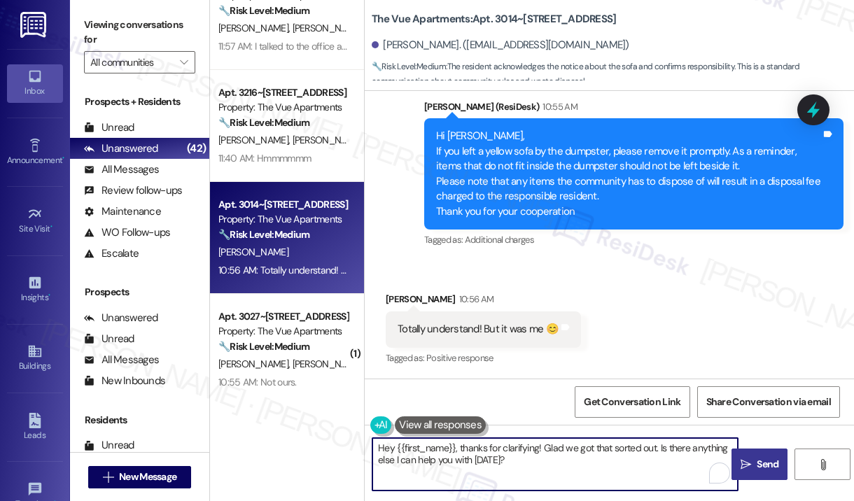
drag, startPoint x: 563, startPoint y: 463, endPoint x: 348, endPoint y: 447, distance: 215.4
click at [351, 448] on div "( 1 ) Apt. 3216~103, [STREET_ADDRESS] Property: The Vue Apartments 🔧 Risk Level…" at bounding box center [532, 250] width 644 height 501
click at [593, 453] on textarea "Just want to clarify, [PERSON_NAME]. It was or was not you" at bounding box center [554, 464] width 365 height 52
click at [472, 447] on textarea "Just want to clarify, [PERSON_NAME]. It was or was not you" at bounding box center [554, 464] width 365 height 52
click at [675, 447] on textarea "Just want to clarify based on your reply, [PERSON_NAME]. It was or was not you" at bounding box center [554, 464] width 365 height 52
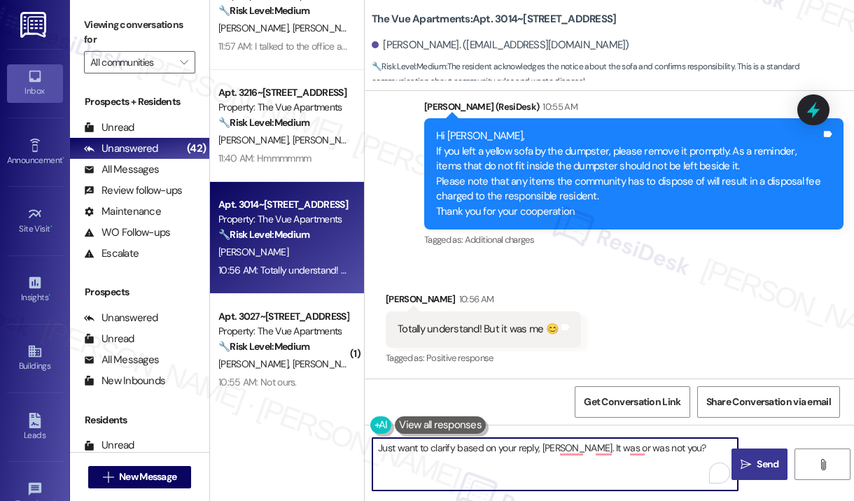
drag, startPoint x: 675, startPoint y: 447, endPoint x: 381, endPoint y: 454, distance: 294.0
click at [381, 454] on textarea "Just want to clarify based on your reply, [PERSON_NAME]. It was or was not you?" at bounding box center [554, 464] width 365 height 52
click at [378, 449] on textarea "Just want to clarify based on your reply, [PERSON_NAME]. It was or was not you?" at bounding box center [554, 464] width 365 height 52
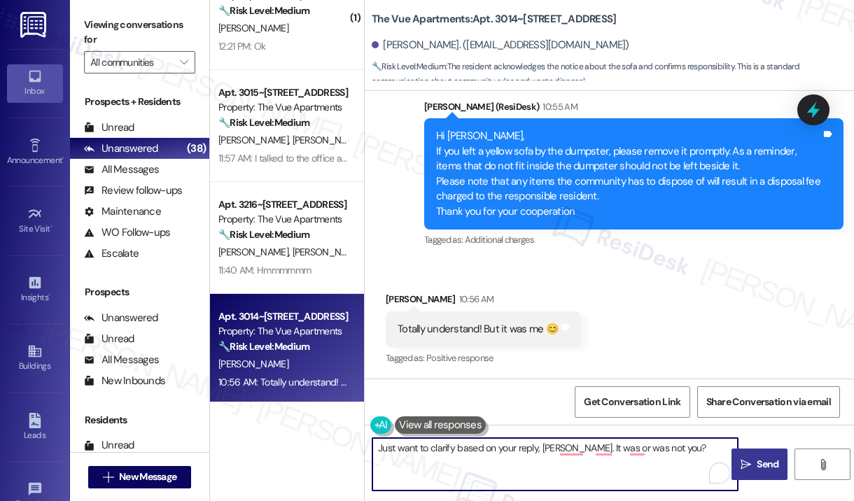
paste textarea "to clarify based on your reply, [PERSON_NAME]—was that you or not"
click at [667, 457] on textarea "Just to clarify based on your reply, [PERSON_NAME]—was that you or not?" at bounding box center [554, 464] width 365 height 52
type textarea "Just to clarify based on your reply, [PERSON_NAME]—was that you or not?"
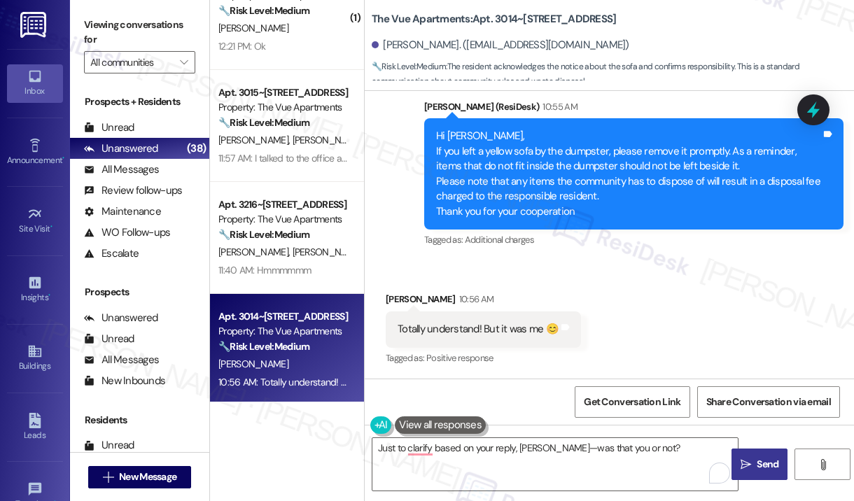
click at [749, 464] on icon "" at bounding box center [745, 464] width 10 height 11
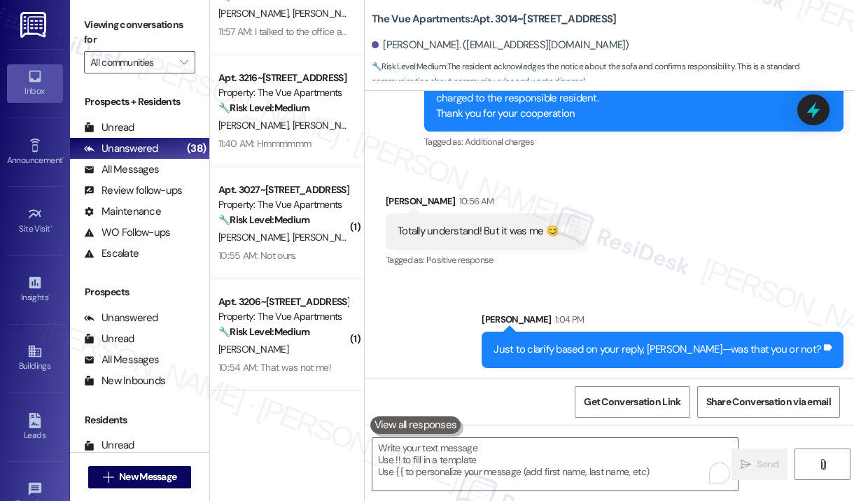
scroll to position [1189, 0]
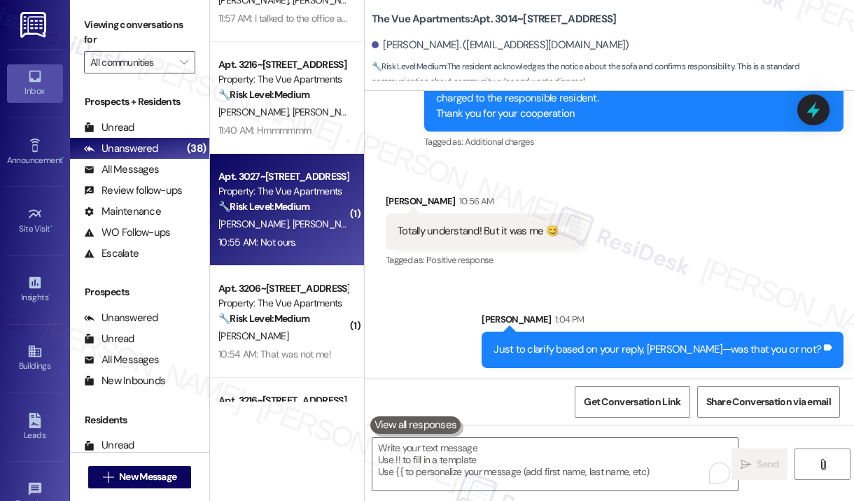
click at [292, 229] on span "[PERSON_NAME]" at bounding box center [327, 224] width 70 height 13
type textarea "Fetching suggested responses. Please feel free to read through the conversation…"
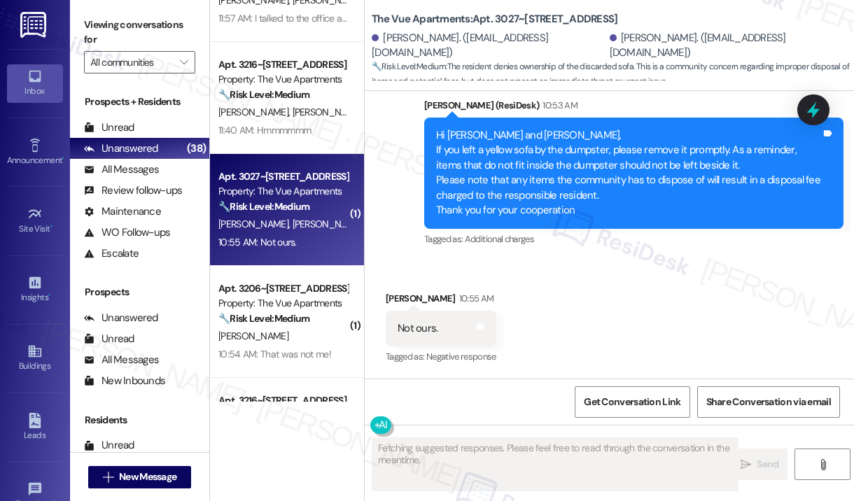
scroll to position [1288, 0]
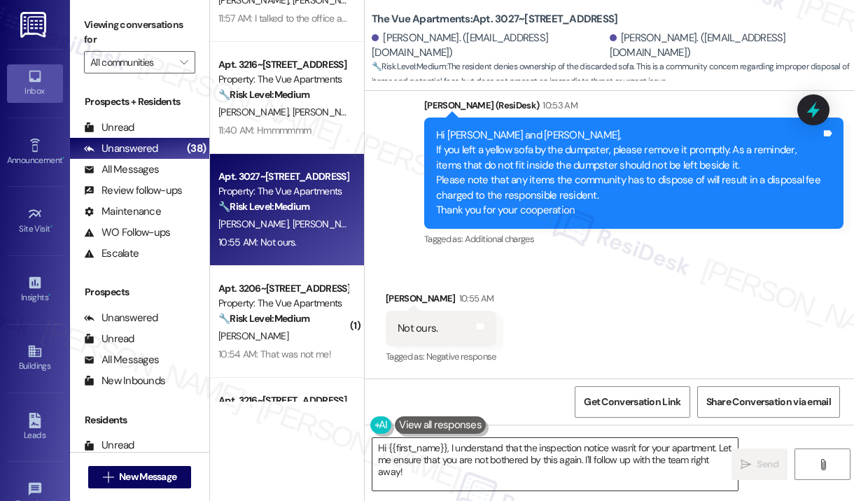
click at [558, 464] on textarea "Hi {{first_name}}, I understand that the inspection notice wasn't for your apar…" at bounding box center [554, 464] width 365 height 52
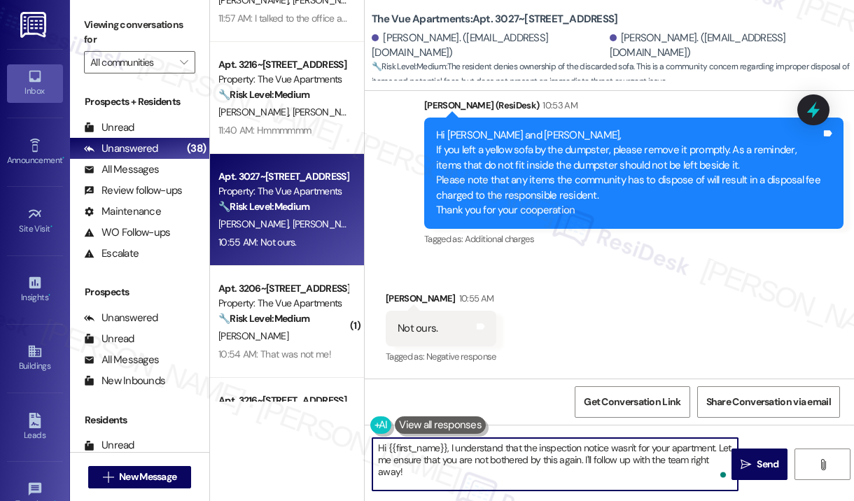
paste textarea "Thank you for reaching out. Please disregard the announcement you received—it w…"
type textarea "Thank you for reaching out. Please disregard the announcement you received—it w…"
click at [759, 467] on span "Send" at bounding box center [767, 464] width 22 height 15
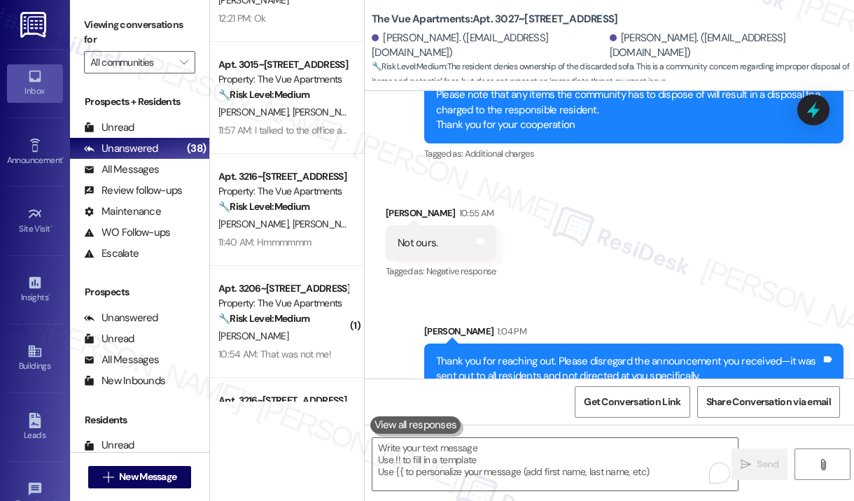
scroll to position [1401, 0]
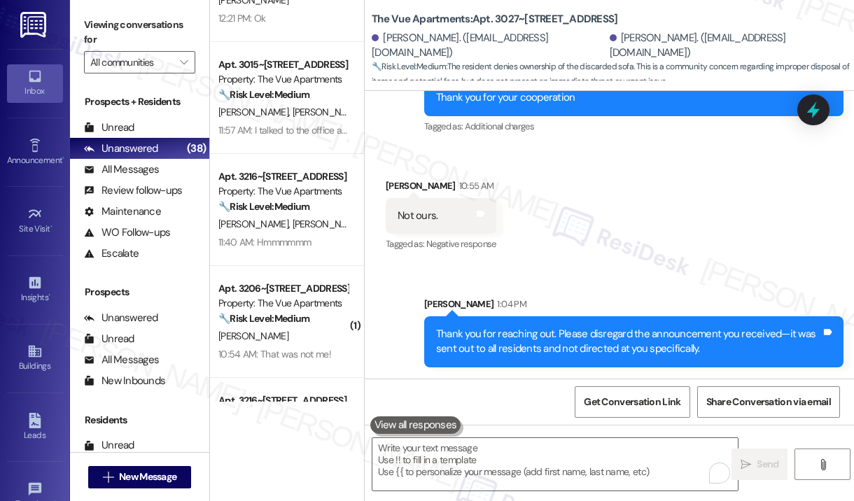
click at [670, 285] on div "Sent via SMS [PERSON_NAME] 1:04 PM Thank you for reaching out. Please disregard…" at bounding box center [609, 321] width 489 height 113
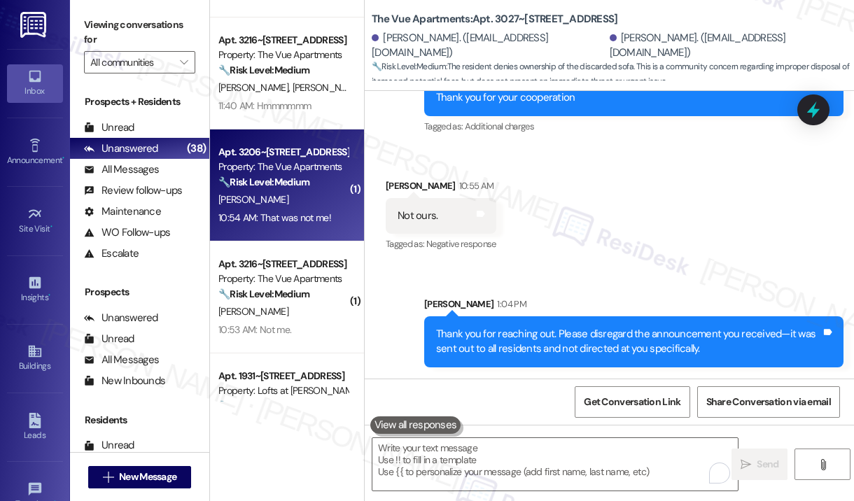
scroll to position [1329, 0]
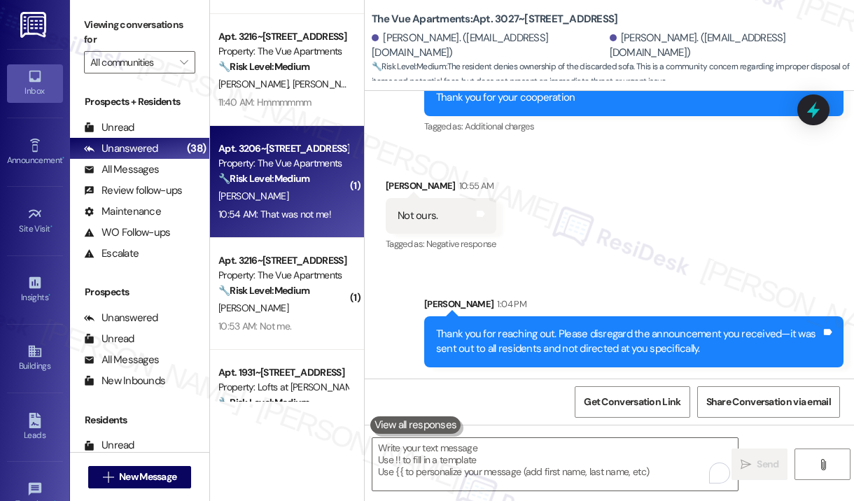
click at [305, 219] on div "10:54 AM: That was not me! 10:54 AM: That was not me!" at bounding box center [274, 214] width 113 height 13
type textarea "Fetching suggested responses. Please feel free to read through the conversation…"
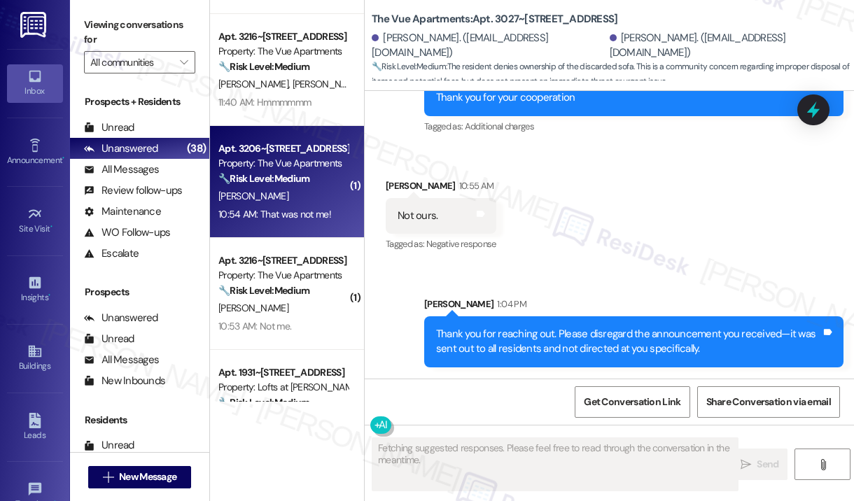
scroll to position [1212, 0]
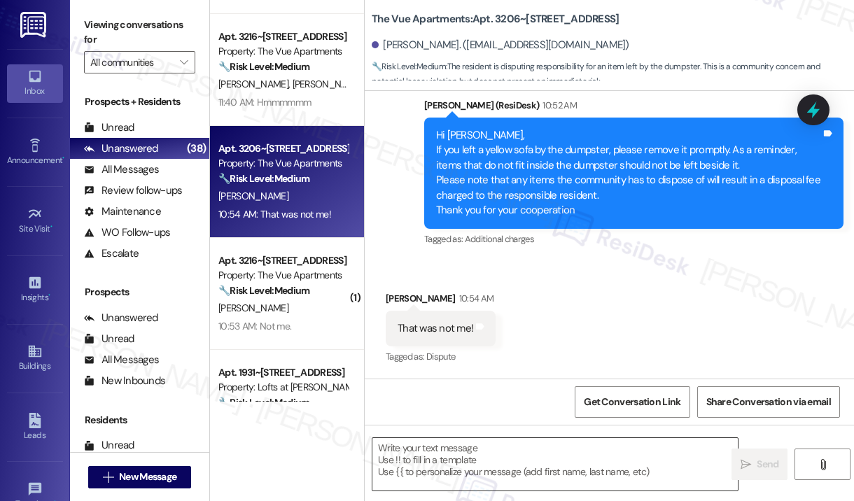
click at [546, 454] on textarea at bounding box center [554, 464] width 365 height 52
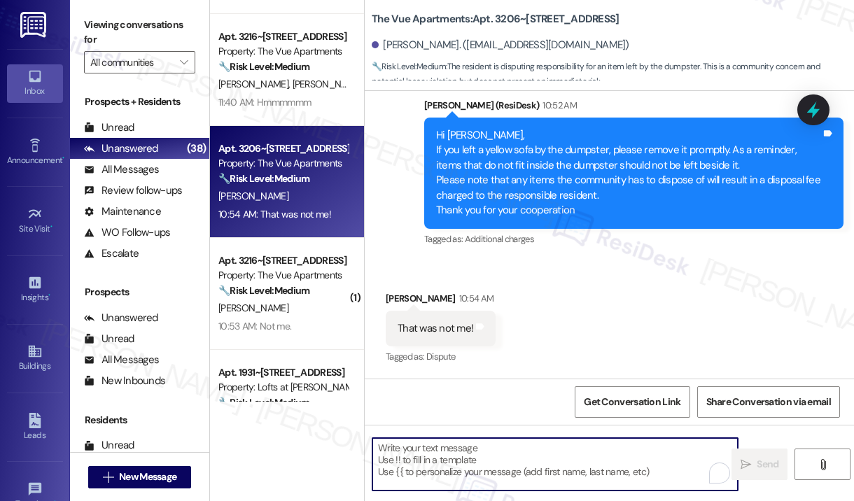
paste textarea "Thank you for reaching out. Please disregard the announcement you received—it w…"
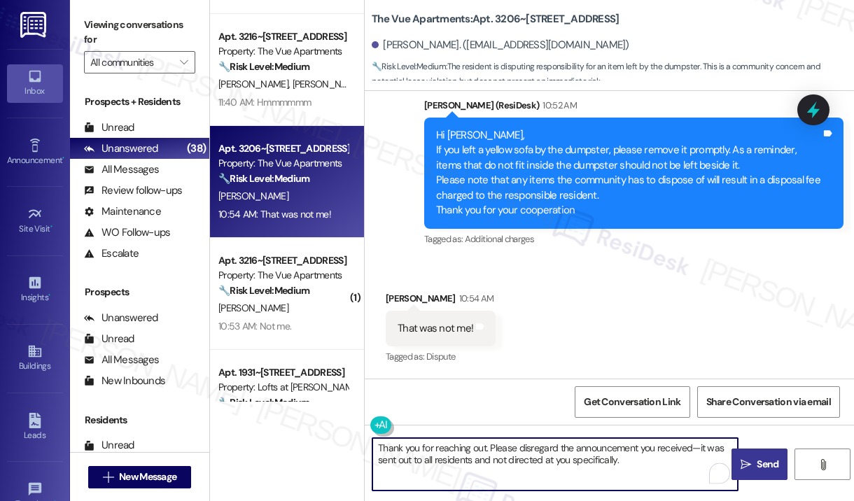
type textarea "Thank you for reaching out. Please disregard the announcement you received—it w…"
click at [761, 457] on span "Send" at bounding box center [767, 464] width 22 height 15
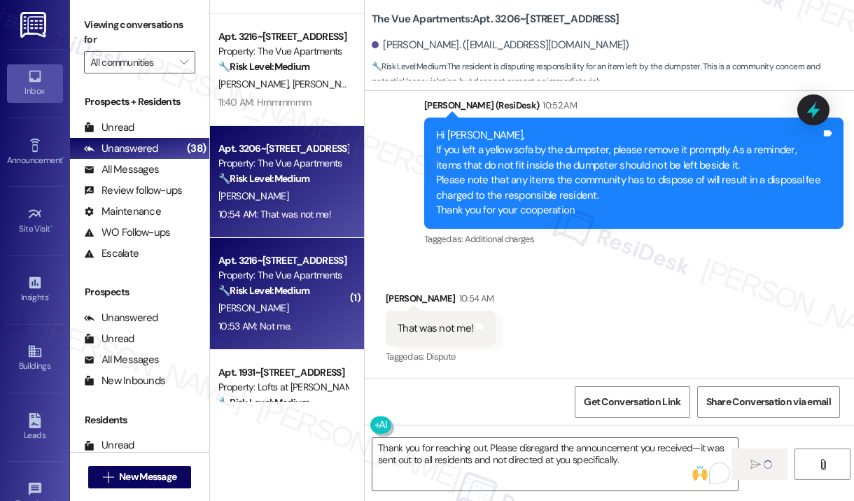
click at [321, 318] on div "10:53 AM: Not me. 10:53 AM: Not me." at bounding box center [283, 326] width 132 height 17
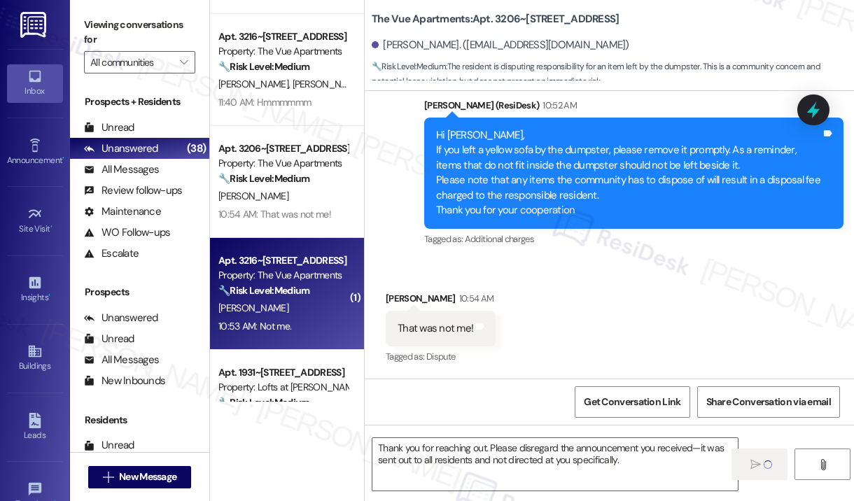
type textarea "Fetching suggested responses. Please feel free to read through the conversation…"
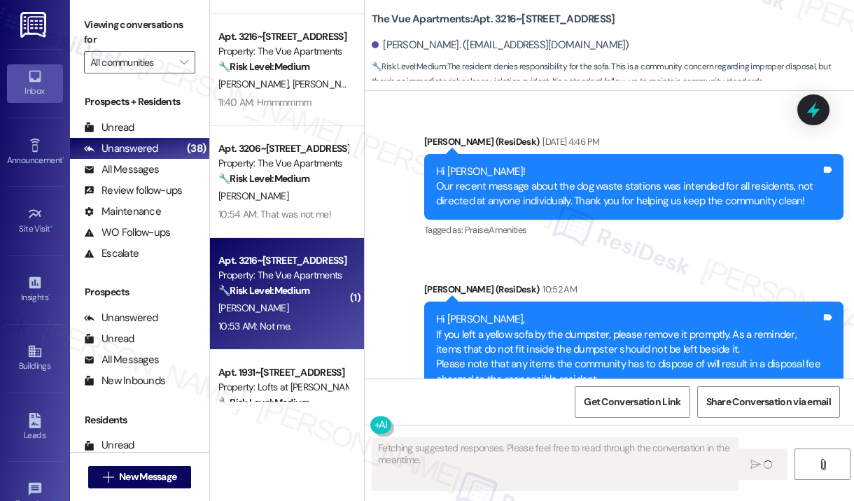
scroll to position [1522, 0]
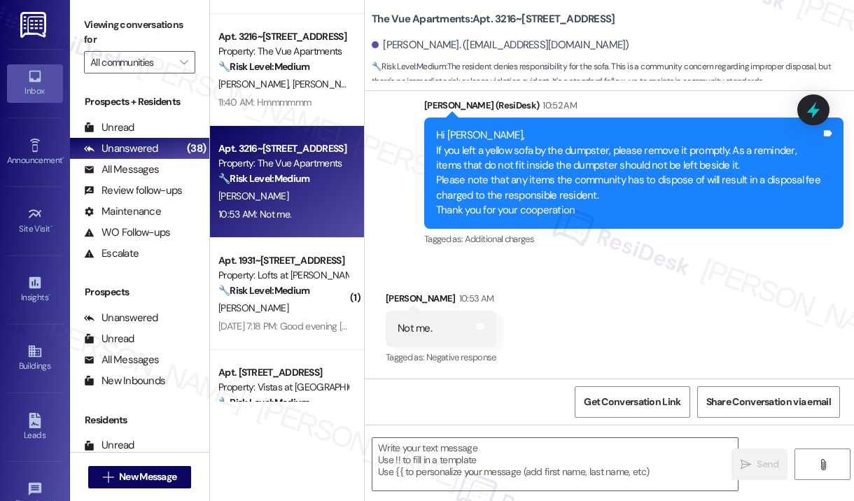
click at [577, 296] on div "Received via SMS [PERSON_NAME] 10:53 AM Not me. Tags and notes Tagged as: Negat…" at bounding box center [609, 319] width 489 height 118
click at [487, 465] on textarea at bounding box center [554, 464] width 365 height 52
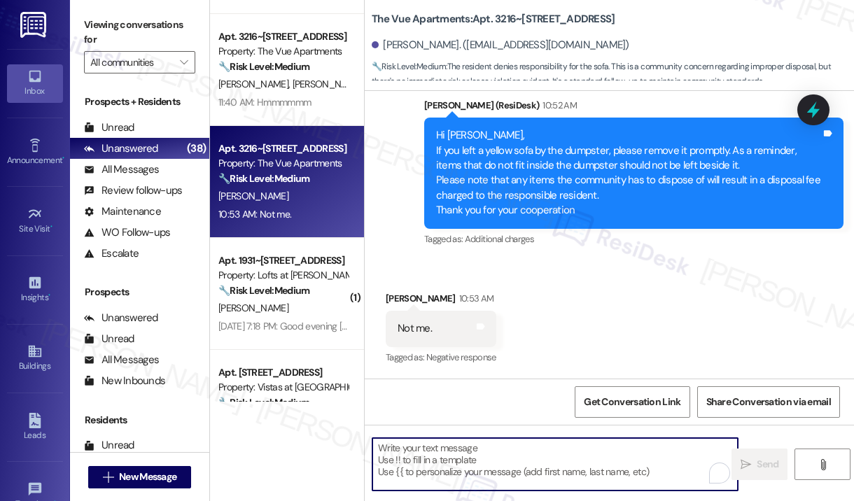
paste textarea "Thank you for reaching out. Please disregard the announcement you received—it w…"
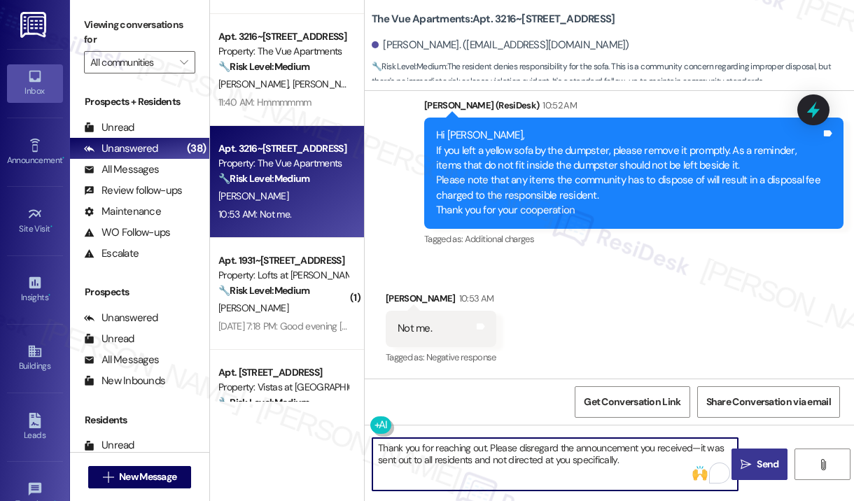
type textarea "Thank you for reaching out. Please disregard the announcement you received—it w…"
click at [758, 463] on span "Send" at bounding box center [767, 464] width 22 height 15
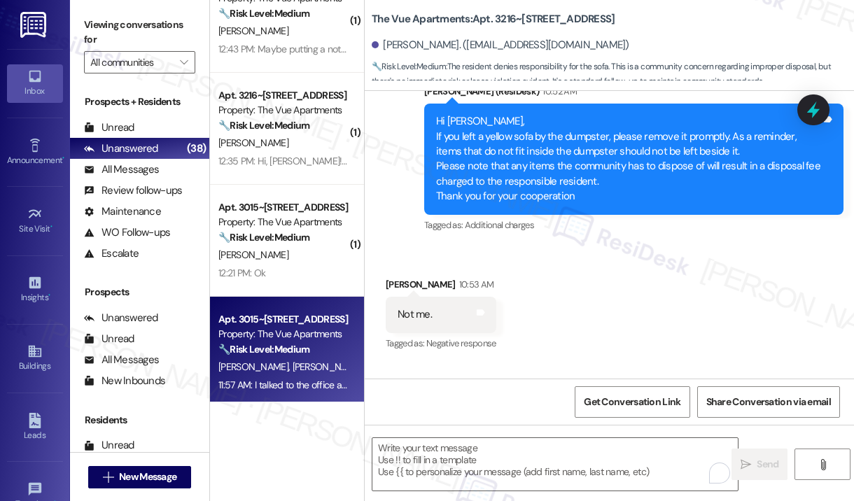
scroll to position [910, 0]
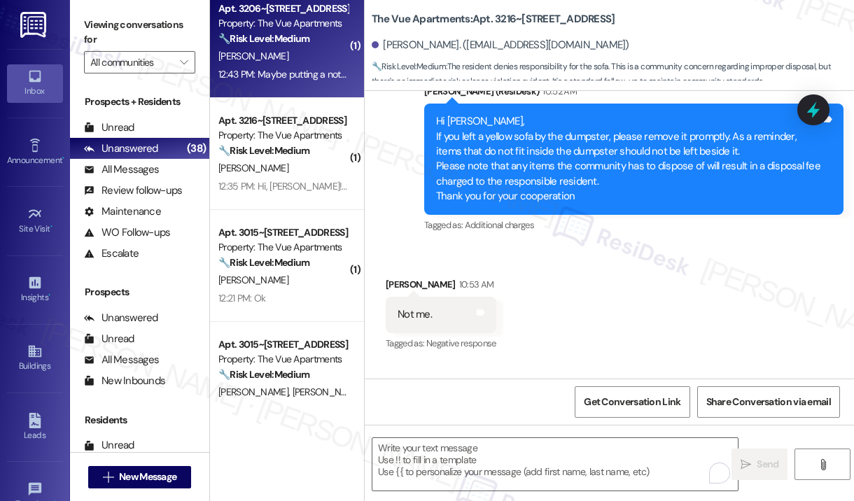
click at [308, 75] on div "12:43 PM: Maybe putting a notice on dumpster on the gate, enclosure would be he…" at bounding box center [548, 74] width 661 height 13
type textarea "Fetching suggested responses. Please feel free to read through the conversation…"
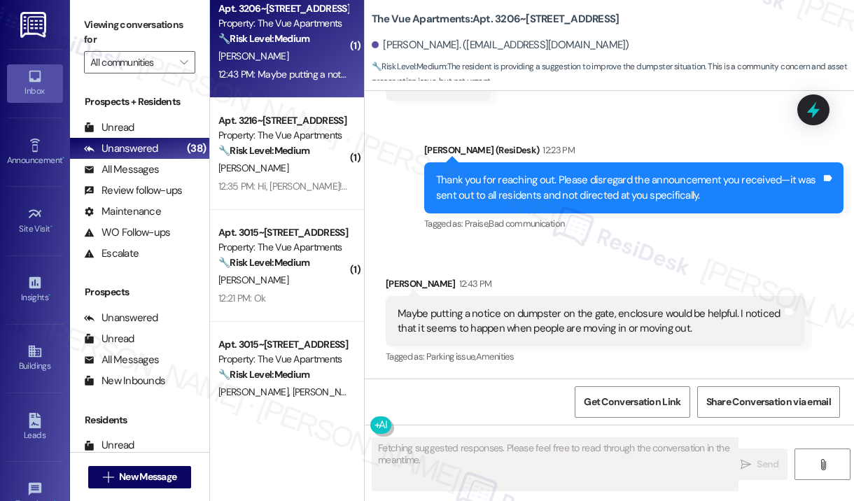
scroll to position [1321, 0]
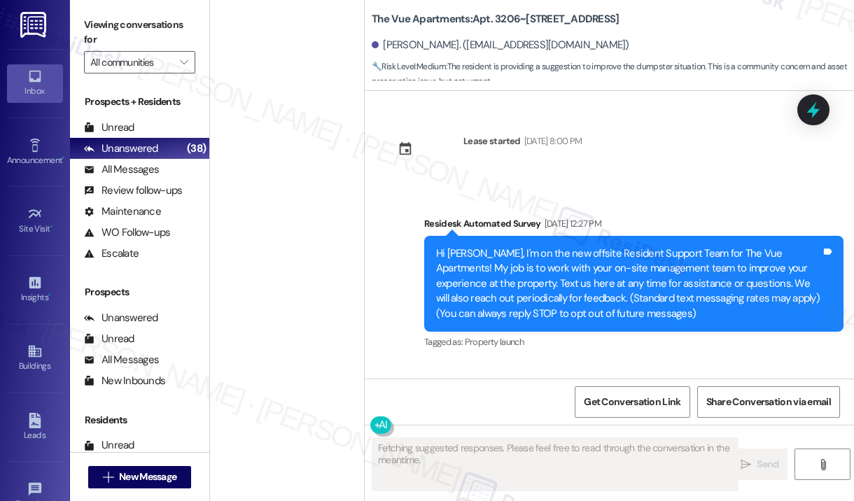
scroll to position [1321, 0]
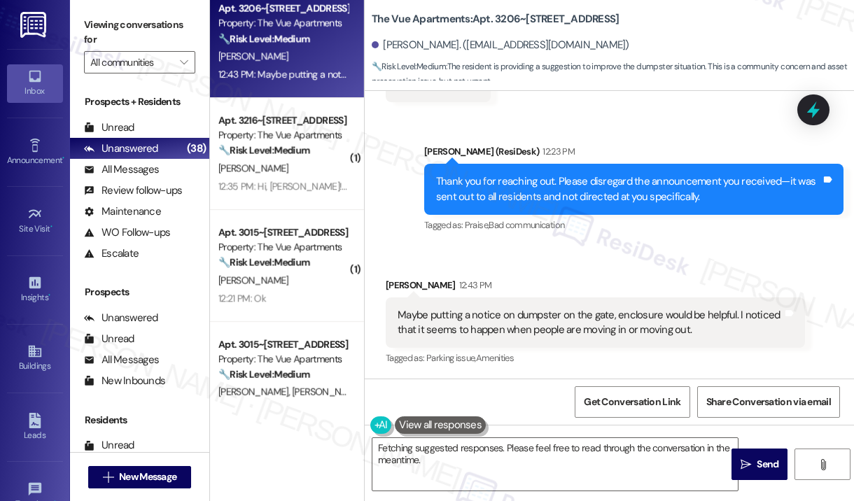
click at [558, 276] on div "Received via SMS Joann Auger 12:43 PM Maybe putting a notice on dumpster on the…" at bounding box center [595, 323] width 440 height 112
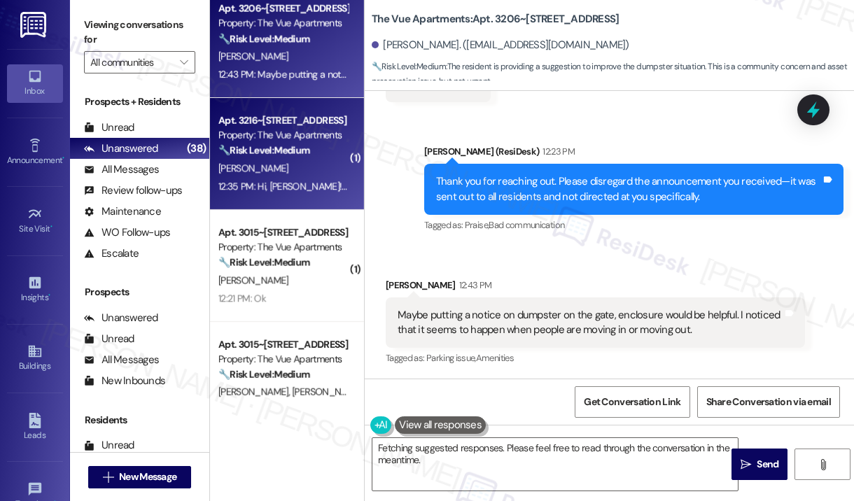
click at [290, 178] on div "12:35 PM: Hi, Sarah! Thank you for your message. It is not mine 😉 12:35 PM: Hi,…" at bounding box center [283, 186] width 132 height 17
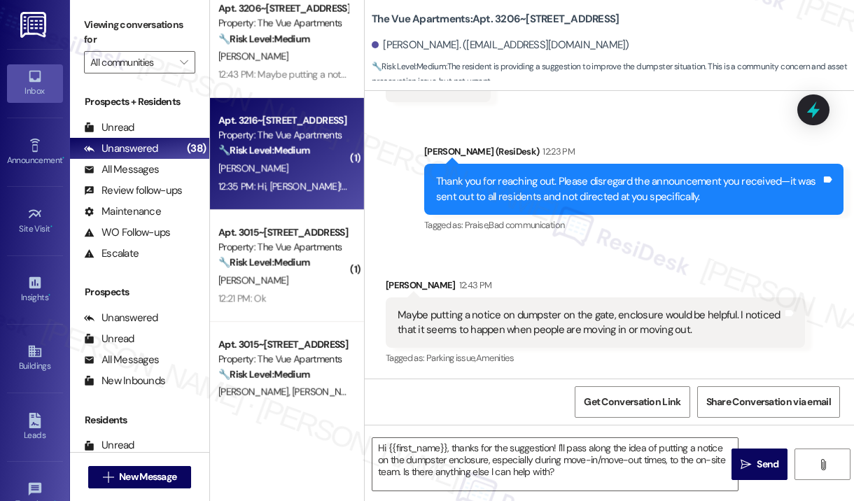
type textarea "Fetching suggested responses. Please feel free to read through the conversation…"
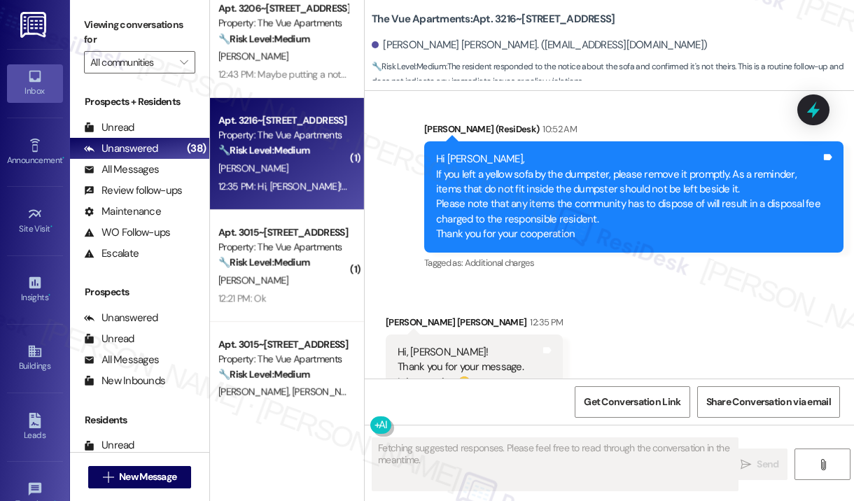
scroll to position [1374, 0]
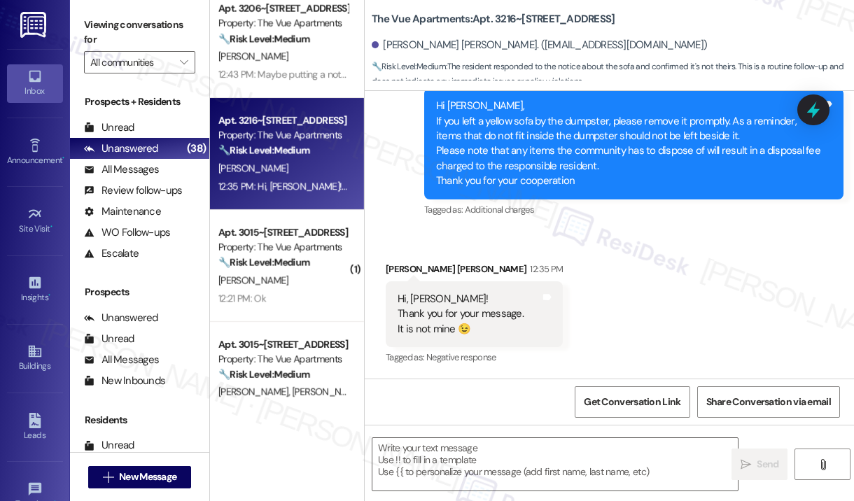
click at [619, 257] on div "Received via SMS Yoon Hwa Choi 12:35 PM Hi, Sarah! Thank you for your message. …" at bounding box center [609, 304] width 489 height 148
click at [526, 467] on textarea at bounding box center [554, 464] width 365 height 52
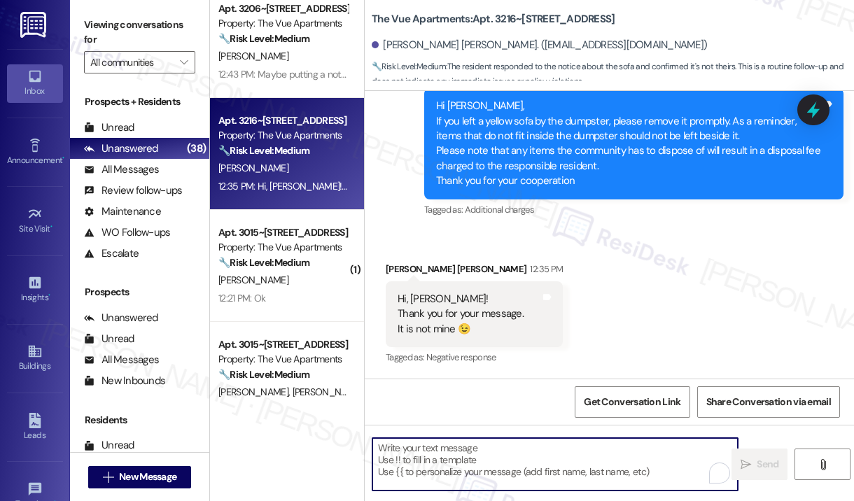
click at [457, 446] on textarea "To enrich screen reader interactions, please activate Accessibility in Grammarl…" at bounding box center [554, 464] width 365 height 52
paste textarea "Thank you for reaching out. Please disregard the announcement you received—it w…"
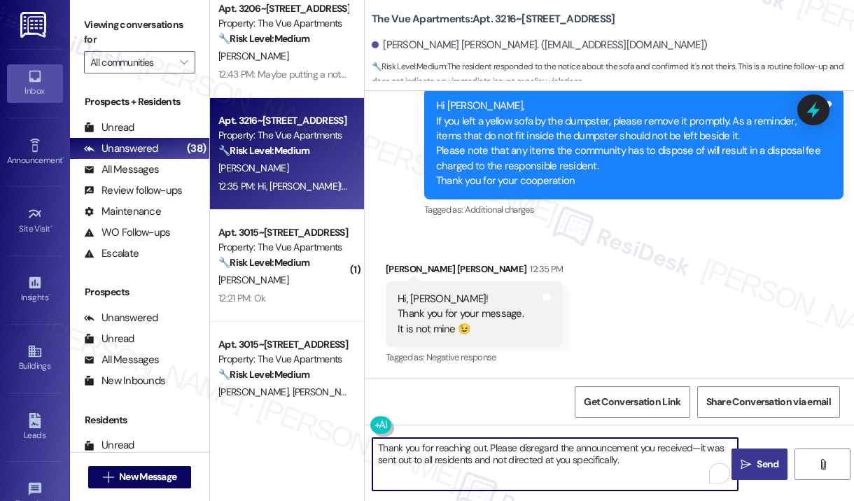
type textarea "Thank you for reaching out. Please disregard the announcement you received—it w…"
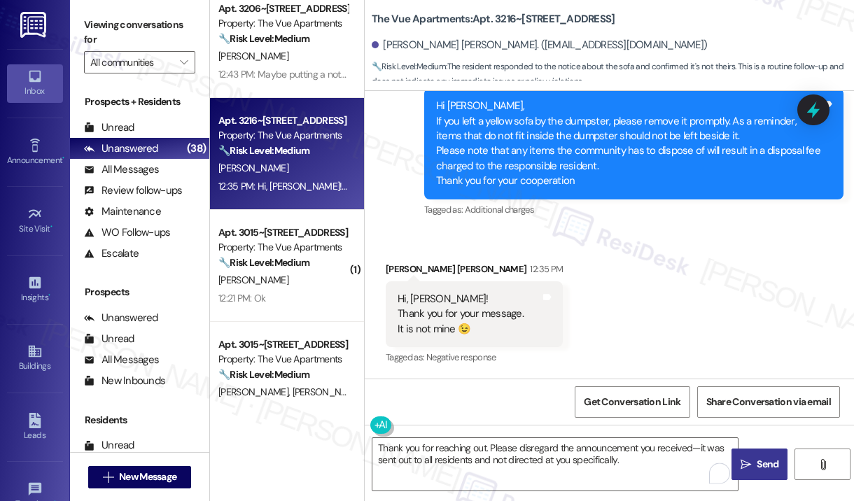
click at [754, 457] on span "Send" at bounding box center [767, 464] width 27 height 15
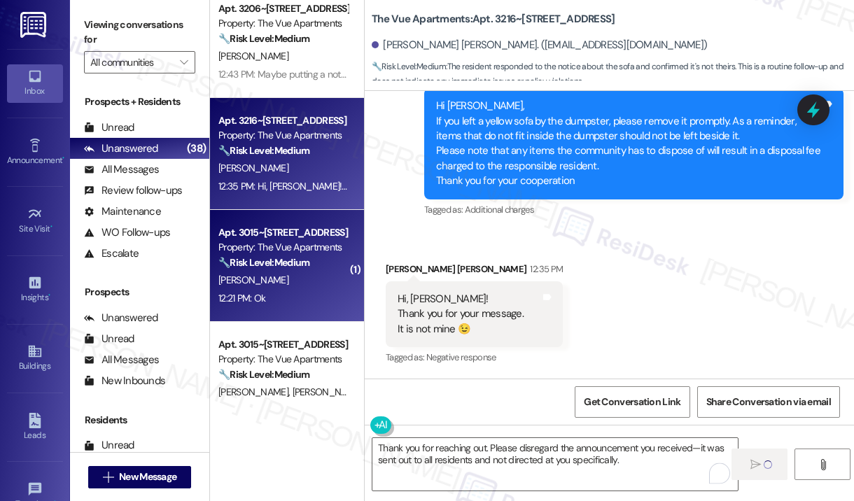
click at [301, 282] on div "[PERSON_NAME]" at bounding box center [283, 279] width 132 height 17
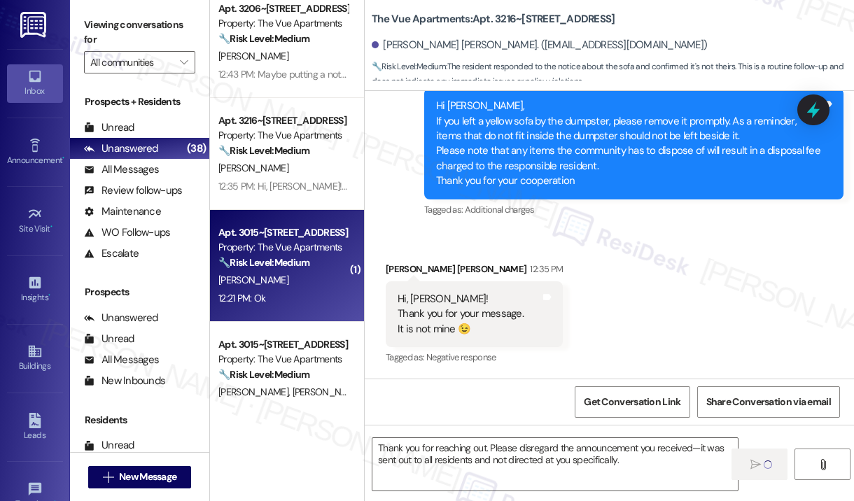
type textarea "Fetching suggested responses. Please feel free to read through the conversation…"
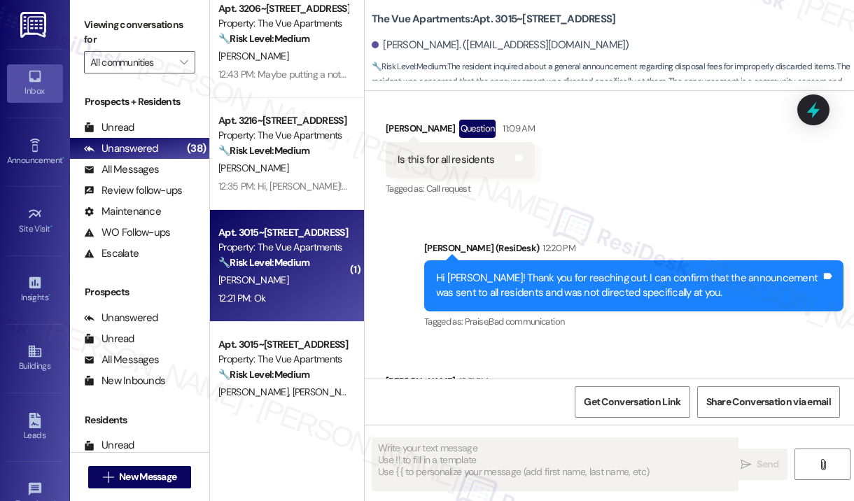
scroll to position [6551, 0]
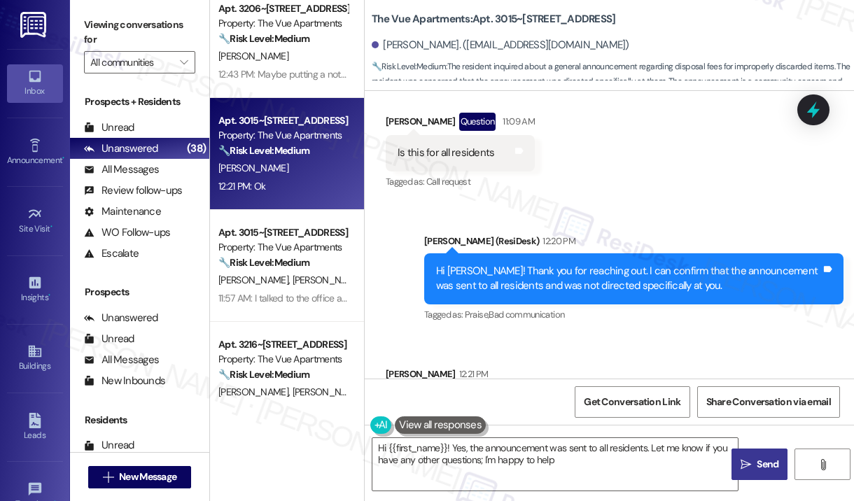
click at [647, 335] on div "Received via SMS Cherise Sims 12:21 PM Ok Tags and notes Tagged as: Positive re…" at bounding box center [609, 394] width 489 height 118
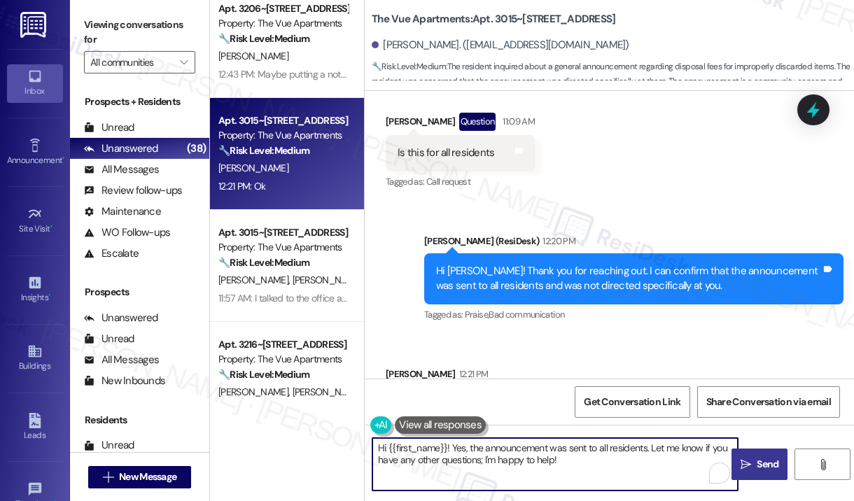
drag, startPoint x: 591, startPoint y: 467, endPoint x: 378, endPoint y: 444, distance: 213.9
click at [378, 444] on textarea "Hi {{first_name}}! Yes, the announcement was sent to all residents. Let me know…" at bounding box center [554, 464] width 365 height 52
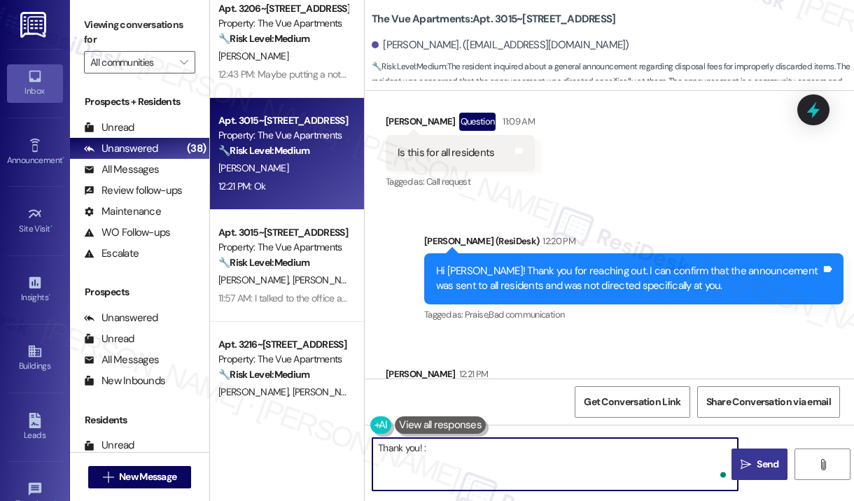
type textarea "Thank you! :)"
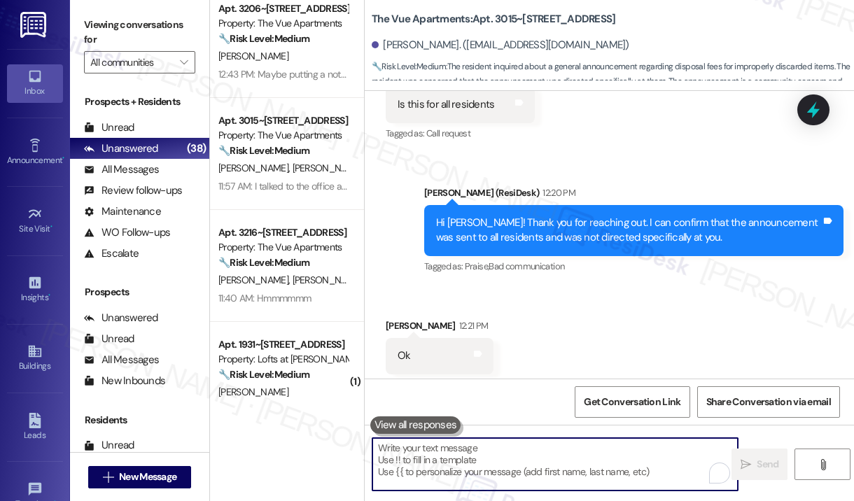
scroll to position [6649, 0]
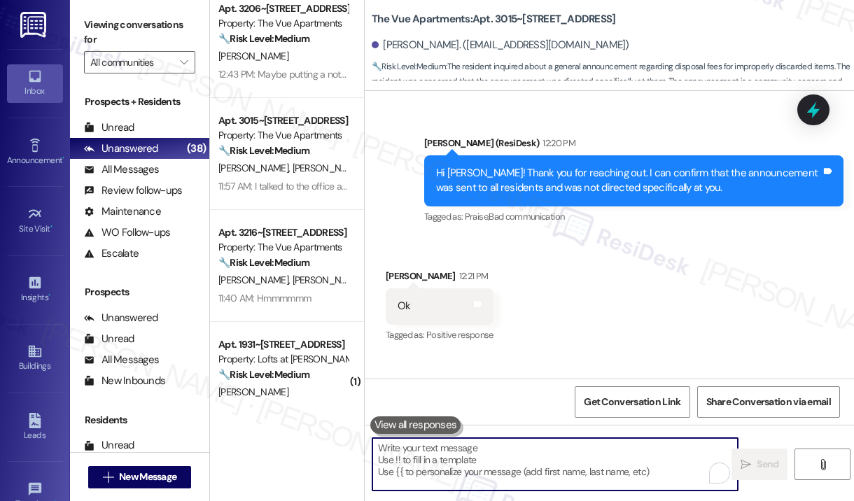
click at [540, 355] on div "Sent via SMS Sarah 1:10 PM Thank you! :) Tags and notes" at bounding box center [609, 403] width 489 height 97
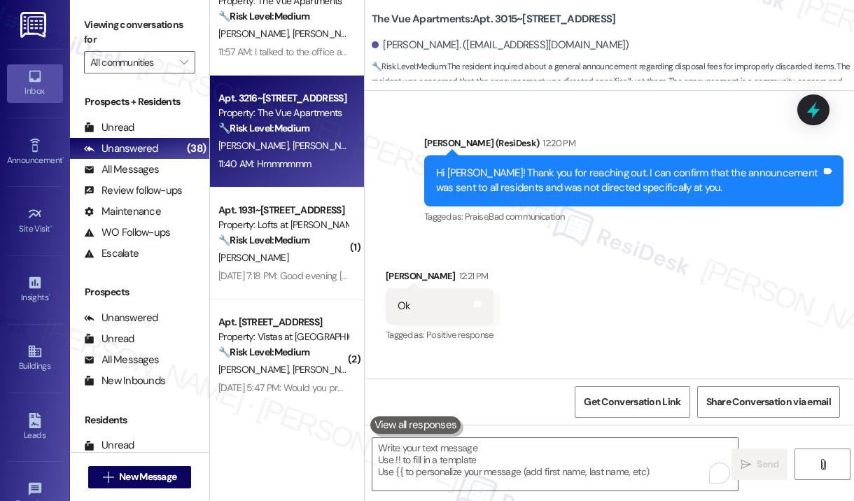
scroll to position [1120, 0]
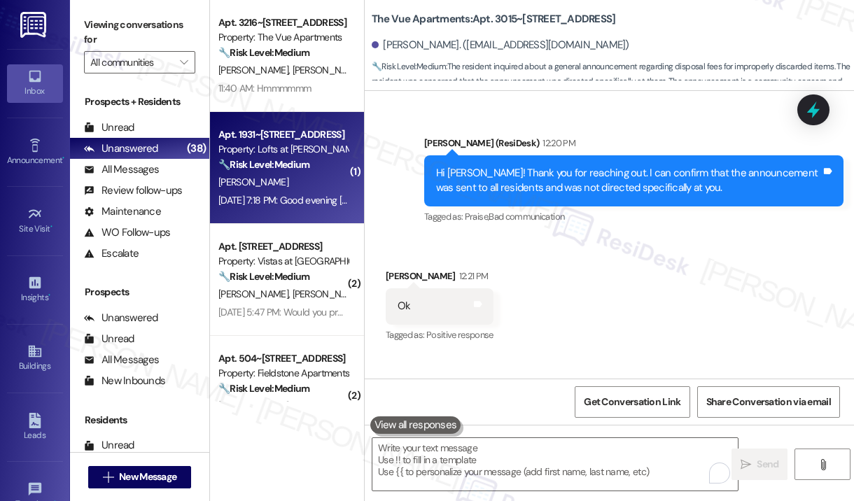
click at [316, 215] on div "Apt. 1931~205, 1864 Old Jube Square Property: Lofts at Jubal Square Apartments …" at bounding box center [287, 168] width 154 height 112
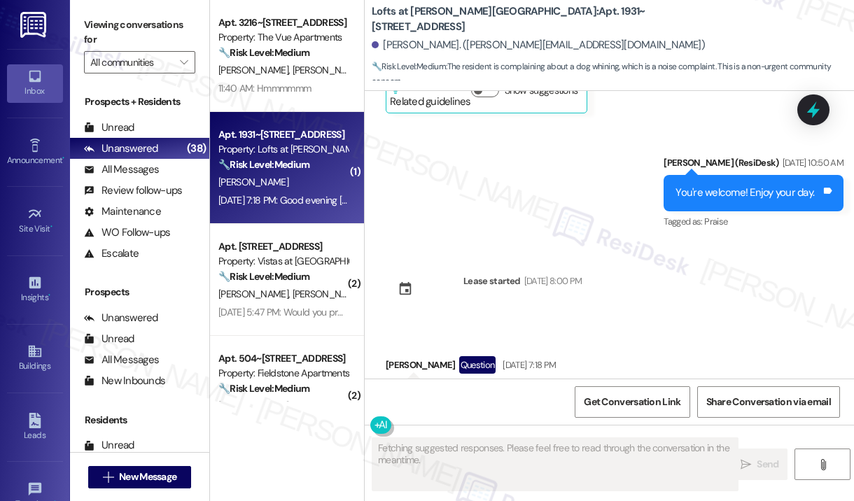
scroll to position [1392, 0]
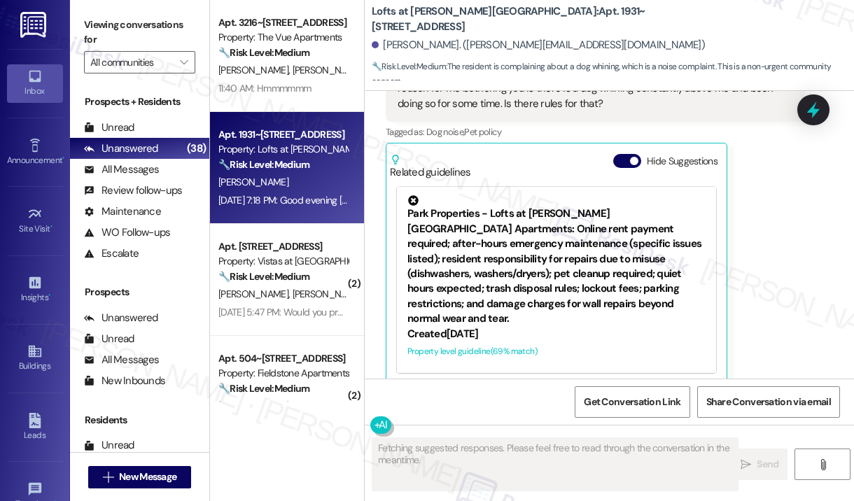
click at [747, 229] on div "Lori Stephens Question Aug 22, 2025 at 7:18 PM Good evening Sarah, my name is L…" at bounding box center [595, 209] width 419 height 351
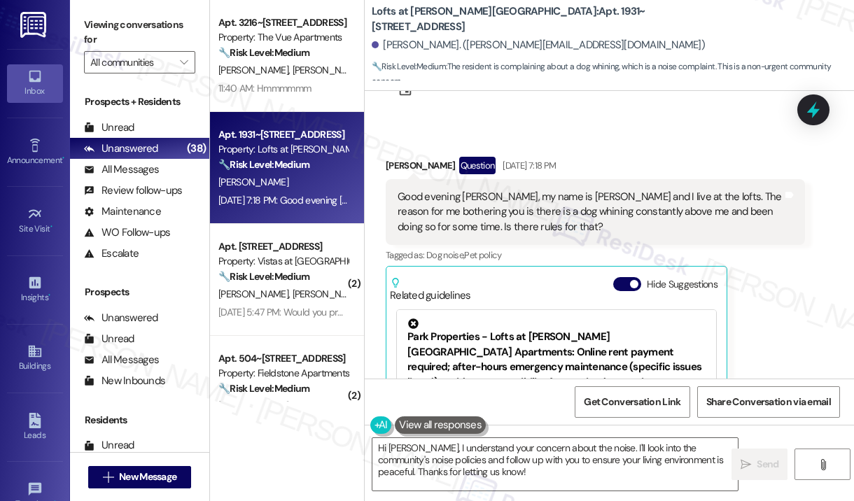
scroll to position [1252, 0]
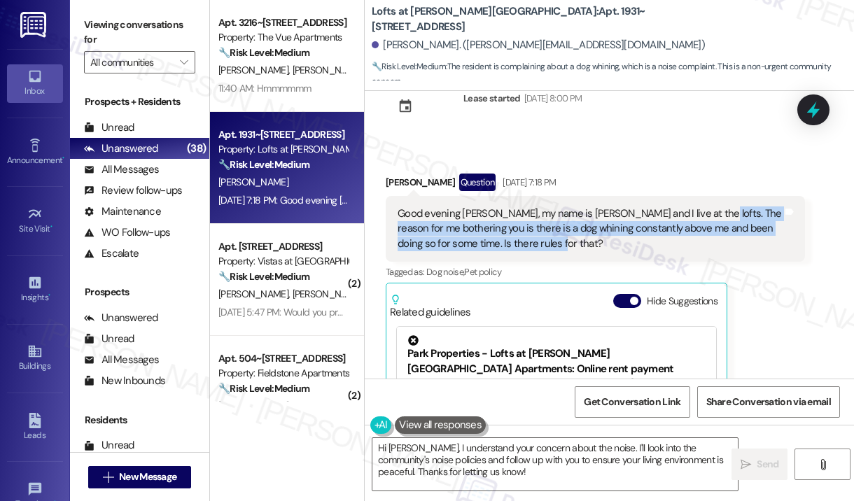
drag, startPoint x: 578, startPoint y: 224, endPoint x: 694, endPoint y: 199, distance: 118.8
click at [694, 206] on div "Good evening Sarah, my name is Lori Stephens and I live at the lofts. The reaso…" at bounding box center [589, 228] width 385 height 45
copy div "The reason for me bothering you is there is a dog whining constantly above me a…"
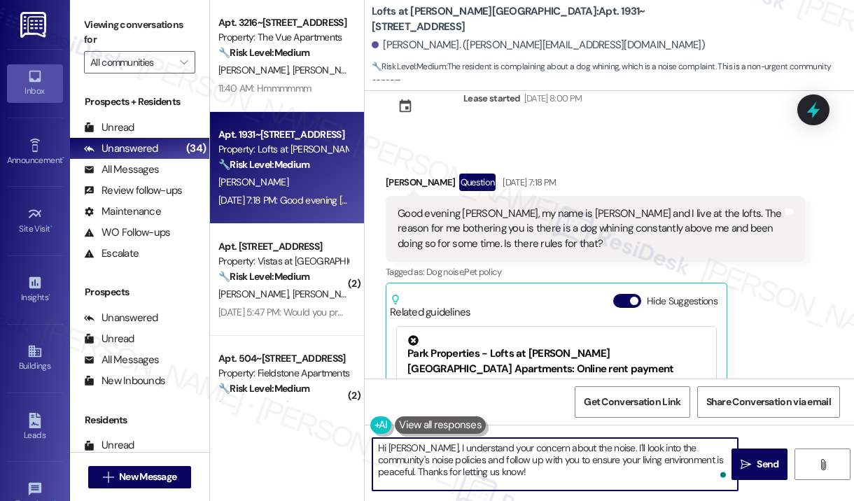
drag, startPoint x: 459, startPoint y: 473, endPoint x: 403, endPoint y: 450, distance: 60.6
click at [403, 450] on textarea "Hi Lori, I understand your concern about the noise. I'll look into the communit…" at bounding box center [554, 464] width 365 height 52
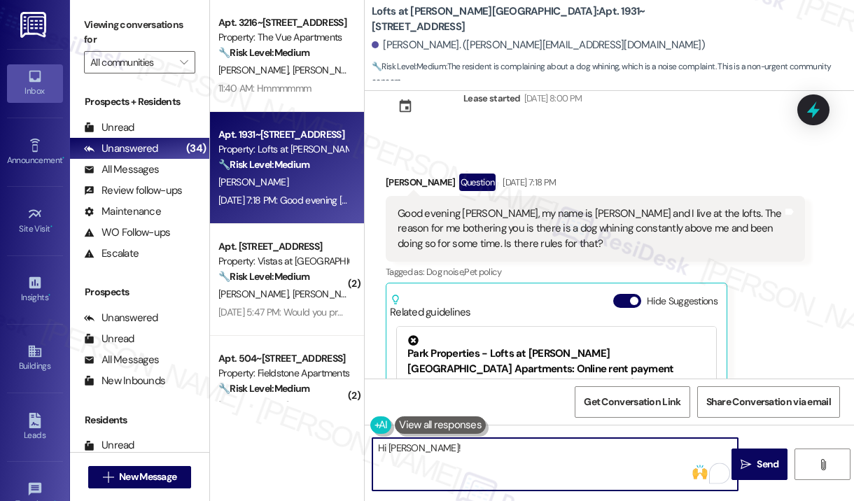
paste textarea "Thank you for reaching out, and I apologize for the delayed response since your…"
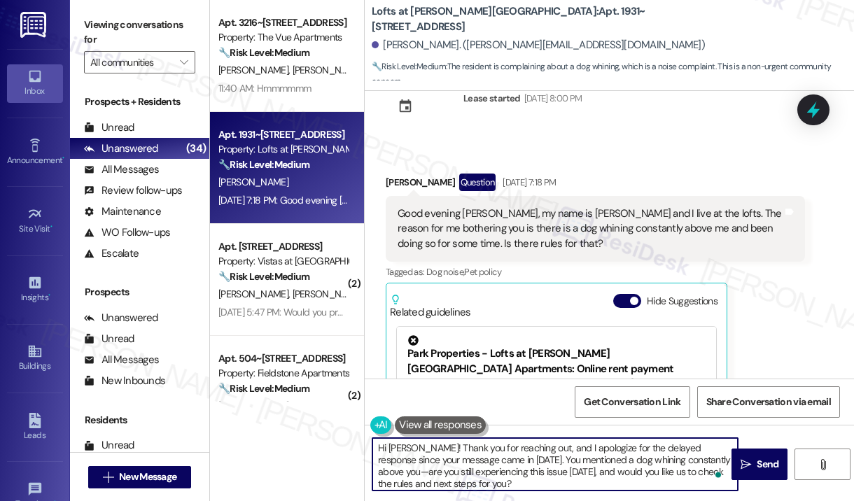
click at [507, 444] on textarea "Hi Lori! Thank you for reaching out, and I apologize for the delayed response s…" at bounding box center [554, 464] width 365 height 52
click at [693, 450] on textarea "Hi Lori! Thank you for reaching out, and I apologize for the delayed response s…" at bounding box center [554, 464] width 365 height 52
type textarea "Hi Lori! Thank you for reaching out, and I apologize for the delayed response s…"
click at [750, 462] on icon "" at bounding box center [745, 464] width 10 height 11
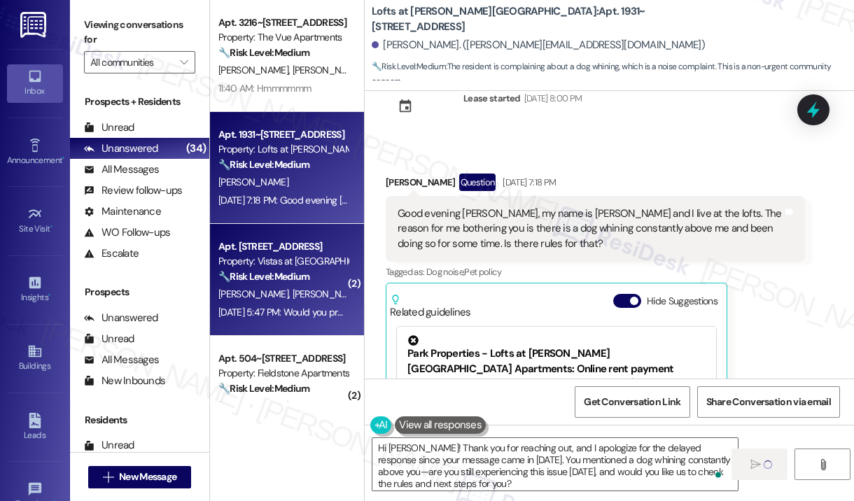
click at [292, 299] on span "[PERSON_NAME]" at bounding box center [327, 294] width 70 height 13
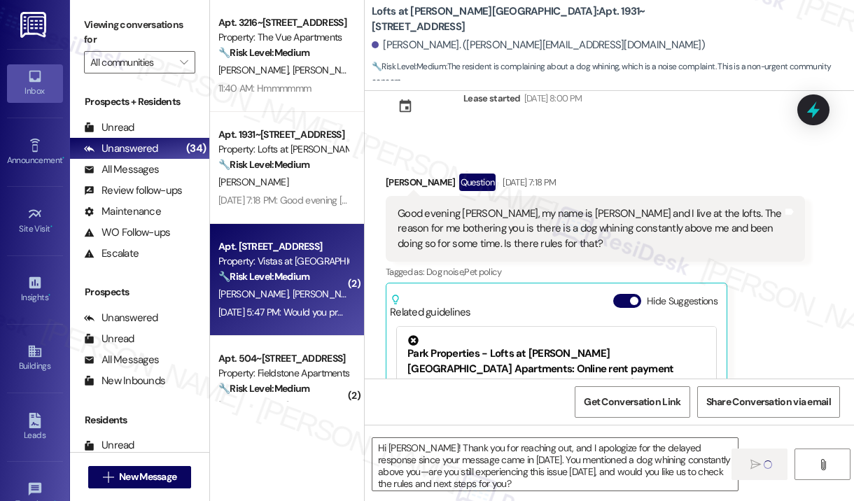
type textarea "Fetching suggested responses. Please feel free to read through the conversation…"
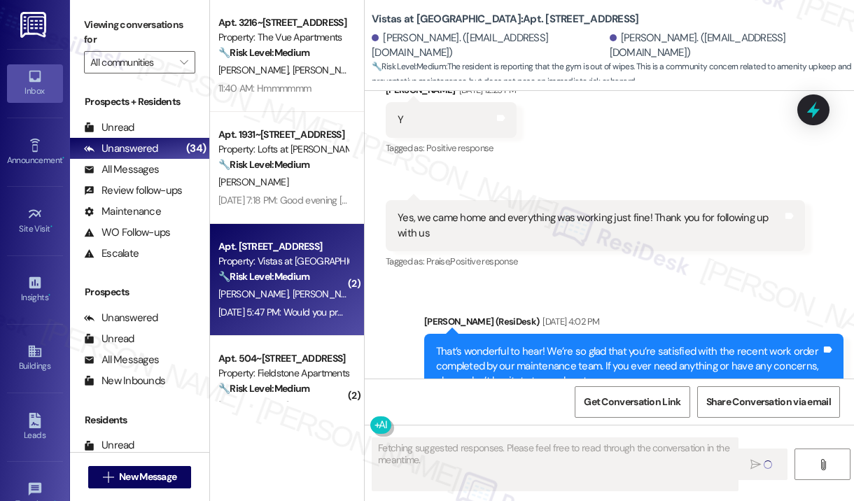
scroll to position [6499, 0]
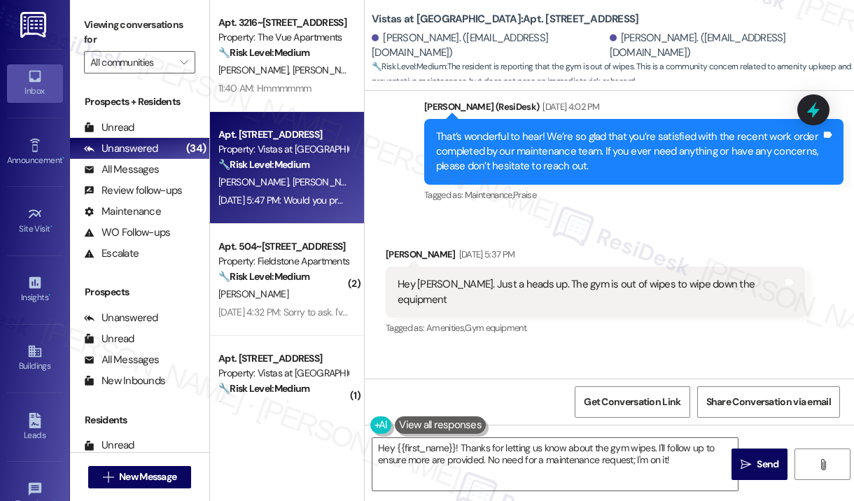
click at [693, 305] on div "Received via SMS Joseph Baca Aug 22, 2025 at 5:37 PM Hey Sarah. Just a heads up…" at bounding box center [609, 343] width 489 height 254
click at [628, 369] on div "Received via SMS Joseph Baca Question Aug 22, 2025 at 5:47 PM Would you prefer …" at bounding box center [529, 419] width 309 height 100
click at [448, 277] on div "Hey Sarah. Just a heads up. The gym is out of wipes to wipe down the equipment" at bounding box center [589, 292] width 385 height 30
drag, startPoint x: 446, startPoint y: 208, endPoint x: 749, endPoint y: 218, distance: 303.1
click at [749, 267] on div "Hey Sarah. Just a heads up. The gym is out of wipes to wipe down the equipment …" at bounding box center [595, 292] width 419 height 51
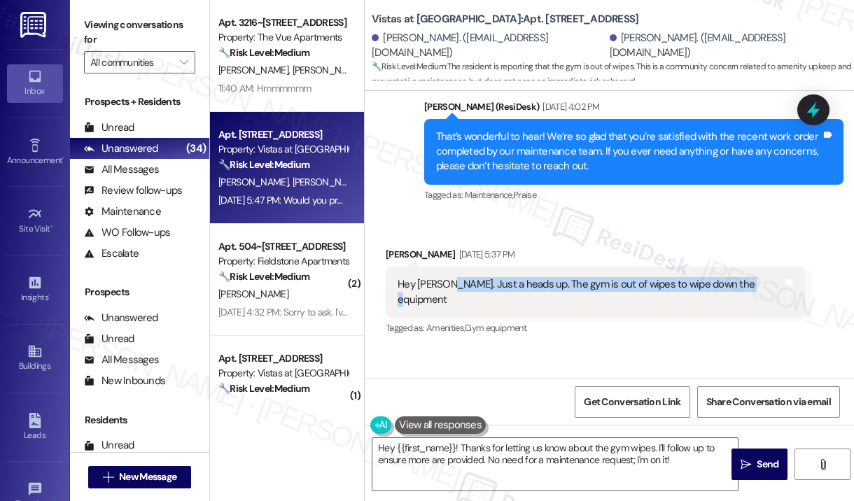
copy div "Just a heads up. The gym is out of wipes to wipe down the equipment"
click at [482, 413] on div "Would you prefer I put in a maintenance request for this?" at bounding box center [524, 420] width 254 height 15
copy div "Would you prefer I put in a maintenance request for this? Tags and notes"
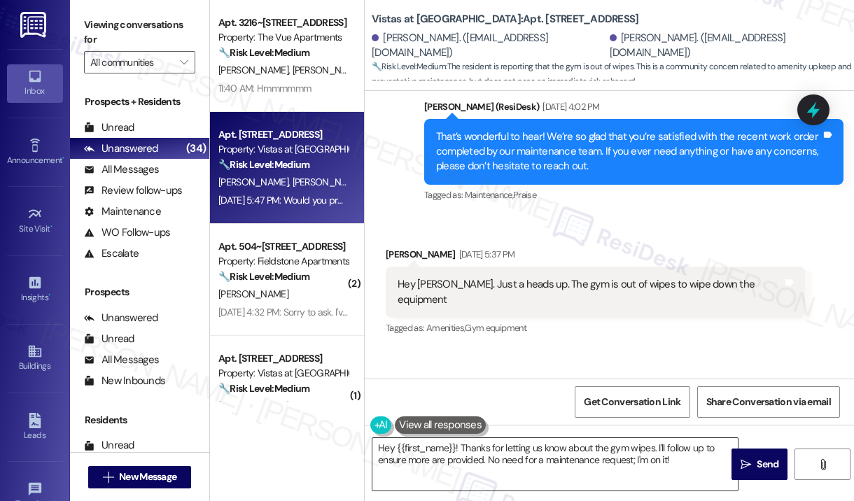
drag, startPoint x: 481, startPoint y: 464, endPoint x: 459, endPoint y: 456, distance: 23.7
click at [481, 463] on textarea "Hey {{first_name}}! Thanks for letting us know about the gym wipes. I'll follow…" at bounding box center [554, 464] width 365 height 52
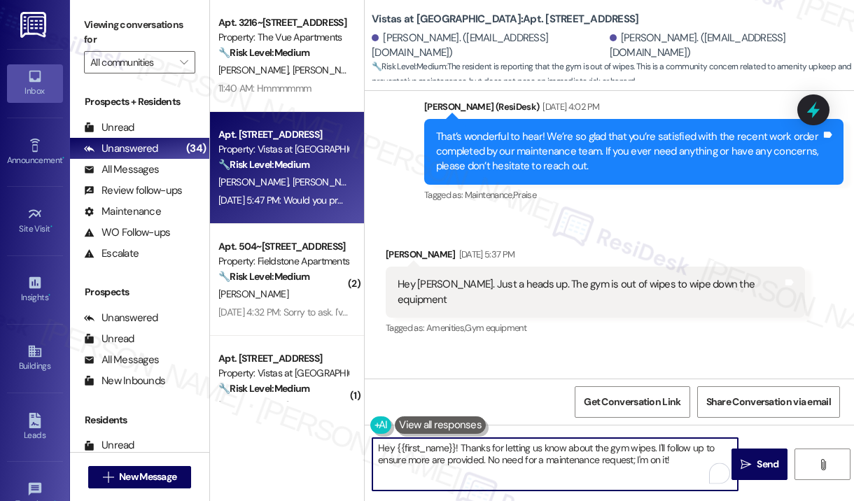
drag, startPoint x: 459, startPoint y: 447, endPoint x: 691, endPoint y: 467, distance: 233.1
click at [691, 467] on textarea "Hey {{first_name}}! Thanks for letting us know about the gym wipes. I'll follow…" at bounding box center [554, 464] width 365 height 52
paste textarea "you for reaching out. You mentioned the gym is out of wipes—can you confirm if …"
type textarea "Hey {{first_name}}! Thank you for reaching out. You mentioned the gym is out of…"
click at [768, 462] on span "Send" at bounding box center [767, 464] width 22 height 15
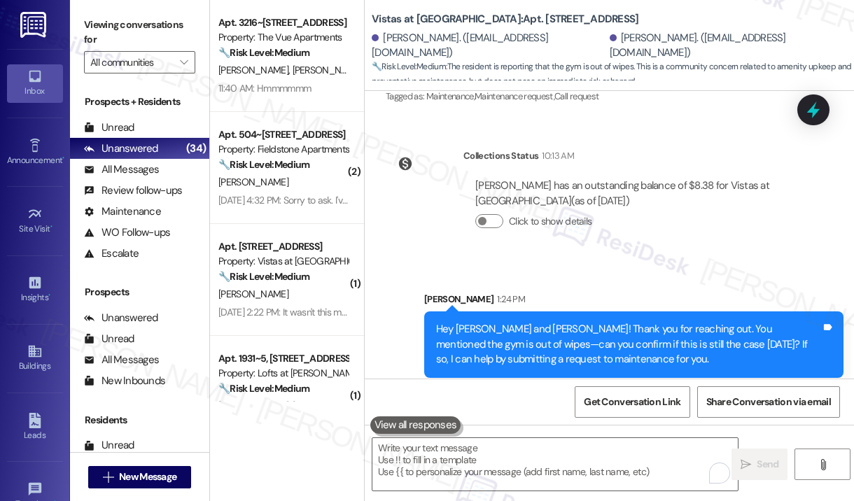
scroll to position [6883, 0]
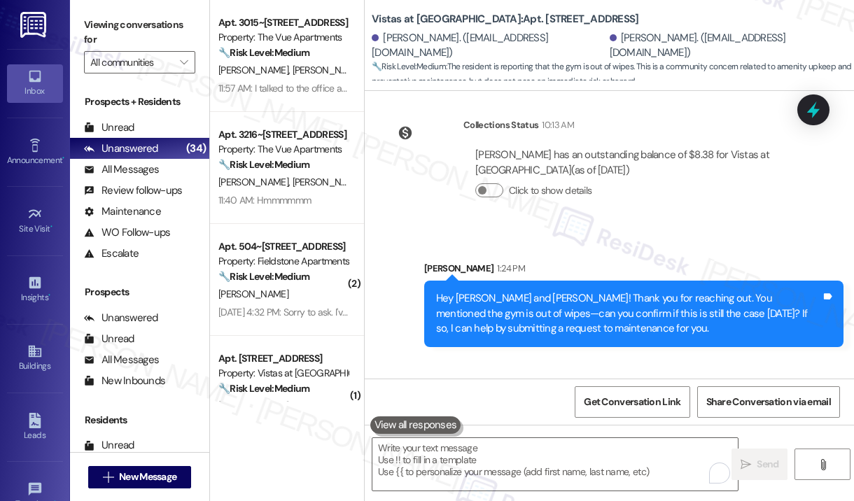
click at [744, 389] on div "Joseph Baca 1:25 PM" at bounding box center [595, 399] width 419 height 20
click at [744, 379] on div "Received via SMS Joseph Baca 1:25 PM I'm not sure if it is today, I haven't bee…" at bounding box center [595, 432] width 440 height 106
click at [574, 451] on textarea "To enrich screen reader interactions, please activate Accessibility in Grammarl…" at bounding box center [554, 464] width 365 height 52
click at [722, 379] on div "Received via SMS Joseph Baca 1:25 PM I'm not sure if it is today, I haven't bee…" at bounding box center [595, 432] width 440 height 106
click at [718, 358] on div "Received via SMS Joseph Baca 1:25 PM I'm not sure if it is today, I haven't bee…" at bounding box center [609, 421] width 489 height 127
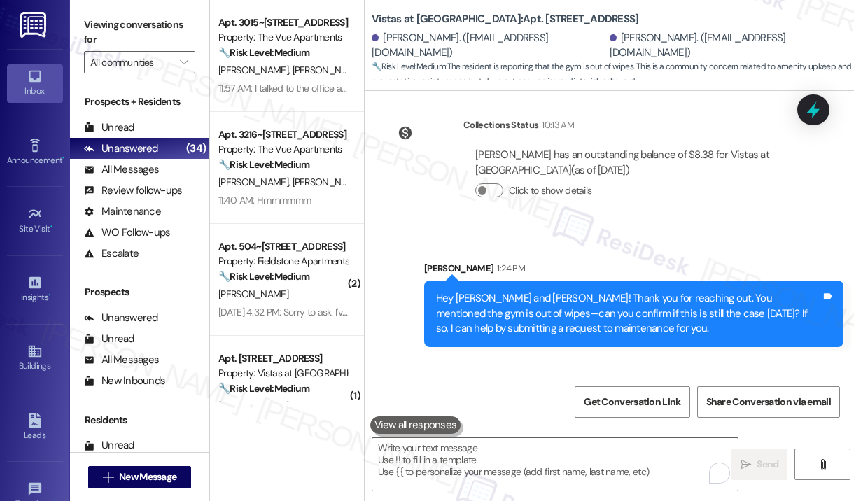
scroll to position [6884, 0]
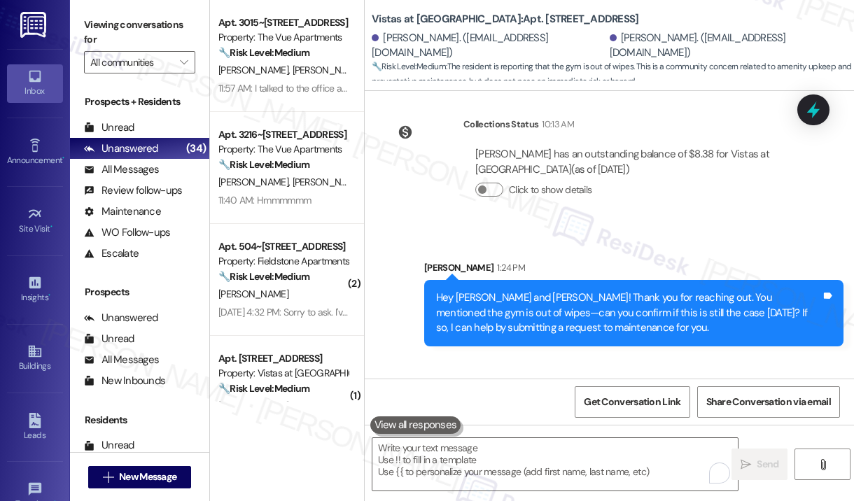
click at [644, 388] on div "Joseph Baca 1:25 PM" at bounding box center [595, 398] width 419 height 20
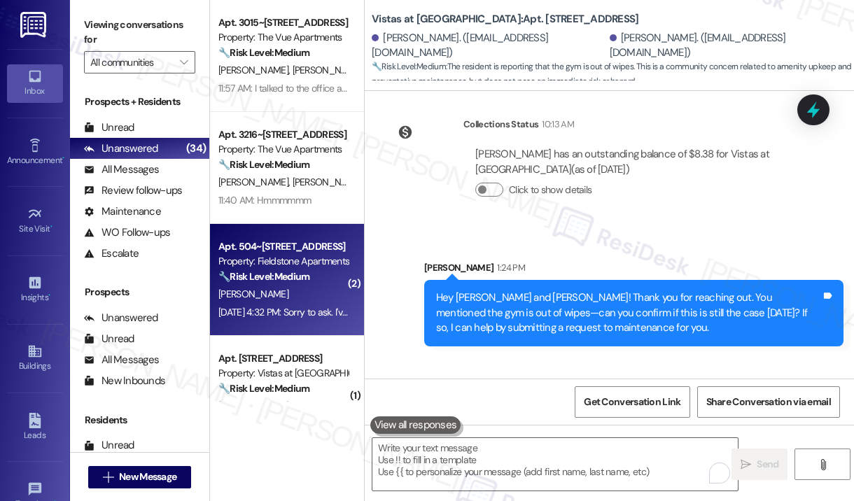
click at [320, 264] on div "Property: Fieldstone Apartments" at bounding box center [282, 261] width 129 height 15
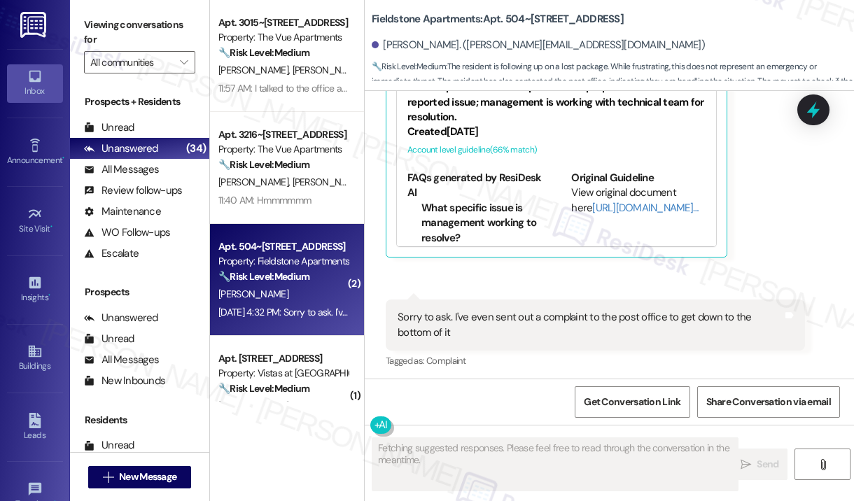
scroll to position [4005, 0]
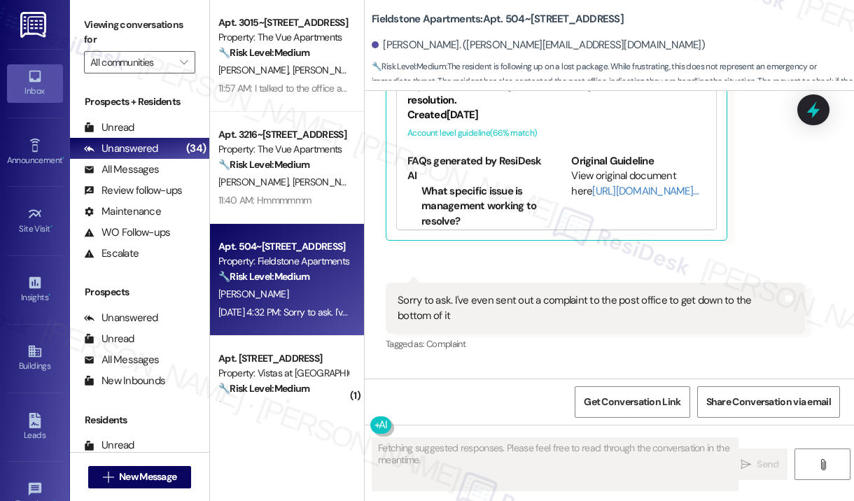
click at [737, 251] on div "Received via SMS Andrew Kane Question Neutral Aug 22, 2025 at 4:31 PM Okay than…" at bounding box center [562, 66] width 374 height 369
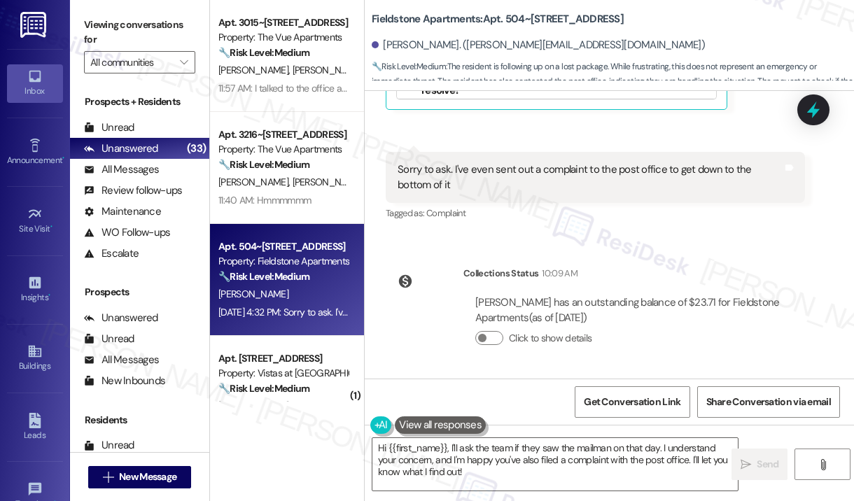
scroll to position [4149, 0]
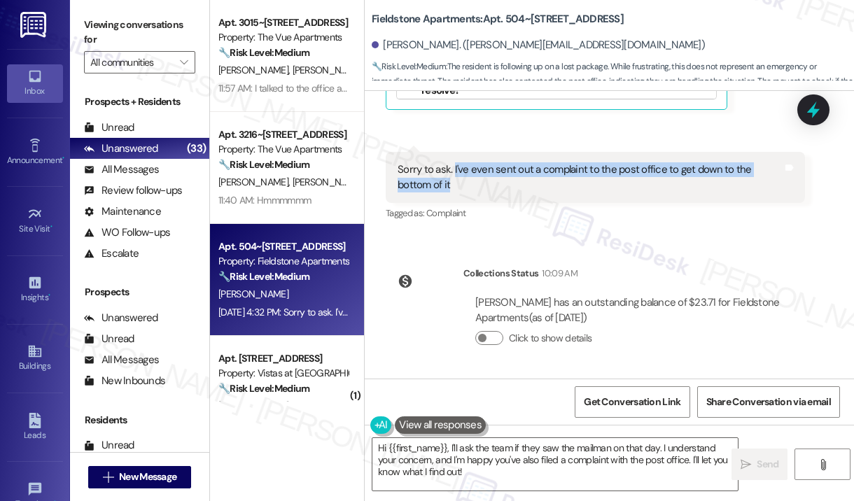
drag, startPoint x: 487, startPoint y: 188, endPoint x: 451, endPoint y: 167, distance: 41.4
click at [451, 167] on div "Sorry to ask. I've even sent out a complaint to the post office to get down to …" at bounding box center [589, 177] width 385 height 30
copy div "I've even sent out a complaint to the post office to get down to the bottom of …"
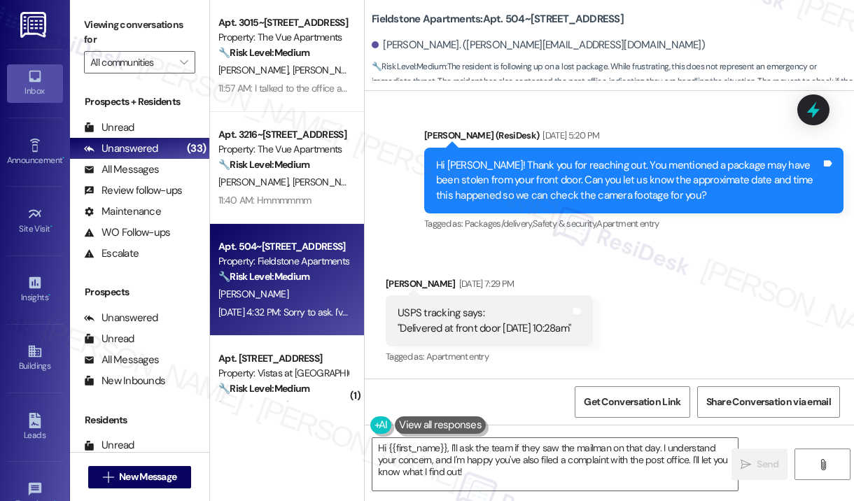
scroll to position [2680, 0]
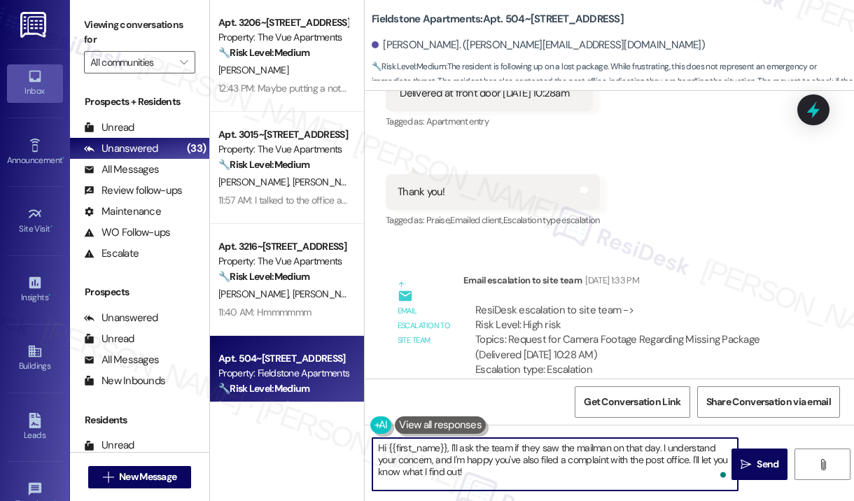
drag, startPoint x: 502, startPoint y: 474, endPoint x: 451, endPoint y: 442, distance: 60.4
click at [451, 442] on textarea "Hi {{first_name}}, I'll ask the team if they saw the mailman on that day. I und…" at bounding box center [554, 464] width 365 height 52
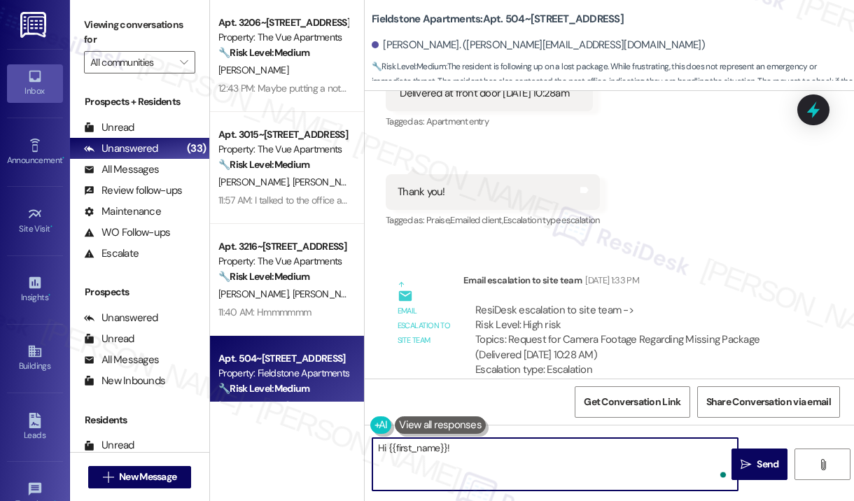
paste textarea "Thank you for reaching out. Since you mentioned submitting a complaint to the p…"
type textarea "Hi {{first_name}}! Thank you for reaching out. Since you mentioned submitting a…"
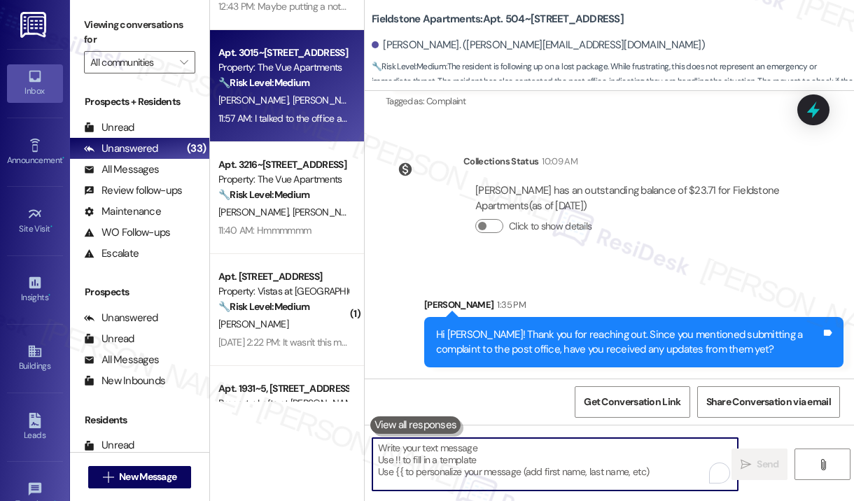
scroll to position [1399, 0]
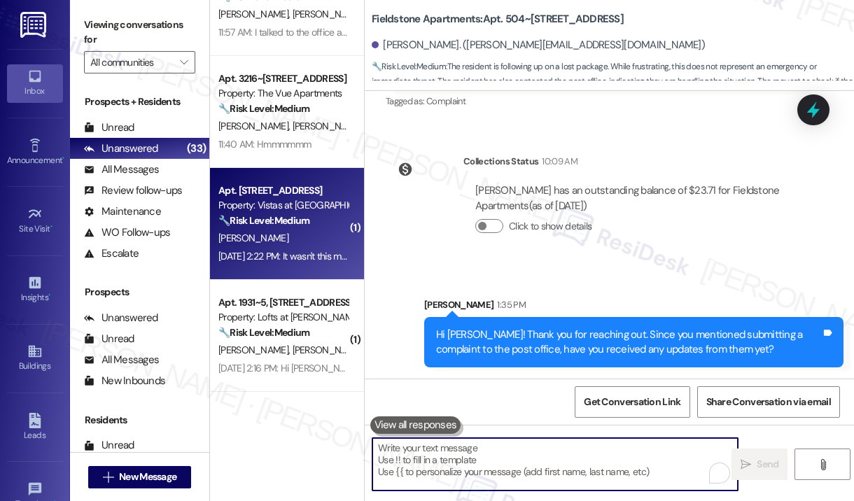
click at [278, 235] on div "[PERSON_NAME]" at bounding box center [283, 238] width 132 height 17
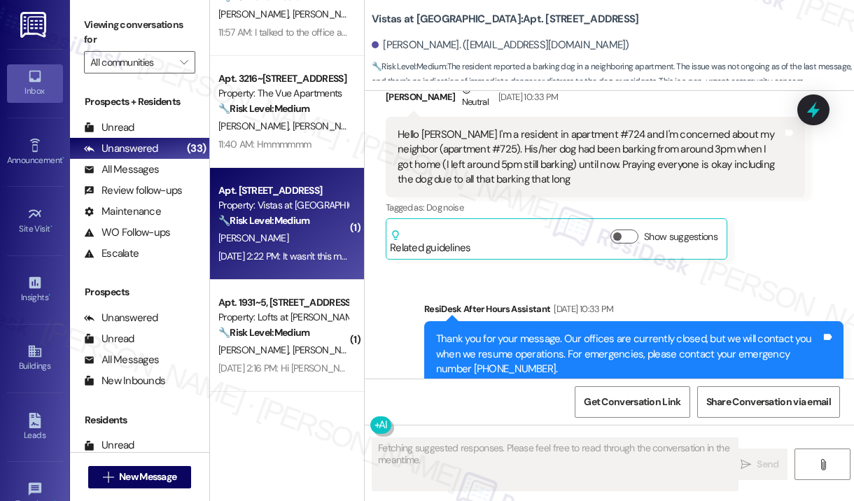
scroll to position [3190, 0]
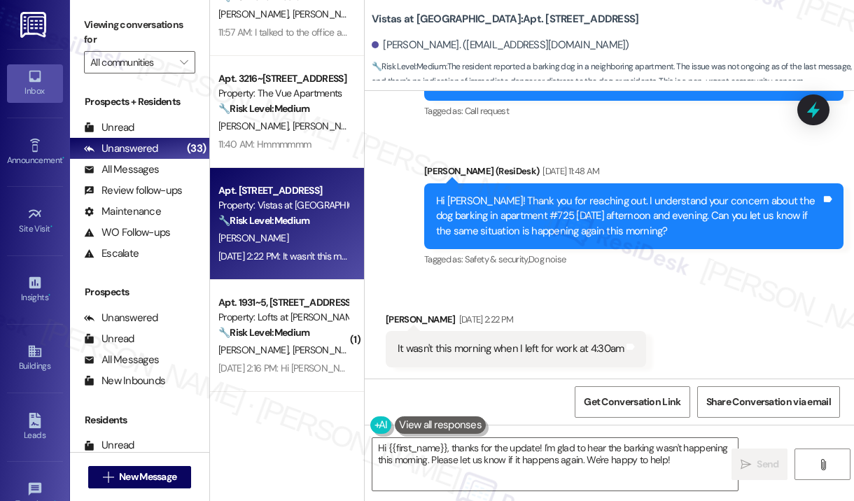
click at [623, 285] on div "Received via SMS Tyayanna Hubbard Aug 22, 2025 at 2:22 PM It wasn't this mornin…" at bounding box center [609, 329] width 489 height 97
click at [625, 296] on div "Received via SMS Tyayanna Hubbard Aug 22, 2025 at 2:22 PM It wasn't this mornin…" at bounding box center [609, 329] width 489 height 97
click at [623, 292] on div "Received via SMS Tyayanna Hubbard Aug 22, 2025 at 2:22 PM It wasn't this mornin…" at bounding box center [609, 329] width 489 height 97
drag, startPoint x: 550, startPoint y: 215, endPoint x: 776, endPoint y: 204, distance: 226.3
click at [776, 204] on div "Hi Tyayanna! Thank you for reaching out. I understand your concern about the do…" at bounding box center [628, 216] width 385 height 45
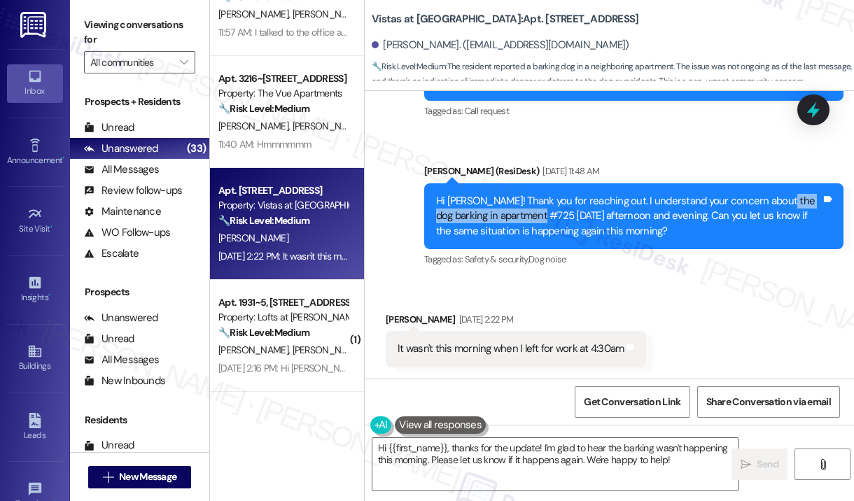
copy div "dog barking in apartment #725"
click at [509, 465] on textarea "Hi {{first_name}}, thanks for the update! I'm glad to hear the barking wasn't h…" at bounding box center [554, 464] width 365 height 52
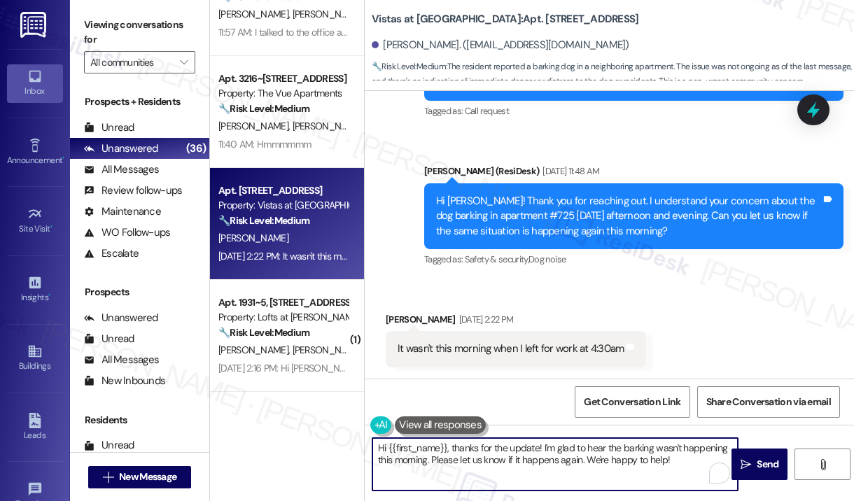
drag, startPoint x: 695, startPoint y: 462, endPoint x: 447, endPoint y: 444, distance: 249.1
click at [447, 444] on textarea "Hi {{first_name}}, thanks for the update! I'm glad to hear the barking wasn't h…" at bounding box center [554, 464] width 365 height 52
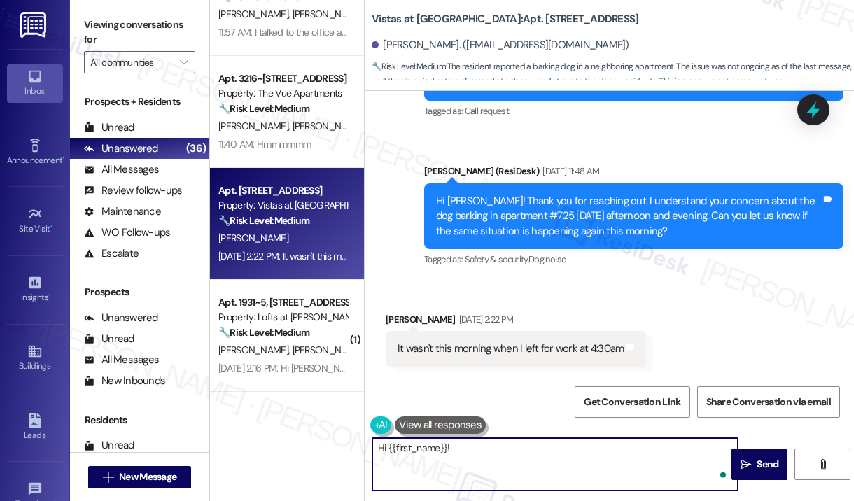
paste textarea "Thank you for reaching out. Before I submit the report to the site team, can yo…"
type textarea "Hi {{first_name}}! Thank you for reaching out. Before I submit the report to th…"
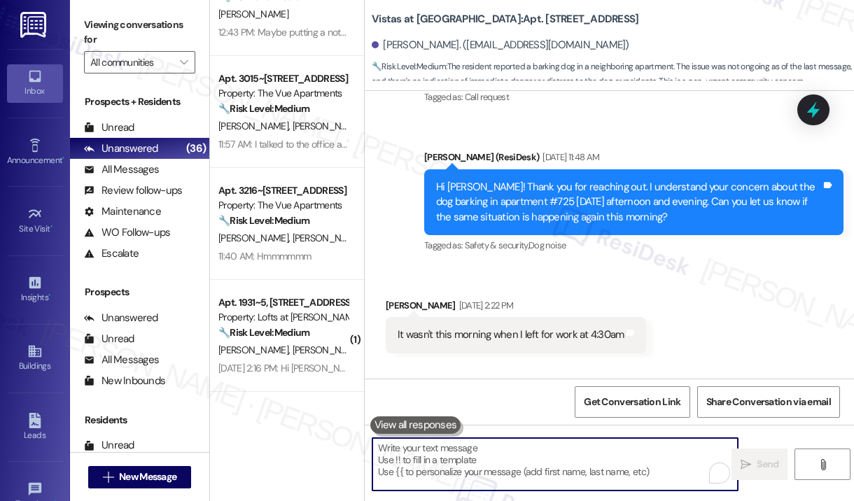
click at [736, 345] on div "Received via SMS Tyayanna Hubbard Aug 22, 2025 at 2:22 PM It wasn't this mornin…" at bounding box center [609, 315] width 489 height 97
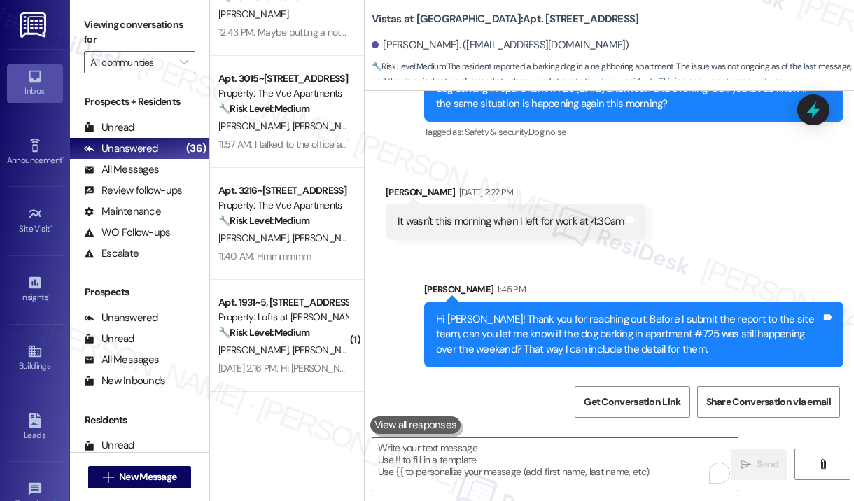
scroll to position [3318, 0]
click at [724, 212] on div "Received via SMS Tyayanna Hubbard Aug 22, 2025 at 2:22 PM It wasn't this mornin…" at bounding box center [609, 201] width 489 height 97
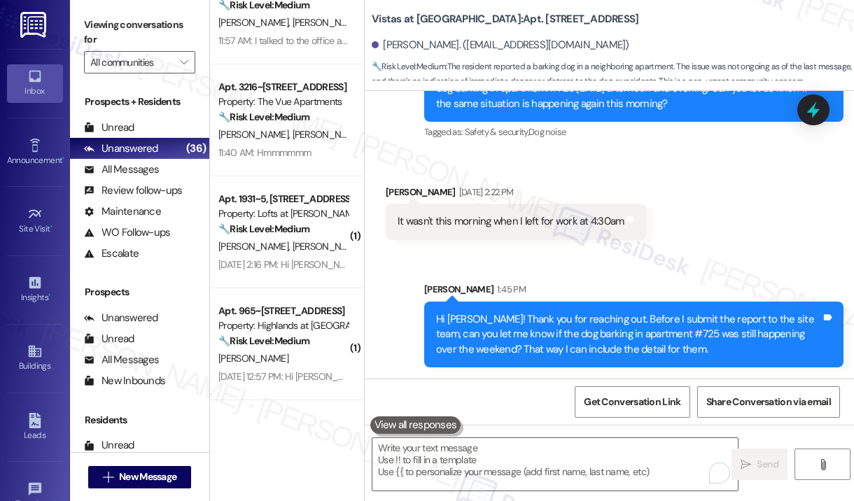
scroll to position [1539, 0]
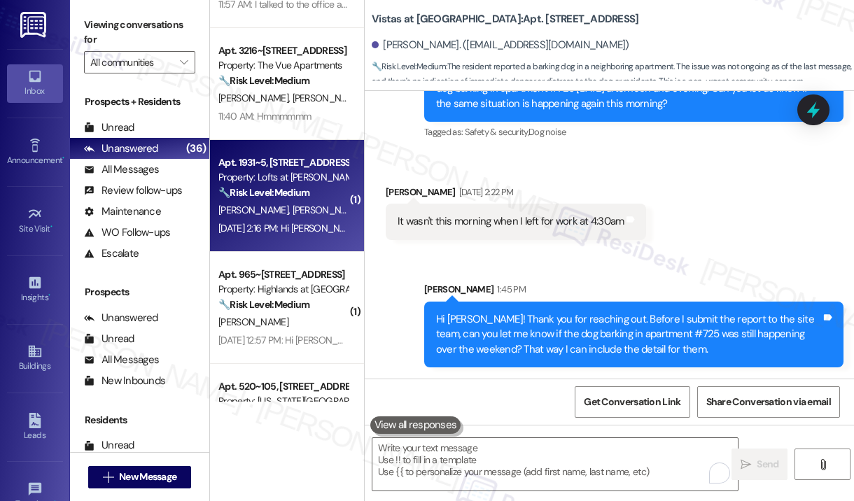
click at [302, 230] on div "Aug 22, 2025 at 2:16 PM: Hi Sarah, did the exterminator do 1931 L5 yesterday. I…" at bounding box center [418, 228] width 401 height 13
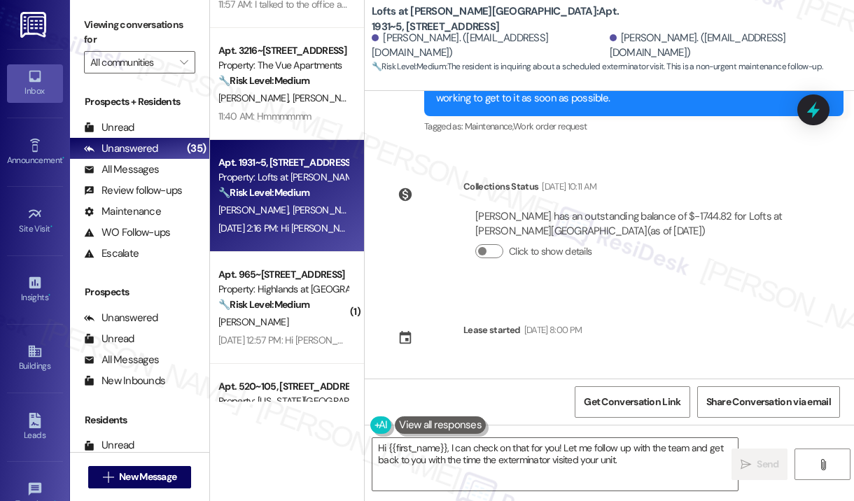
scroll to position [3994, 0]
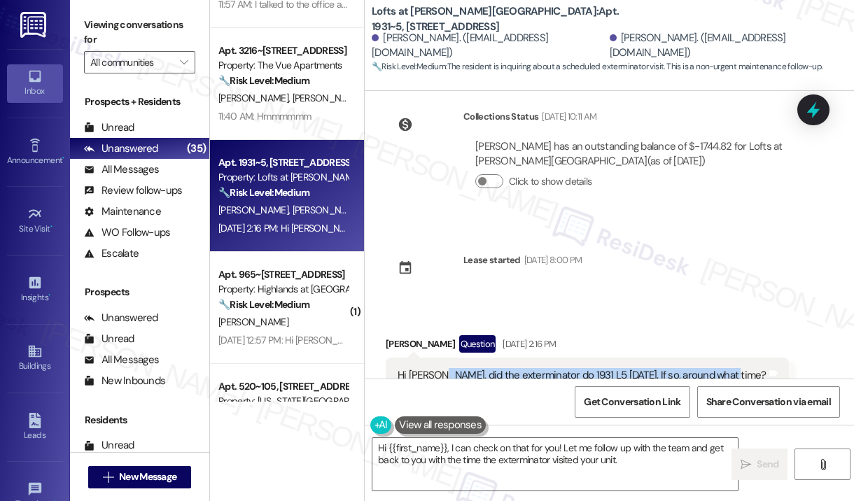
drag, startPoint x: 438, startPoint y: 327, endPoint x: 721, endPoint y: 330, distance: 283.4
click at [721, 368] on div "Hi Sarah, did the exterminator do 1931 L5 yesterday. If so, around what time?" at bounding box center [581, 375] width 369 height 15
copy div "did the exterminator do 1931 L5 yesterday. If so, around what time?"
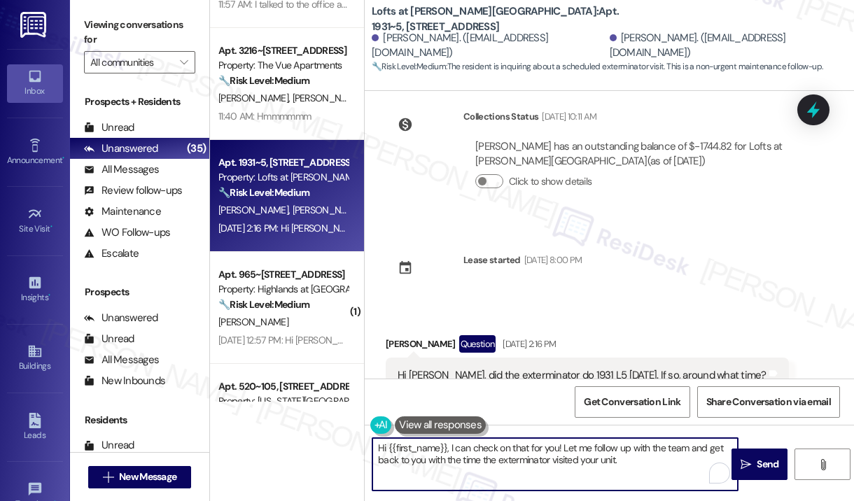
drag, startPoint x: 658, startPoint y: 465, endPoint x: 459, endPoint y: 465, distance: 198.7
click at [449, 449] on textarea "Hi {{first_name}}, I can check on that for you! Let me follow up with the team …" at bounding box center [554, 464] width 365 height 52
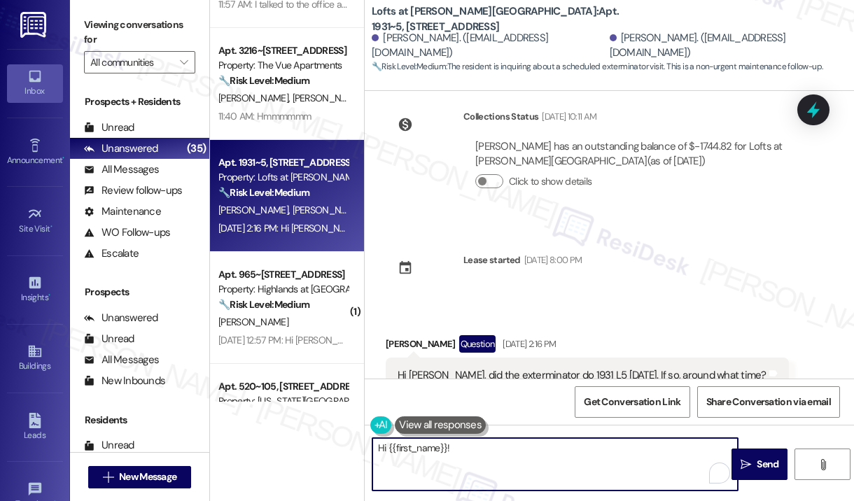
paste textarea "Thank you for reaching out. Just to clarify—are you asking about a work order y…"
type textarea "Hi {{first_name}}! Thank you for reaching out. Just to clarify—are you asking a…"
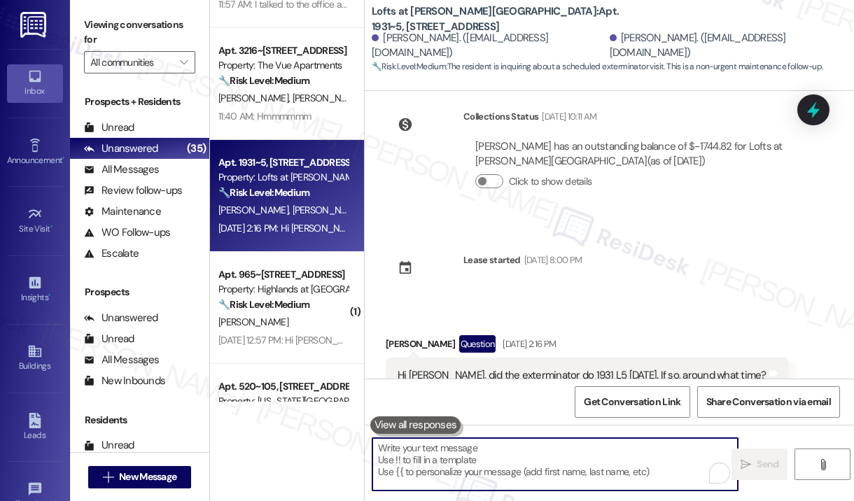
click at [693, 226] on div "Survey, sent via SMS Residesk Automated Survey Mar 12, 2025 at 12:18 PM Hi Karl…" at bounding box center [609, 235] width 489 height 288
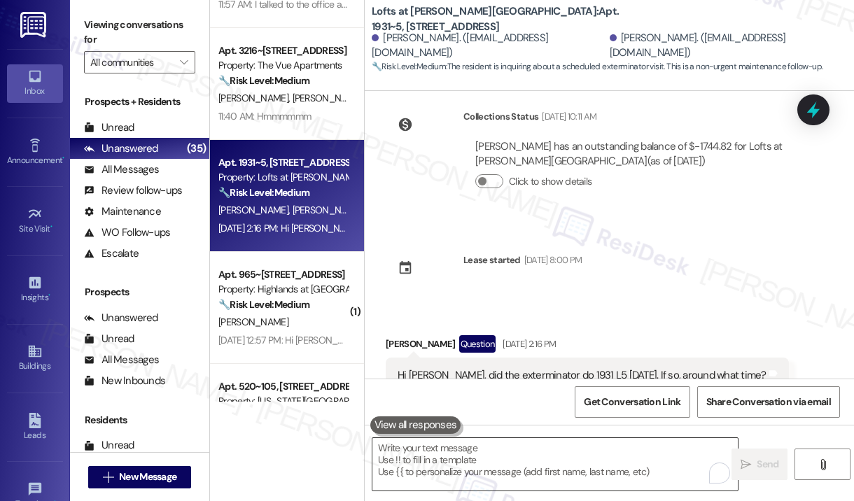
click at [556, 442] on textarea "To enrich screen reader interactions, please activate Accessibility in Grammarl…" at bounding box center [554, 464] width 365 height 52
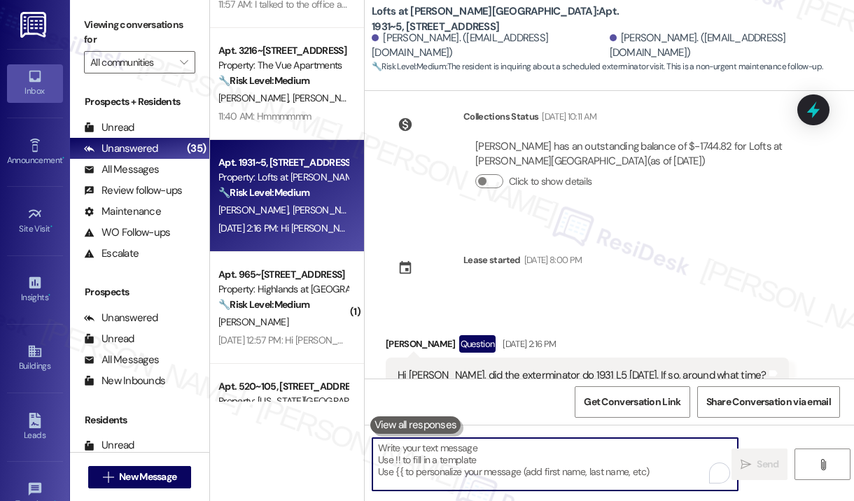
paste textarea "Thank you for reaching out. Just to clarify—are you asking about a work order y…"
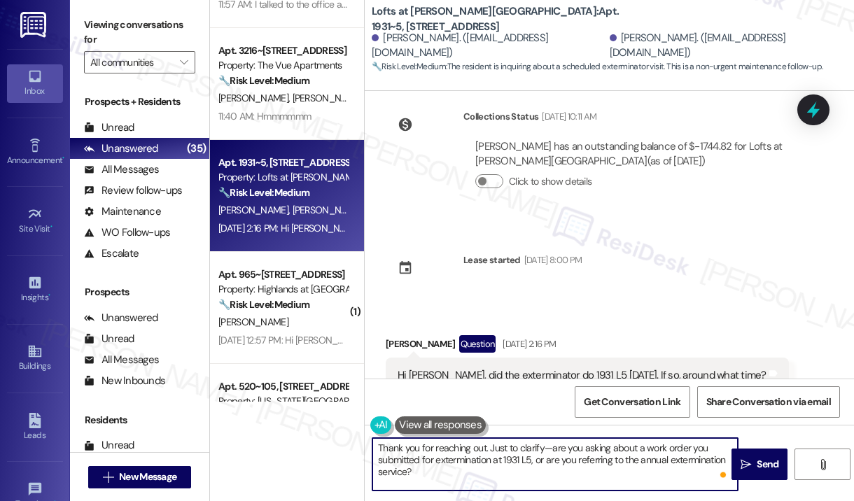
click at [666, 472] on textarea "Thank you for reaching out. Just to clarify—are you asking about a work order y…" at bounding box center [554, 464] width 365 height 52
click at [484, 446] on textarea "Thank you for reaching out. Just to clarify—are you asking about a work order y…" at bounding box center [554, 464] width 365 height 52
type textarea "Thank you for reaching out, Darla. Just to clarify—are you asking about a work …"
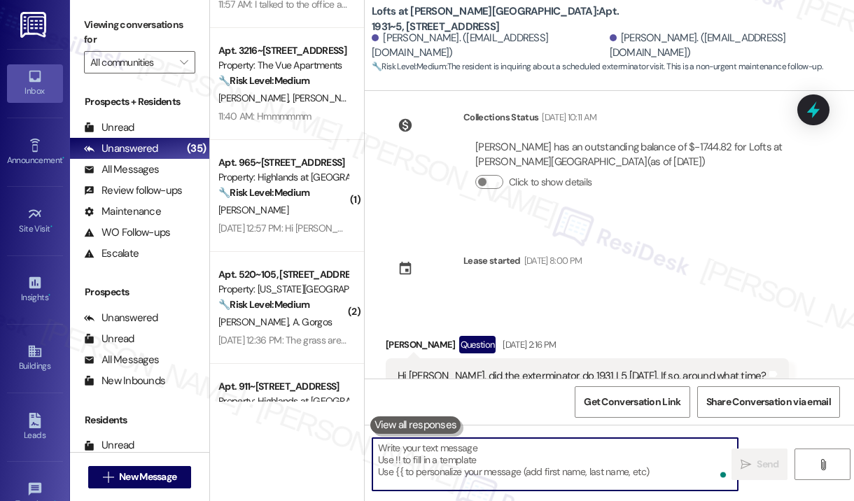
scroll to position [4121, 0]
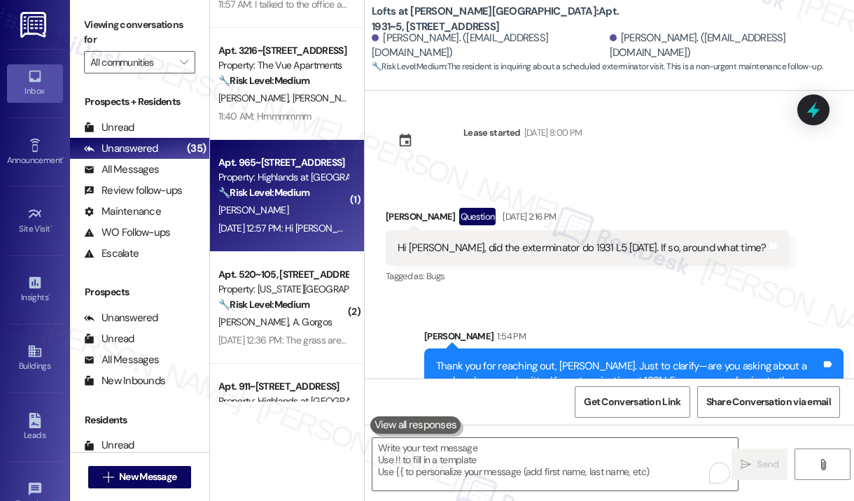
click at [271, 213] on div "[PERSON_NAME]" at bounding box center [283, 210] width 132 height 17
type textarea "Fetching suggested responses. Please feel free to read through the conversation…"
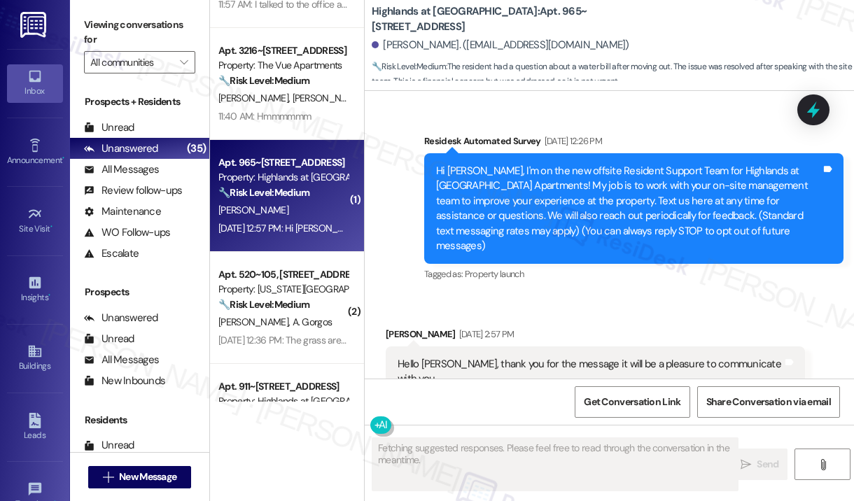
scroll to position [19428, 0]
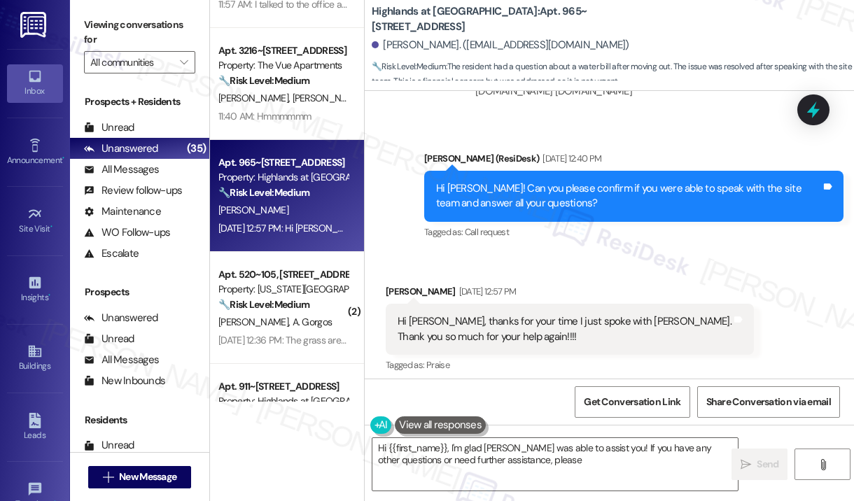
click at [642, 262] on div "Received via SMS Claudia Salazar Aug 22, 2025 at 12:57 PM Hi Sarah, thanks for …" at bounding box center [609, 319] width 489 height 133
type textarea "Hi {{first_name}}, I'm glad Rochelle was able to assist you! If you have any ot…"
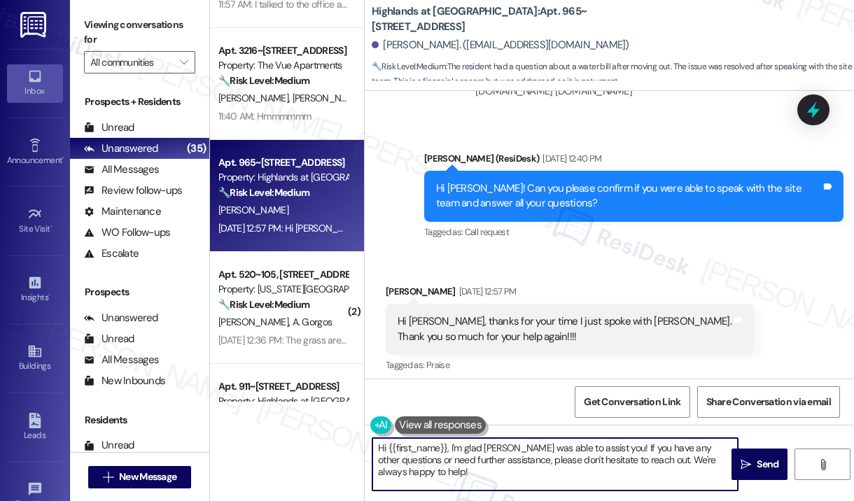
click at [488, 472] on textarea "Hi {{first_name}}, I'm glad Rochelle was able to assist you! If you have any ot…" at bounding box center [554, 464] width 365 height 52
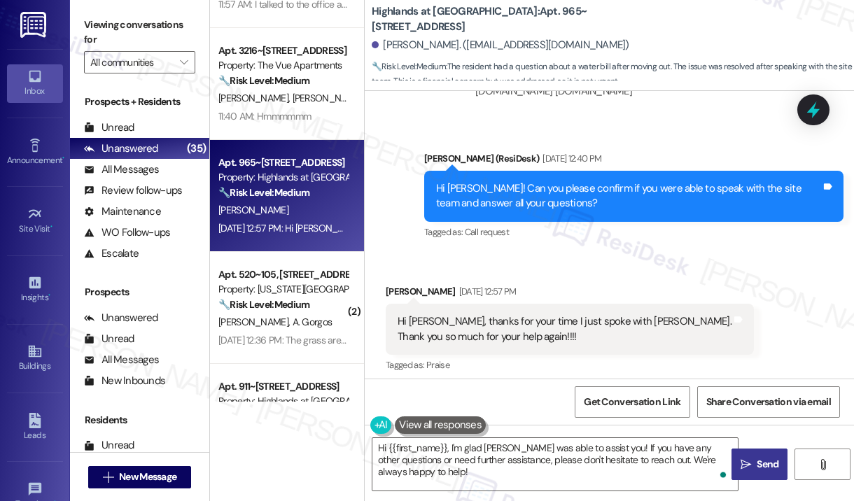
click at [756, 458] on span "Send" at bounding box center [767, 464] width 22 height 15
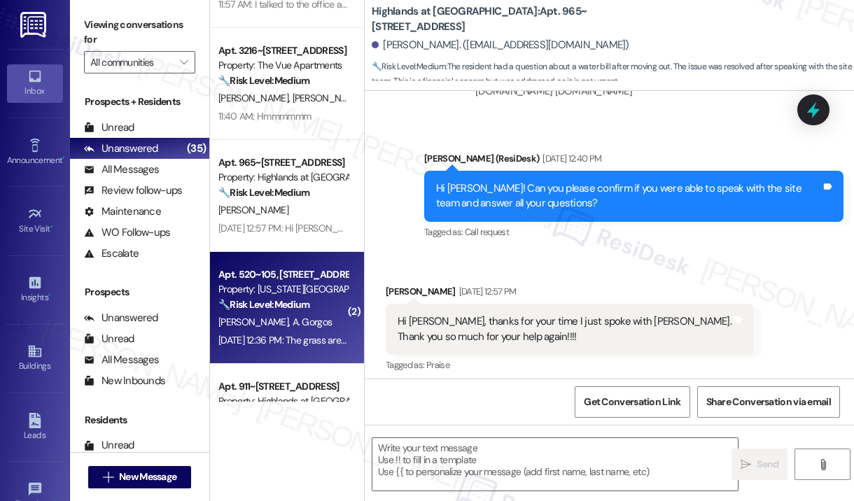
scroll to position [19428, 0]
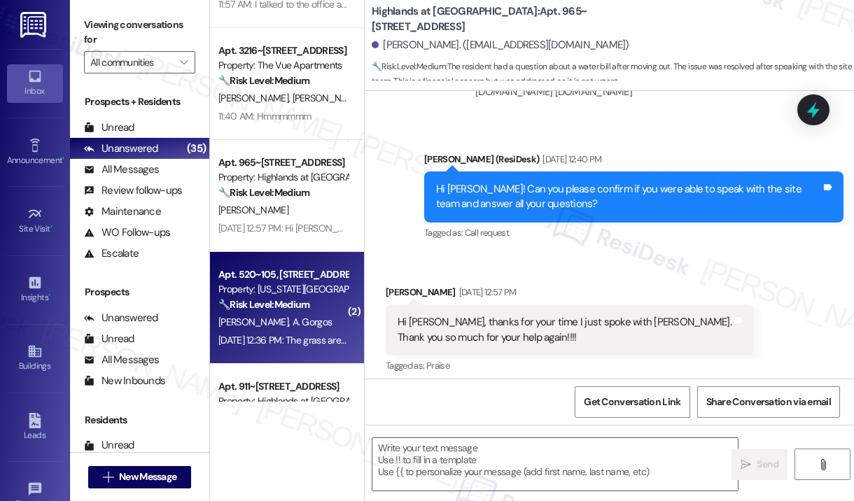
type textarea "Fetching suggested responses. Please feel free to read through the conversation…"
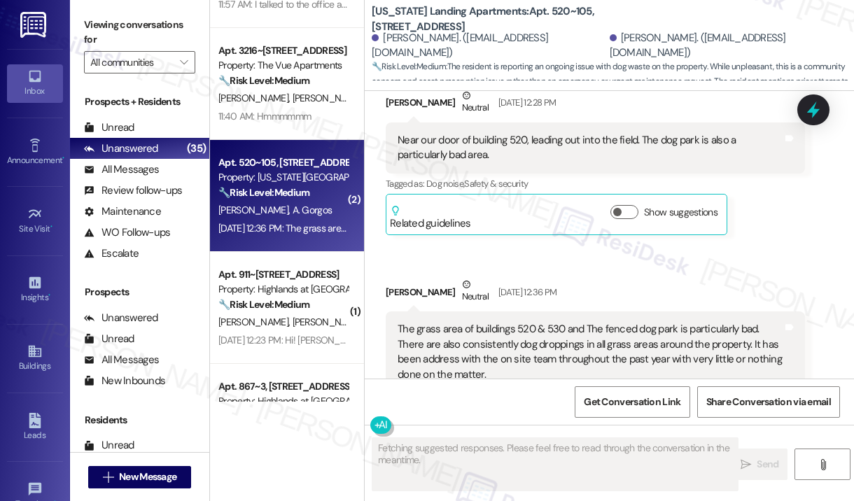
scroll to position [1932, 0]
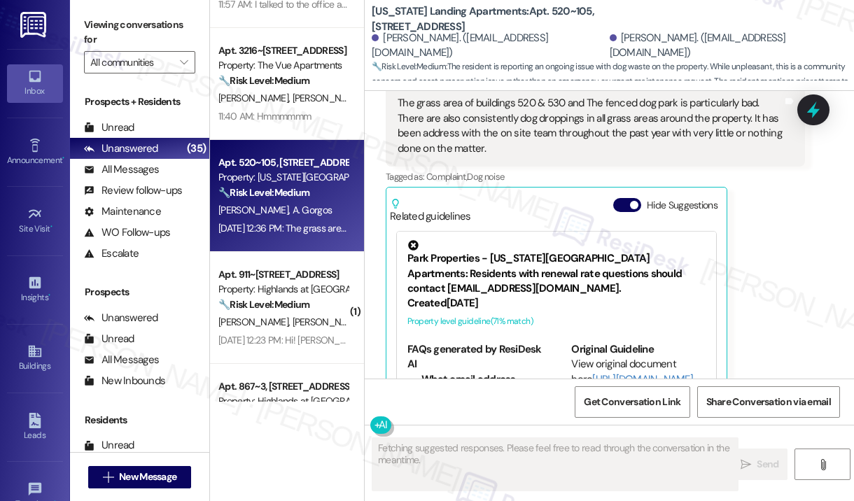
click at [799, 325] on div "Adam Gorgos Neutral Aug 22, 2025 at 12:36 PM The grass area of buildings 520 & …" at bounding box center [595, 240] width 419 height 378
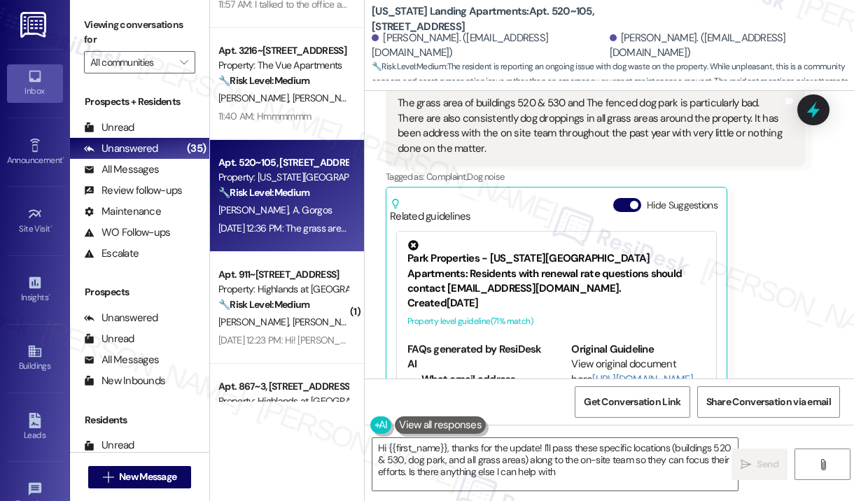
type textarea "Hi {{first_name}}, thanks for the update! I'll pass these specific locations (b…"
